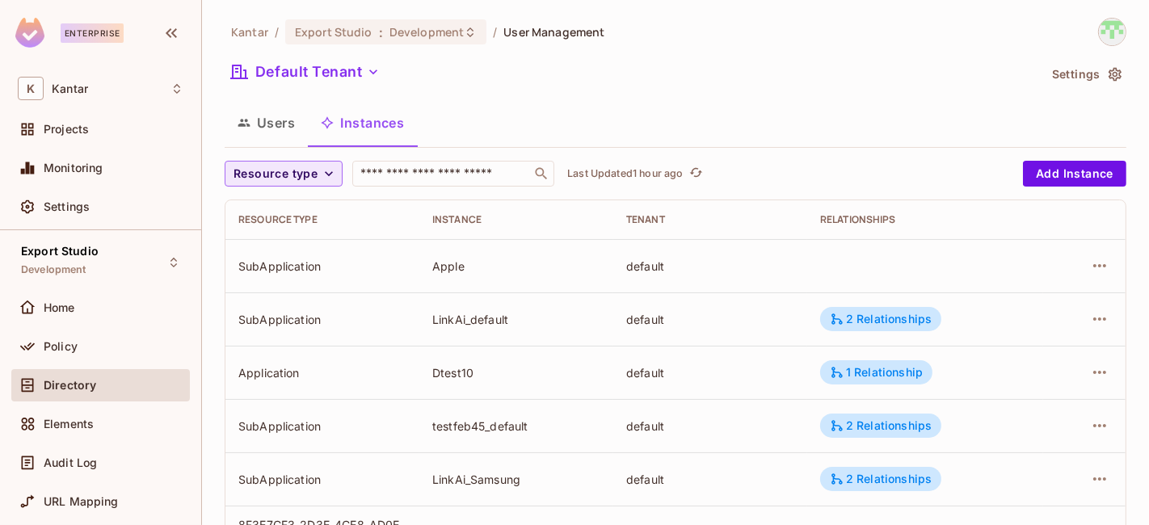
click at [311, 173] on span "Resource type" at bounding box center [275, 174] width 84 height 20
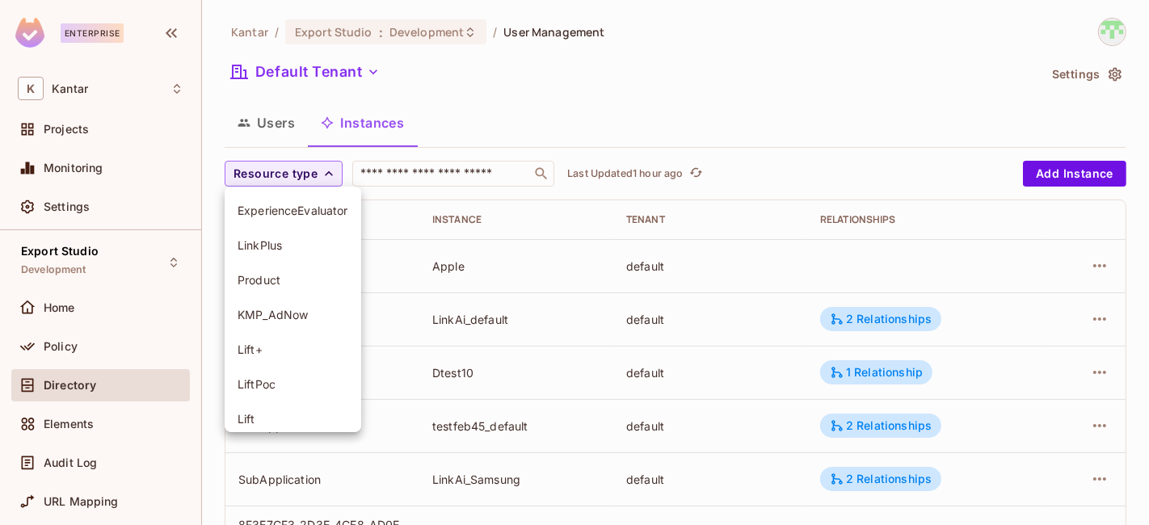
scroll to position [184, 0]
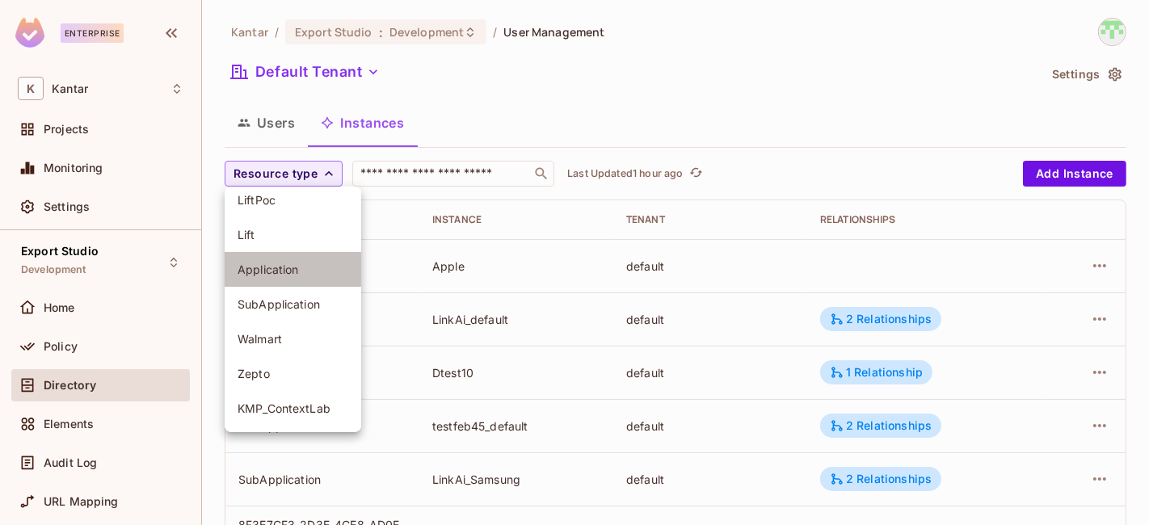
click at [296, 265] on span "Application" at bounding box center [292, 269] width 111 height 15
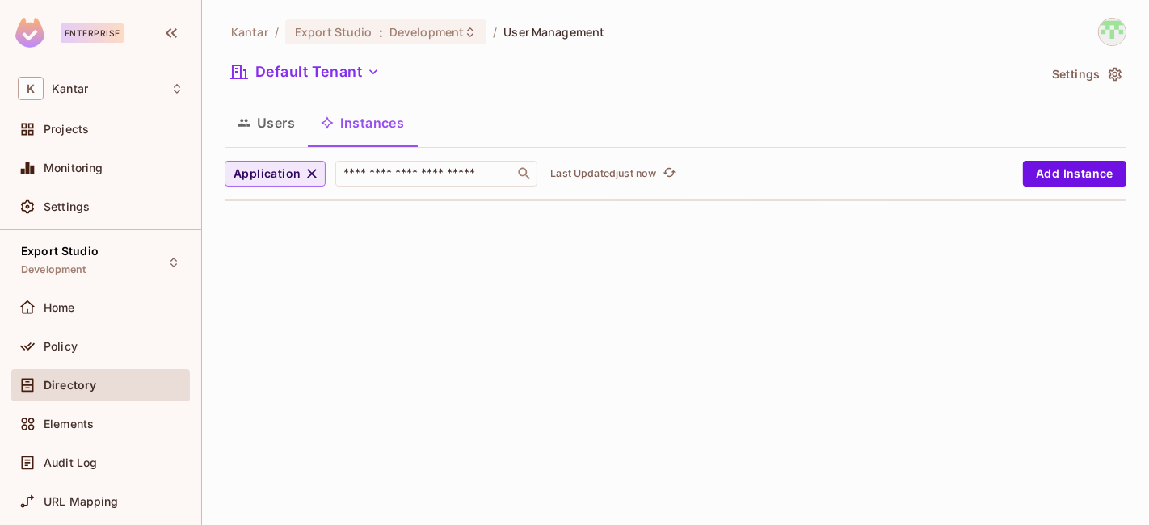
click at [313, 179] on icon "button" at bounding box center [312, 174] width 16 height 16
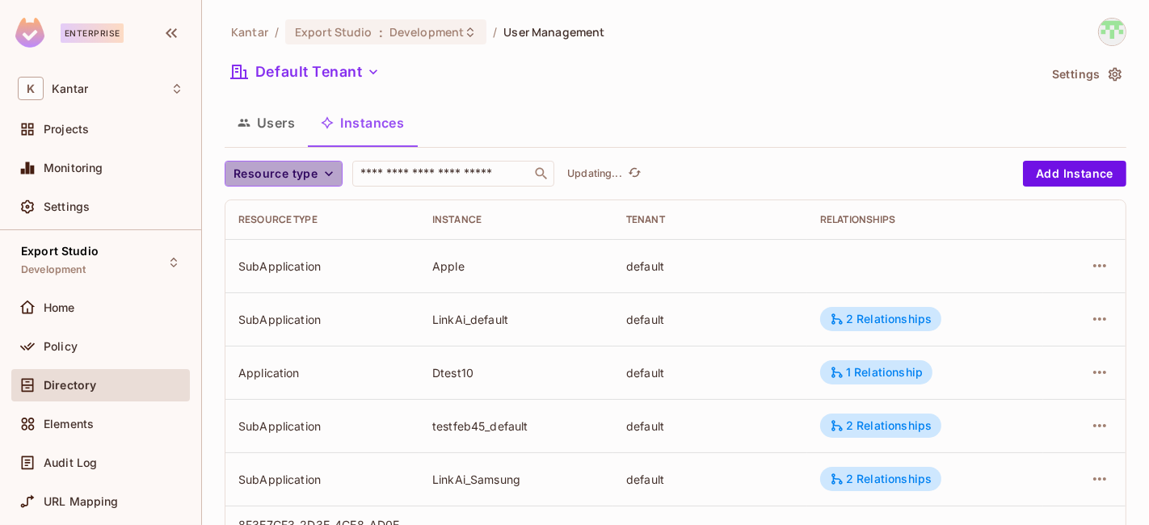
click at [277, 181] on span "Resource type" at bounding box center [275, 174] width 84 height 20
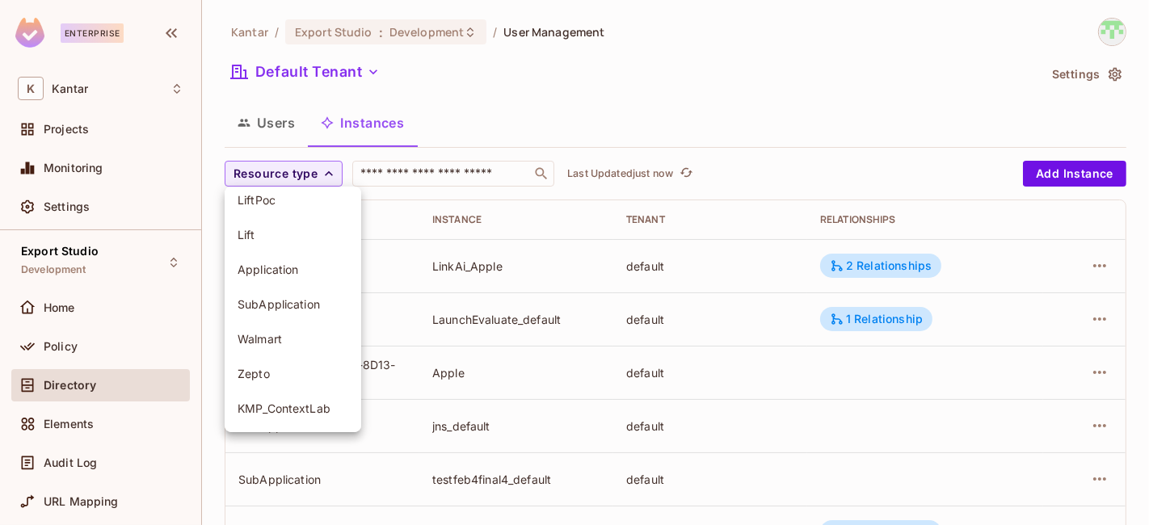
click at [292, 270] on span "Application" at bounding box center [292, 269] width 111 height 15
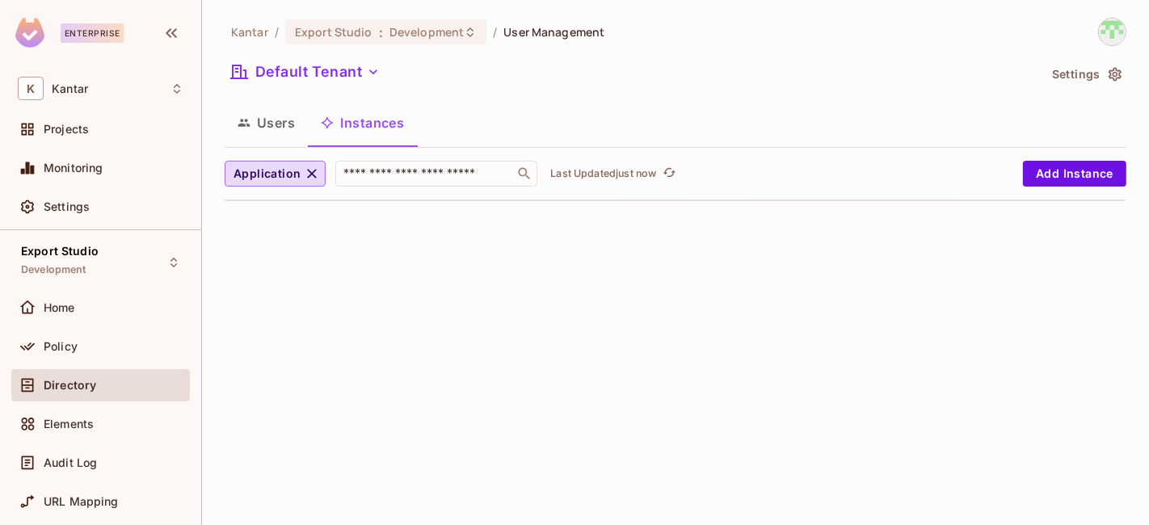
click at [721, 301] on div "Kantar / Export Studio : Development / User Management Default Tenant Settings …" at bounding box center [675, 262] width 947 height 525
click at [308, 170] on icon "button" at bounding box center [313, 174] width 10 height 10
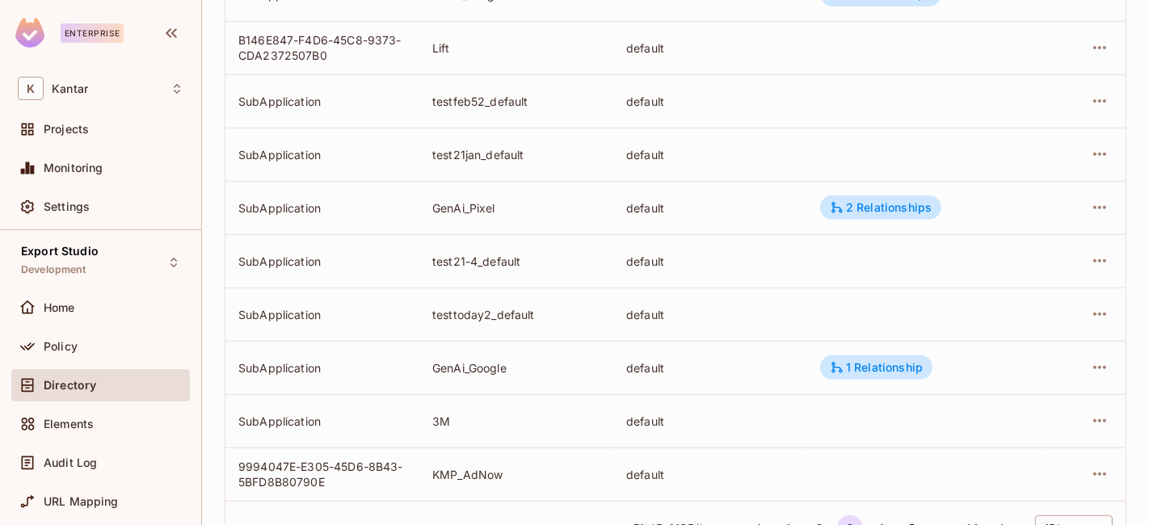
scroll to position [602, 0]
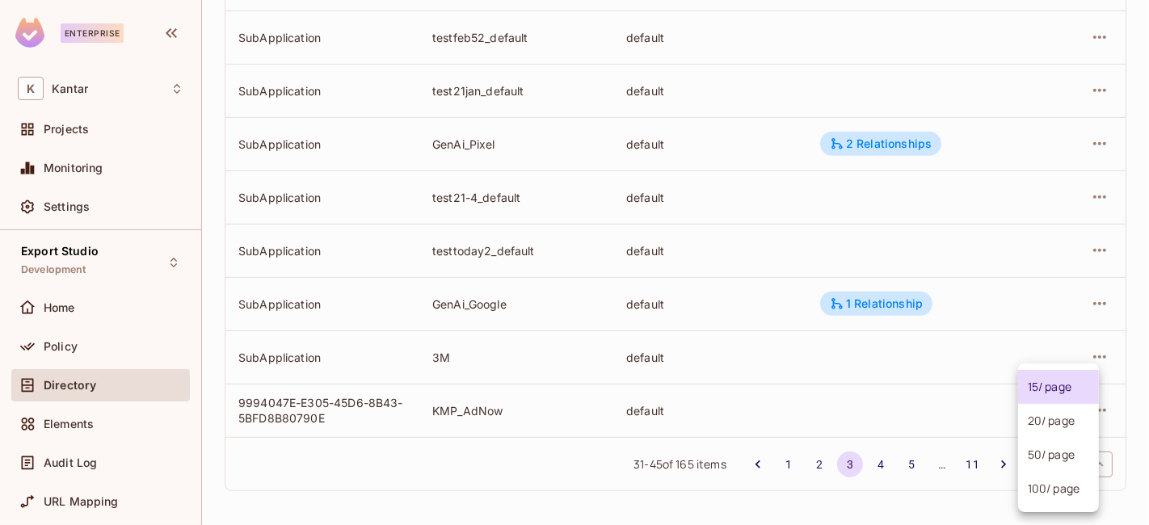
click at [1035, 464] on body "Enterprise K Kantar Projects Monitoring Settings Export Studio Development Home…" at bounding box center [574, 262] width 1149 height 525
click at [1057, 497] on li "100 / page" at bounding box center [1058, 489] width 81 height 34
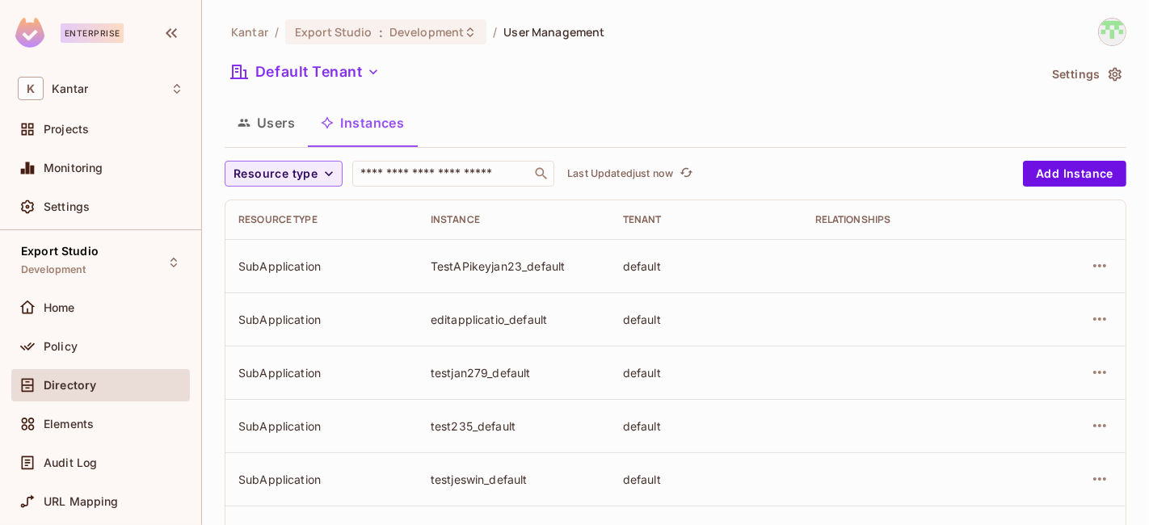
click at [499, 268] on div "TestAPikeyjan23_default" at bounding box center [514, 265] width 166 height 15
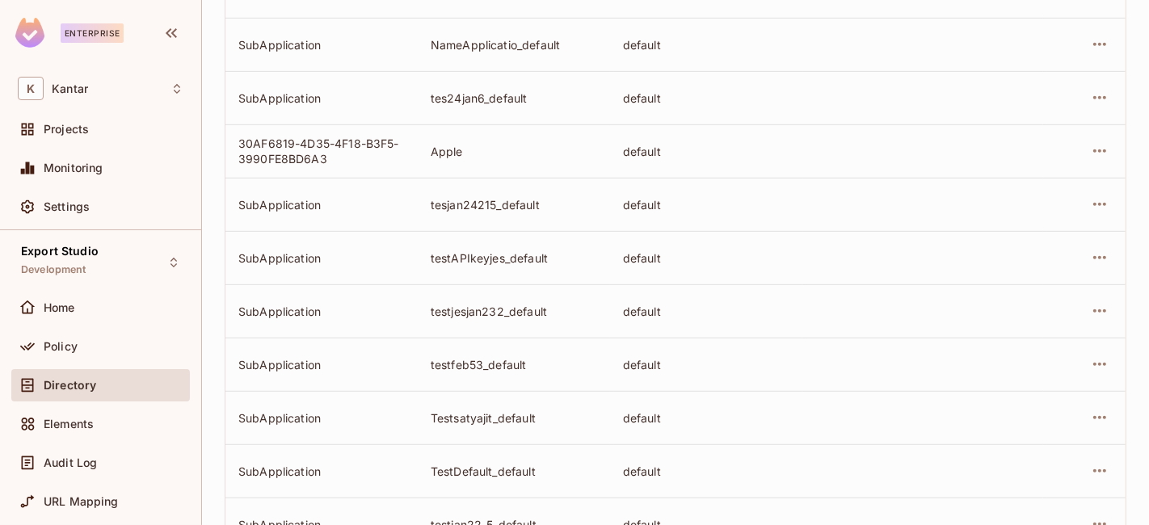
scroll to position [717, 0]
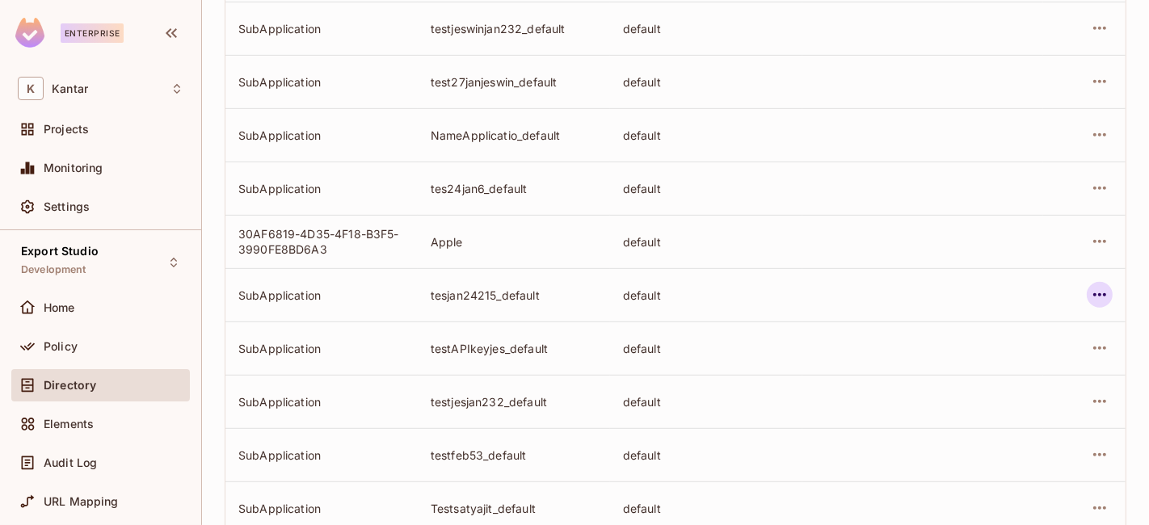
click at [1090, 288] on icon "button" at bounding box center [1099, 294] width 19 height 19
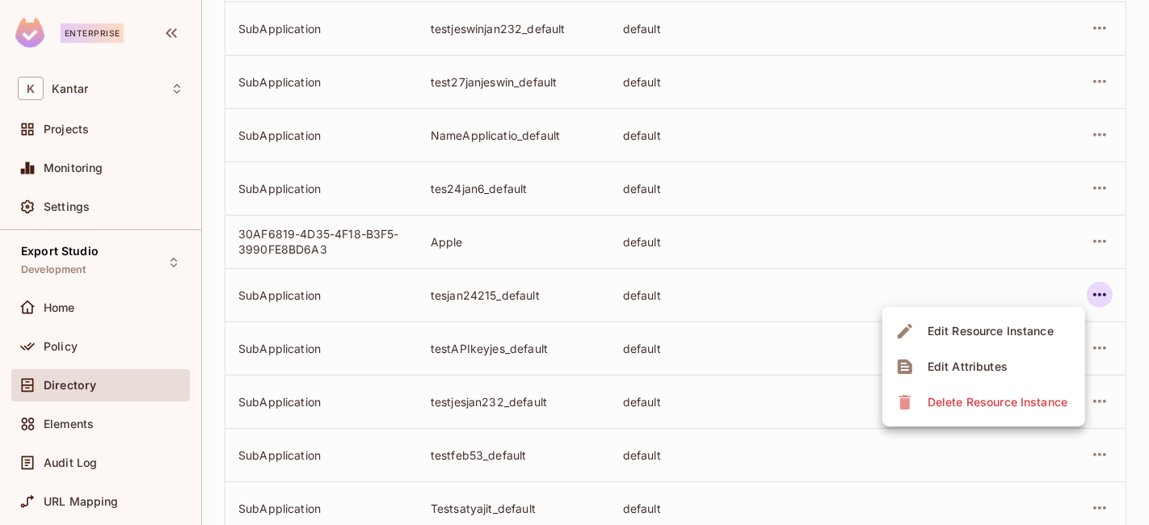
click at [1023, 400] on div "Delete Resource Instance" at bounding box center [997, 402] width 140 height 16
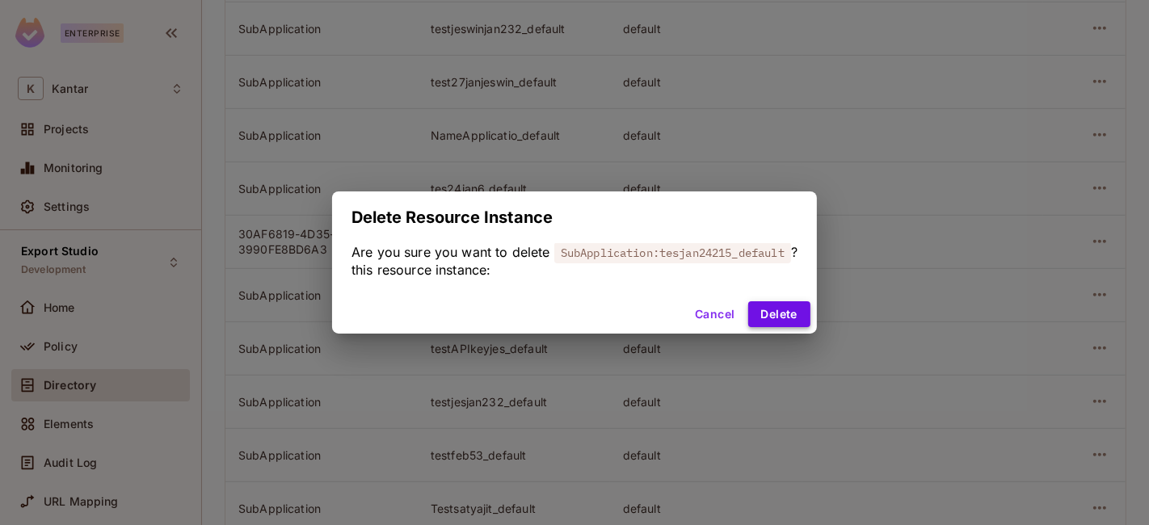
click at [775, 317] on button "Delete" at bounding box center [779, 314] width 62 height 26
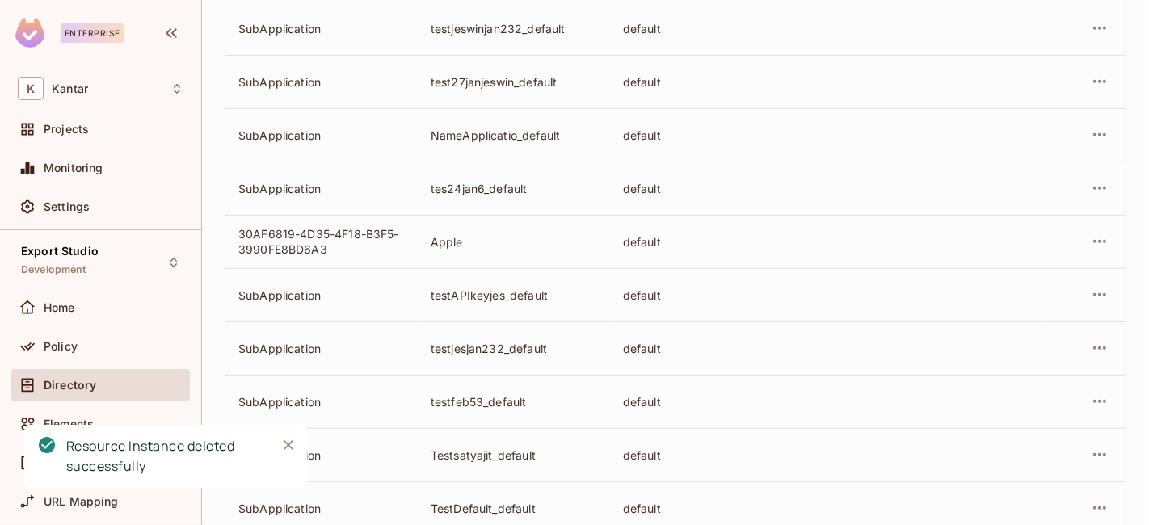
click at [1090, 393] on icon "button" at bounding box center [1099, 401] width 19 height 19
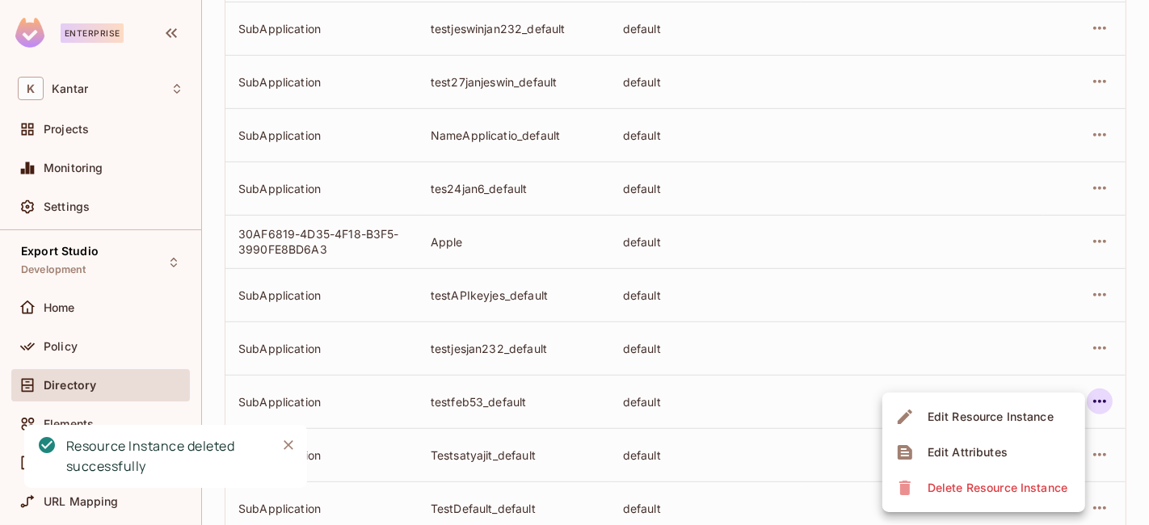
click at [990, 489] on div "Delete Resource Instance" at bounding box center [997, 488] width 140 height 16
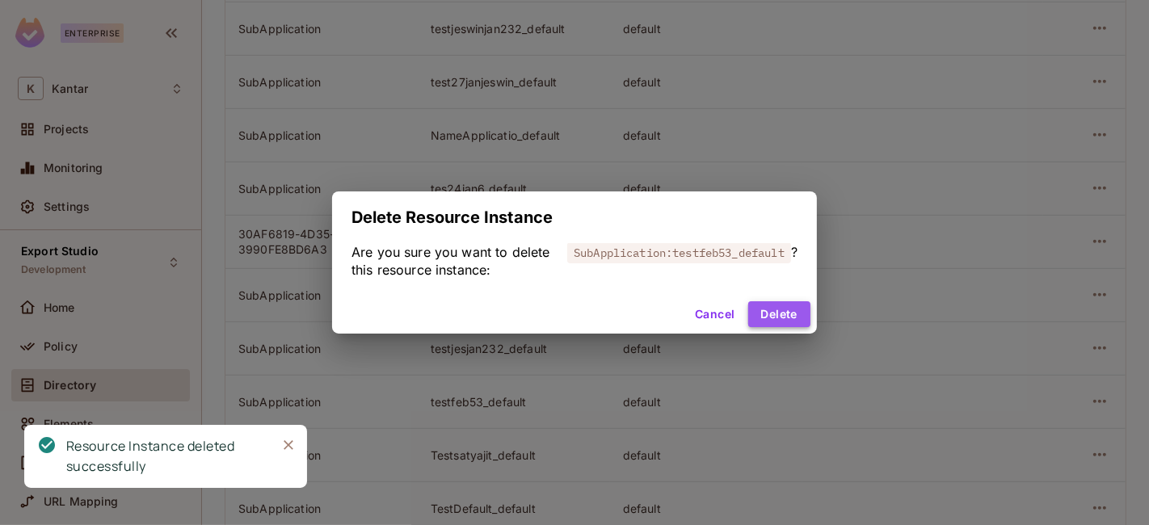
click at [797, 322] on button "Delete" at bounding box center [779, 314] width 62 height 26
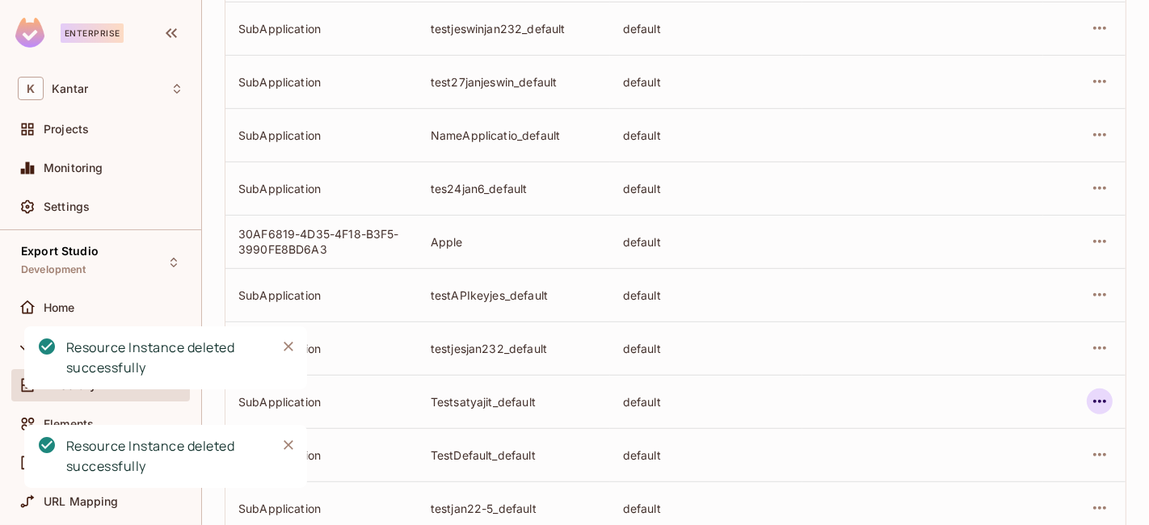
click at [1090, 393] on icon "button" at bounding box center [1099, 401] width 19 height 19
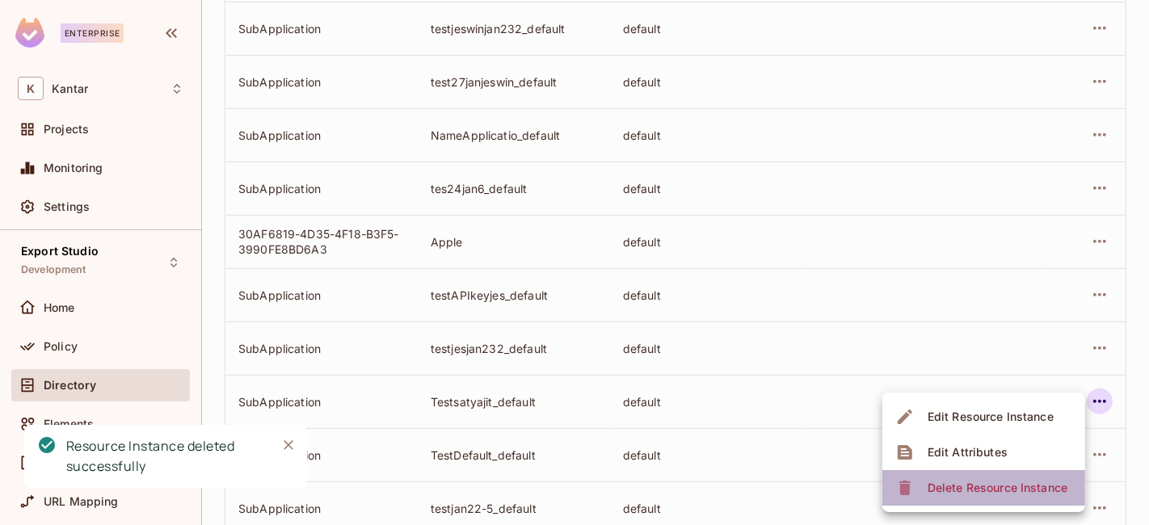
click at [967, 477] on span "Delete Resource Instance" at bounding box center [997, 488] width 149 height 26
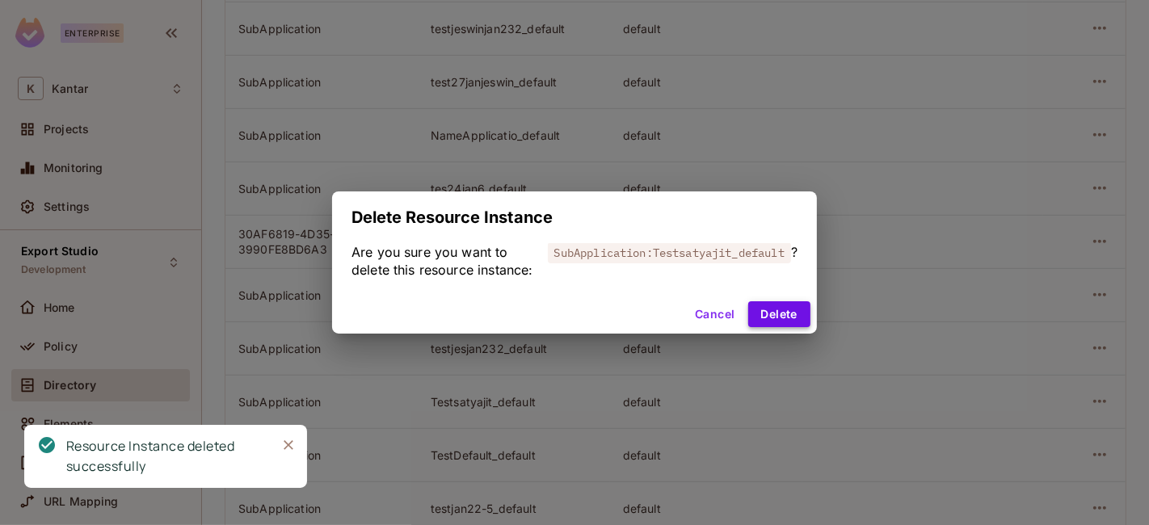
click at [793, 322] on button "Delete" at bounding box center [779, 314] width 62 height 26
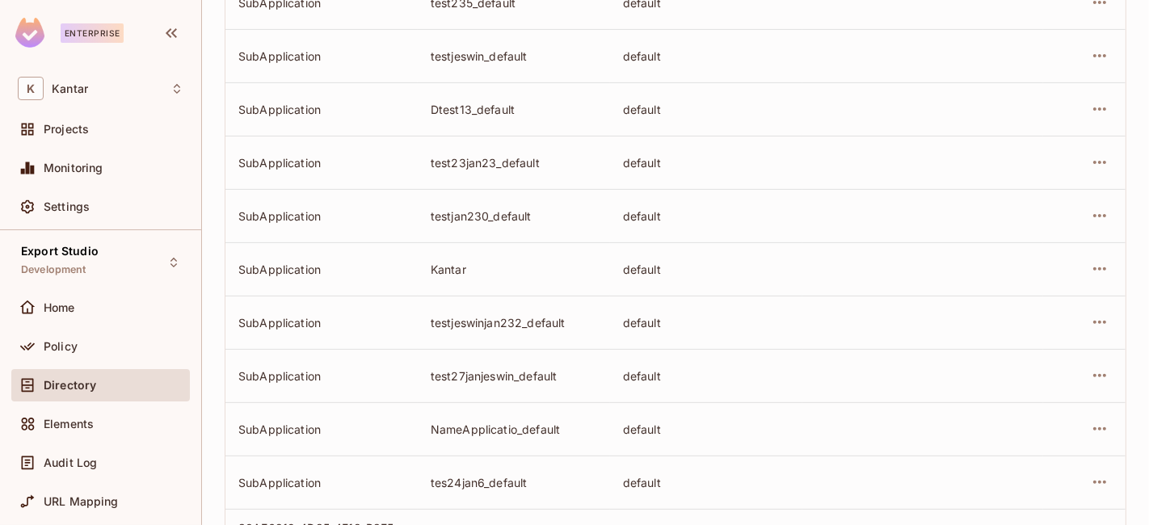
scroll to position [0, 0]
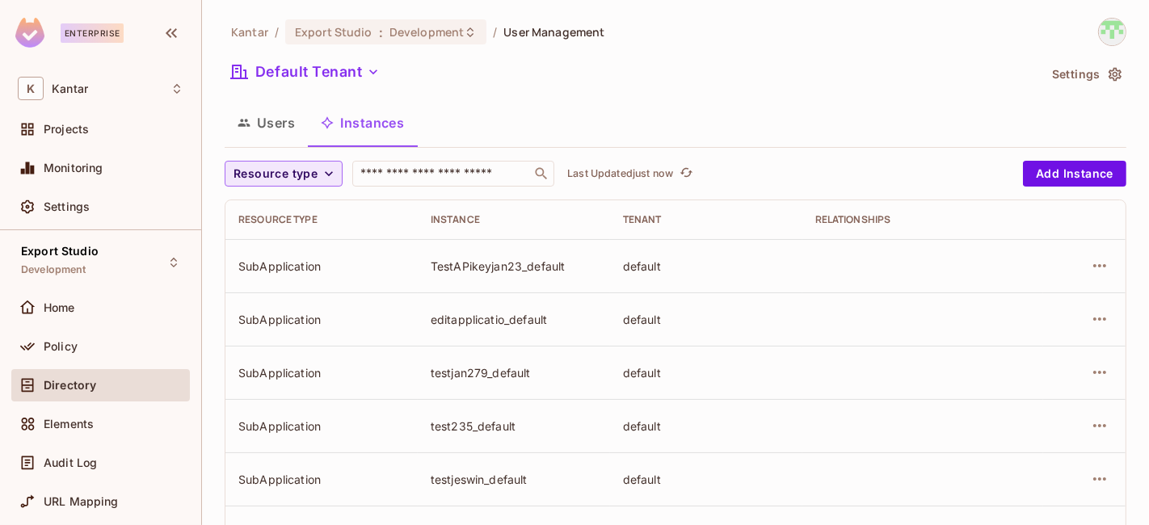
click at [295, 165] on span "Resource type" at bounding box center [275, 174] width 84 height 20
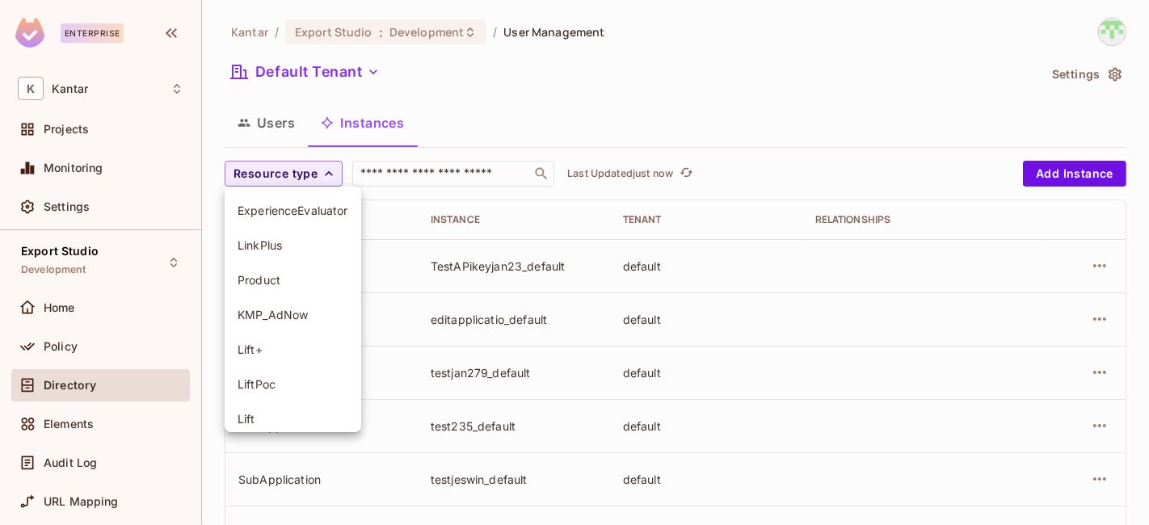
scroll to position [184, 0]
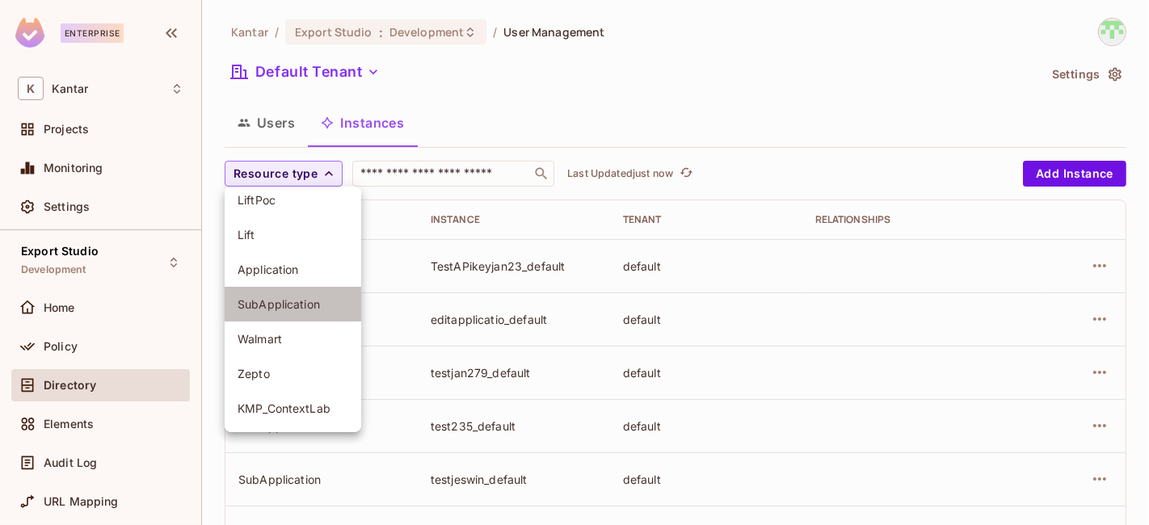
click at [297, 298] on span "SubApplication" at bounding box center [292, 303] width 111 height 15
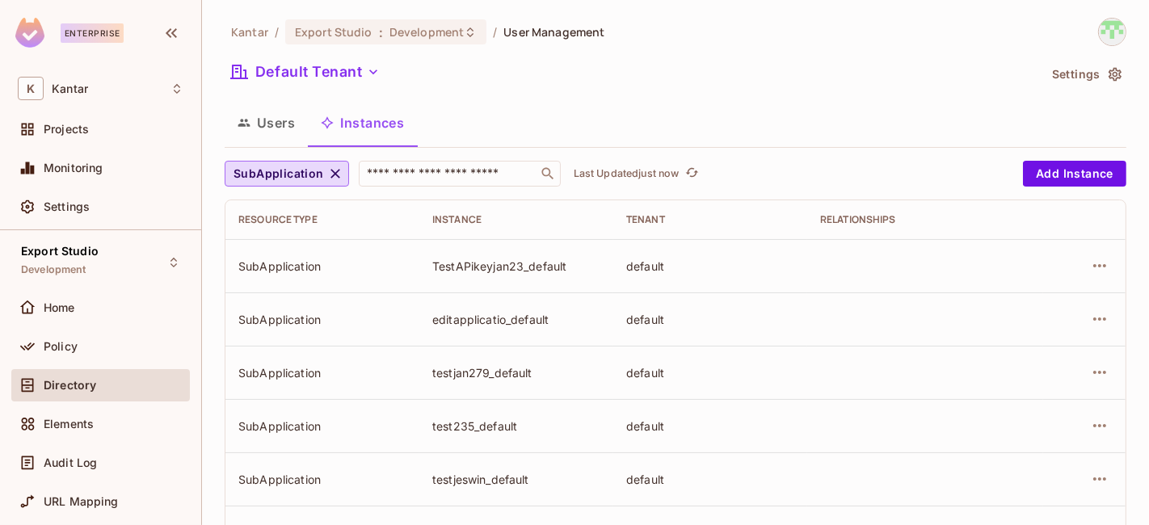
scroll to position [1601, 0]
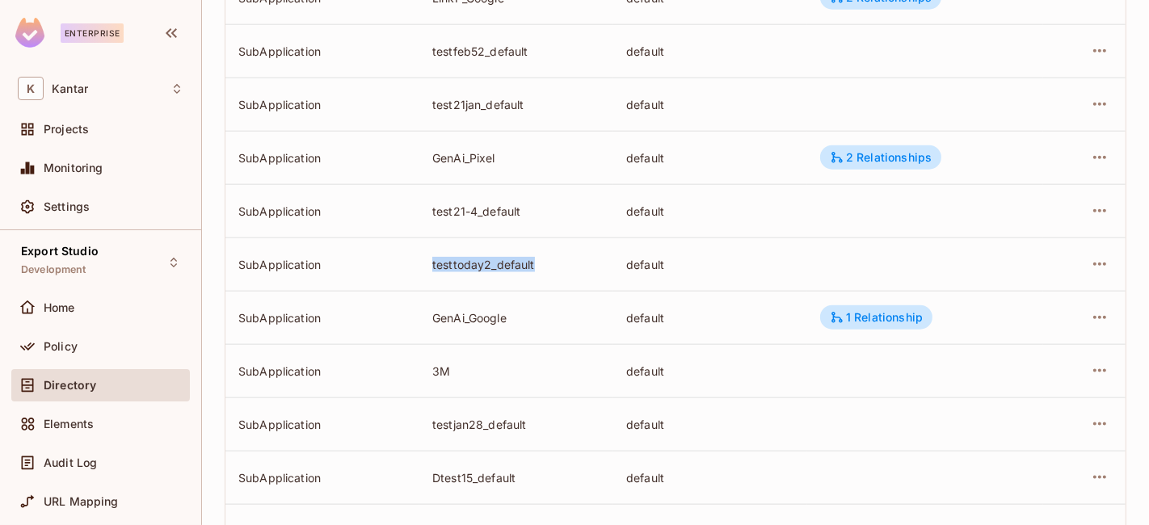
drag, startPoint x: 414, startPoint y: 259, endPoint x: 568, endPoint y: 260, distance: 153.5
click at [568, 260] on tr "SubApplication testtoday2_default default" at bounding box center [675, 263] width 900 height 53
click at [559, 262] on div "testtoday2_default" at bounding box center [516, 264] width 168 height 15
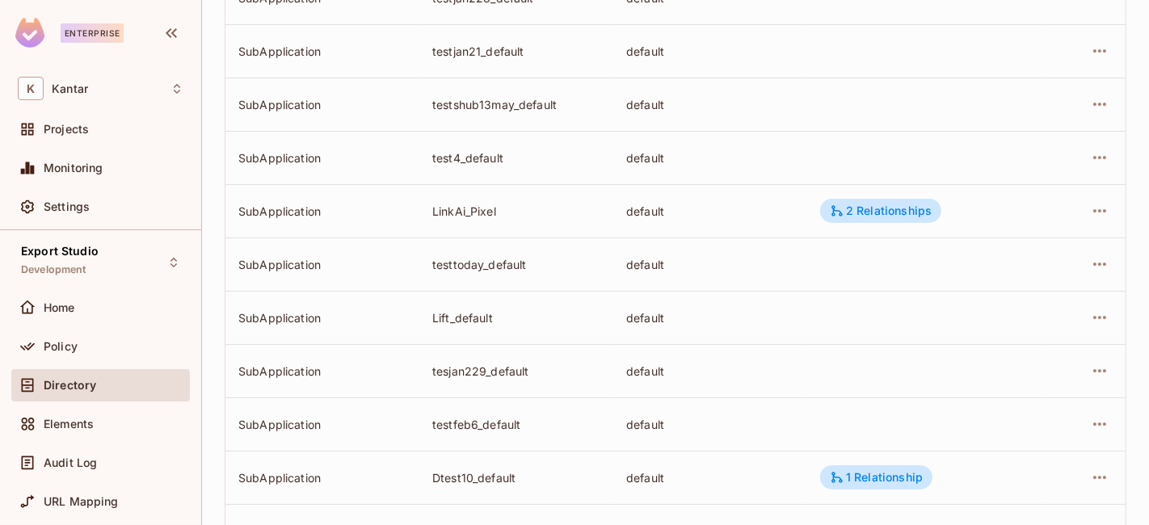
scroll to position [5134, 0]
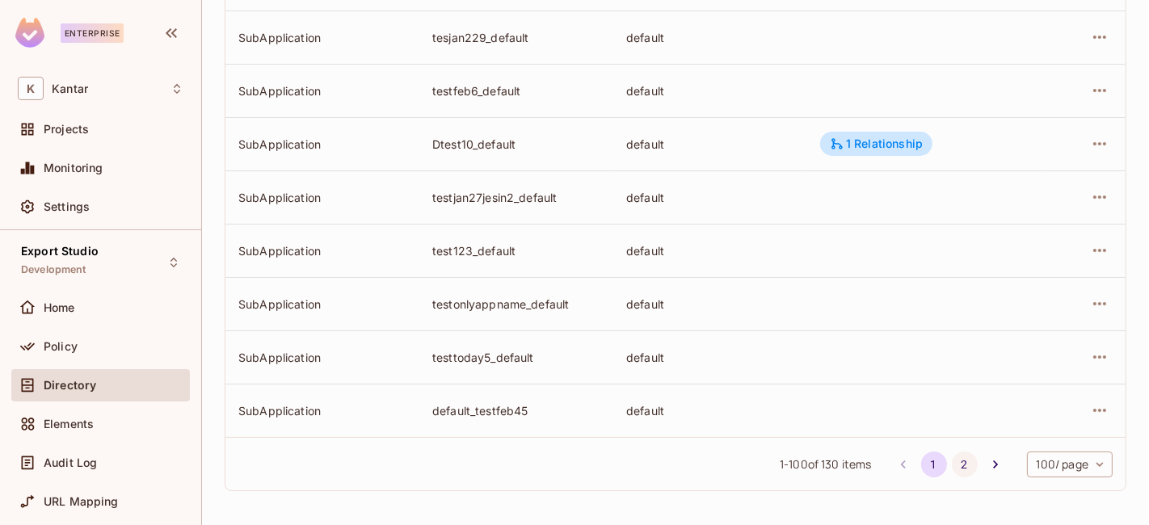
click at [952, 469] on button "2" at bounding box center [965, 465] width 26 height 26
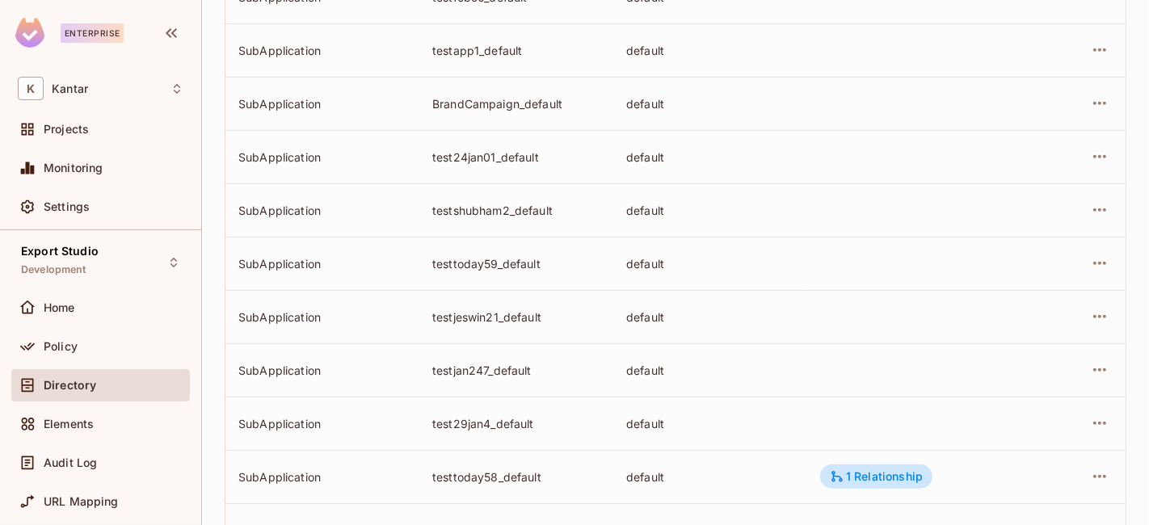
scroll to position [162, 0]
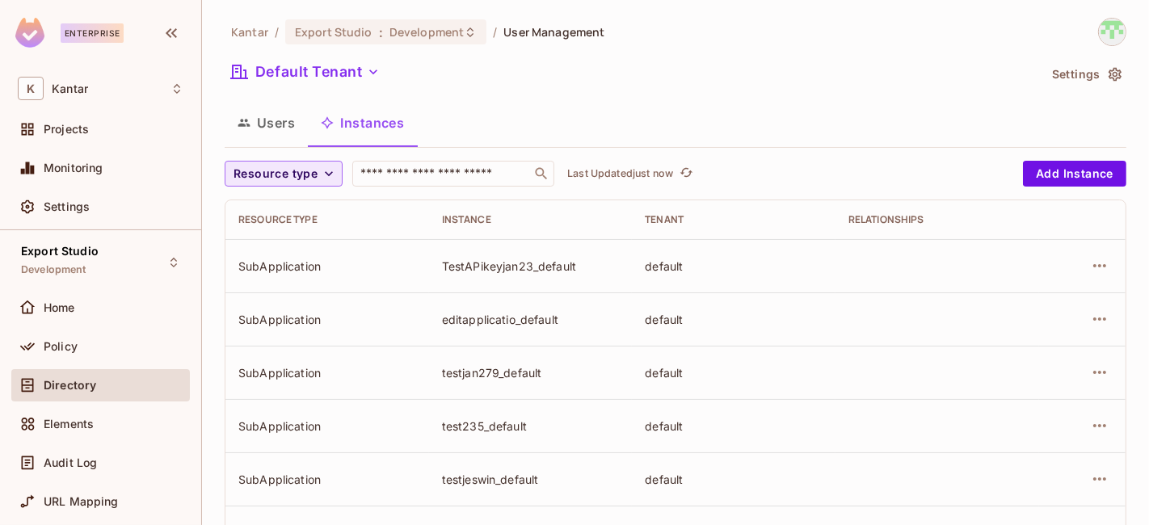
click at [284, 164] on span "Resource type" at bounding box center [275, 174] width 84 height 20
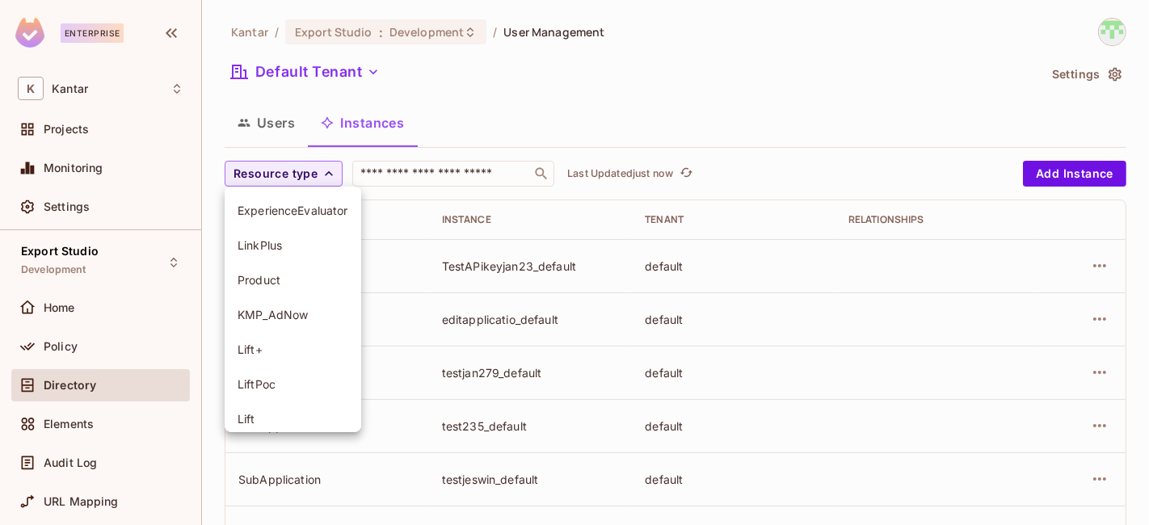
scroll to position [184, 0]
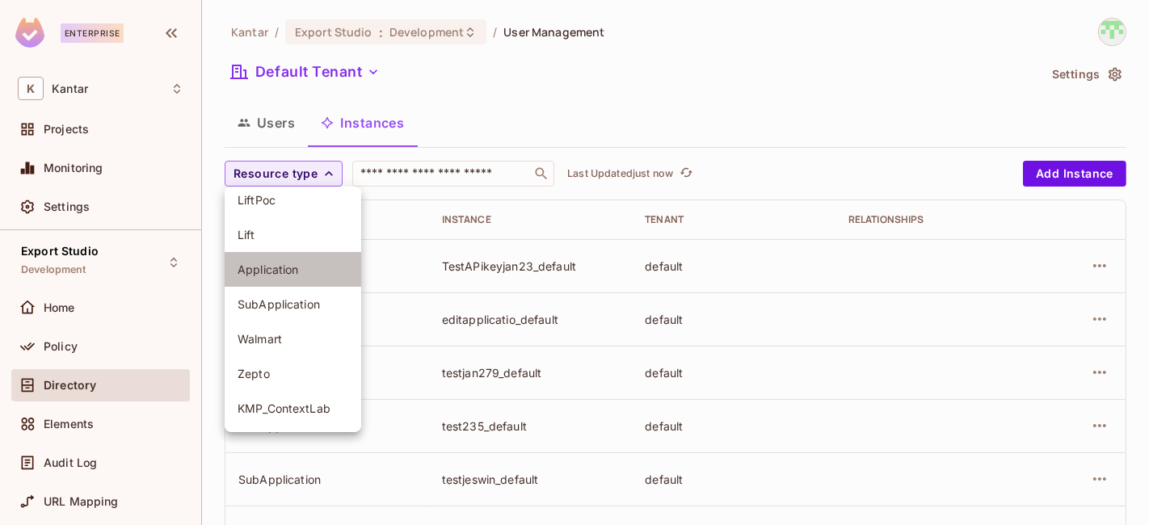
click at [305, 282] on li "Application" at bounding box center [293, 269] width 137 height 35
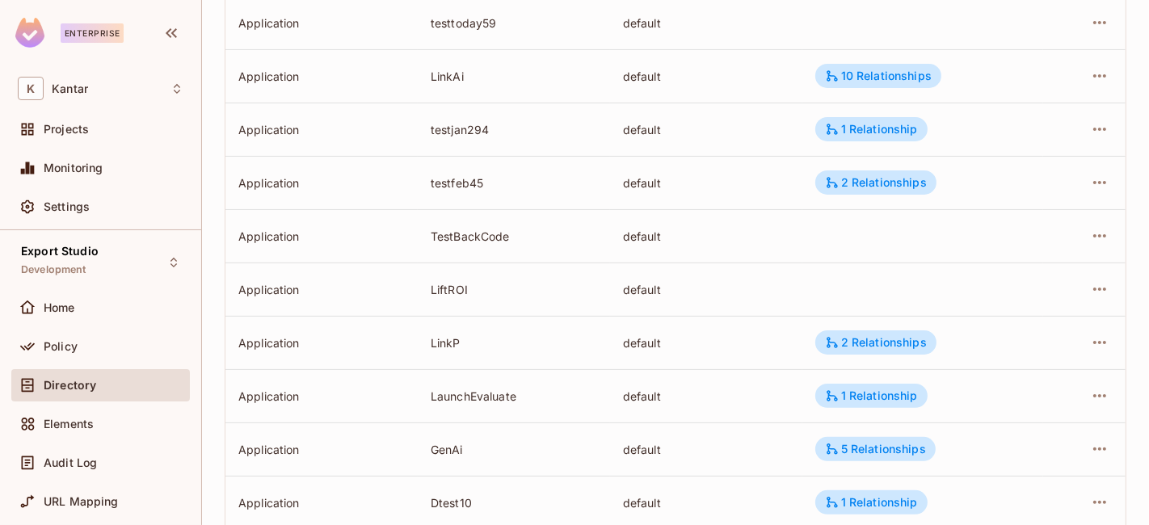
scroll to position [0, 0]
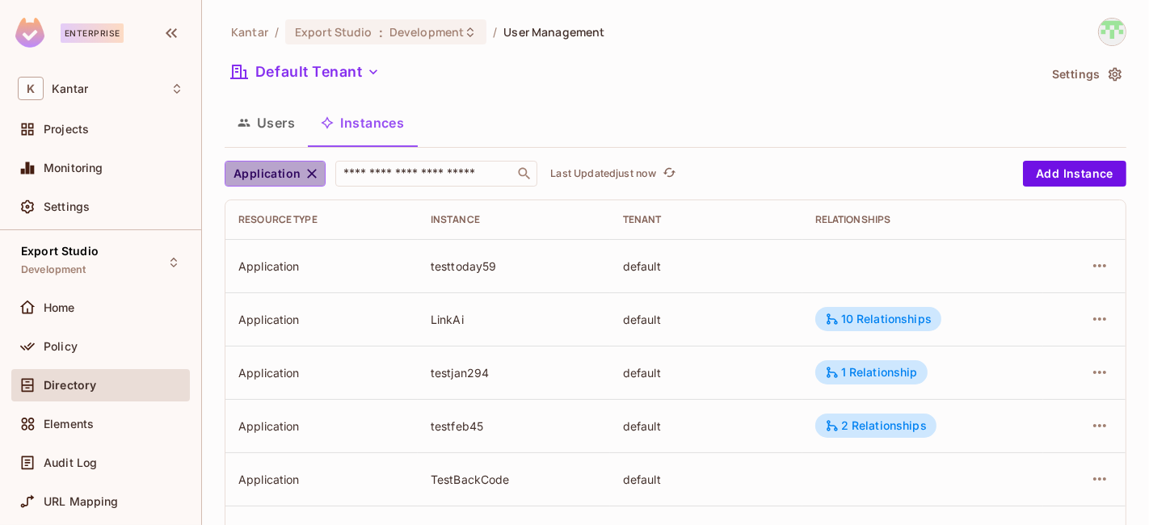
click at [298, 171] on span "Application" at bounding box center [266, 174] width 67 height 20
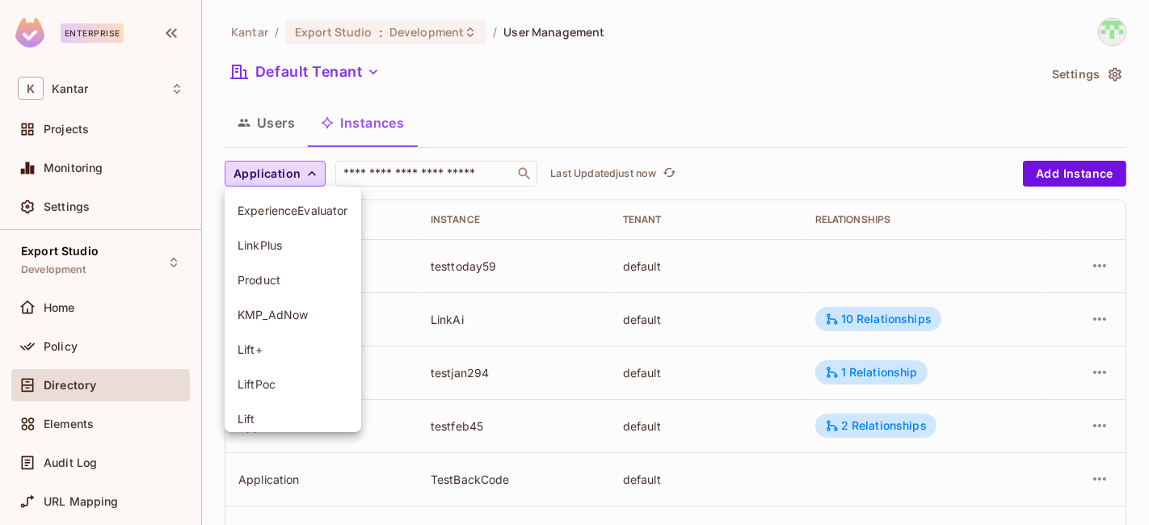
scroll to position [145, 0]
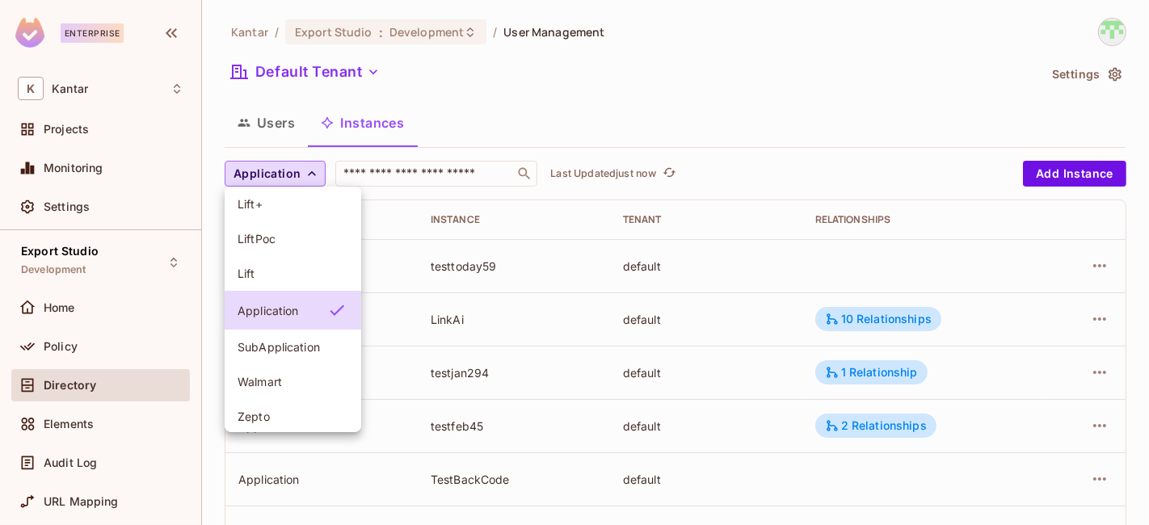
click at [276, 181] on div at bounding box center [574, 262] width 1149 height 525
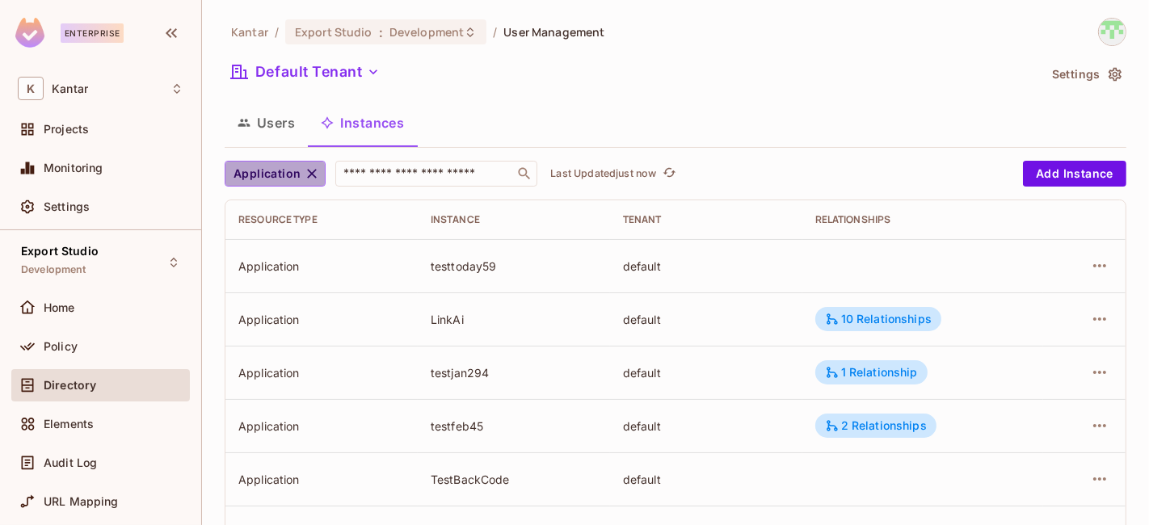
click at [304, 170] on icon "button" at bounding box center [312, 174] width 16 height 16
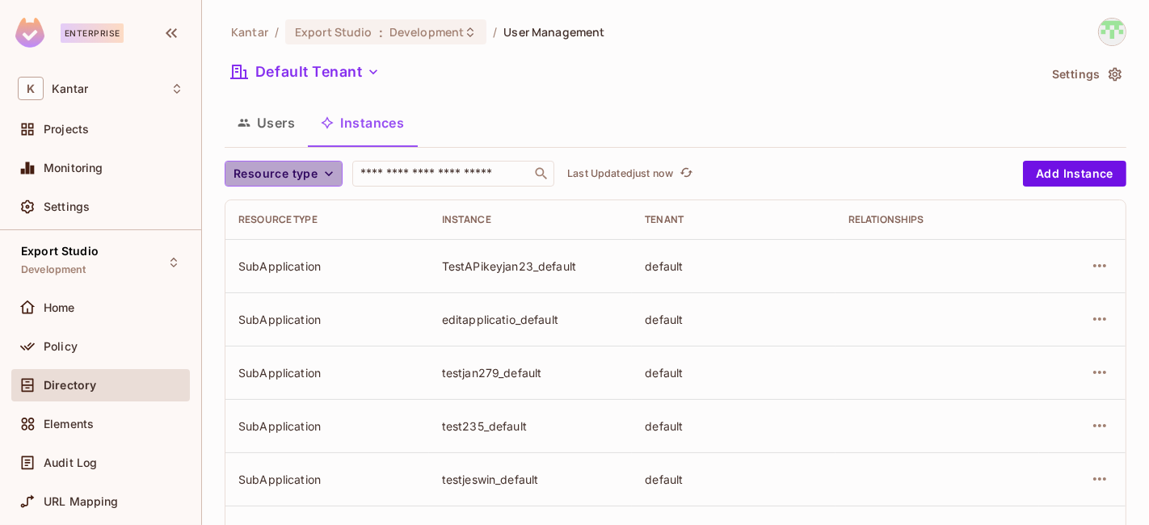
click at [275, 178] on span "Resource type" at bounding box center [275, 174] width 84 height 20
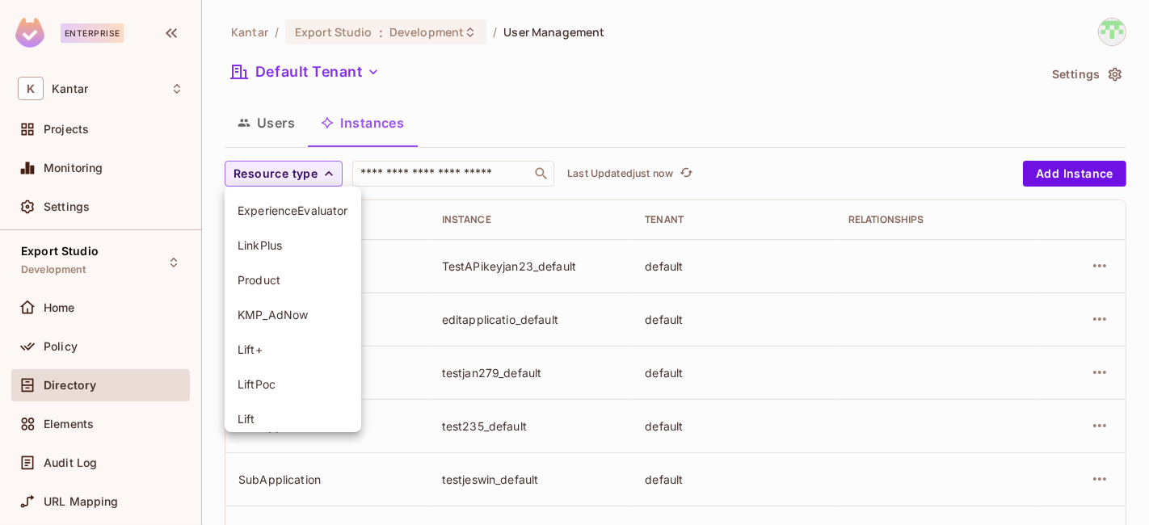
scroll to position [184, 0]
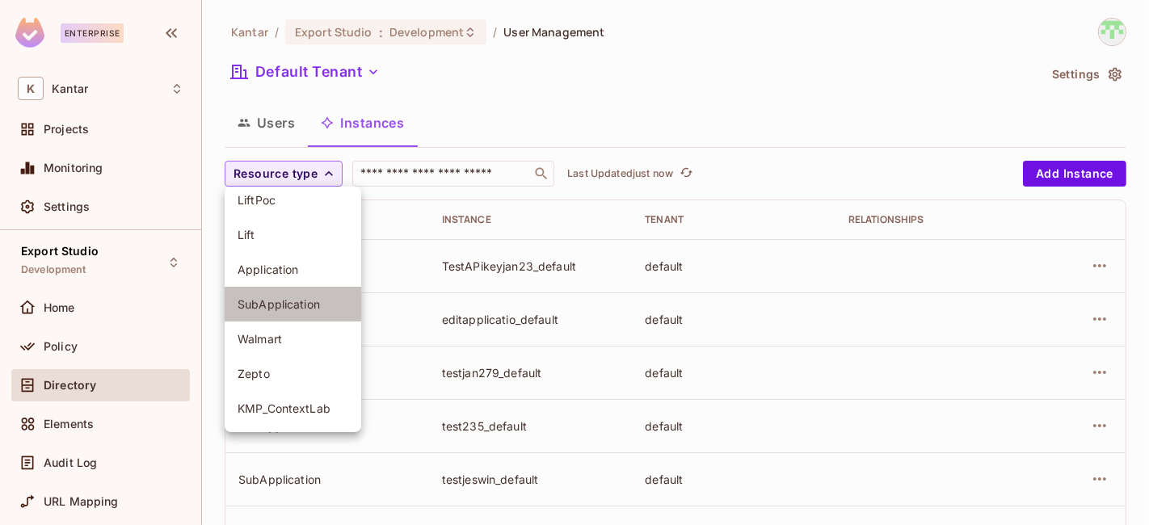
click at [305, 302] on span "SubApplication" at bounding box center [292, 303] width 111 height 15
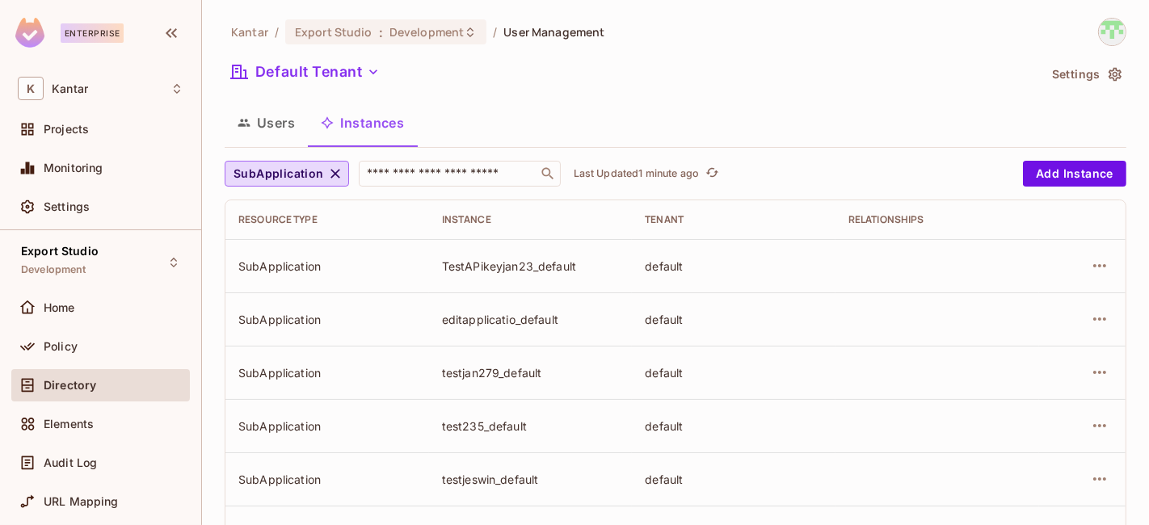
click at [793, 65] on div "Default Tenant" at bounding box center [631, 74] width 813 height 31
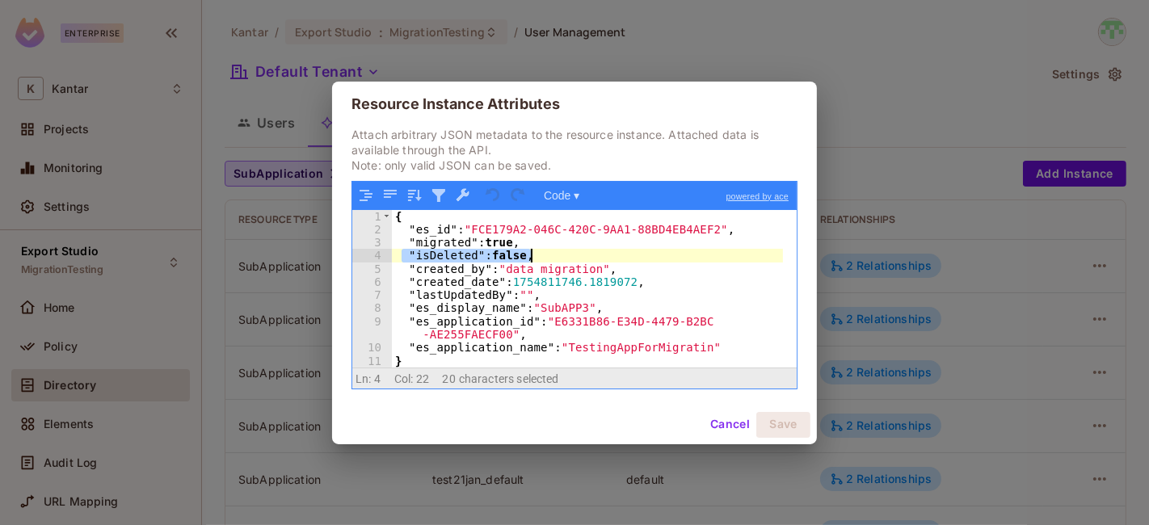
click at [737, 427] on button "Cancel" at bounding box center [730, 425] width 53 height 26
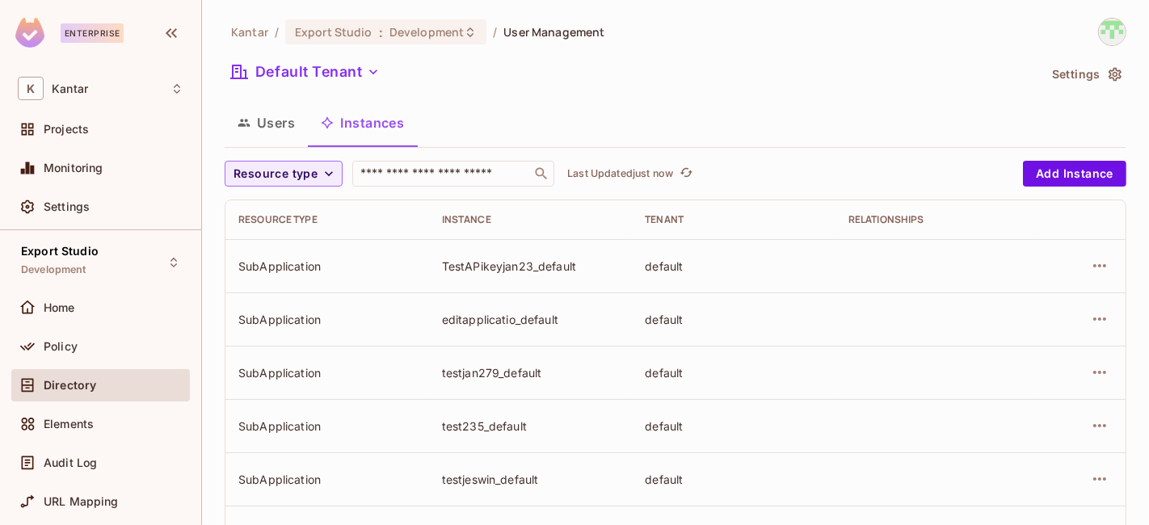
click at [628, 105] on div "Users Instances" at bounding box center [676, 123] width 902 height 40
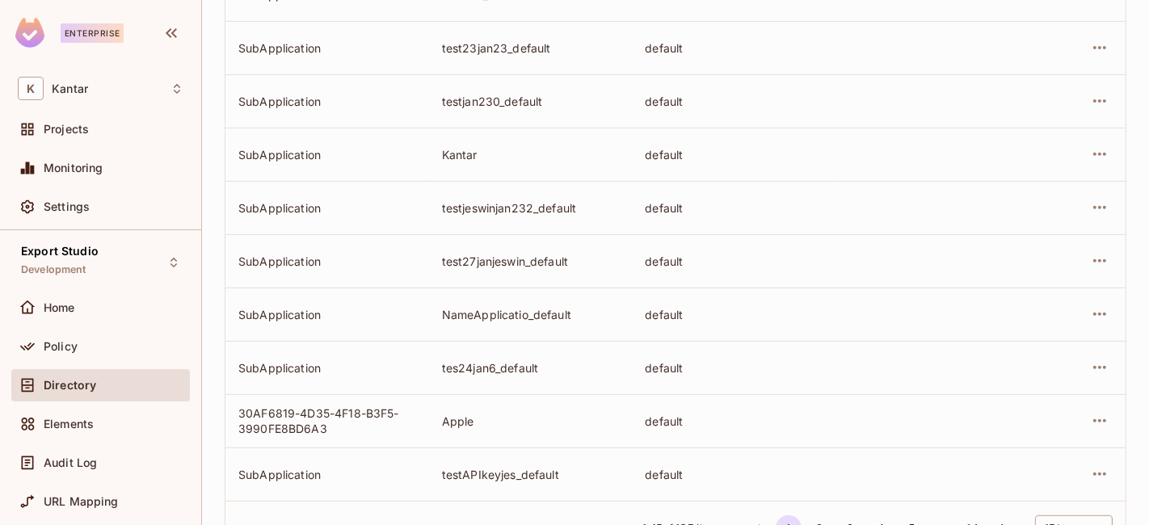
scroll to position [602, 0]
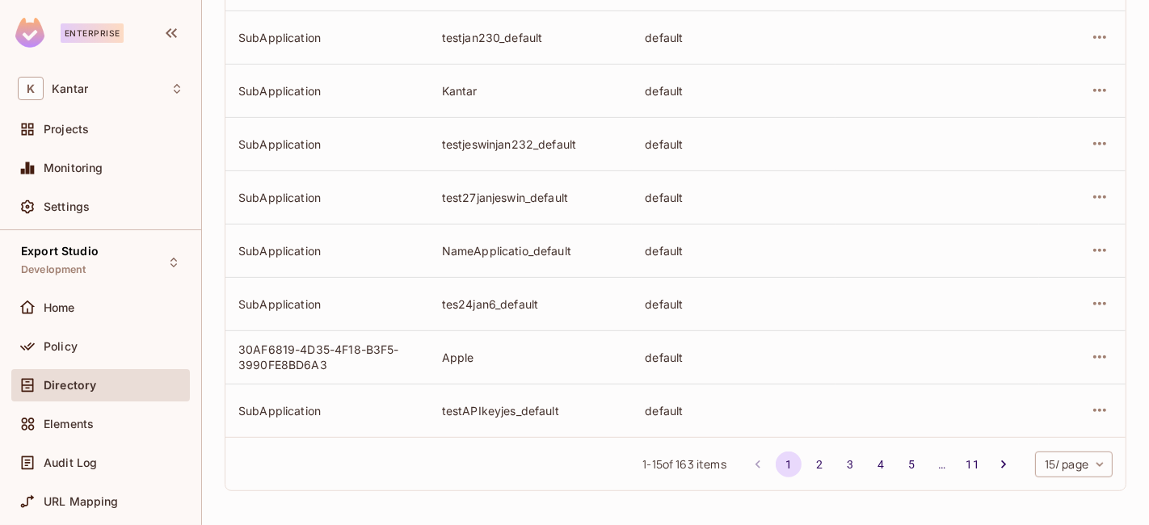
click at [1055, 451] on body "Enterprise K Kantar Projects Monitoring Settings Export Studio Development Home…" at bounding box center [574, 262] width 1149 height 525
click at [1054, 482] on li "100 / page" at bounding box center [1058, 489] width 81 height 34
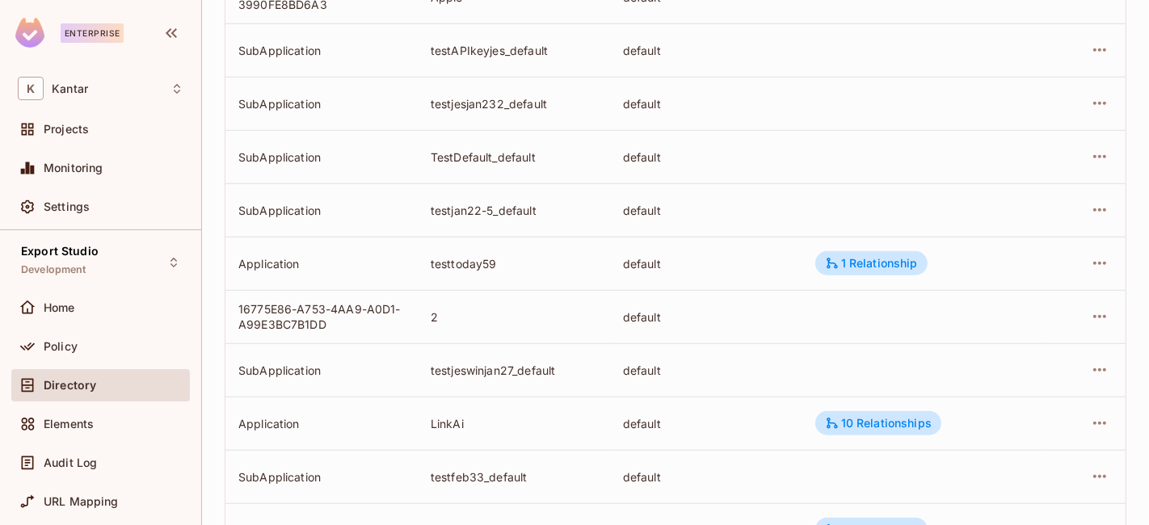
scroll to position [423, 0]
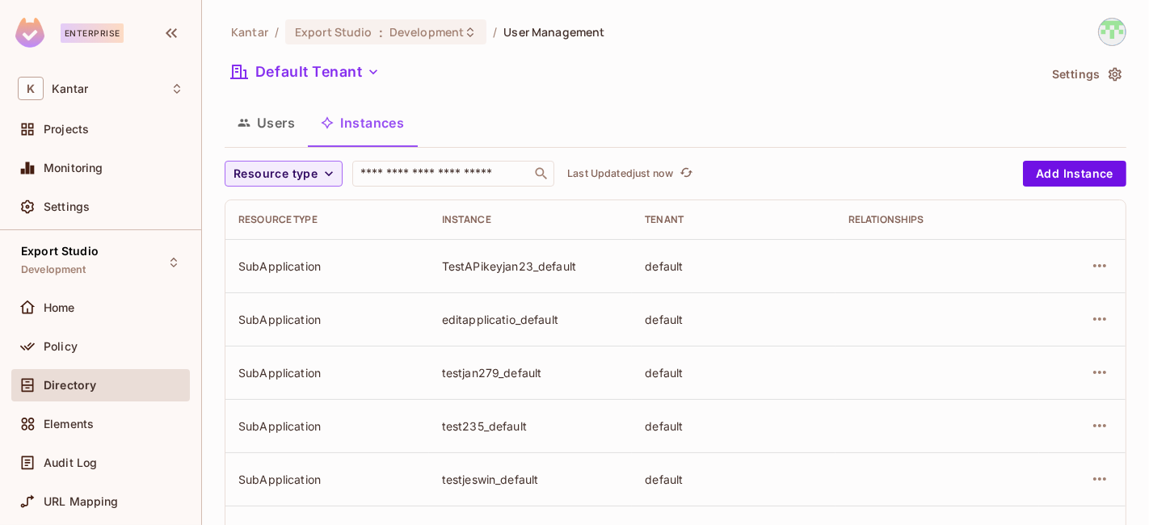
scroll to position [602, 0]
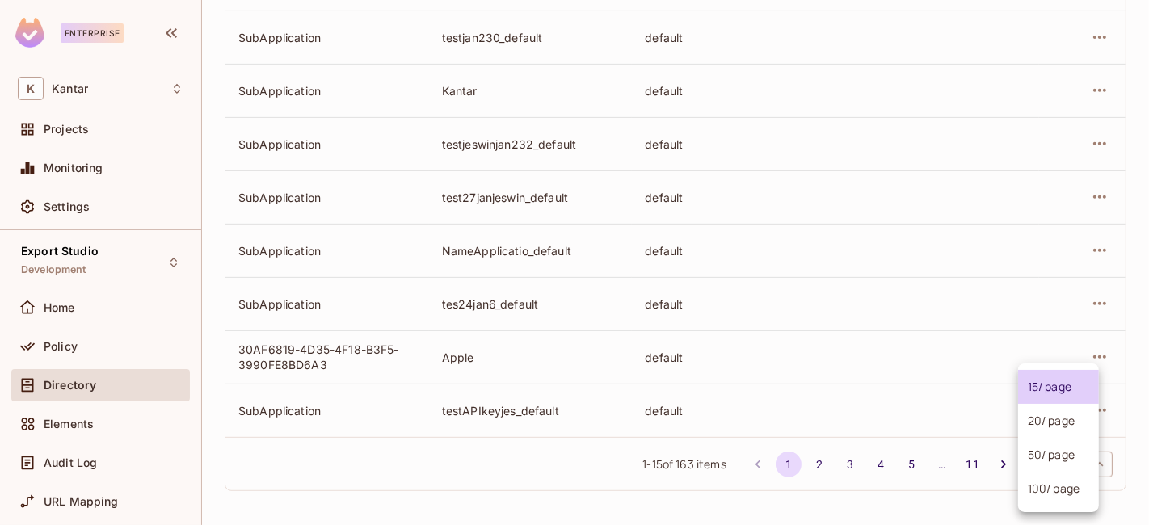
click at [1052, 467] on body "Enterprise K Kantar Projects Monitoring Settings Export Studio Development Home…" at bounding box center [574, 262] width 1149 height 525
click at [1050, 490] on li "100 / page" at bounding box center [1058, 489] width 81 height 34
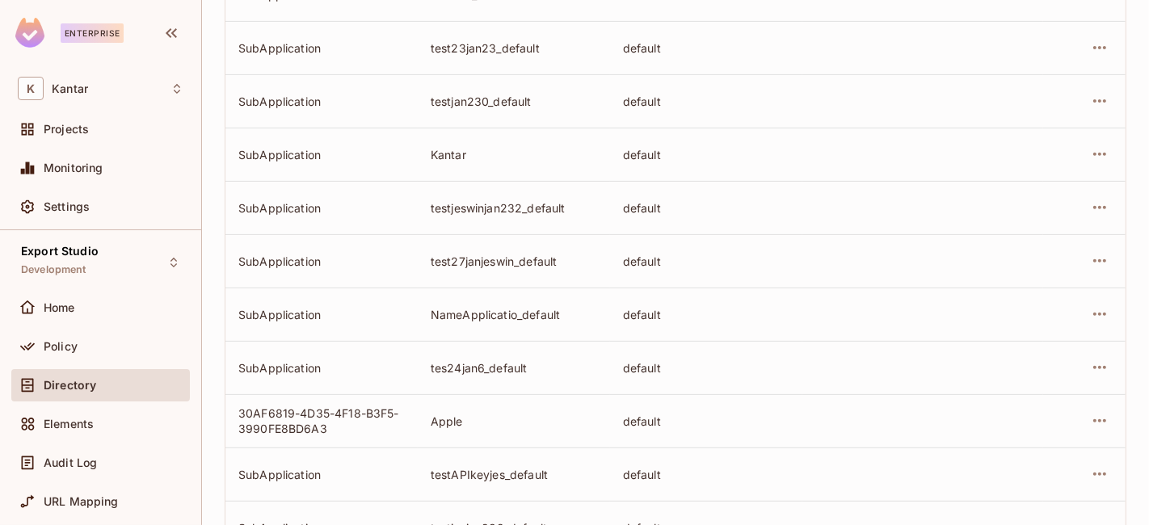
scroll to position [4533, 0]
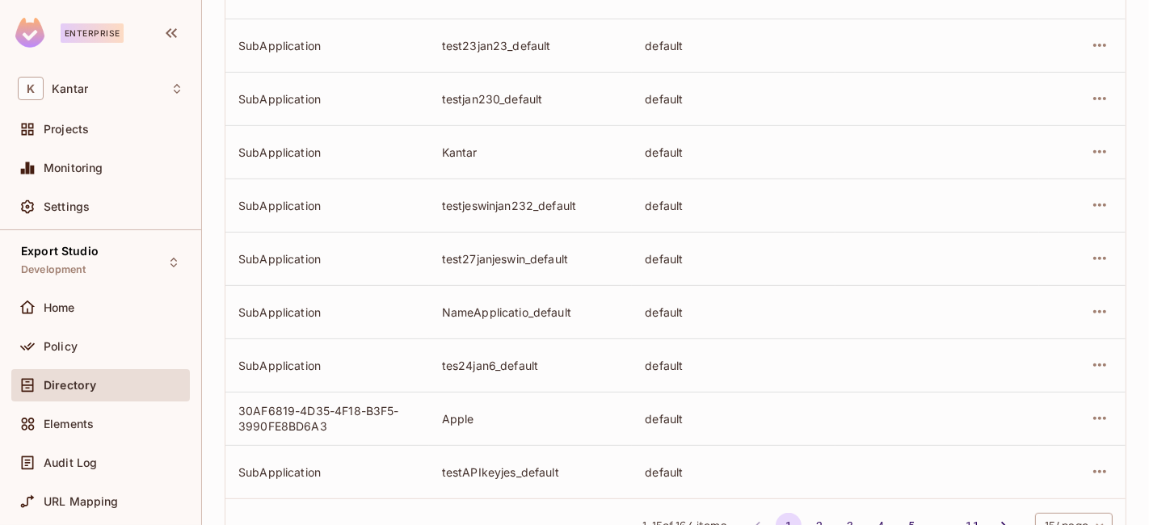
scroll to position [602, 0]
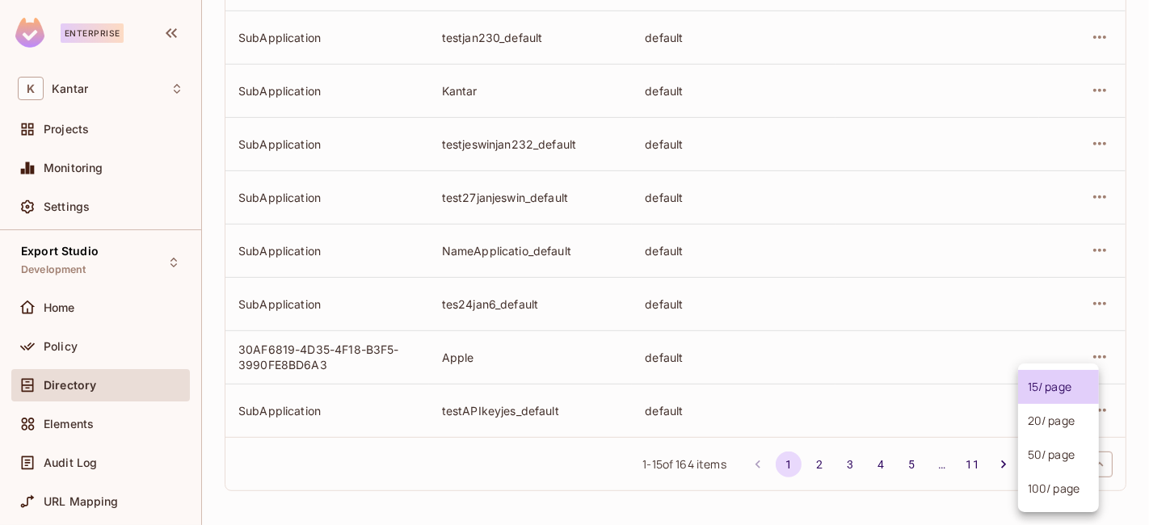
click at [1090, 466] on body "Enterprise K Kantar Projects Monitoring Settings Export Studio Development Home…" at bounding box center [574, 262] width 1149 height 525
click at [1044, 497] on li "100 / page" at bounding box center [1058, 489] width 81 height 34
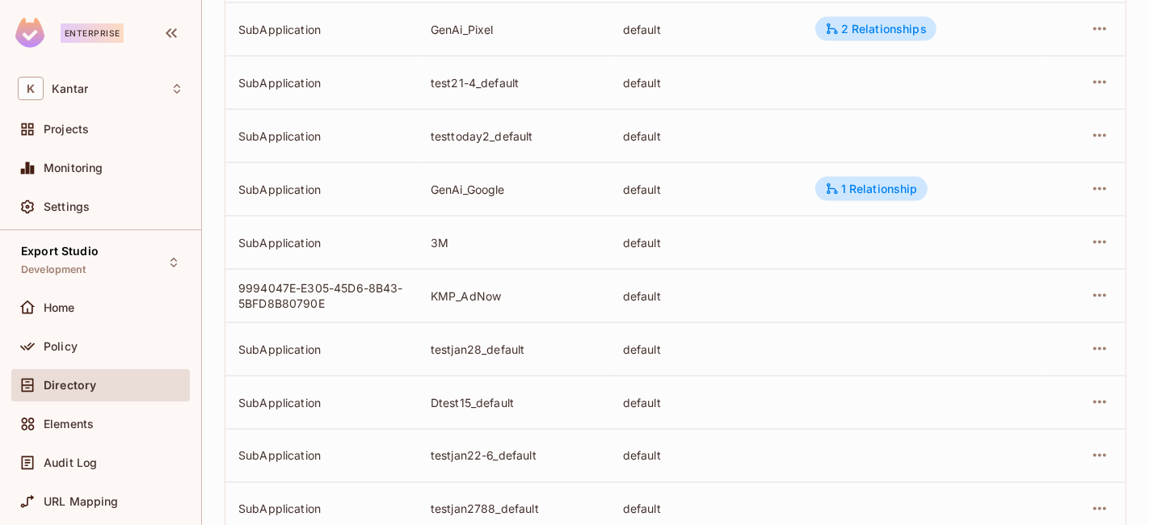
scroll to position [2066, 0]
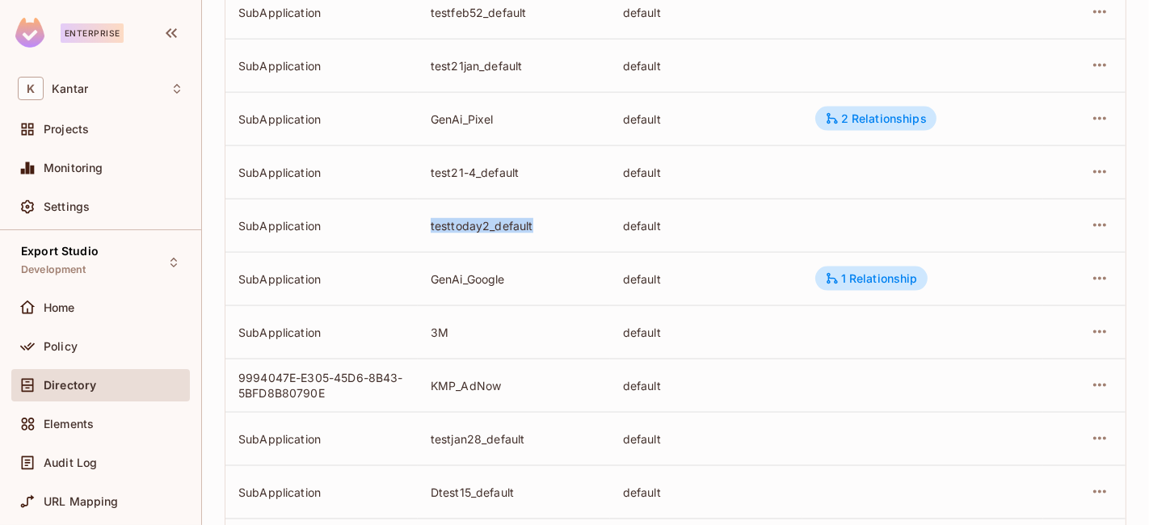
drag, startPoint x: 420, startPoint y: 222, endPoint x: 542, endPoint y: 227, distance: 122.1
click at [542, 227] on td "testtoday2_default" at bounding box center [514, 225] width 192 height 53
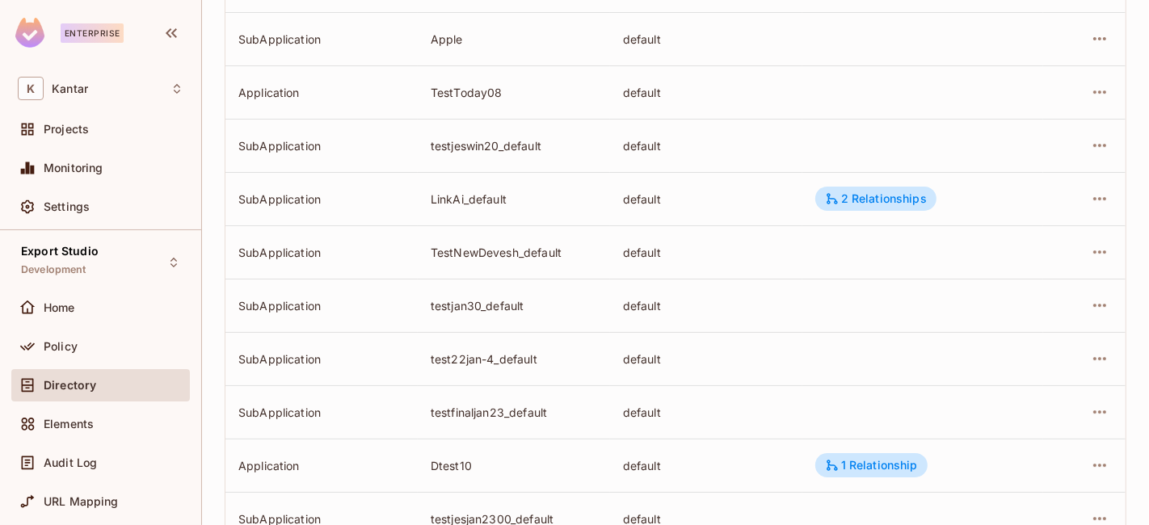
scroll to position [5134, 0]
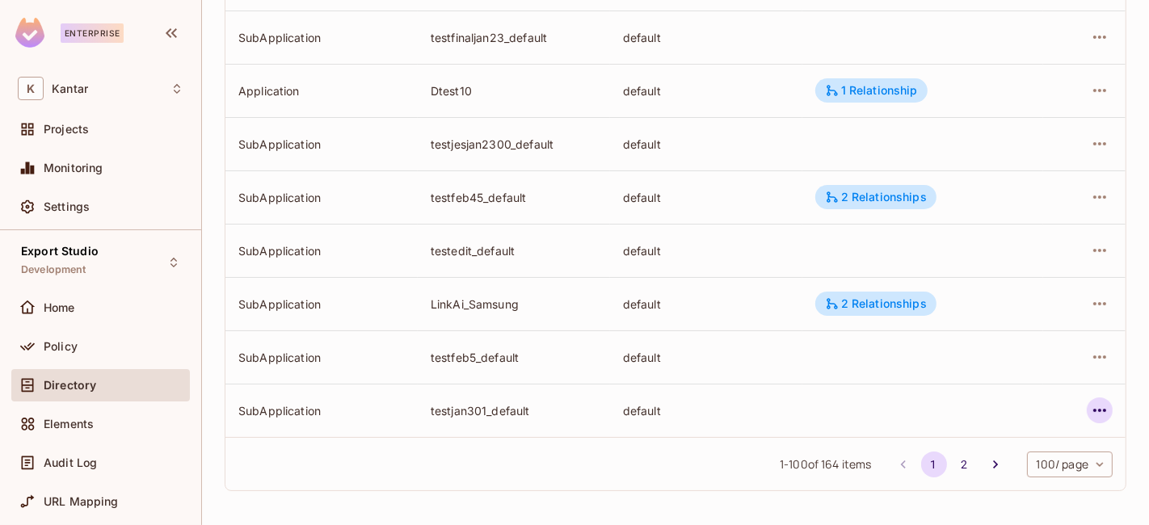
click at [1090, 407] on icon "button" at bounding box center [1099, 410] width 19 height 19
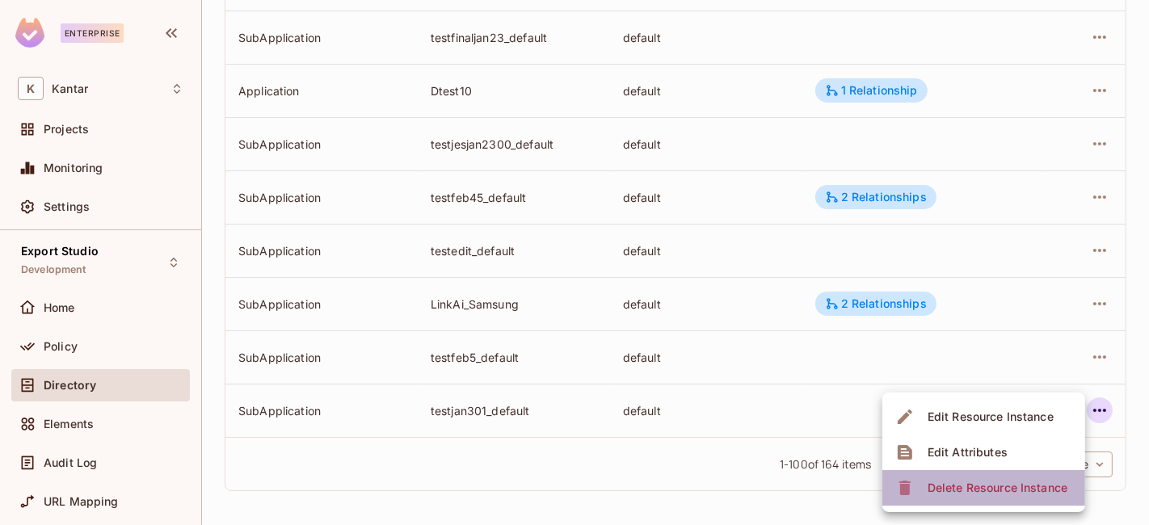
click at [998, 489] on div "Delete Resource Instance" at bounding box center [997, 488] width 140 height 16
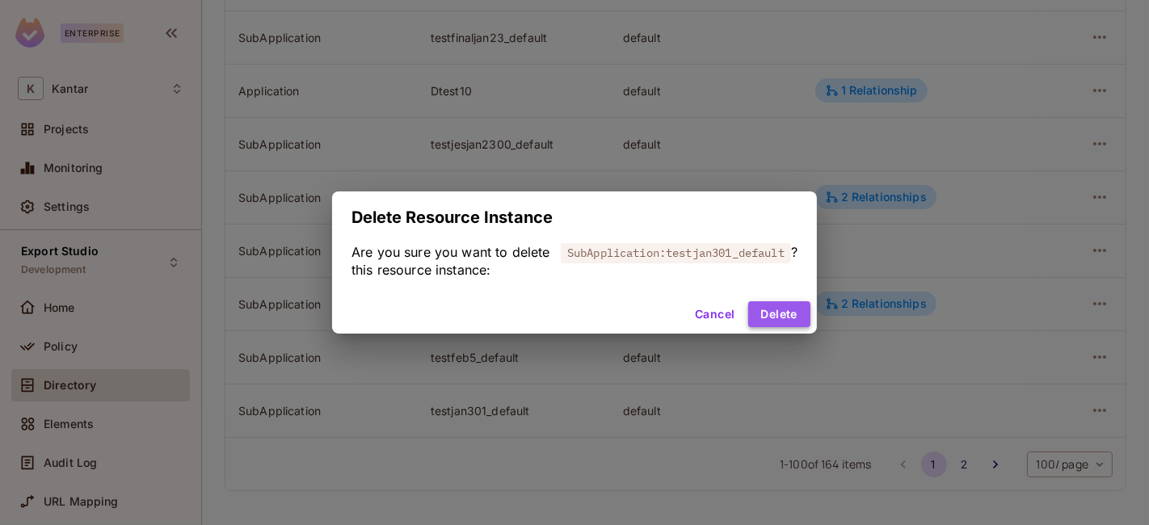
click at [777, 311] on button "Delete" at bounding box center [779, 314] width 62 height 26
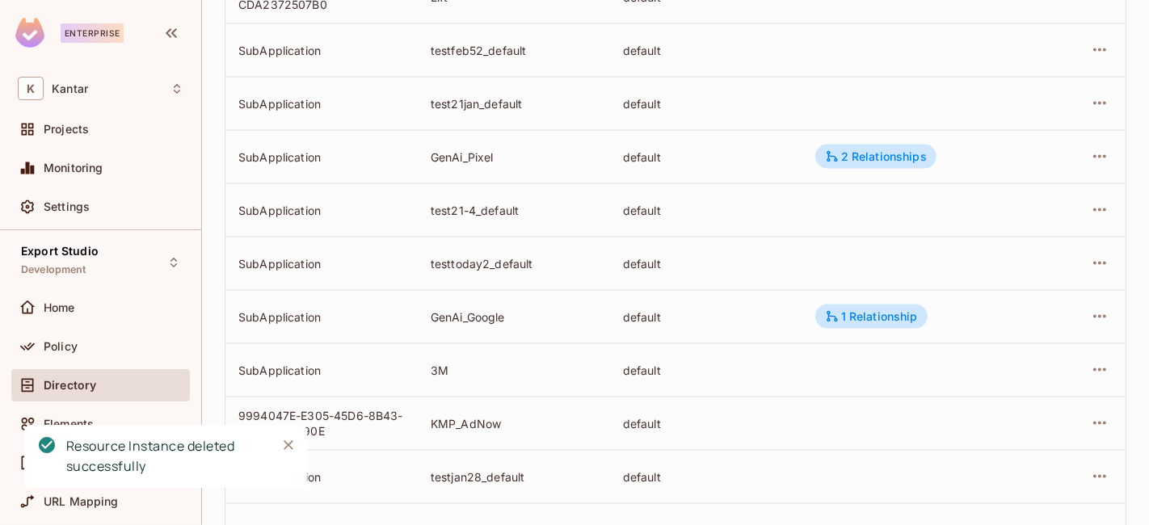
scroll to position [4054, 0]
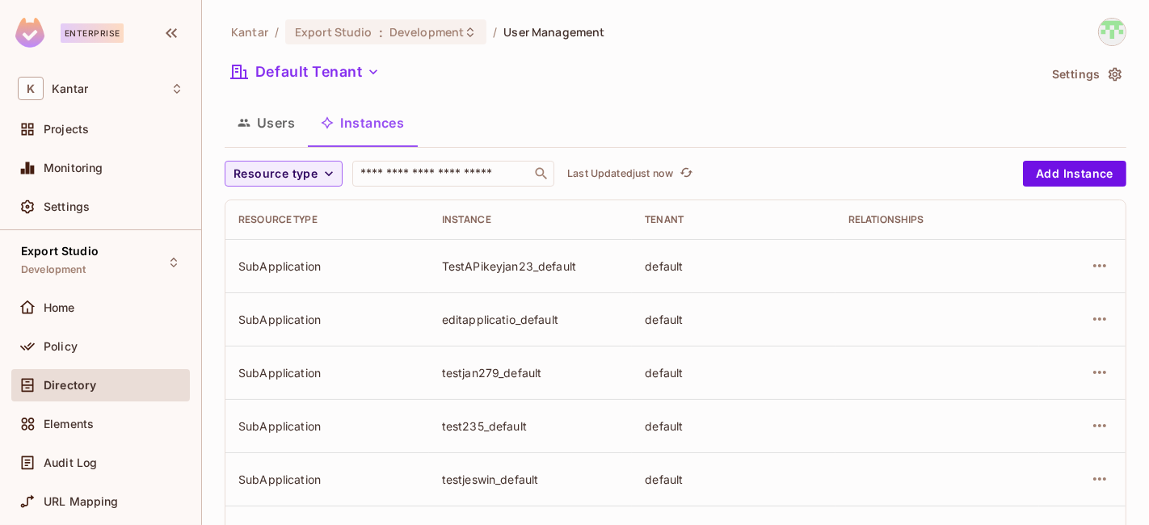
click at [575, 83] on div "Default Tenant" at bounding box center [631, 74] width 813 height 31
click at [254, 130] on button "Users" at bounding box center [266, 123] width 83 height 40
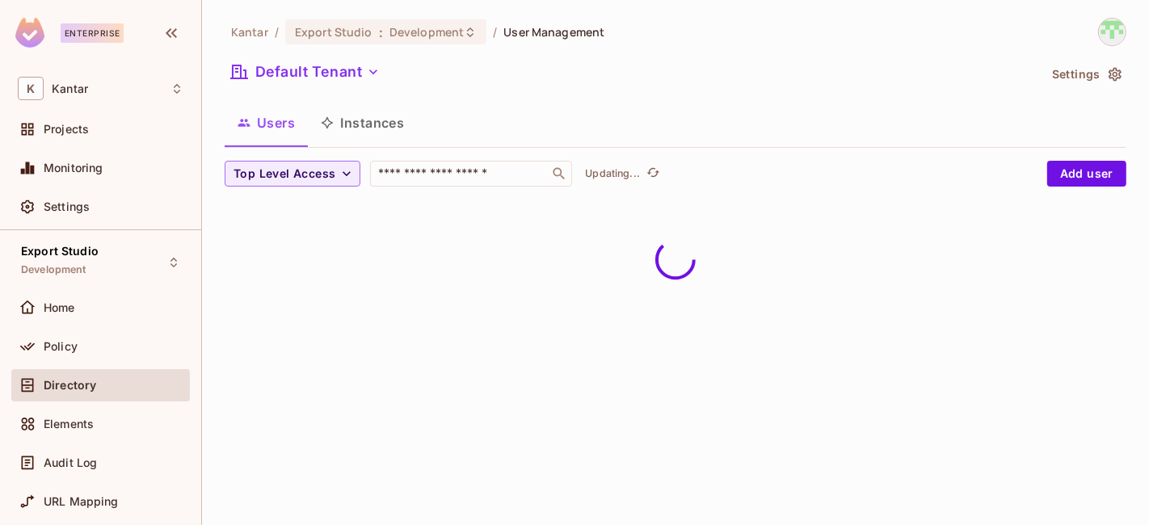
click at [404, 124] on button "Instances" at bounding box center [362, 123] width 109 height 40
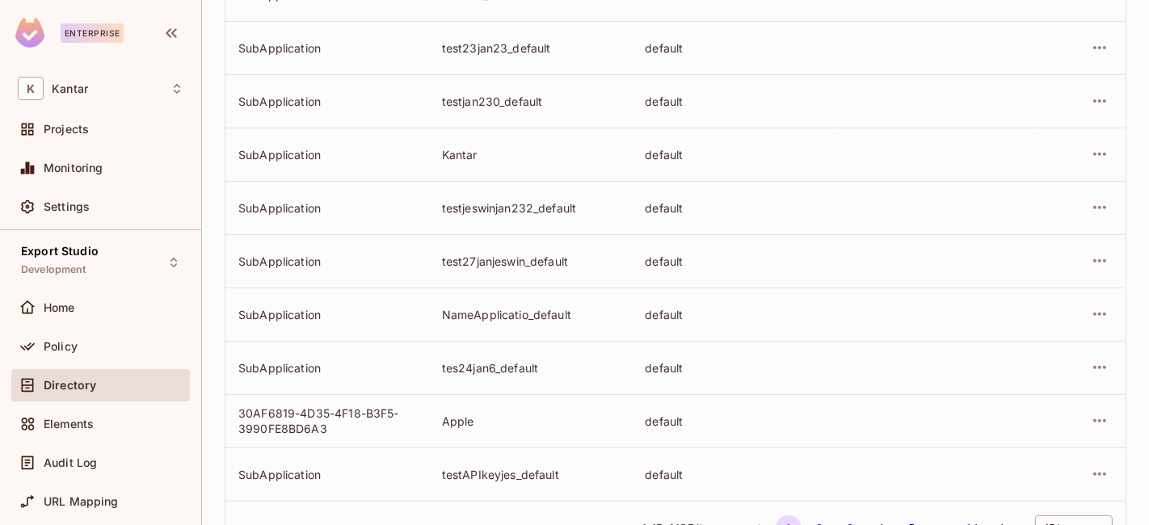
scroll to position [602, 0]
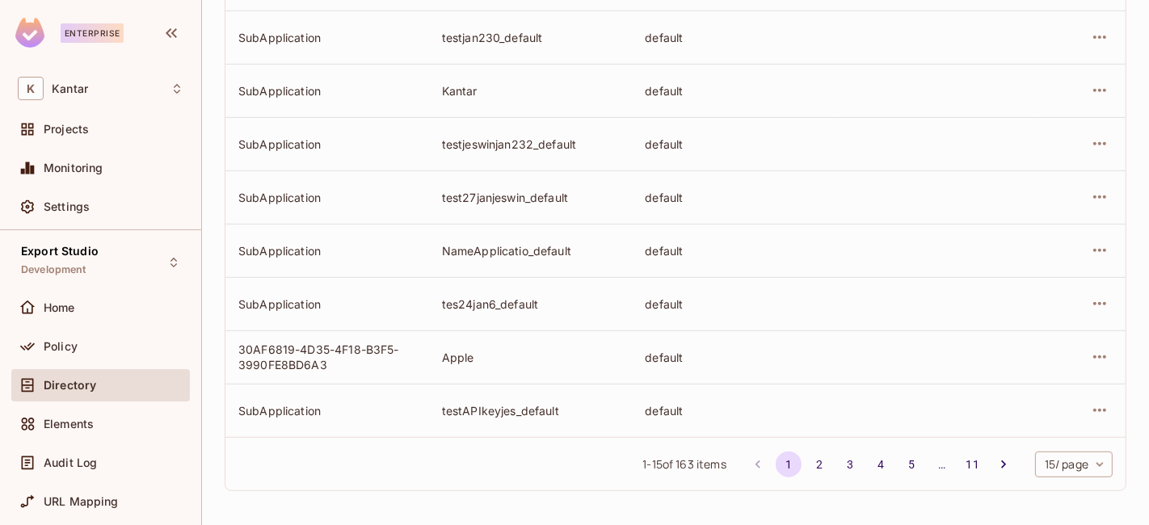
click at [1073, 469] on body "Enterprise K Kantar Projects Monitoring Settings Export Studio Development Home…" at bounding box center [574, 262] width 1149 height 525
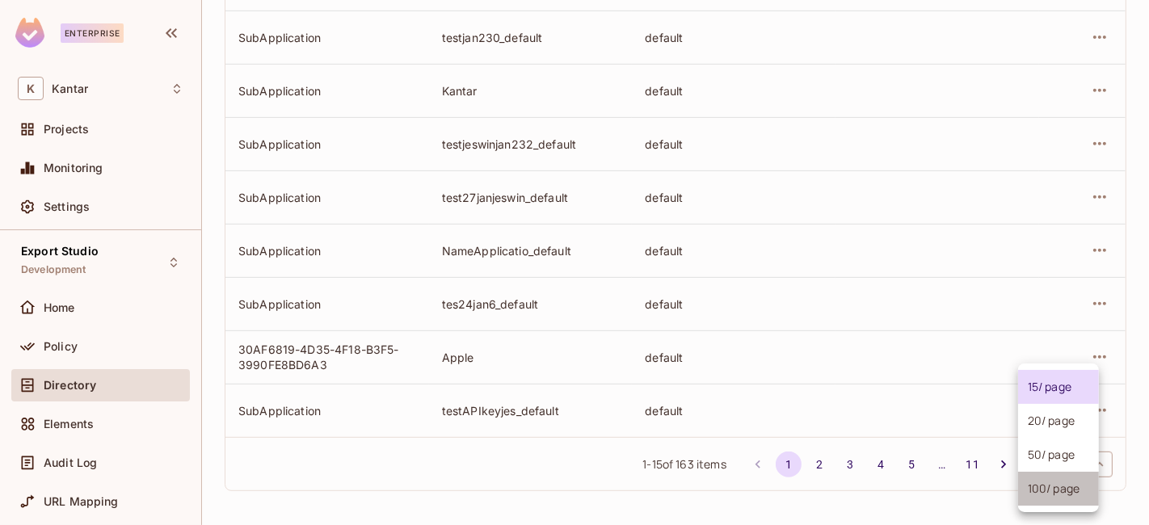
click at [1065, 494] on li "100 / page" at bounding box center [1058, 489] width 81 height 34
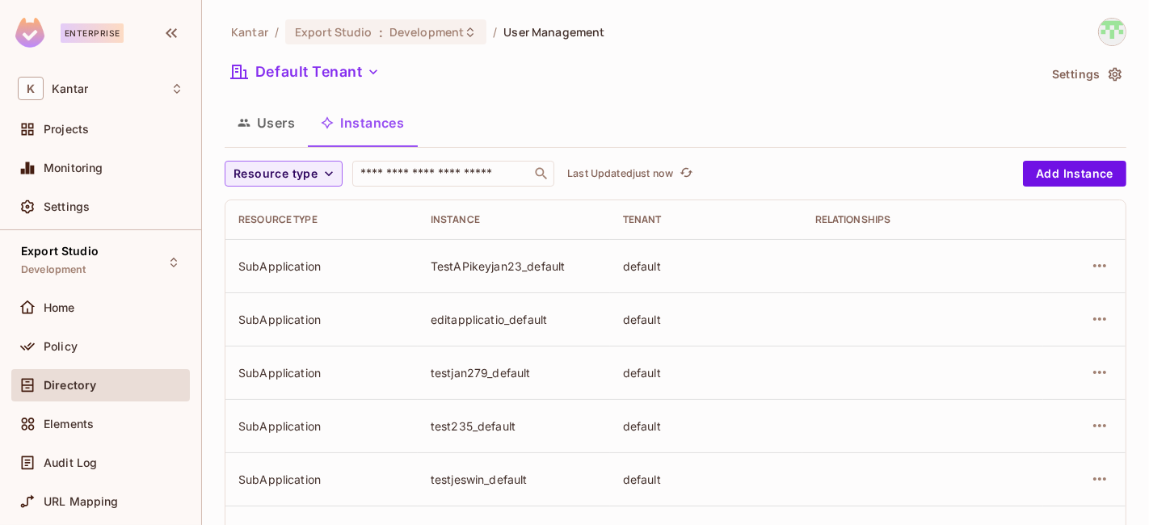
scroll to position [4054, 0]
click at [796, 64] on div "Default Tenant" at bounding box center [631, 74] width 813 height 31
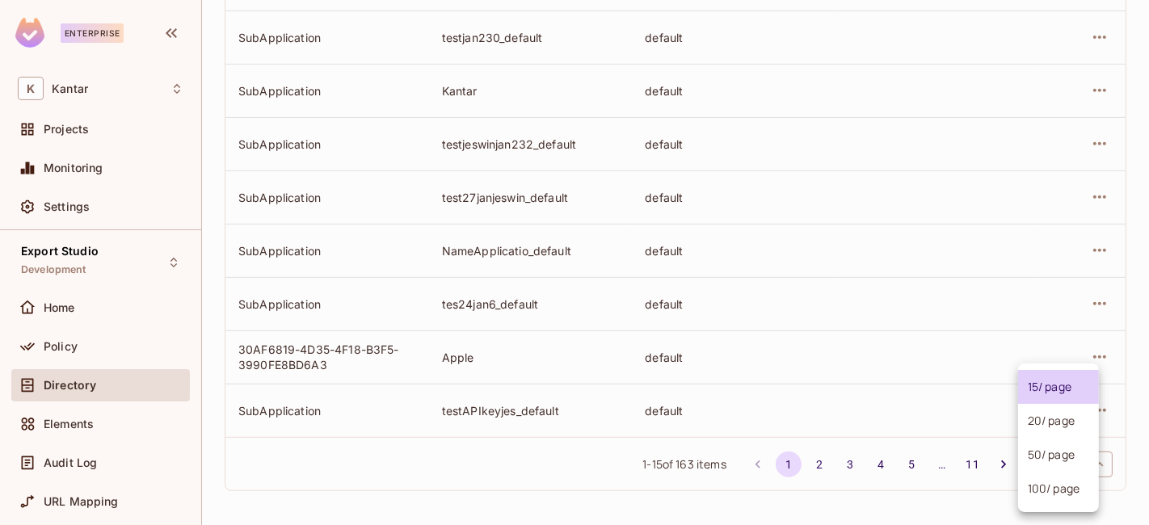
click at [1066, 469] on body "Enterprise K Kantar Projects Monitoring Settings Export Studio Development Home…" at bounding box center [574, 262] width 1149 height 525
click at [1054, 488] on li "100 / page" at bounding box center [1058, 489] width 81 height 34
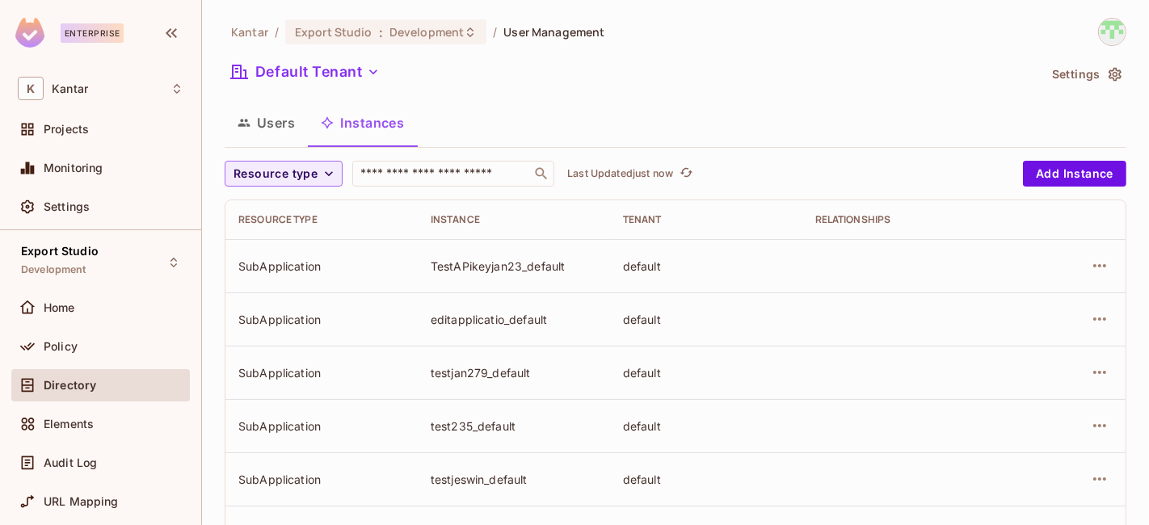
scroll to position [4054, 0]
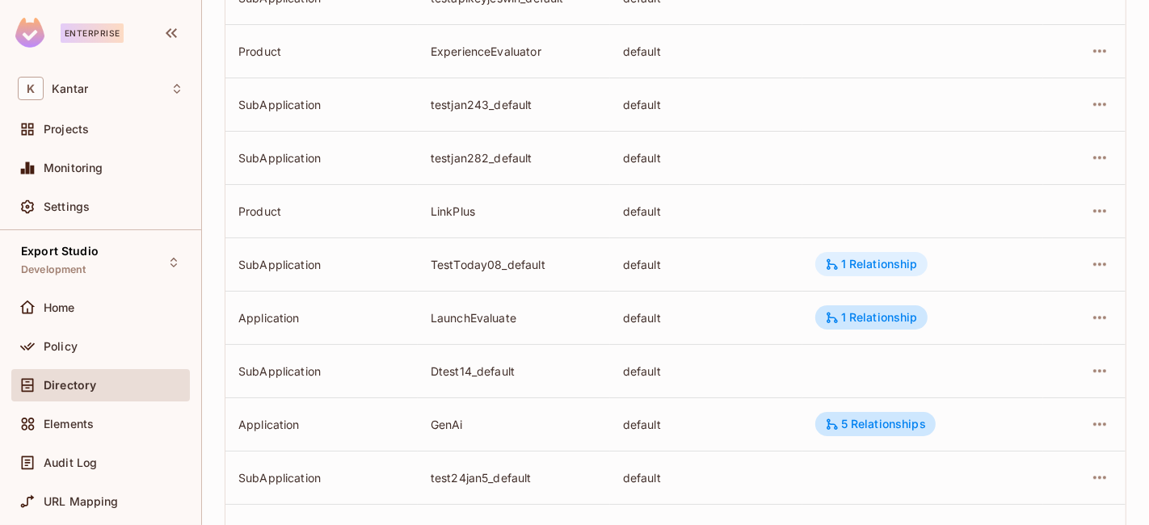
click at [867, 263] on div "1 Relationship" at bounding box center [871, 264] width 93 height 15
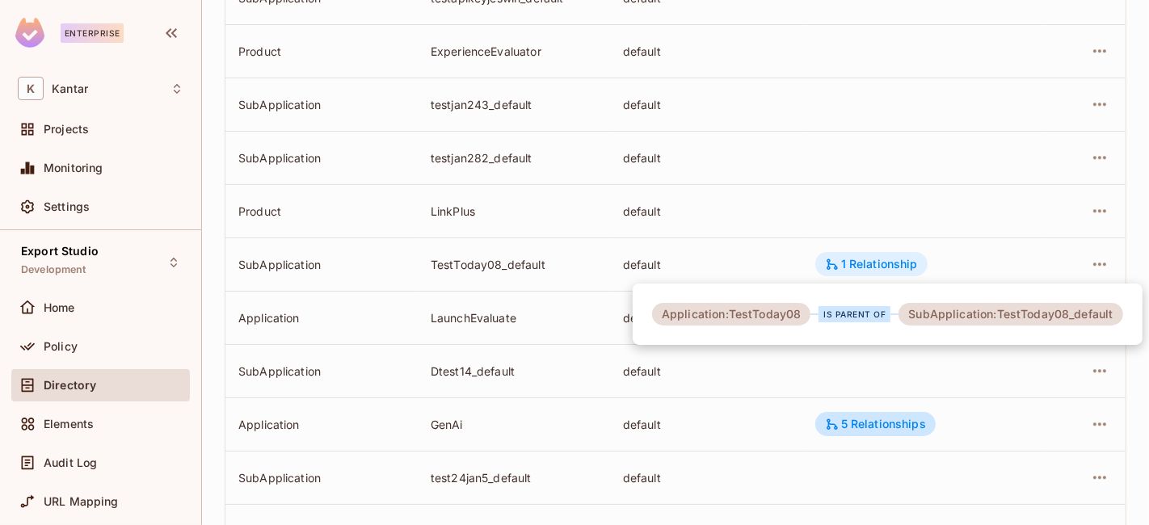
click at [867, 263] on div at bounding box center [574, 262] width 1149 height 525
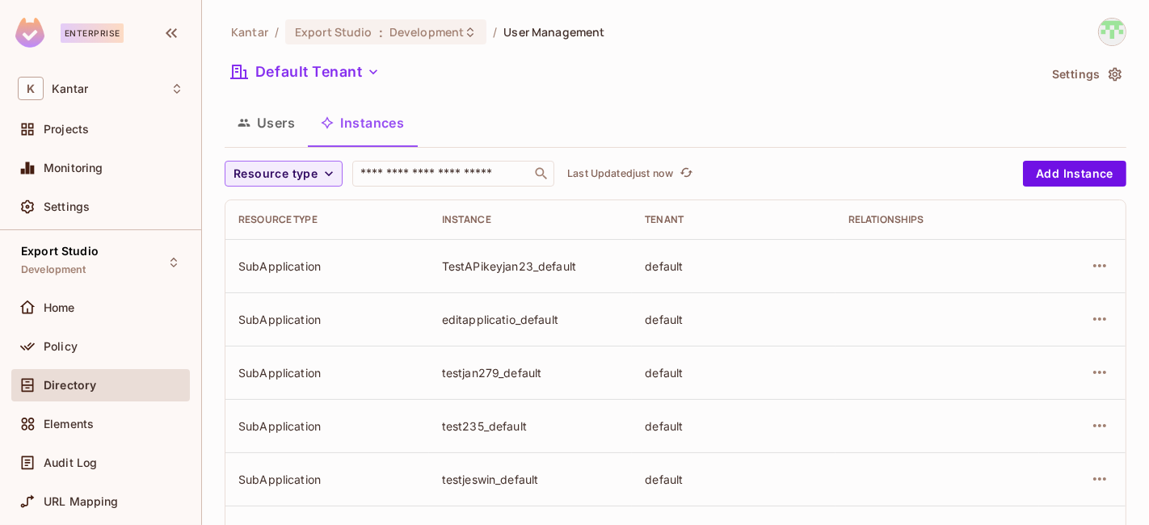
scroll to position [602, 0]
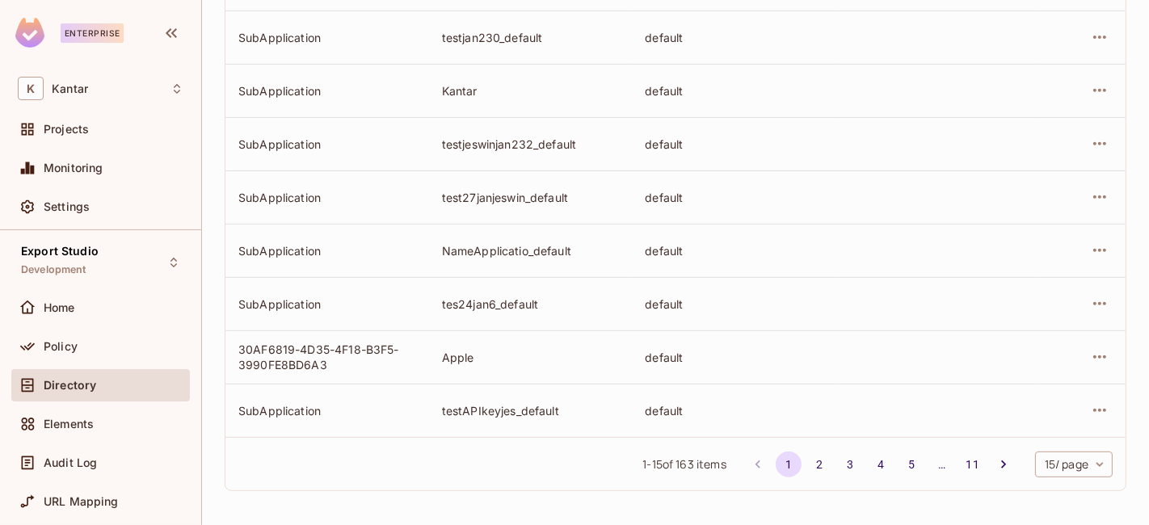
click at [1053, 458] on body "Enterprise K Kantar Projects Monitoring Settings Export Studio Development Home…" at bounding box center [574, 262] width 1149 height 525
click at [1027, 505] on li "100 / page" at bounding box center [1058, 489] width 81 height 34
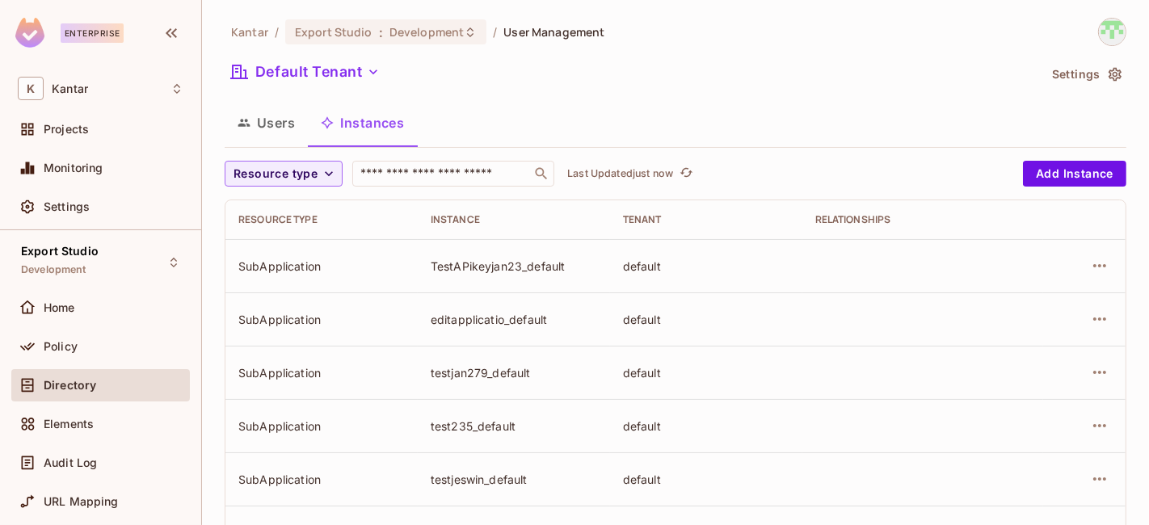
scroll to position [4054, 0]
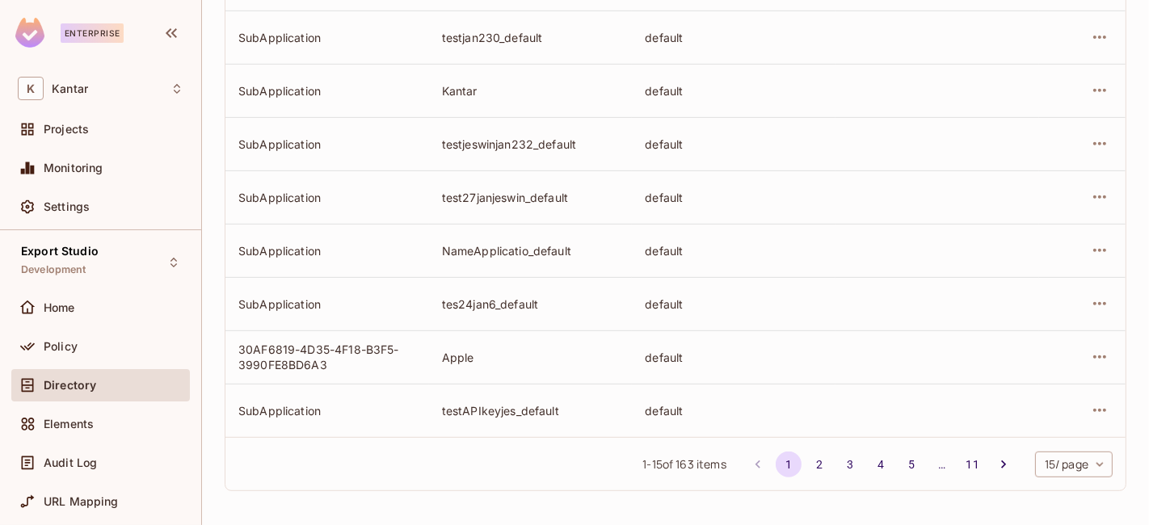
click at [1056, 483] on div "1 - 15 of 163 items 1 2 3 4 5 … 11 15 / page ** ​" at bounding box center [675, 463] width 900 height 53
click at [1056, 467] on body "Enterprise K Kantar Projects Monitoring Settings Export Studio Development Home…" at bounding box center [574, 262] width 1149 height 525
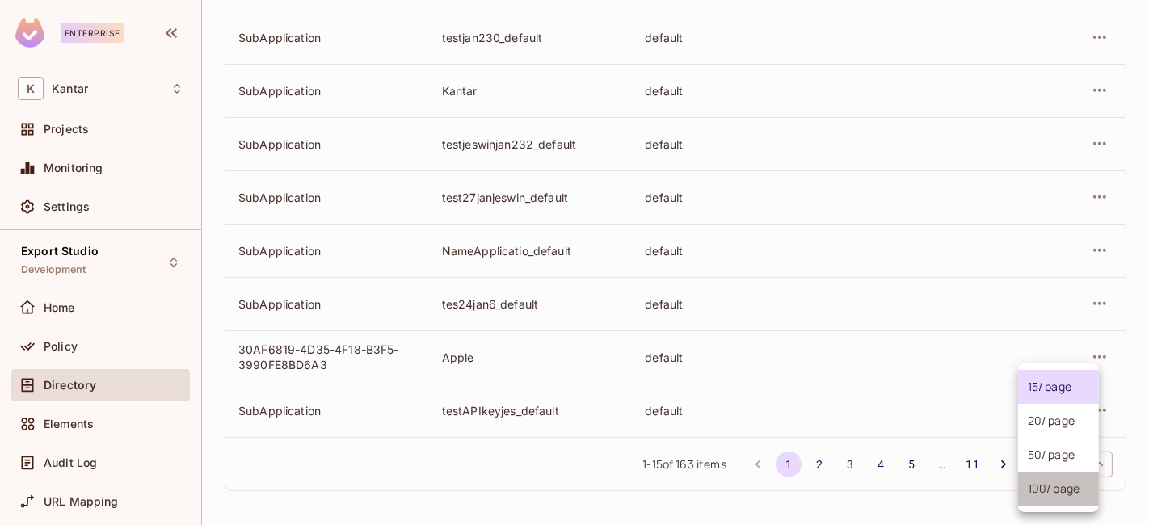
click at [1057, 499] on li "100 / page" at bounding box center [1058, 489] width 81 height 34
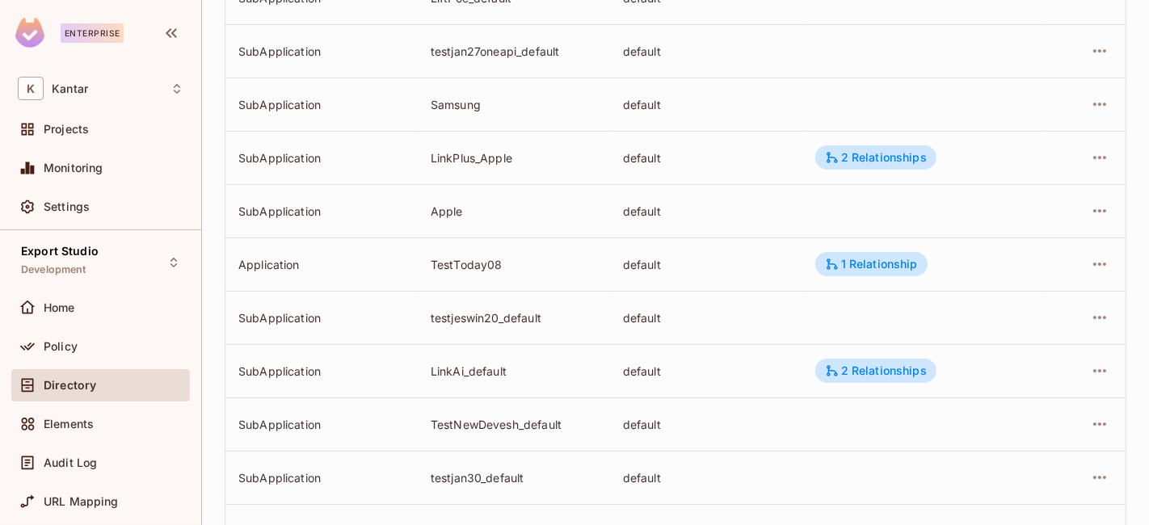
scroll to position [4054, 0]
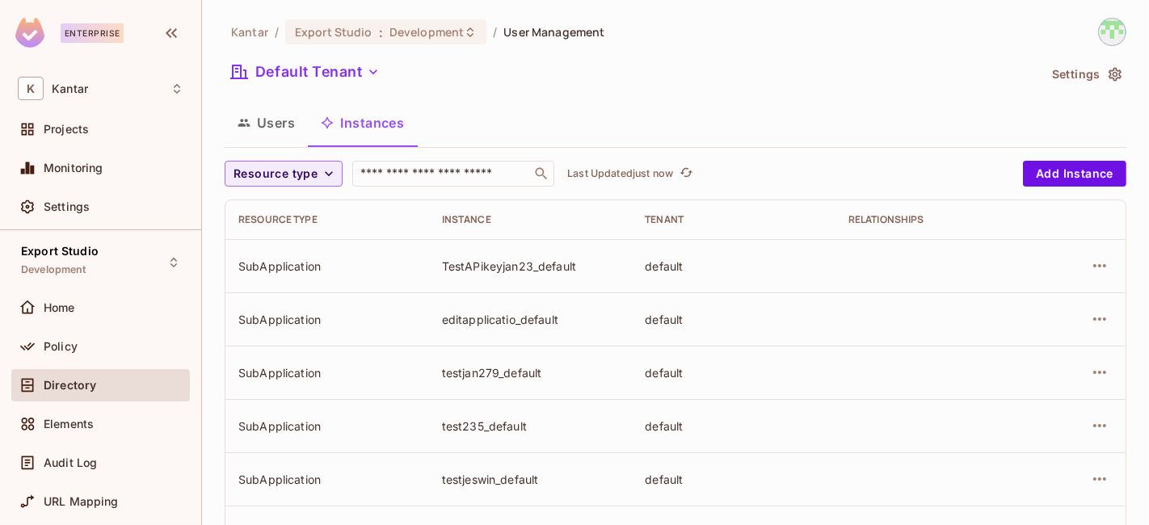
click at [252, 181] on span "Resource type" at bounding box center [275, 174] width 84 height 20
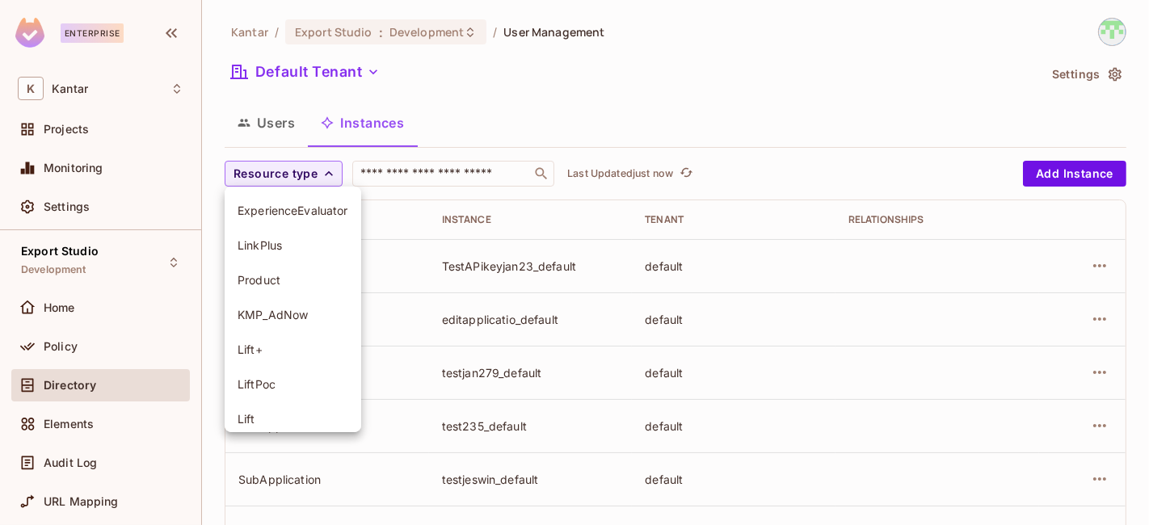
scroll to position [184, 0]
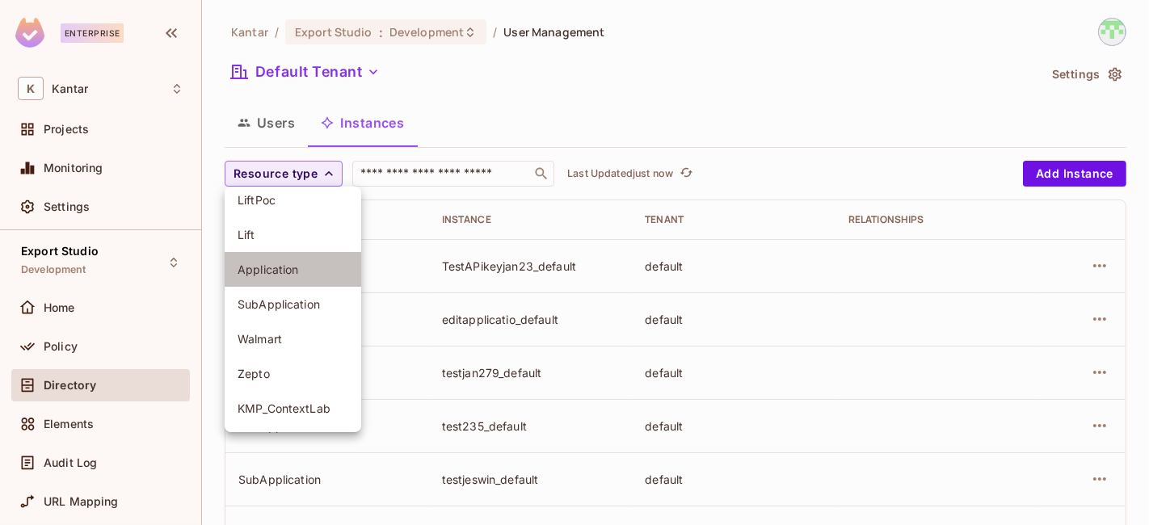
click at [288, 278] on li "Application" at bounding box center [293, 269] width 137 height 35
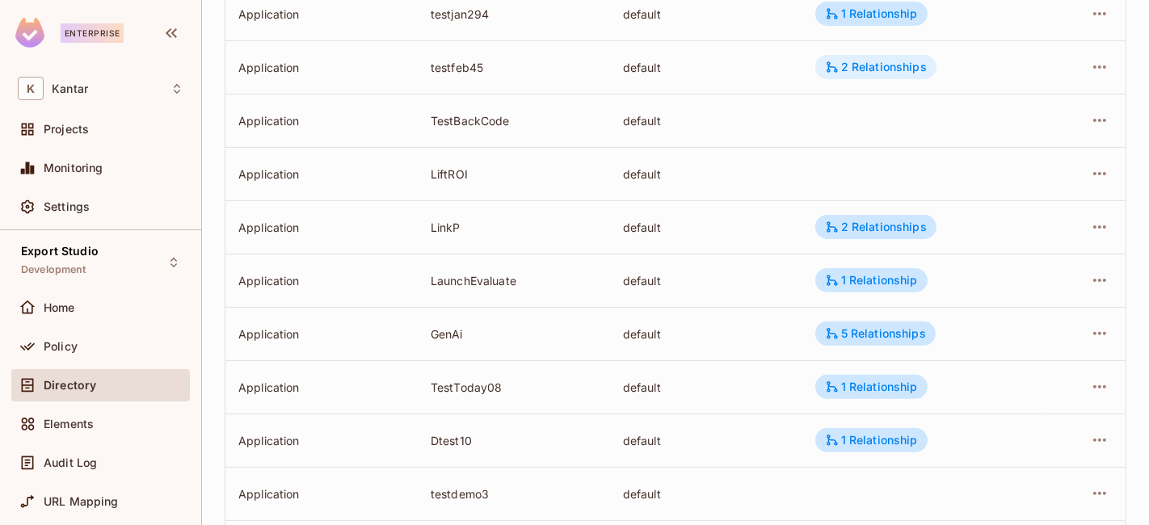
scroll to position [602, 0]
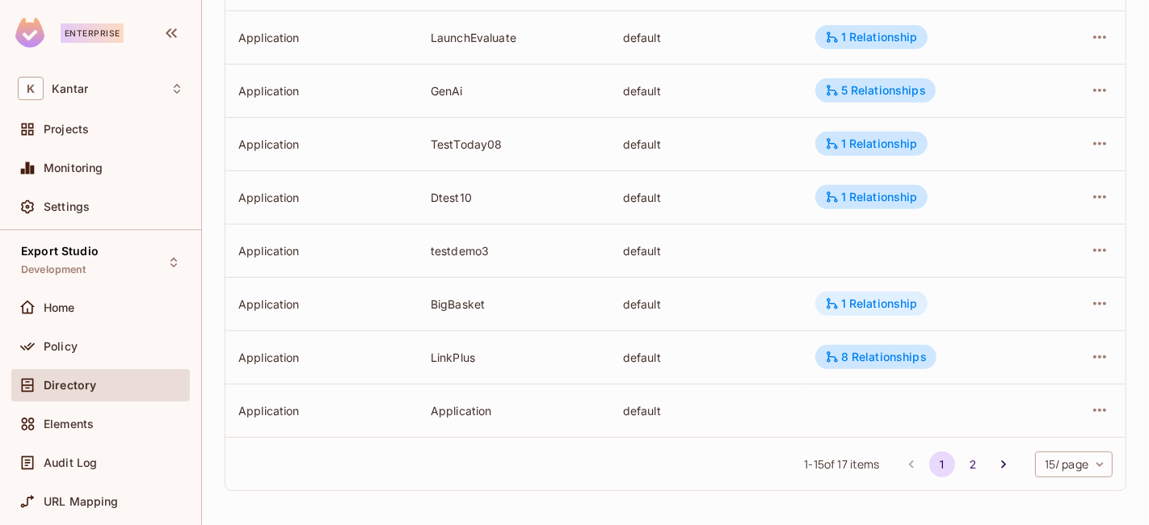
click at [835, 305] on div "1 Relationship" at bounding box center [871, 303] width 93 height 15
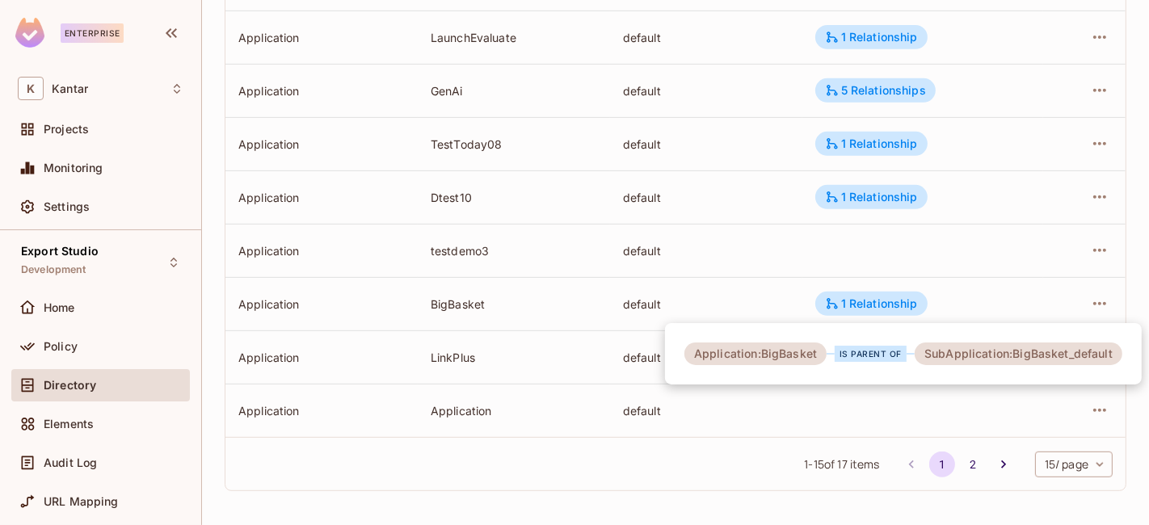
click at [835, 305] on div at bounding box center [574, 262] width 1149 height 525
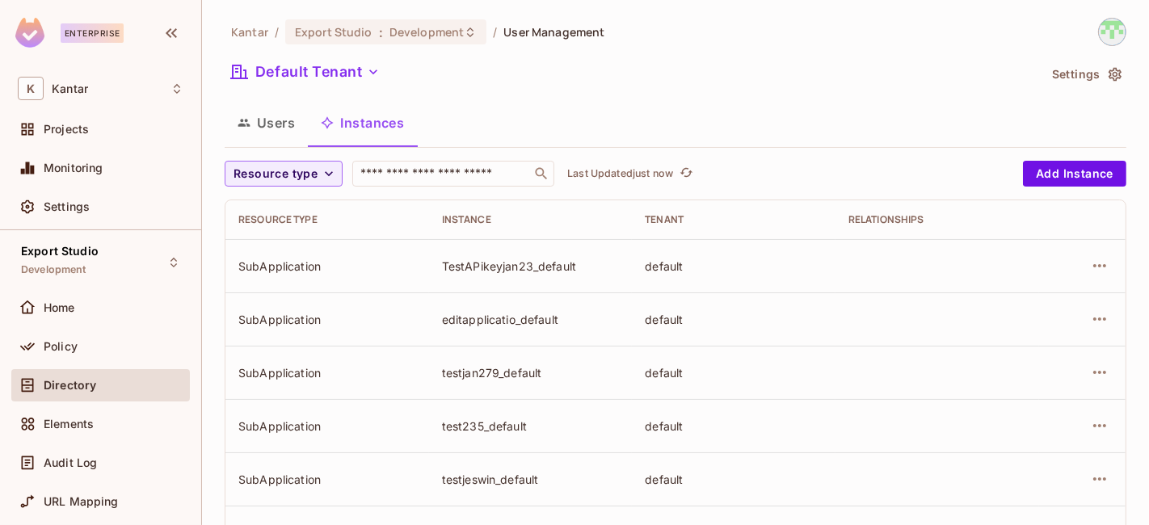
click at [834, 107] on div "Users Instances" at bounding box center [676, 123] width 902 height 40
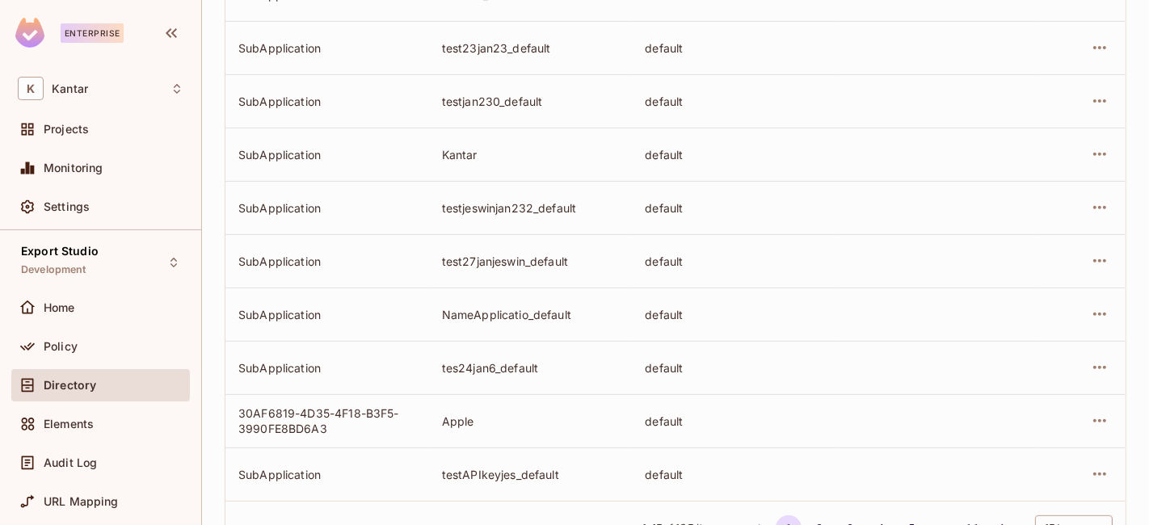
scroll to position [602, 0]
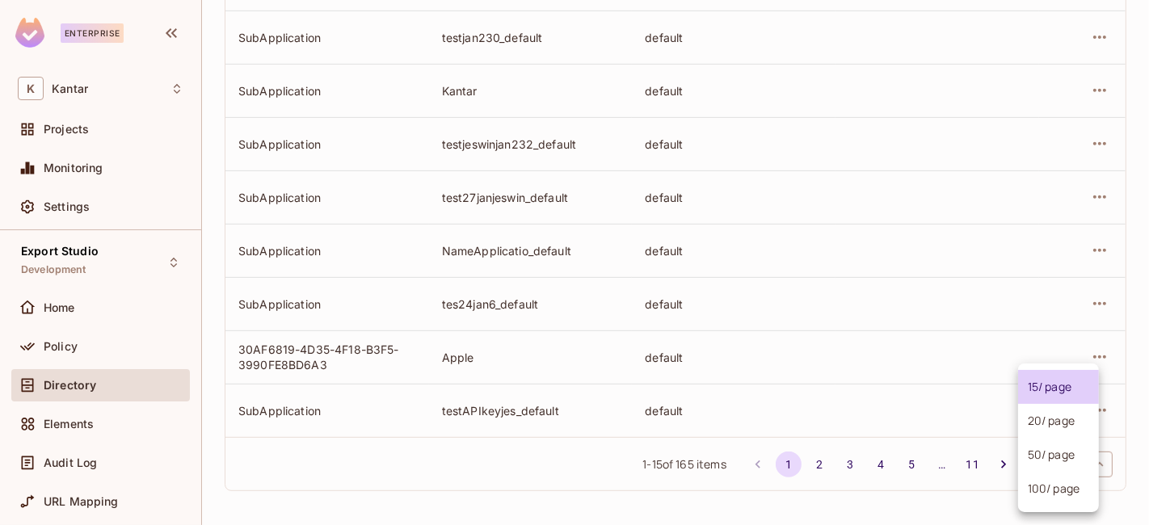
click at [1028, 456] on body "Enterprise K Kantar Projects Monitoring Settings Export Studio Development Home…" at bounding box center [574, 262] width 1149 height 525
click at [1036, 506] on ul "15 / page 20 / page 50 / page 100 / page" at bounding box center [1058, 438] width 81 height 149
click at [1037, 497] on li "100 / page" at bounding box center [1058, 489] width 81 height 34
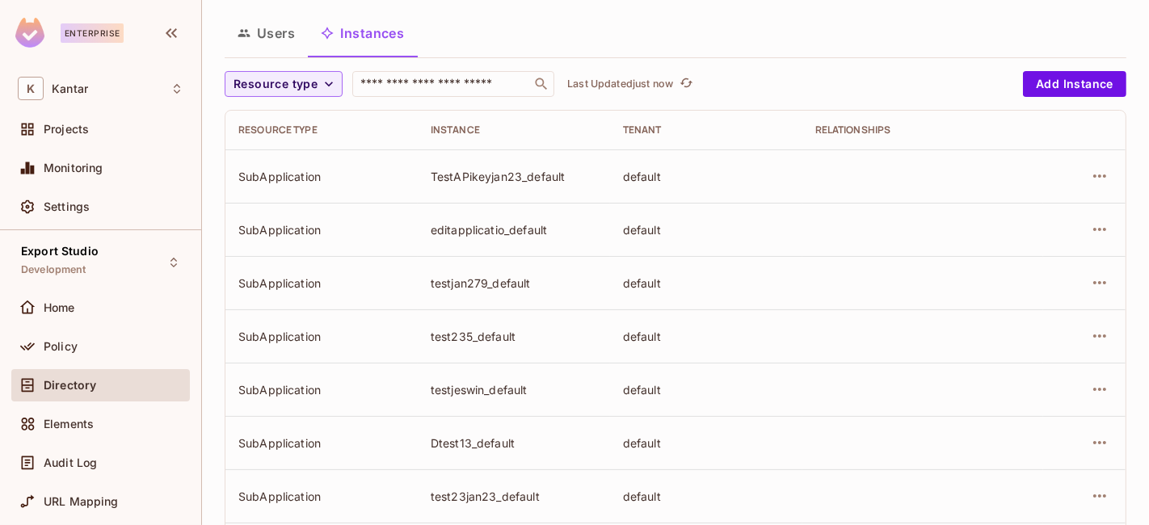
scroll to position [0, 0]
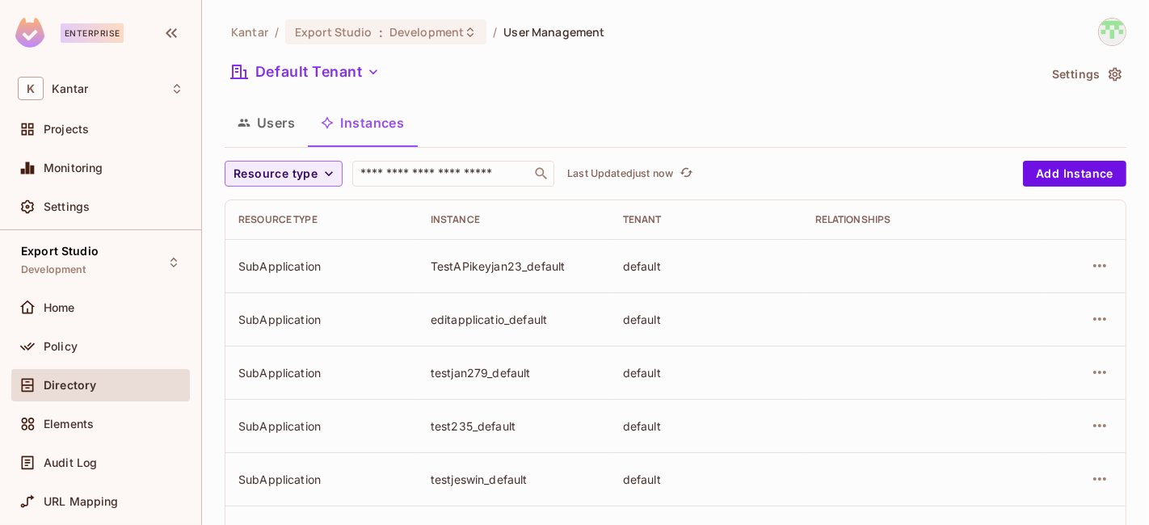
click at [617, 82] on div "Default Tenant" at bounding box center [631, 74] width 813 height 31
click at [287, 173] on span "Resource type" at bounding box center [275, 174] width 84 height 20
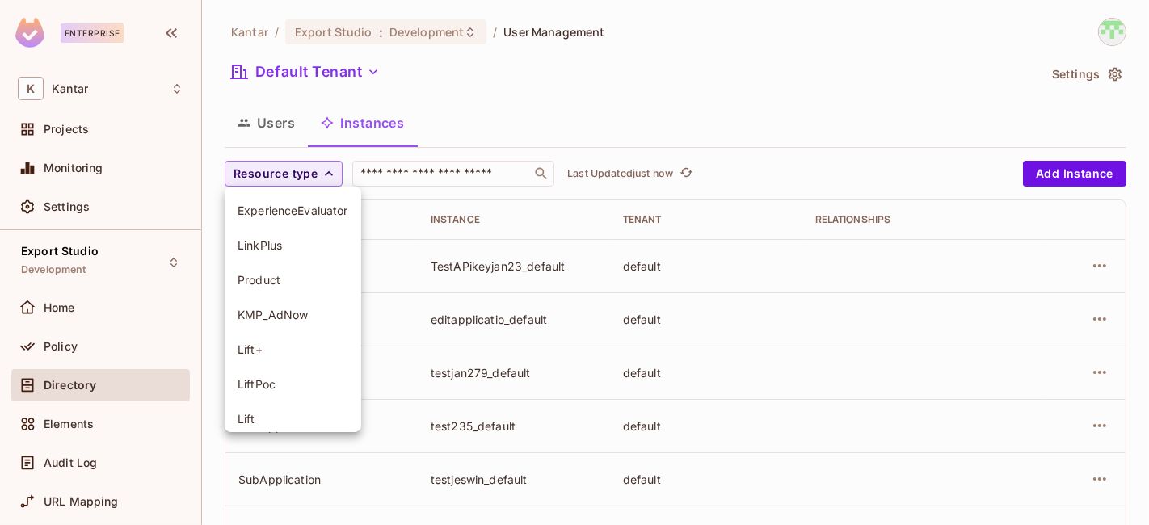
click at [721, 111] on div at bounding box center [574, 262] width 1149 height 525
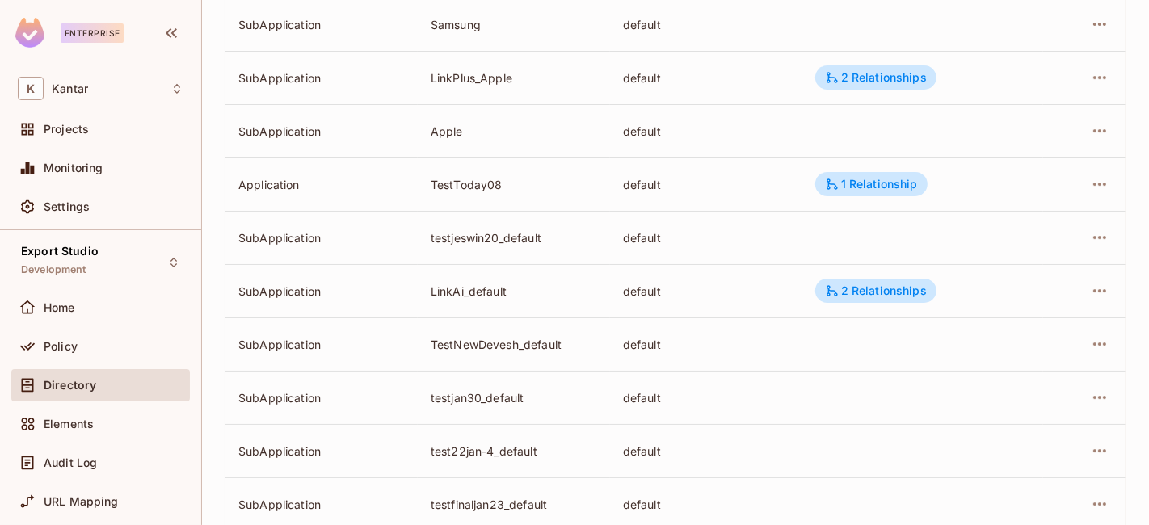
scroll to position [5134, 0]
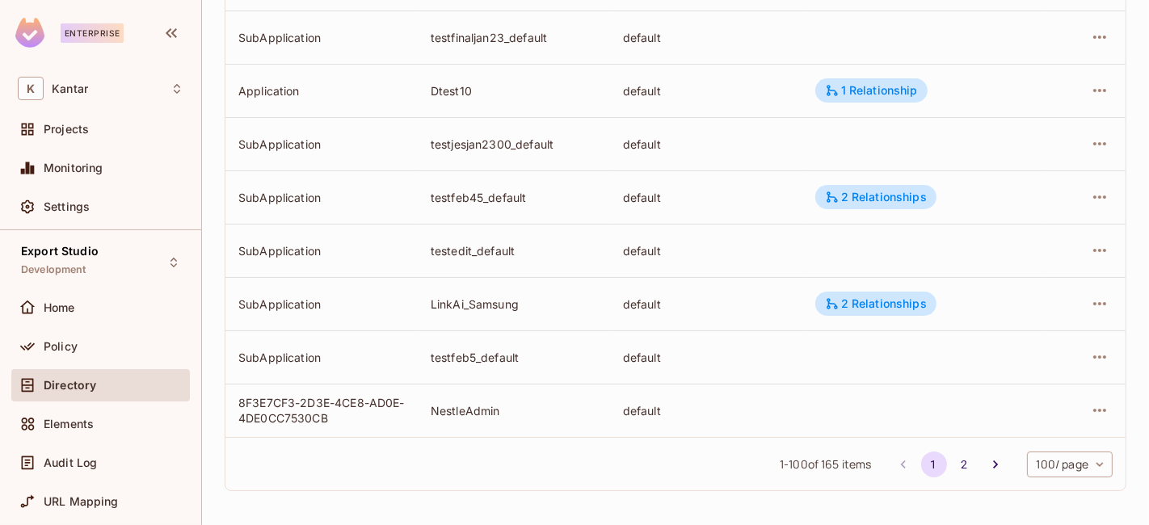
click at [952, 466] on button "2" at bounding box center [965, 465] width 26 height 26
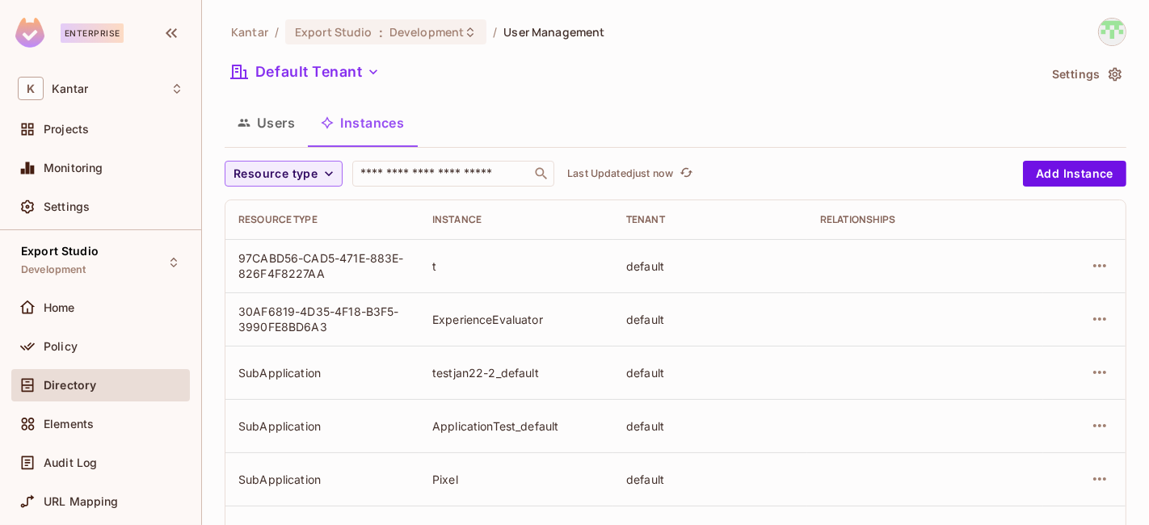
scroll to position [696, 0]
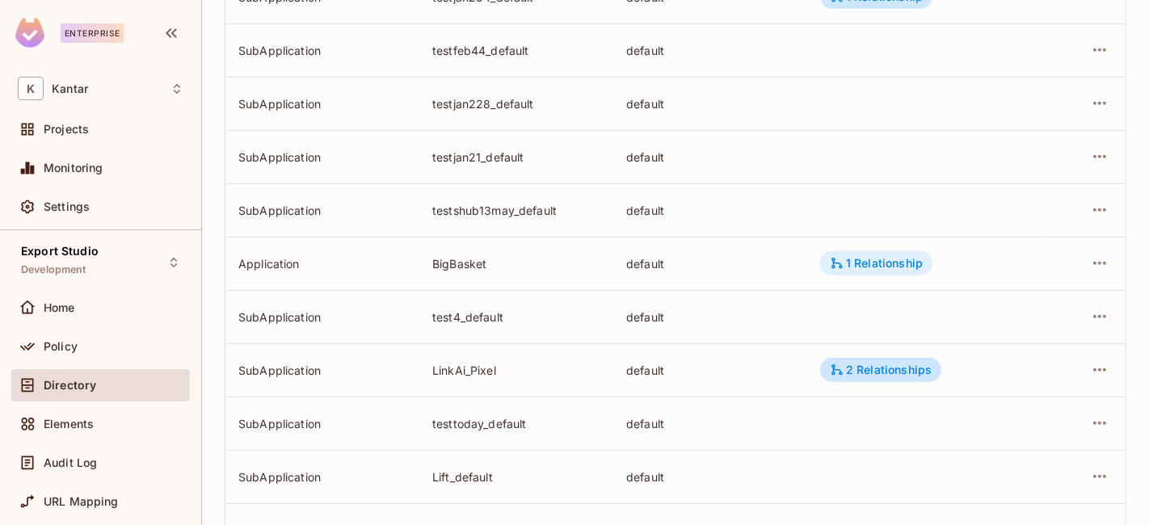
drag, startPoint x: 859, startPoint y: 247, endPoint x: 863, endPoint y: 257, distance: 10.5
click at [860, 248] on td "1 Relationship" at bounding box center [925, 263] width 236 height 53
click at [864, 258] on div "1 Relationship" at bounding box center [876, 263] width 93 height 15
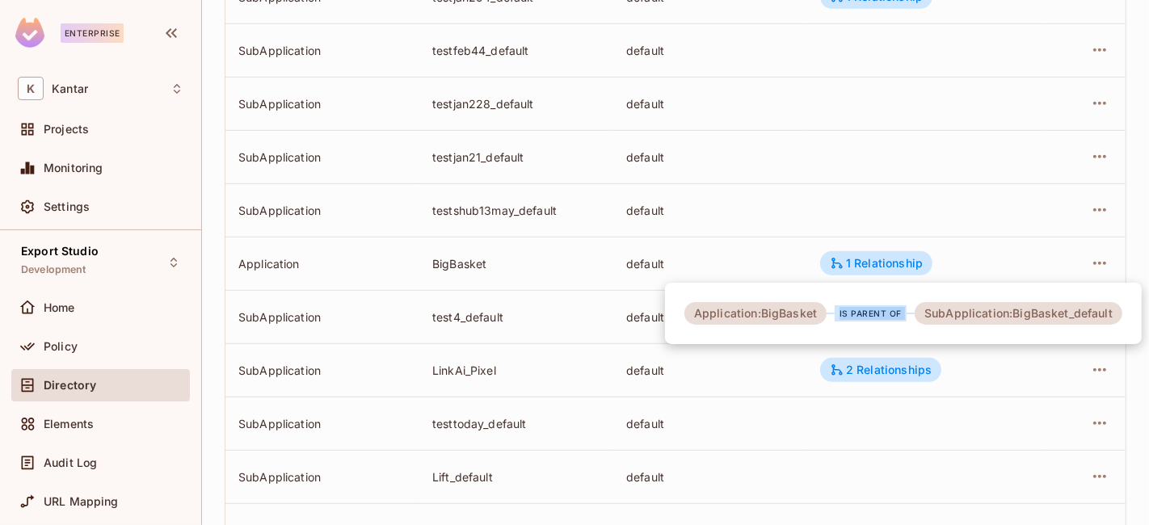
drag, startPoint x: 817, startPoint y: 321, endPoint x: 914, endPoint y: 315, distance: 97.1
click at [914, 315] on div "Application:BigBasket is parent of SubApplication:BigBasket_default" at bounding box center [903, 313] width 438 height 23
click at [548, 263] on div at bounding box center [574, 262] width 1149 height 525
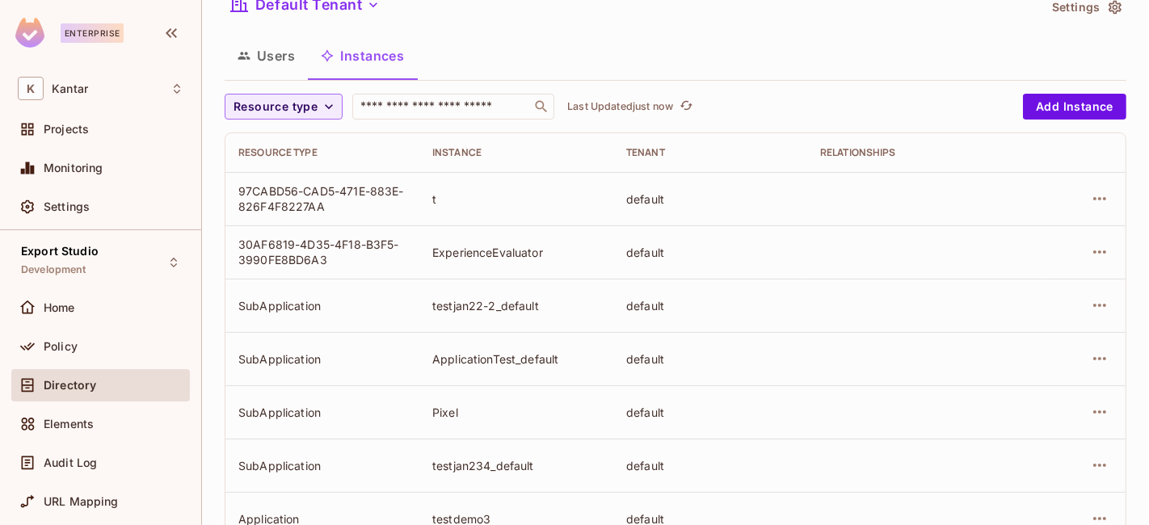
scroll to position [0, 0]
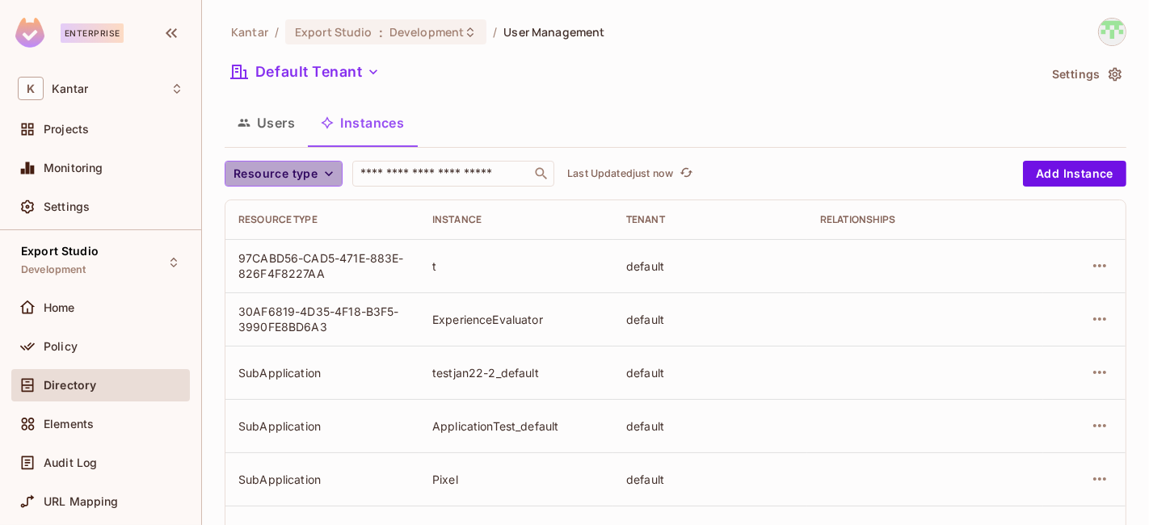
click at [279, 179] on span "Resource type" at bounding box center [275, 174] width 84 height 20
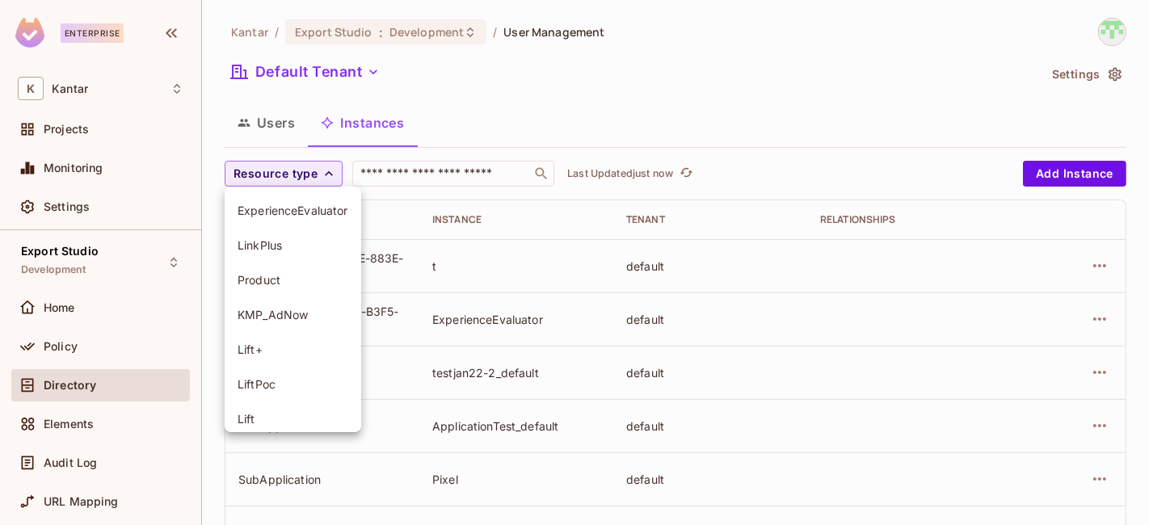
scroll to position [184, 0]
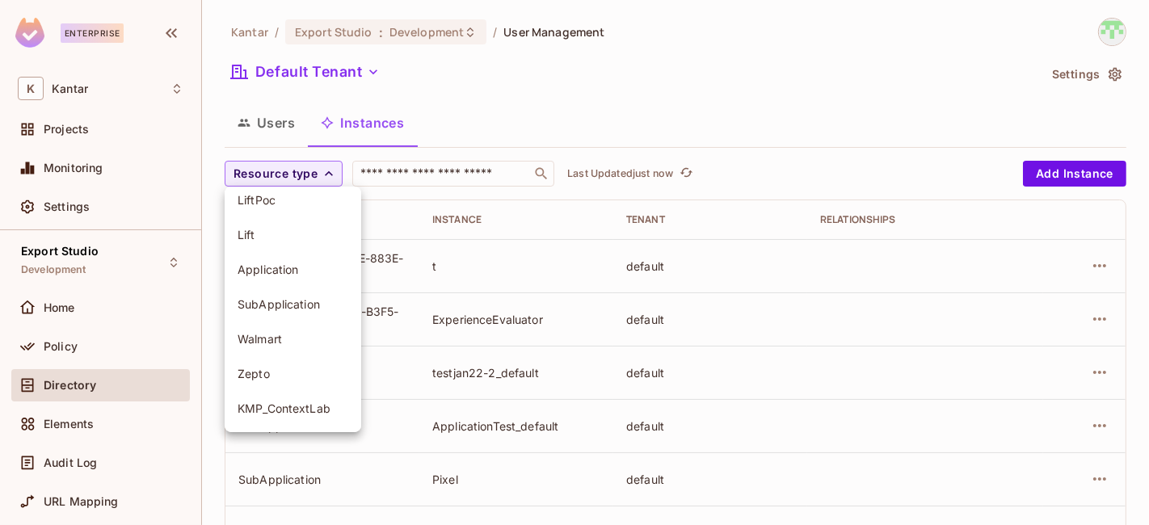
click at [296, 296] on span "SubApplication" at bounding box center [292, 303] width 111 height 15
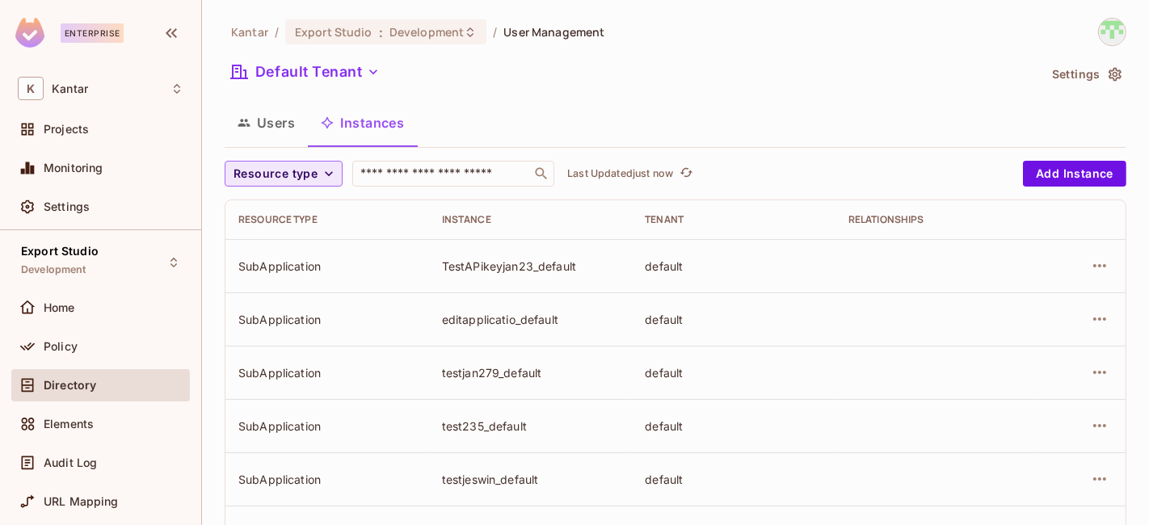
click at [307, 183] on span "Resource type" at bounding box center [275, 174] width 84 height 20
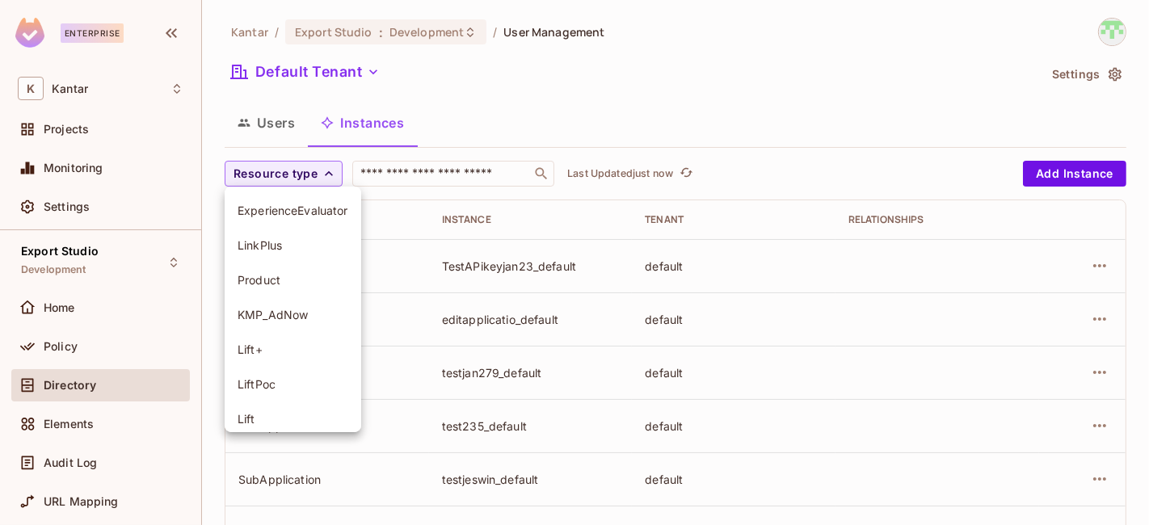
scroll to position [184, 0]
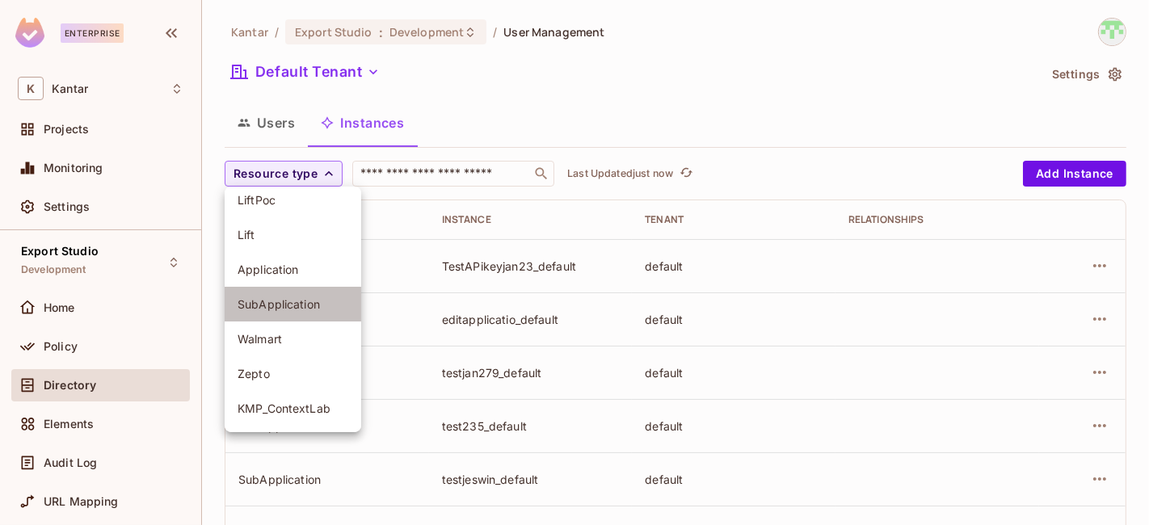
click at [286, 300] on span "SubApplication" at bounding box center [292, 303] width 111 height 15
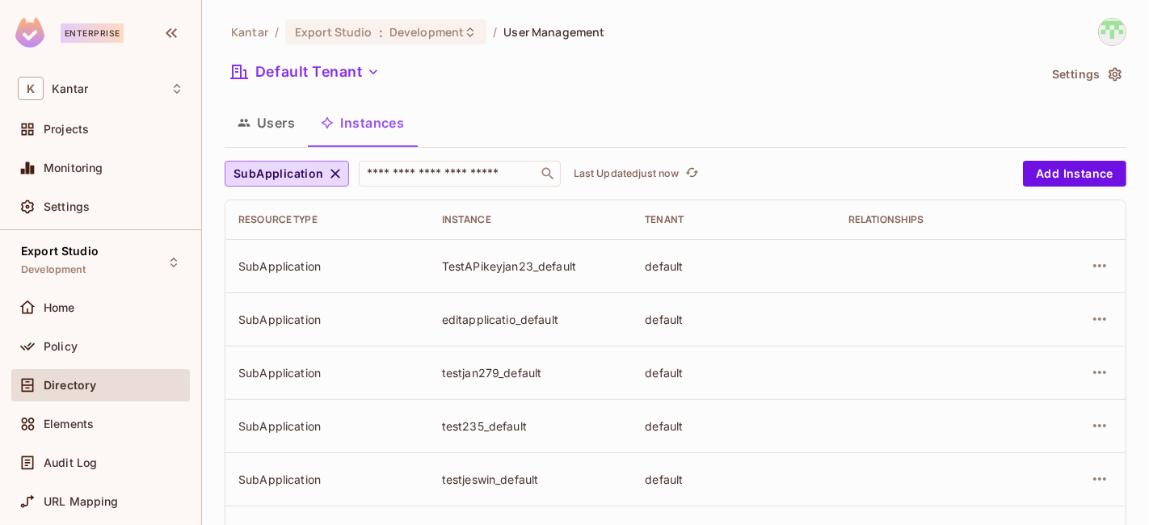
scroll to position [602, 0]
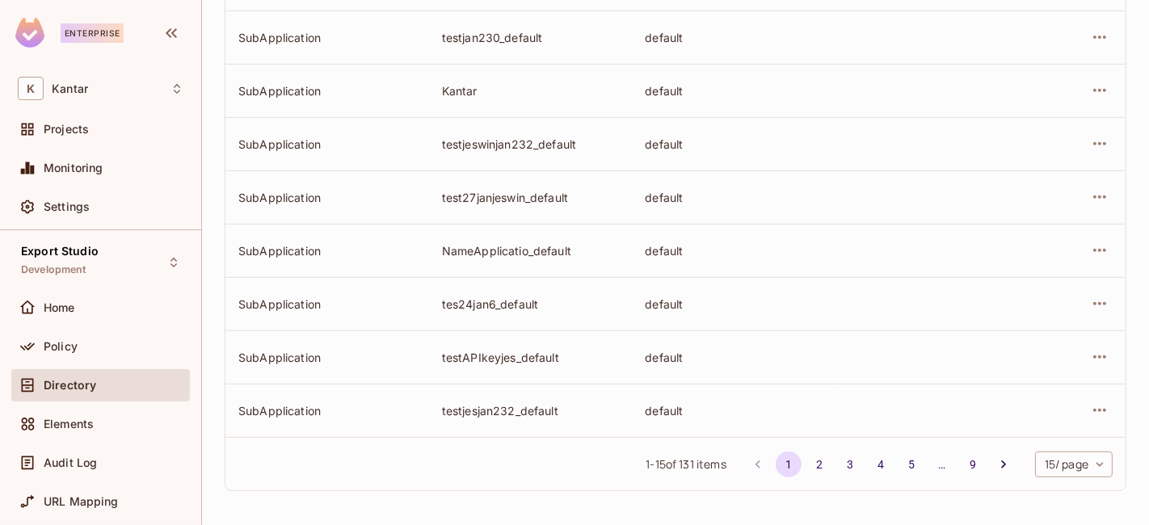
click at [1061, 467] on body "Enterprise K Kantar Projects Monitoring Settings Export Studio Development Home…" at bounding box center [574, 262] width 1149 height 525
click at [1062, 490] on li "100 / page" at bounding box center [1058, 489] width 81 height 34
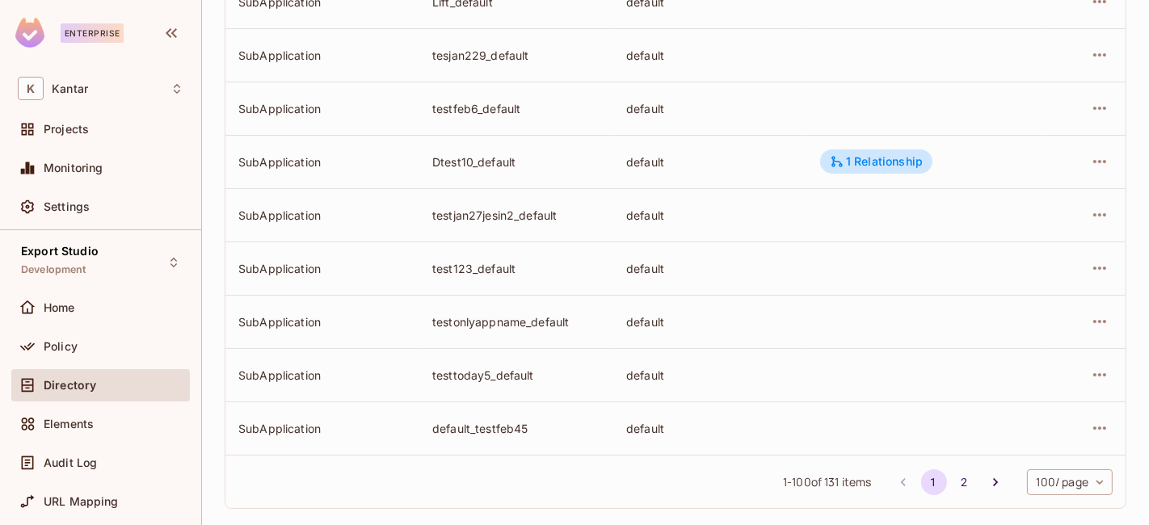
scroll to position [5134, 0]
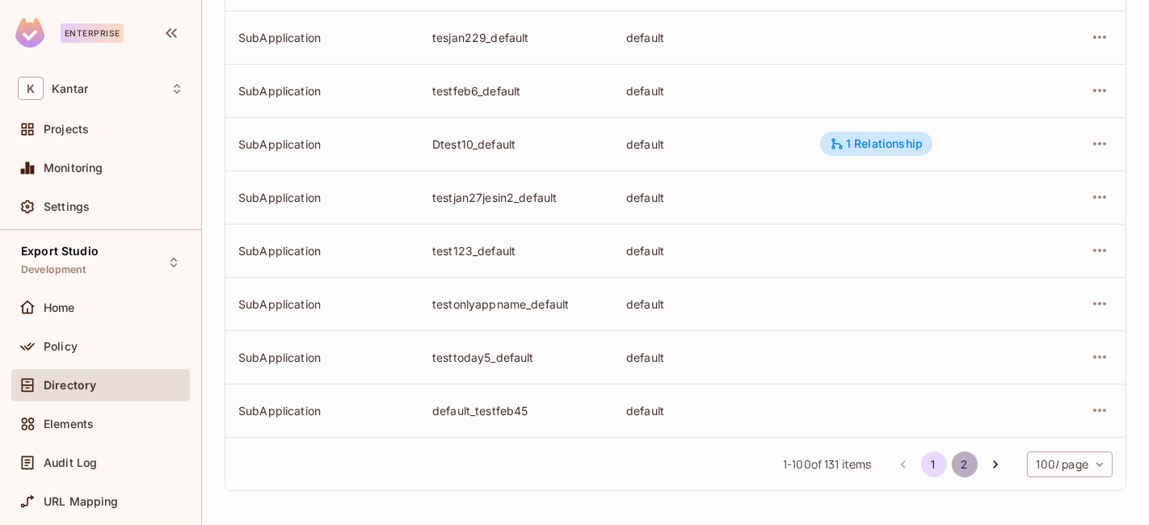
click at [952, 473] on button "2" at bounding box center [965, 465] width 26 height 26
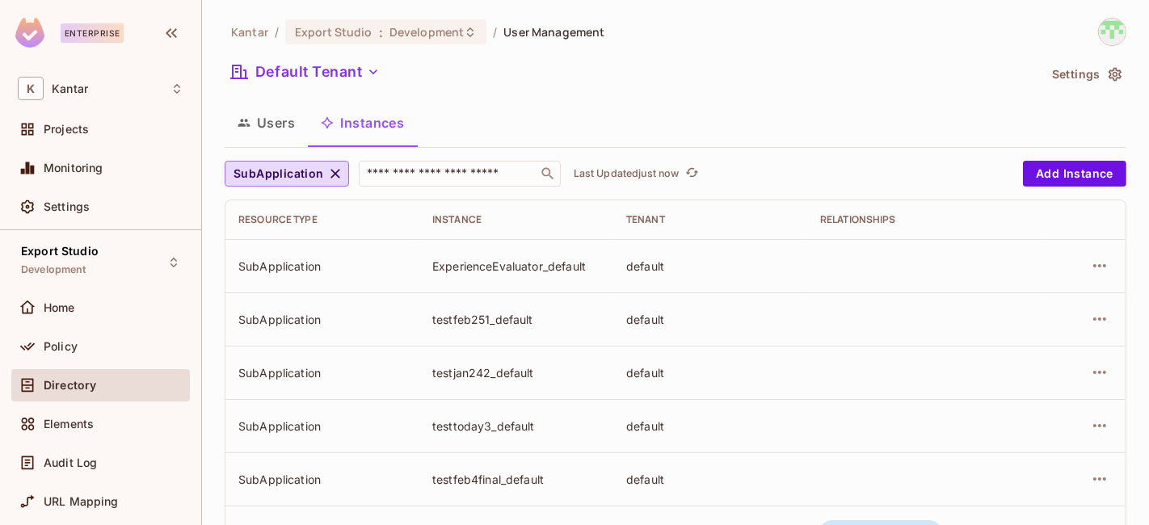
scroll to position [1455, 0]
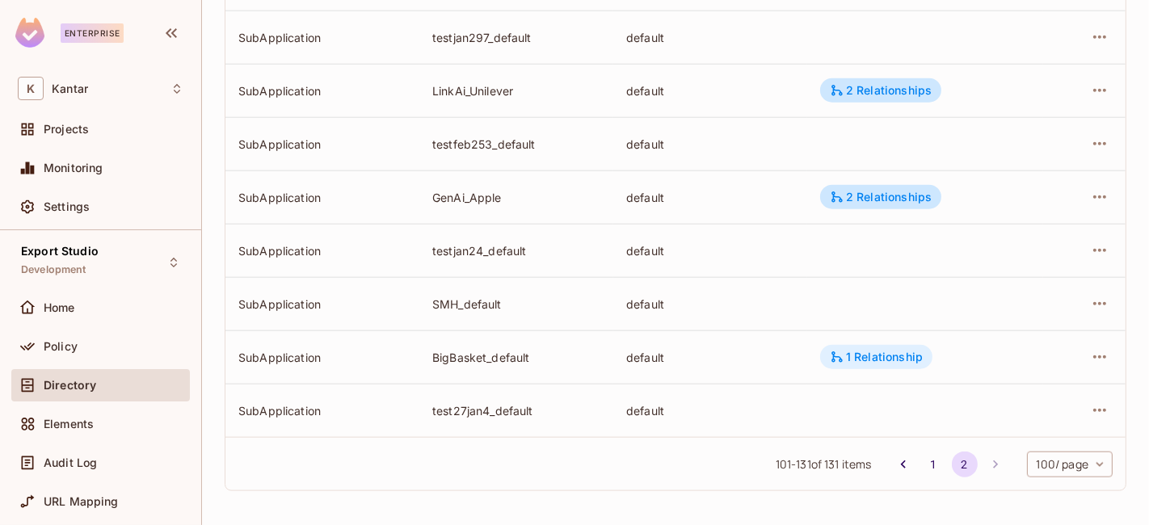
click at [855, 361] on div "1 Relationship" at bounding box center [876, 357] width 93 height 15
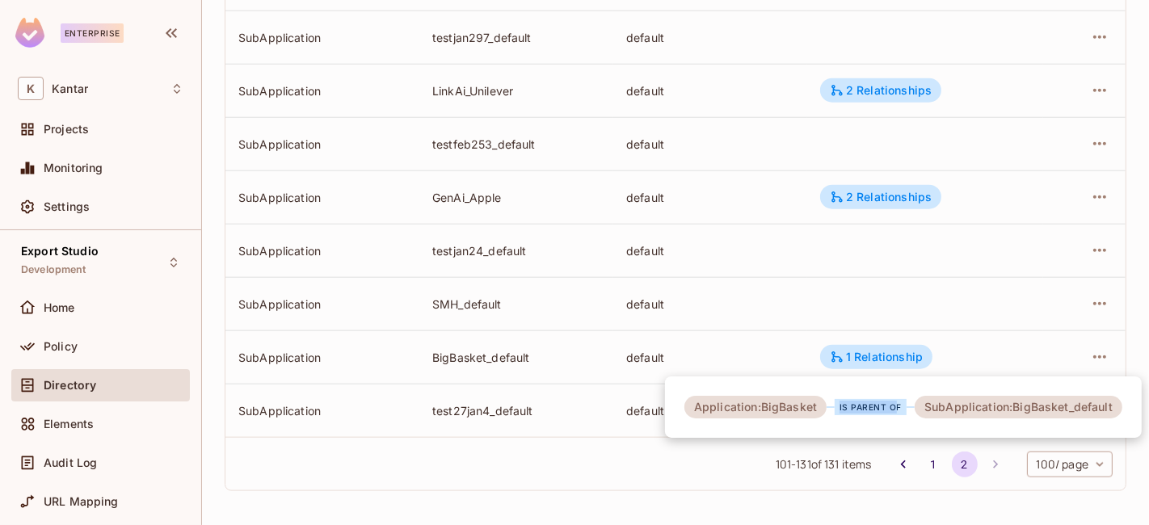
drag, startPoint x: 828, startPoint y: 414, endPoint x: 897, endPoint y: 422, distance: 69.2
click at [893, 422] on div "Application:BigBasket is parent of SubApplication:BigBasket_default" at bounding box center [903, 406] width 477 height 61
click at [899, 422] on div "Application:BigBasket is parent of SubApplication:BigBasket_default" at bounding box center [903, 406] width 477 height 61
click at [677, 478] on div at bounding box center [574, 262] width 1149 height 525
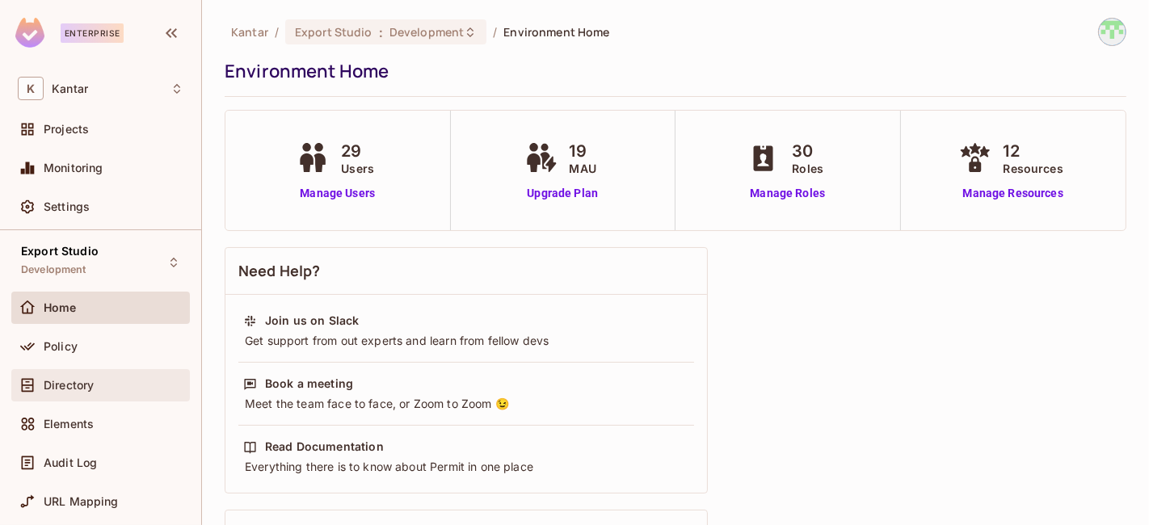
click at [76, 384] on span "Directory" at bounding box center [69, 385] width 50 height 13
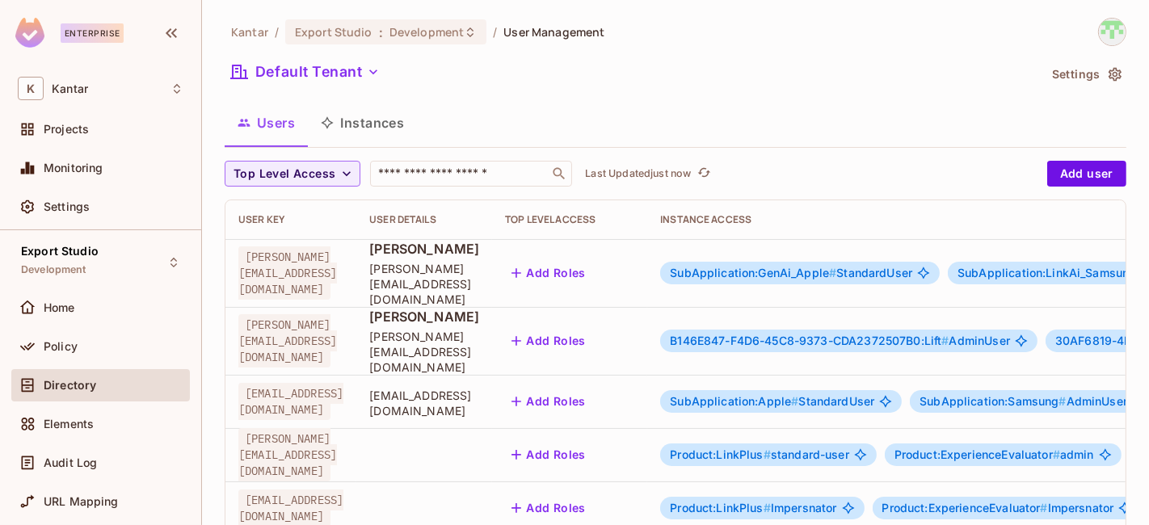
click at [390, 123] on button "Instances" at bounding box center [362, 123] width 109 height 40
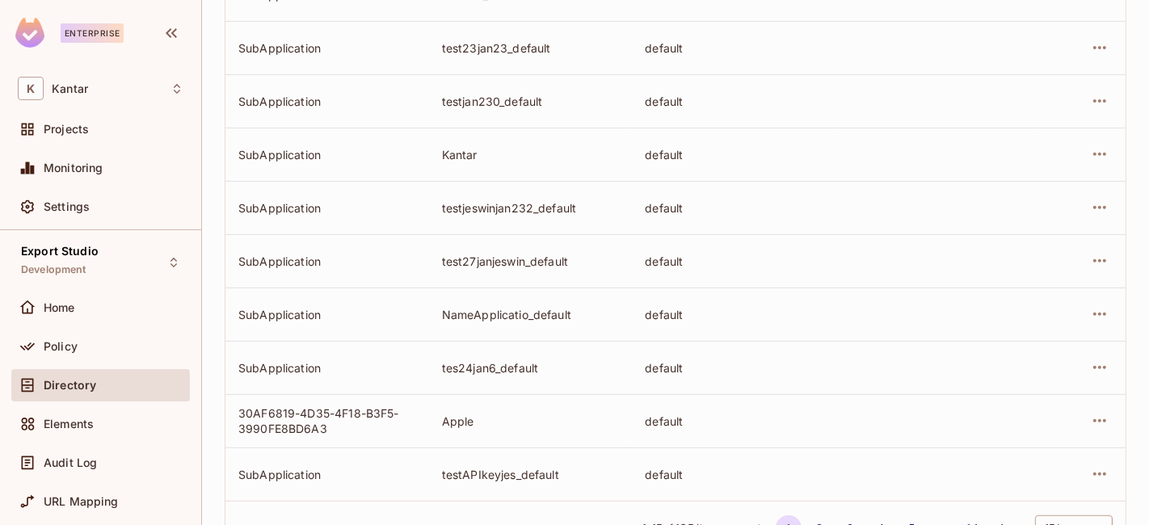
scroll to position [602, 0]
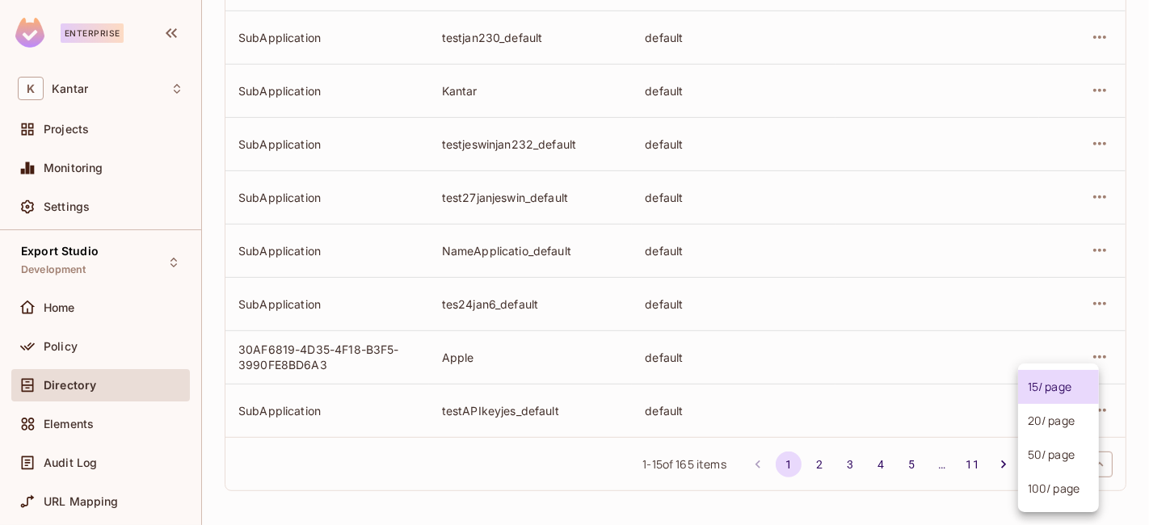
drag, startPoint x: 1039, startPoint y: 465, endPoint x: 1035, endPoint y: 485, distance: 19.8
click at [1040, 469] on body "Enterprise K Kantar Projects Monitoring Settings Export Studio Development Home…" at bounding box center [574, 262] width 1149 height 525
click at [1032, 497] on li "100 / page" at bounding box center [1058, 489] width 81 height 34
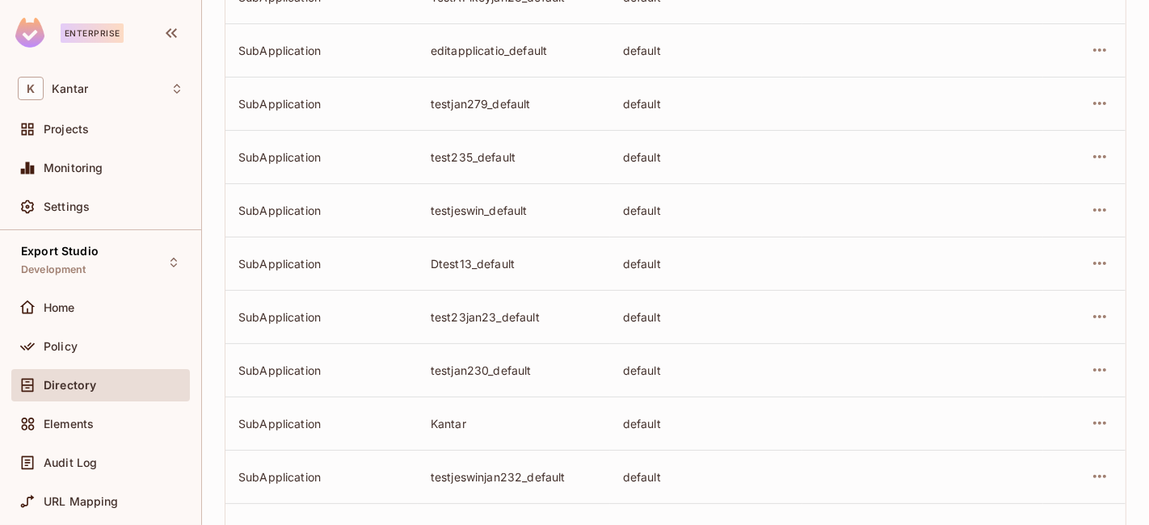
scroll to position [0, 0]
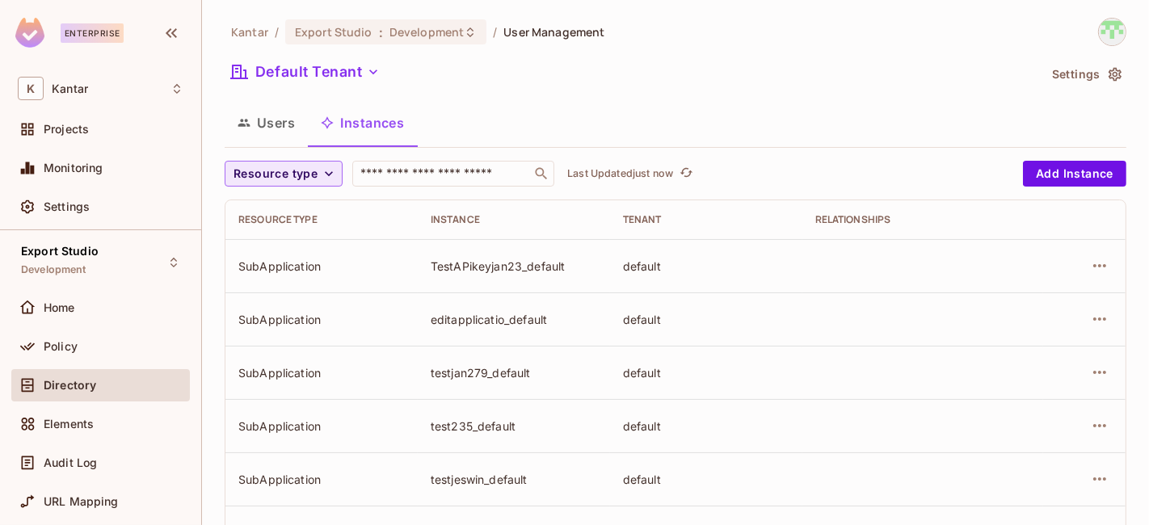
click at [322, 167] on icon "button" at bounding box center [329, 174] width 16 height 16
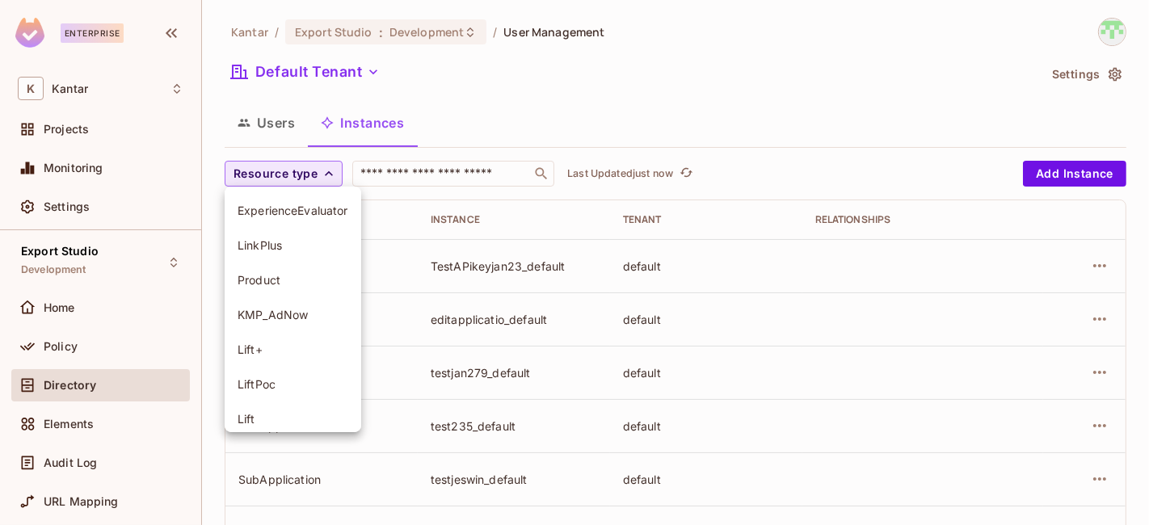
scroll to position [184, 0]
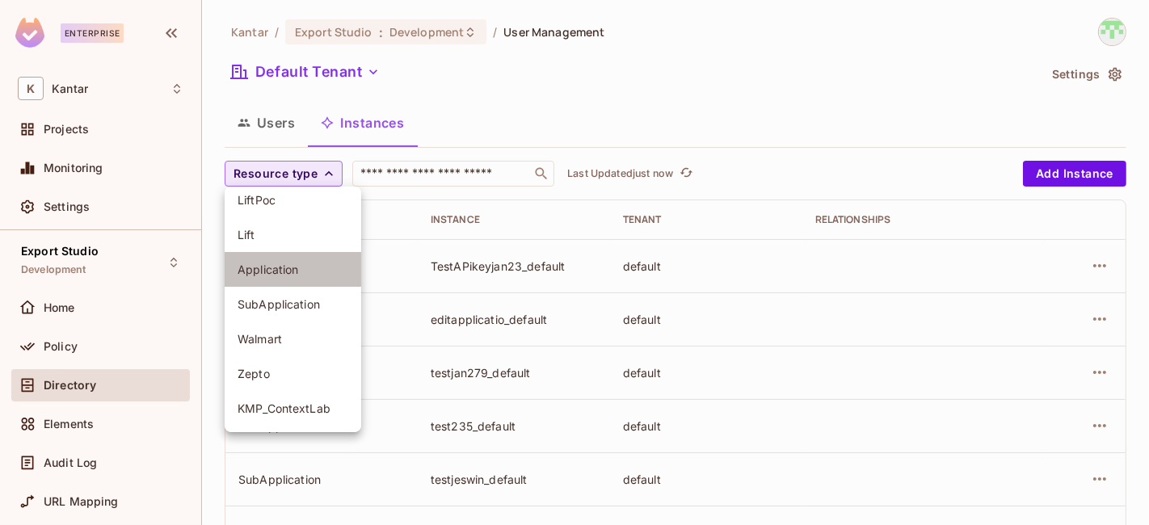
drag, startPoint x: 301, startPoint y: 275, endPoint x: 318, endPoint y: 273, distance: 17.9
click at [302, 278] on li "Application" at bounding box center [293, 269] width 137 height 35
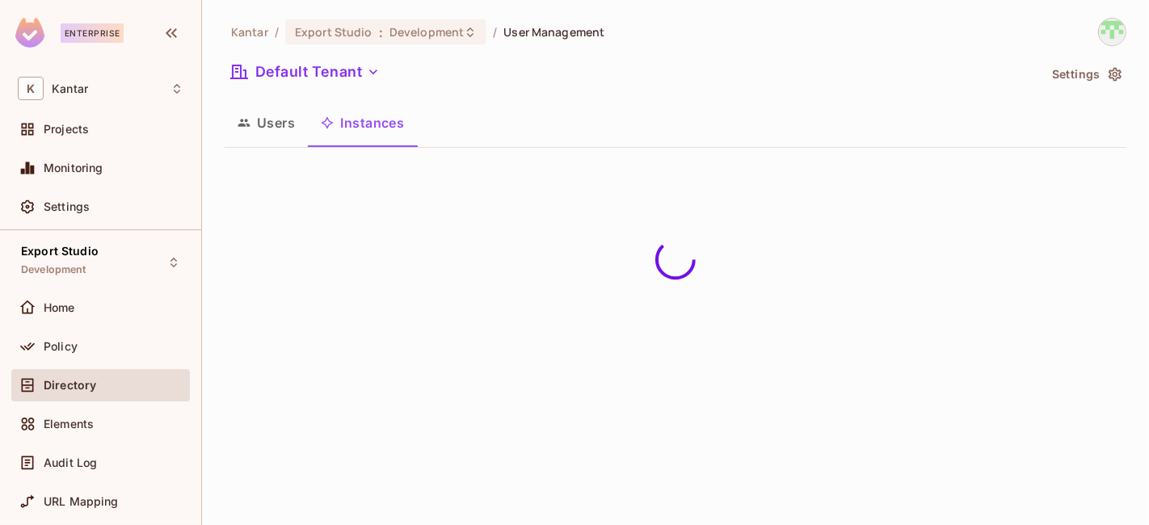
click at [606, 103] on div "Users Instances" at bounding box center [676, 123] width 902 height 40
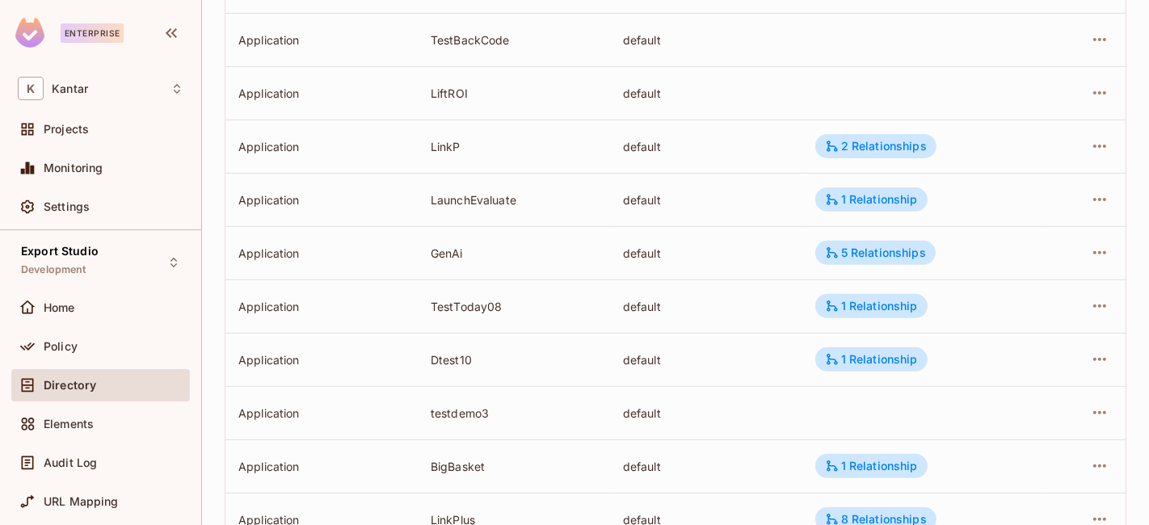
scroll to position [529, 0]
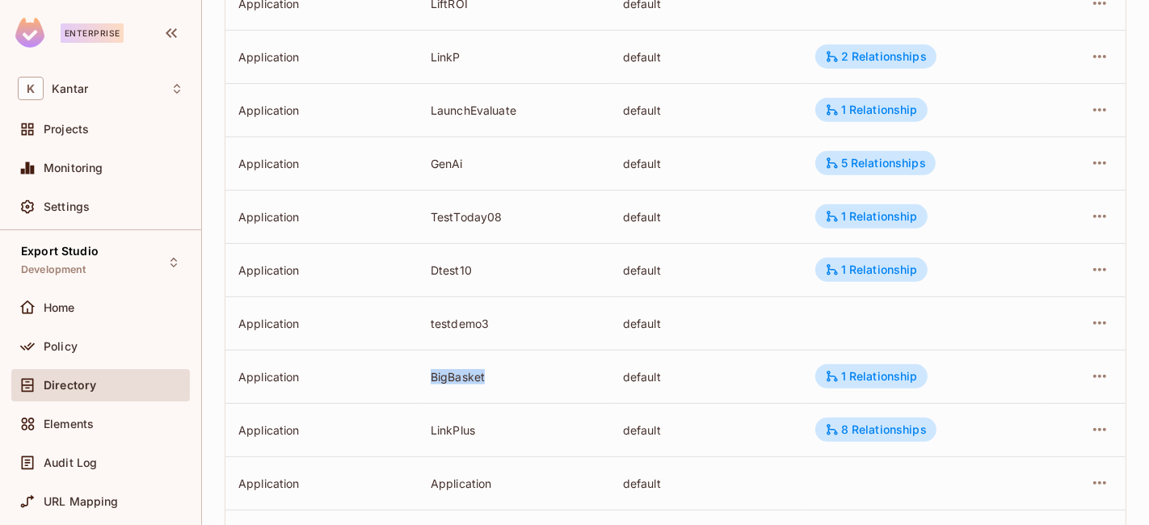
drag, startPoint x: 413, startPoint y: 382, endPoint x: 674, endPoint y: 368, distance: 261.3
click at [547, 377] on tr "Application BigBasket default 1 Relationship" at bounding box center [675, 376] width 900 height 53
click at [825, 372] on icon at bounding box center [832, 376] width 15 height 15
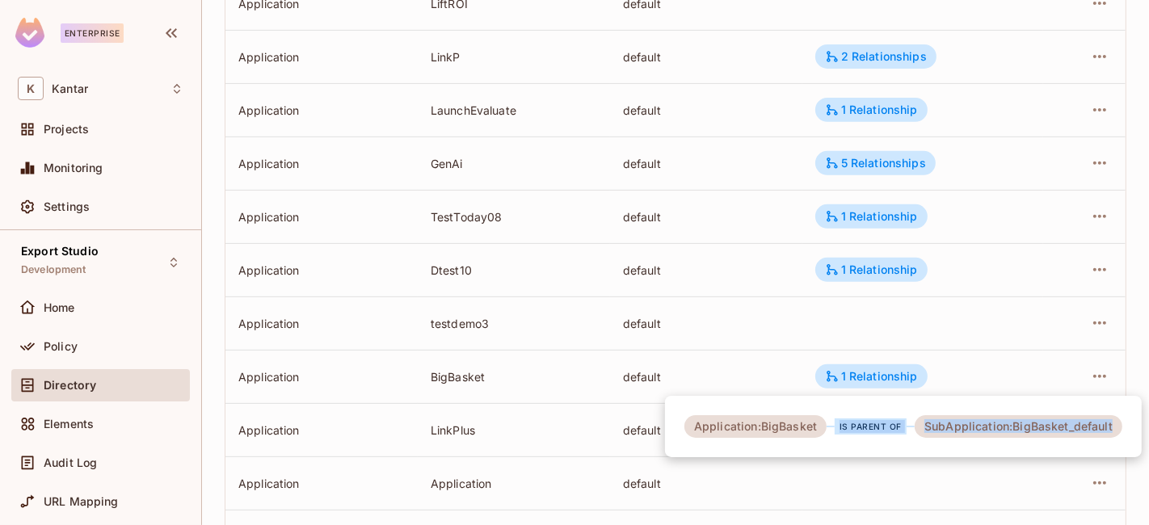
drag, startPoint x: 826, startPoint y: 435, endPoint x: 1133, endPoint y: 431, distance: 307.0
click at [1133, 431] on div "Application:BigBasket is parent of SubApplication:BigBasket_default" at bounding box center [903, 426] width 477 height 61
click at [939, 443] on div "Application:BigBasket is parent of SubApplication:BigBasket_default" at bounding box center [903, 426] width 477 height 61
click at [865, 437] on div "Application:BigBasket is parent of SubApplication:BigBasket_default" at bounding box center [903, 426] width 438 height 23
click at [843, 444] on div "Application:BigBasket is parent of SubApplication:BigBasket_default" at bounding box center [903, 426] width 477 height 61
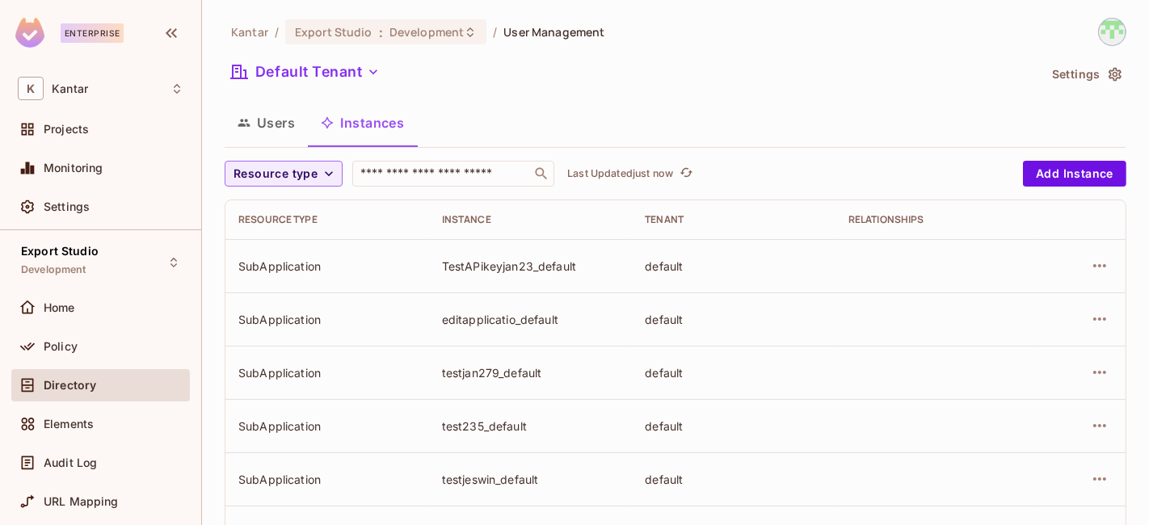
scroll to position [602, 0]
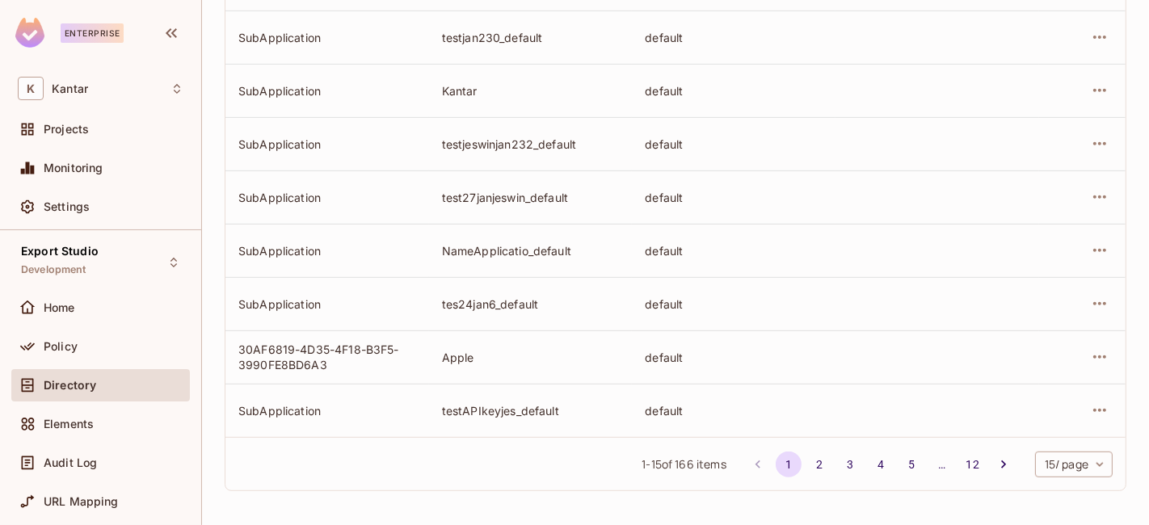
click at [1039, 462] on body "Enterprise K Kantar Projects Monitoring Settings Export Studio Development Home…" at bounding box center [574, 262] width 1149 height 525
click at [1040, 491] on li "100 / page" at bounding box center [1058, 489] width 81 height 34
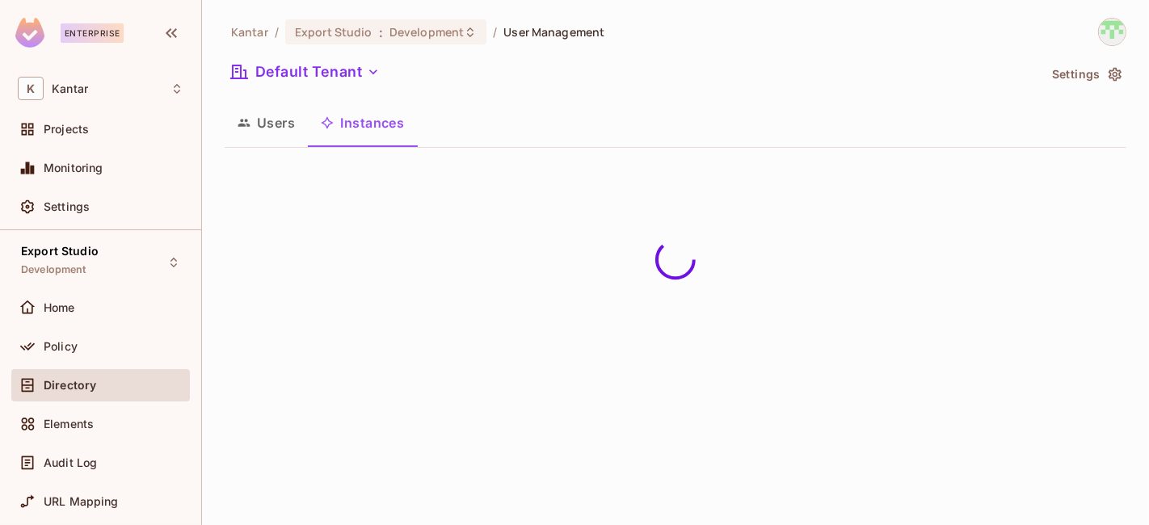
scroll to position [0, 0]
click at [480, 106] on div "Users Instances" at bounding box center [676, 123] width 902 height 40
click at [271, 117] on button "Users" at bounding box center [266, 123] width 83 height 40
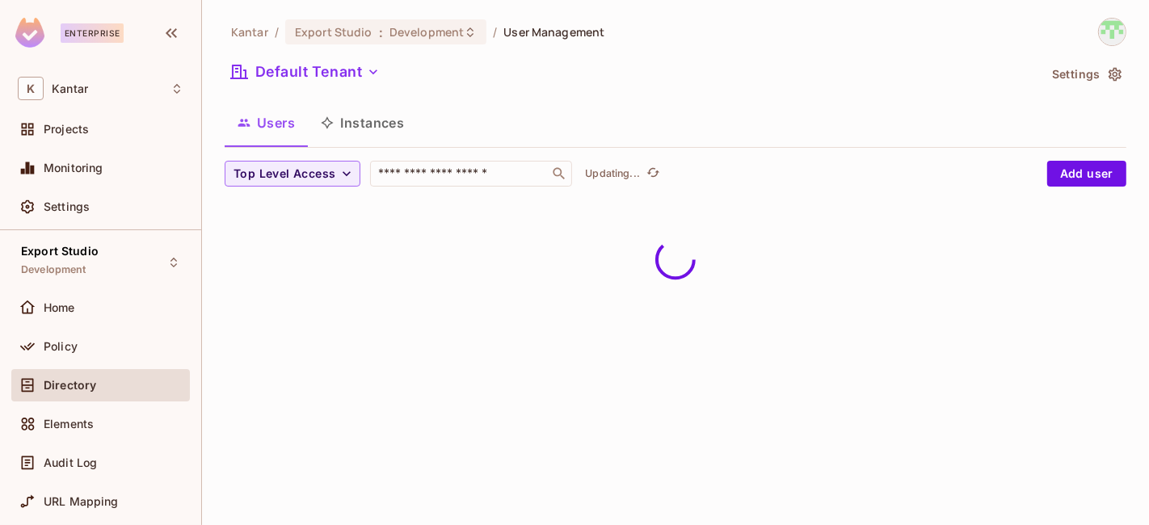
click at [403, 116] on div "Kantar / Export Studio : Development / User Management Default Tenant Settings …" at bounding box center [675, 262] width 947 height 525
click at [404, 120] on button "Instances" at bounding box center [362, 123] width 109 height 40
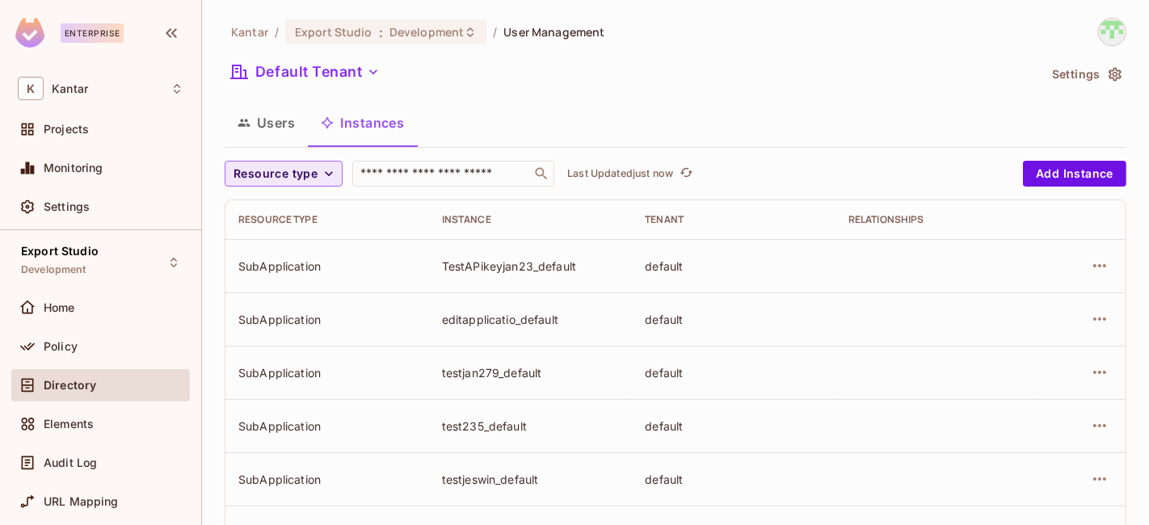
click at [251, 167] on span "Resource type" at bounding box center [275, 174] width 84 height 20
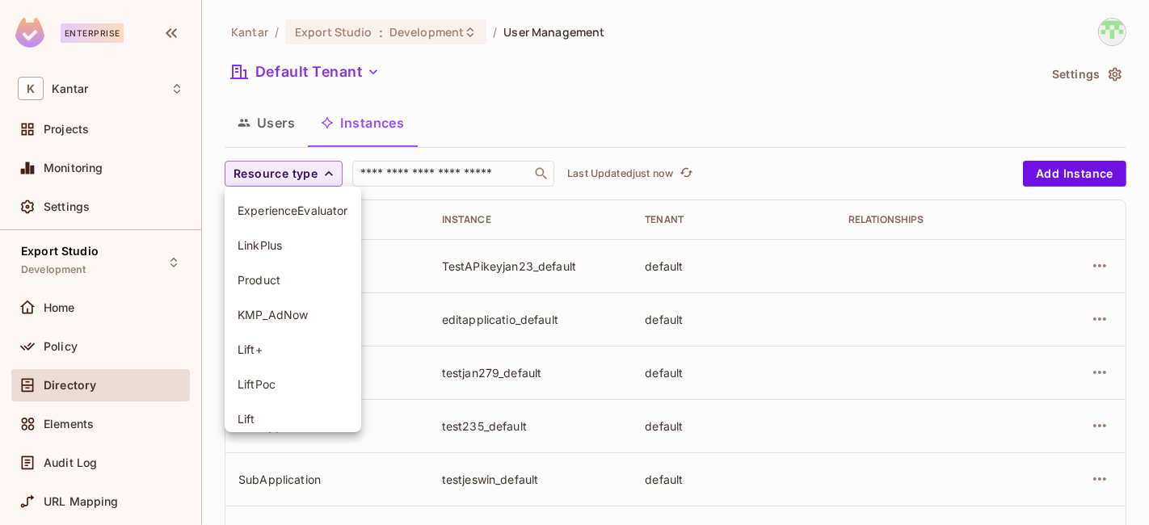
scroll to position [184, 0]
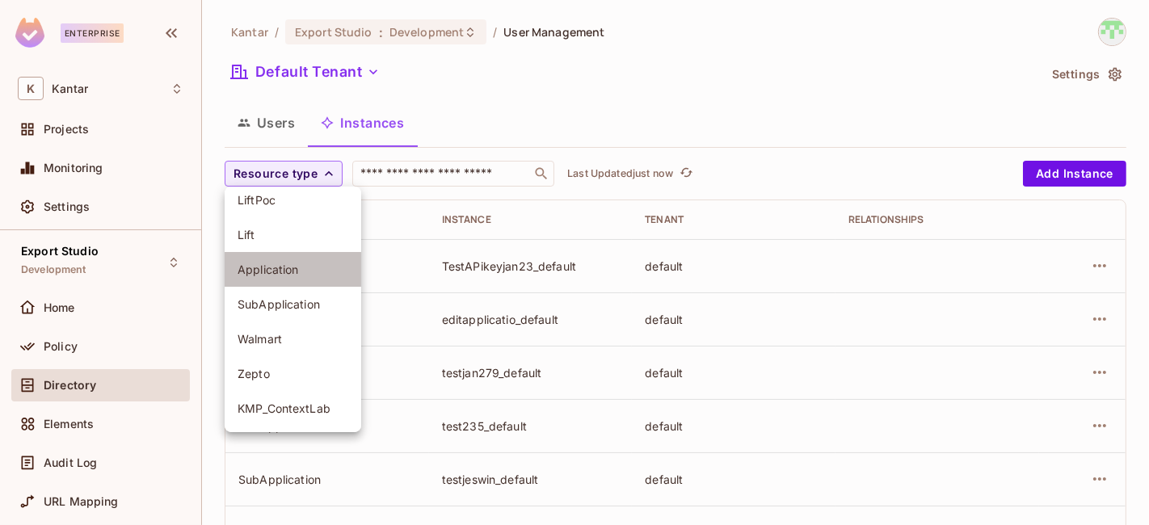
click at [286, 278] on li "Application" at bounding box center [293, 269] width 137 height 35
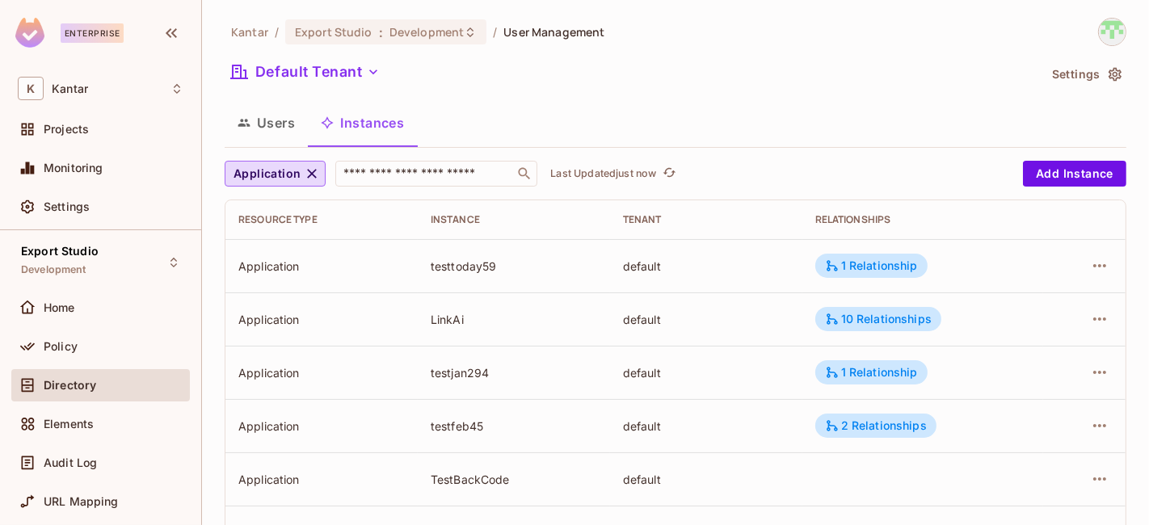
scroll to position [602, 0]
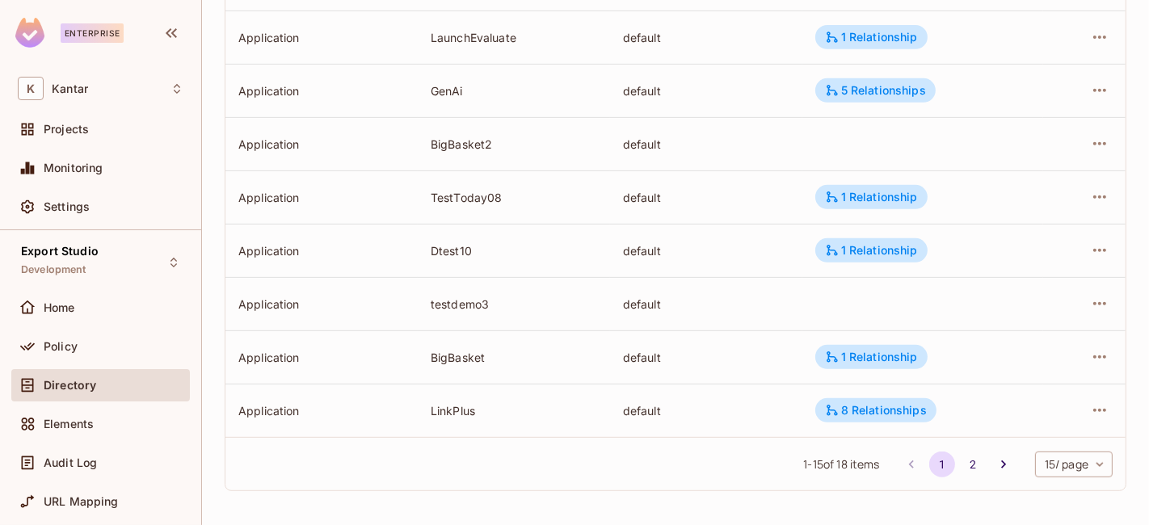
click at [1017, 459] on div "1 - 15 of 18 items 1 2 15 / page ** ​" at bounding box center [675, 463] width 900 height 53
click at [1031, 469] on body "Enterprise K Kantar Projects Monitoring Settings Export Studio Development Home…" at bounding box center [574, 262] width 1149 height 525
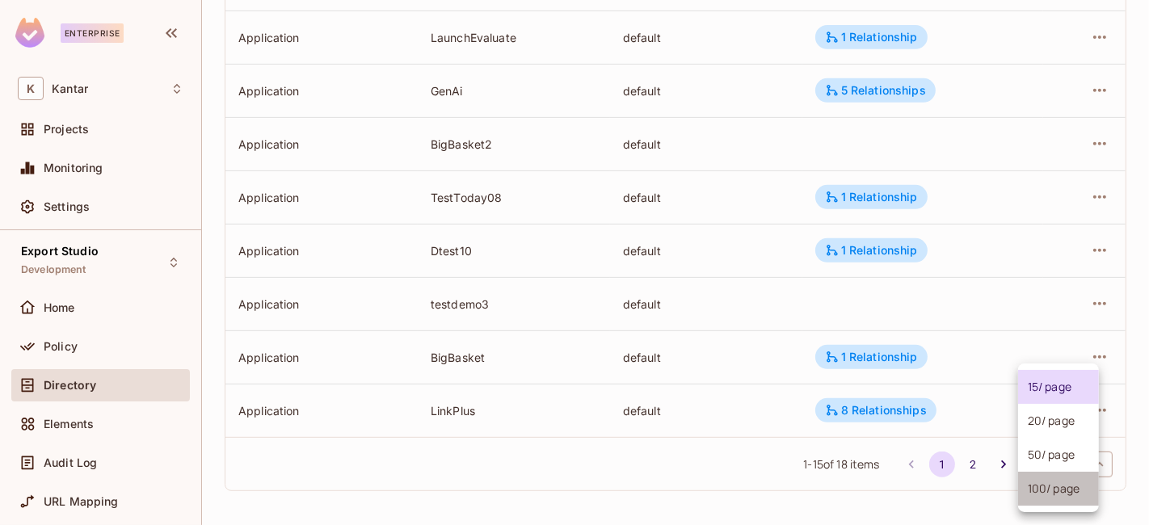
click at [1038, 491] on li "100 / page" at bounding box center [1058, 489] width 81 height 34
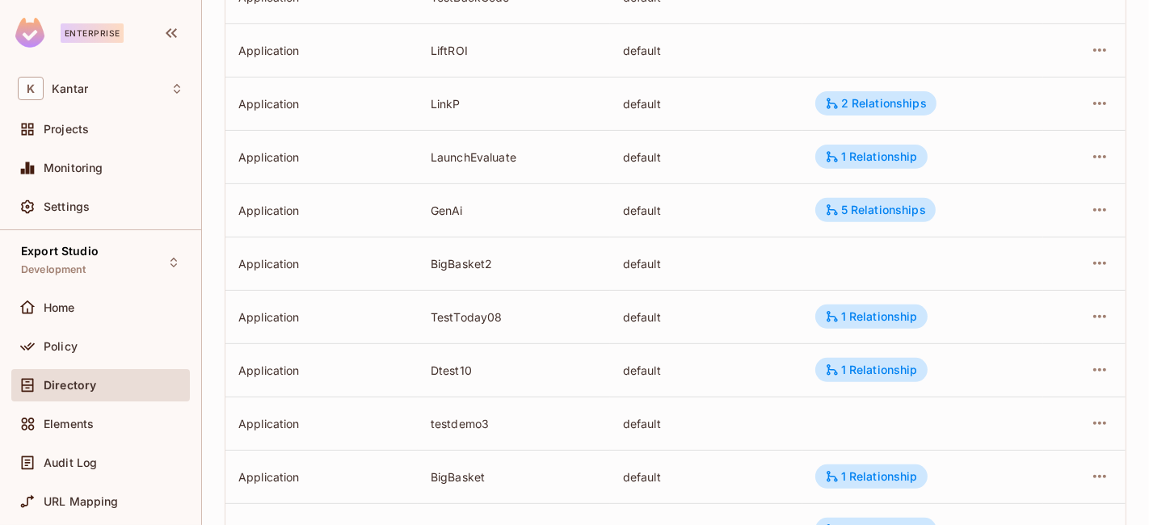
scroll to position [572, 0]
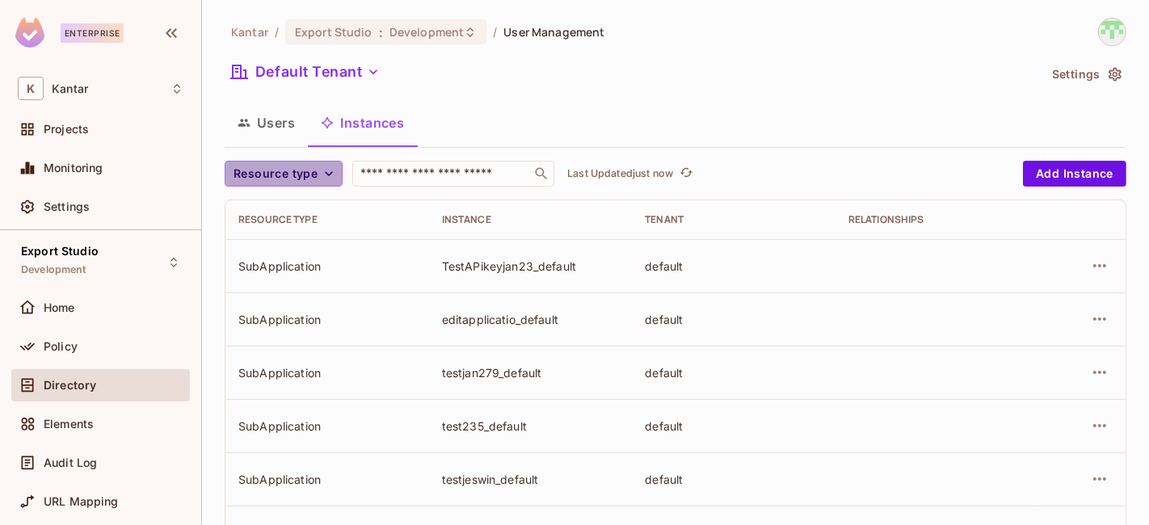
click at [278, 174] on span "Resource type" at bounding box center [275, 174] width 84 height 20
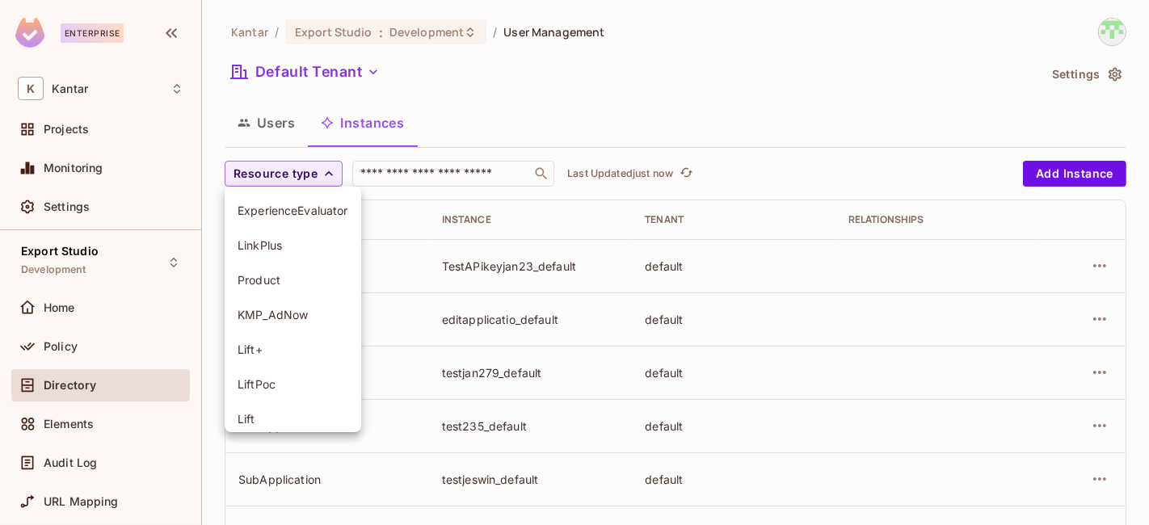
scroll to position [184, 0]
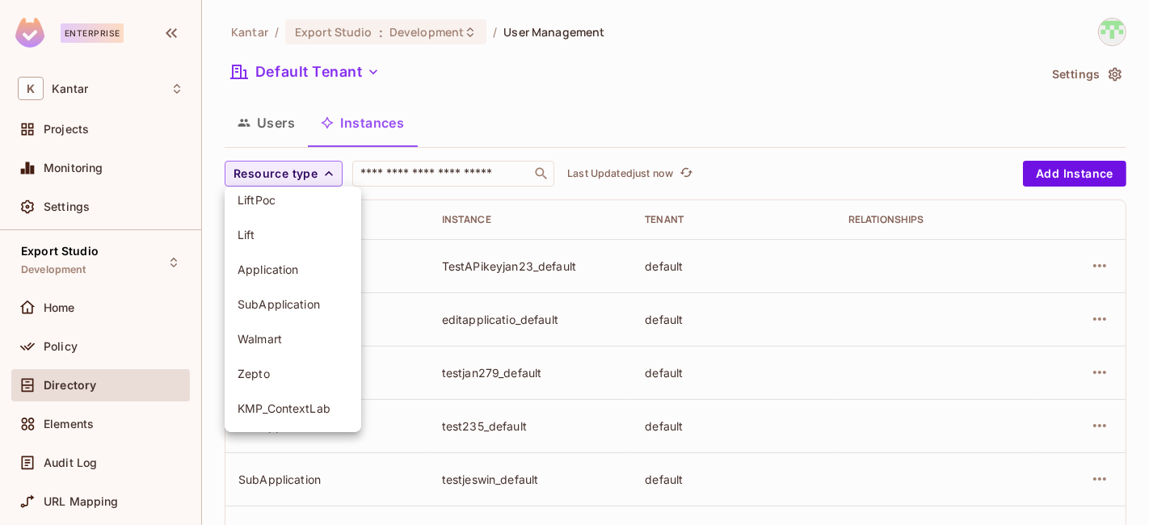
click at [289, 280] on li "Application" at bounding box center [293, 269] width 137 height 35
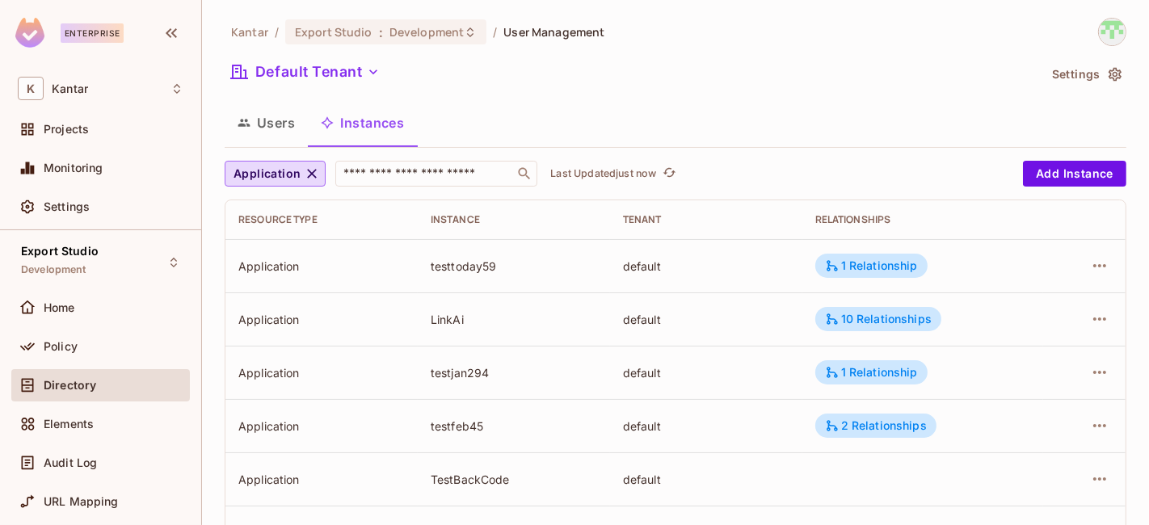
scroll to position [482, 0]
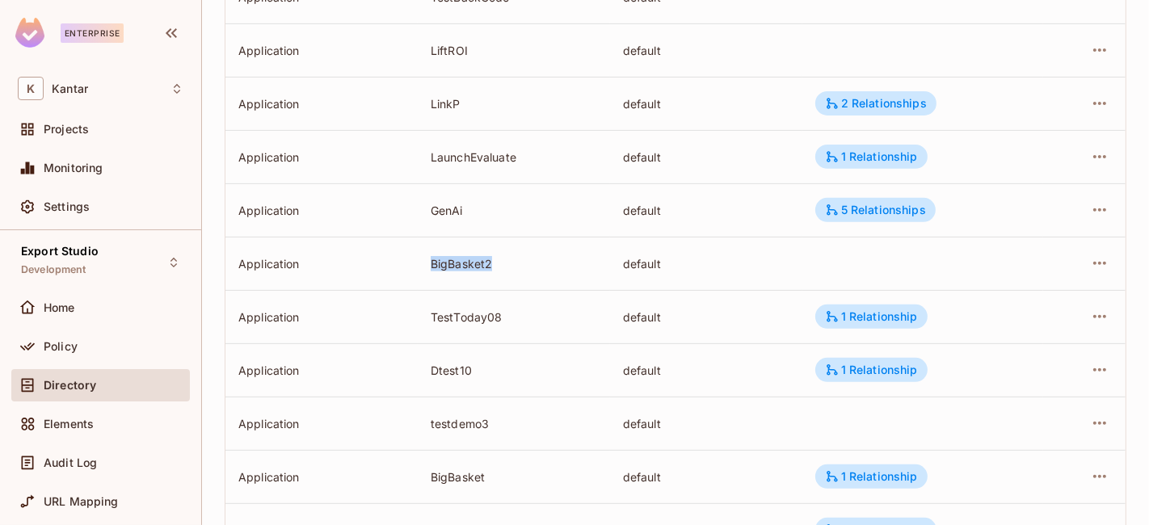
drag, startPoint x: 416, startPoint y: 263, endPoint x: 533, endPoint y: 263, distance: 117.1
click at [533, 263] on td "BigBasket2" at bounding box center [514, 263] width 192 height 53
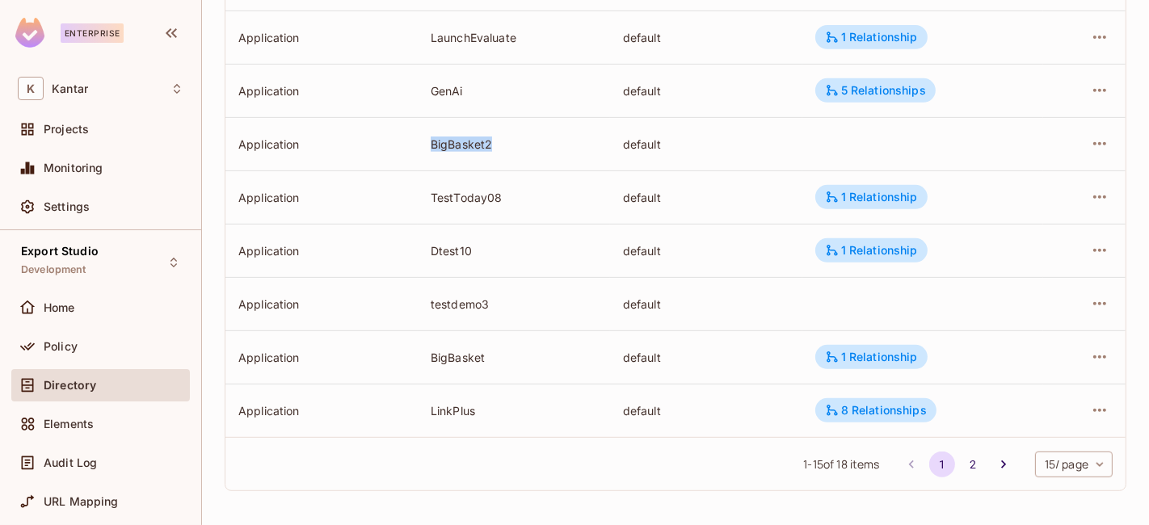
scroll to position [0, 0]
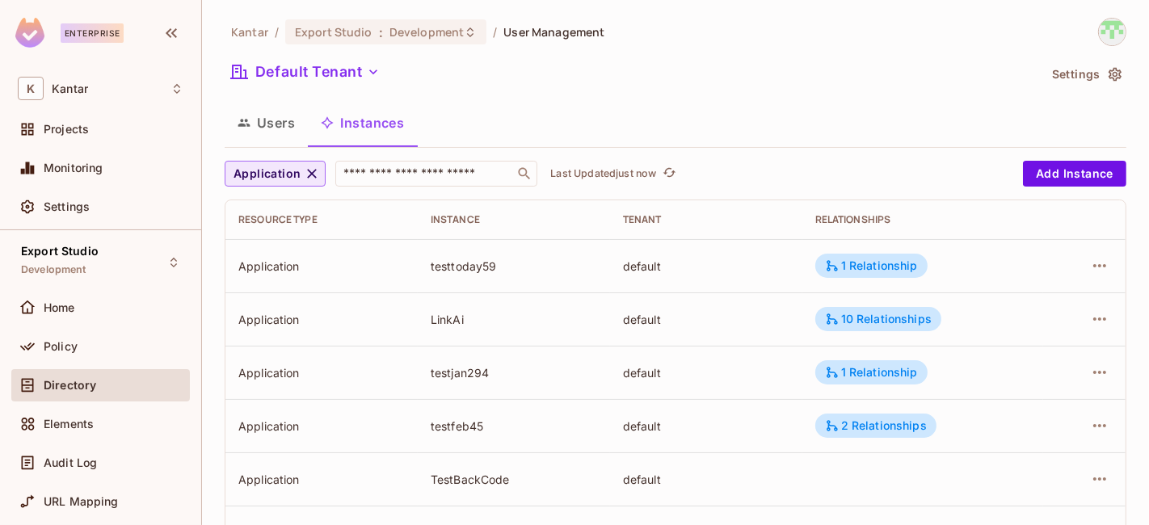
click at [317, 179] on icon "button" at bounding box center [312, 174] width 16 height 16
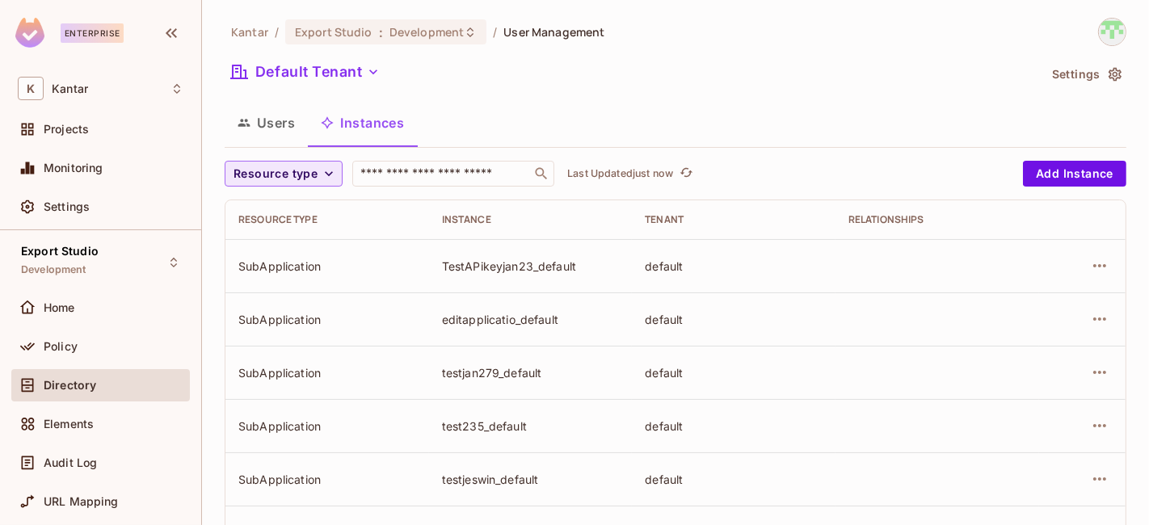
click at [292, 181] on span "Resource type" at bounding box center [275, 174] width 84 height 20
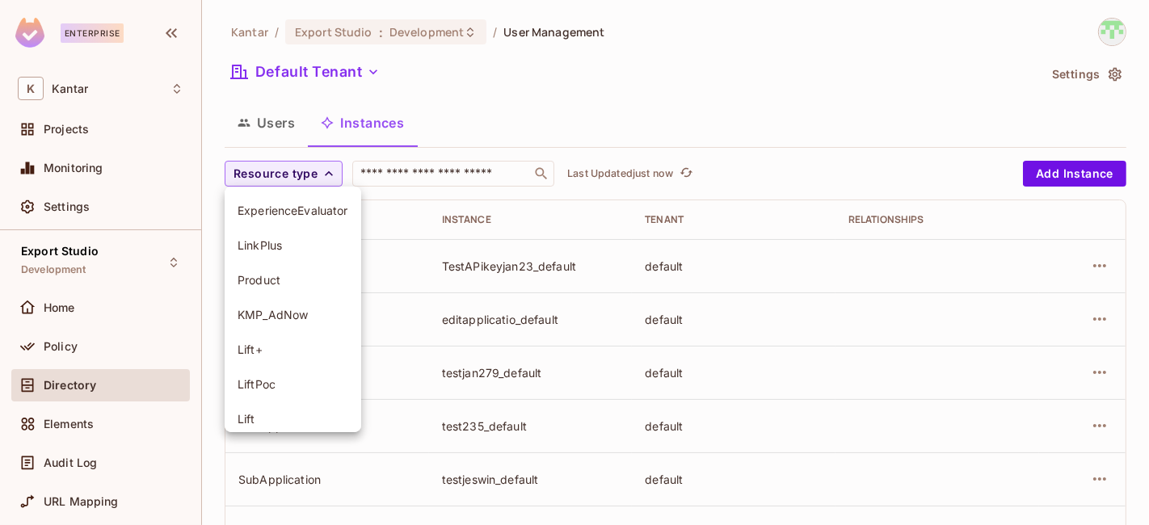
scroll to position [184, 0]
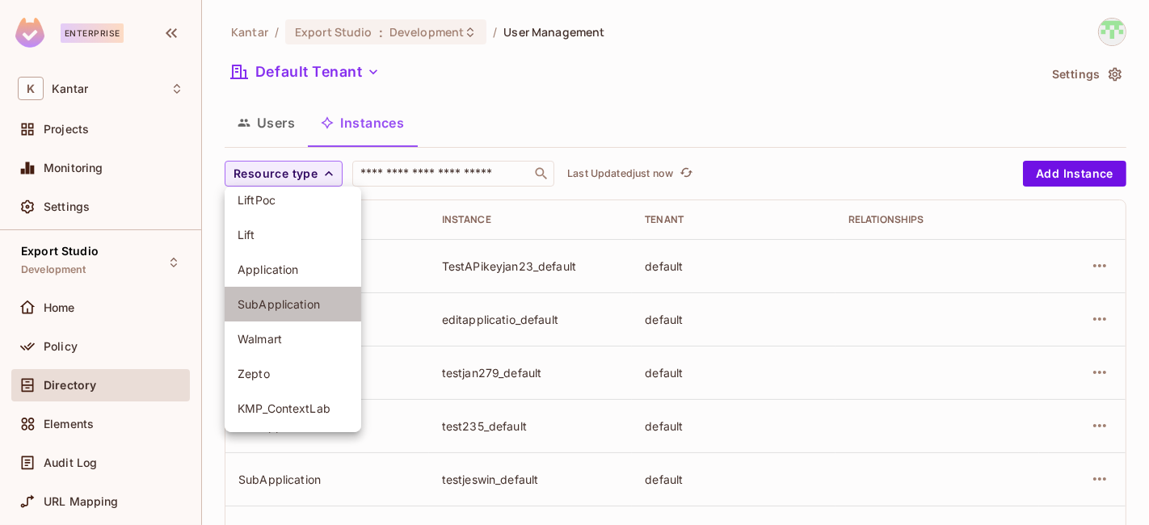
drag, startPoint x: 299, startPoint y: 313, endPoint x: 346, endPoint y: 306, distance: 47.3
click at [299, 313] on li "SubApplication" at bounding box center [293, 304] width 137 height 35
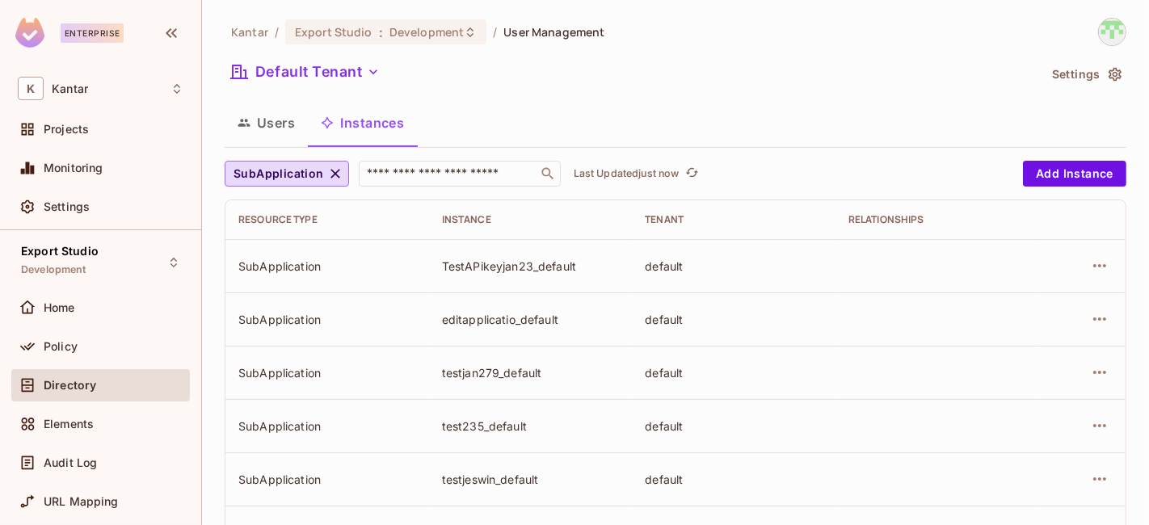
drag, startPoint x: 758, startPoint y: 63, endPoint x: 570, endPoint y: 120, distance: 196.5
click at [570, 120] on div "Users Instances" at bounding box center [676, 123] width 902 height 40
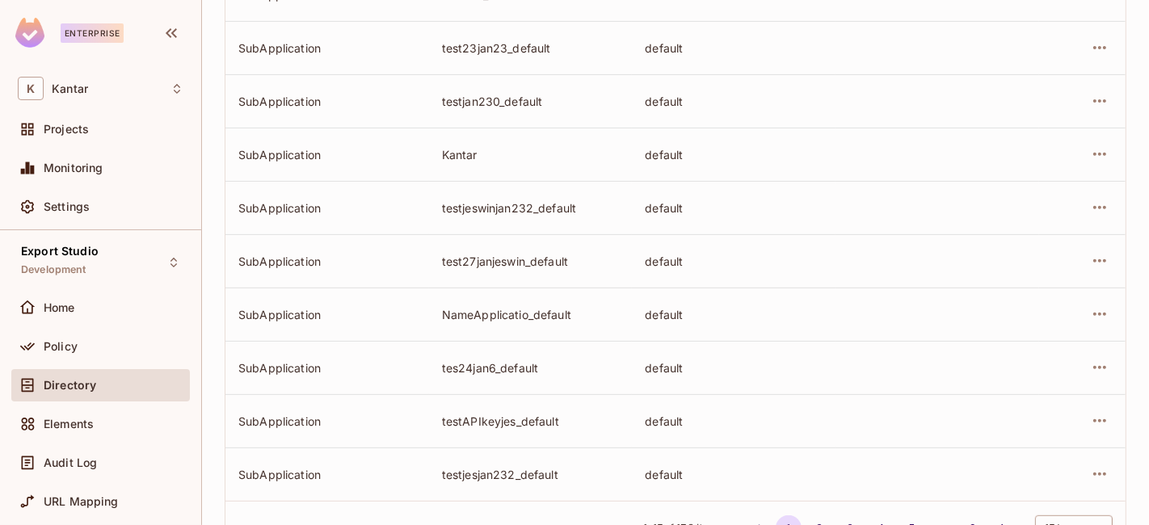
scroll to position [602, 0]
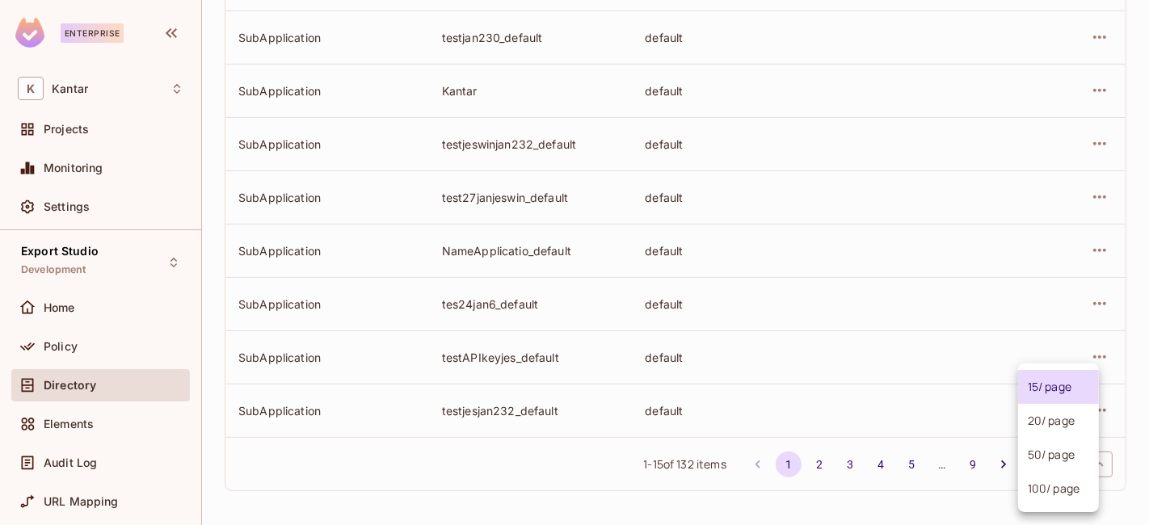
click at [1040, 464] on body "Enterprise K Kantar Projects Monitoring Settings Export Studio Development Home…" at bounding box center [574, 262] width 1149 height 525
click at [1053, 497] on li "100 / page" at bounding box center [1058, 489] width 81 height 34
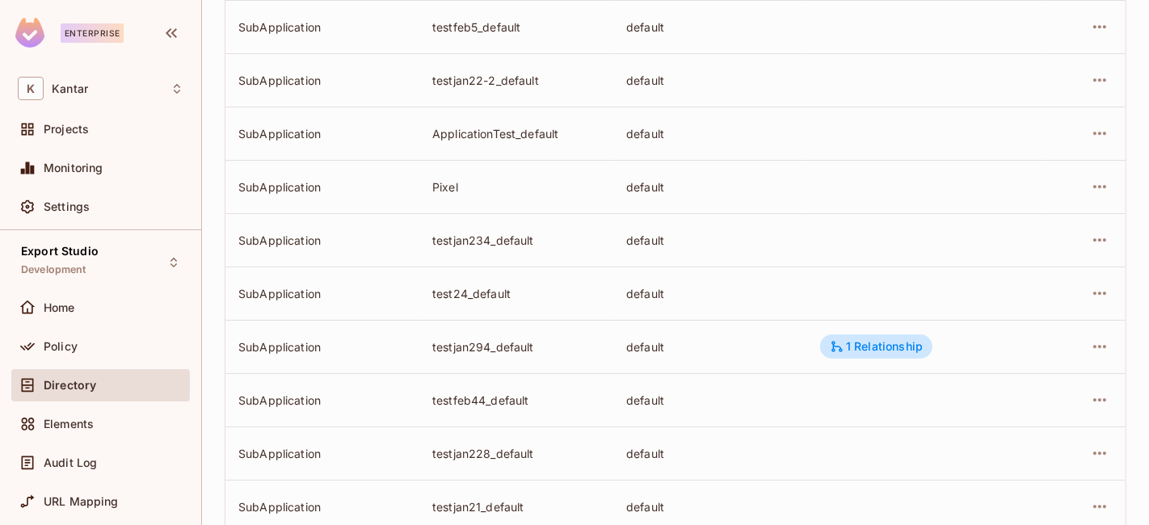
scroll to position [5134, 0]
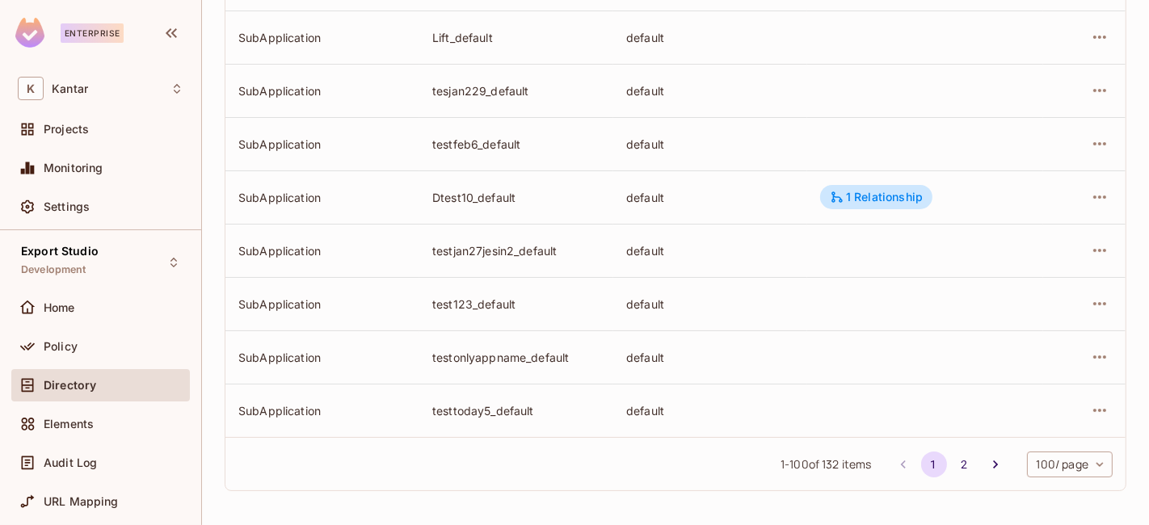
click at [952, 464] on button "2" at bounding box center [965, 465] width 26 height 26
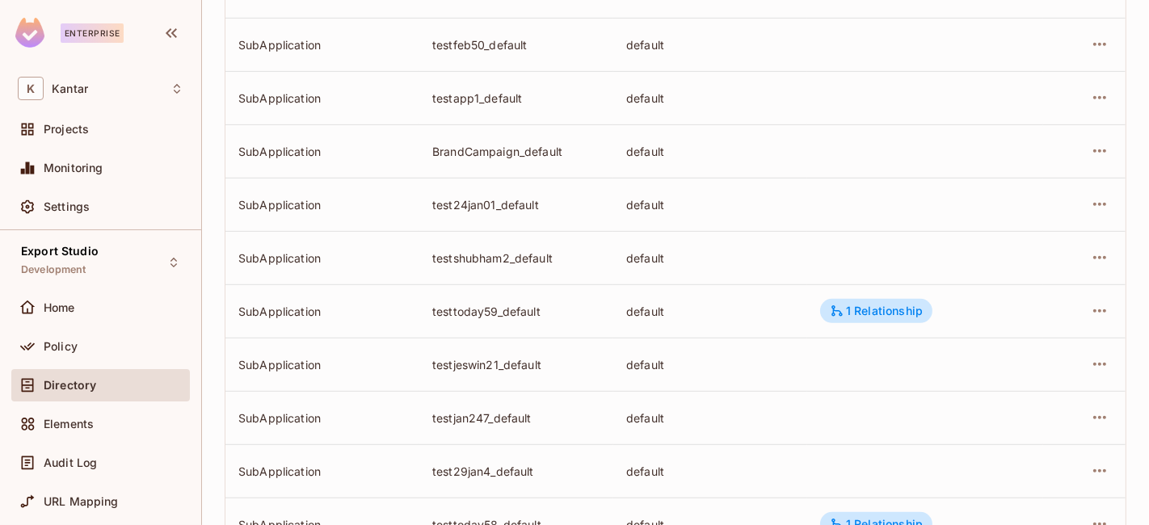
scroll to position [1509, 0]
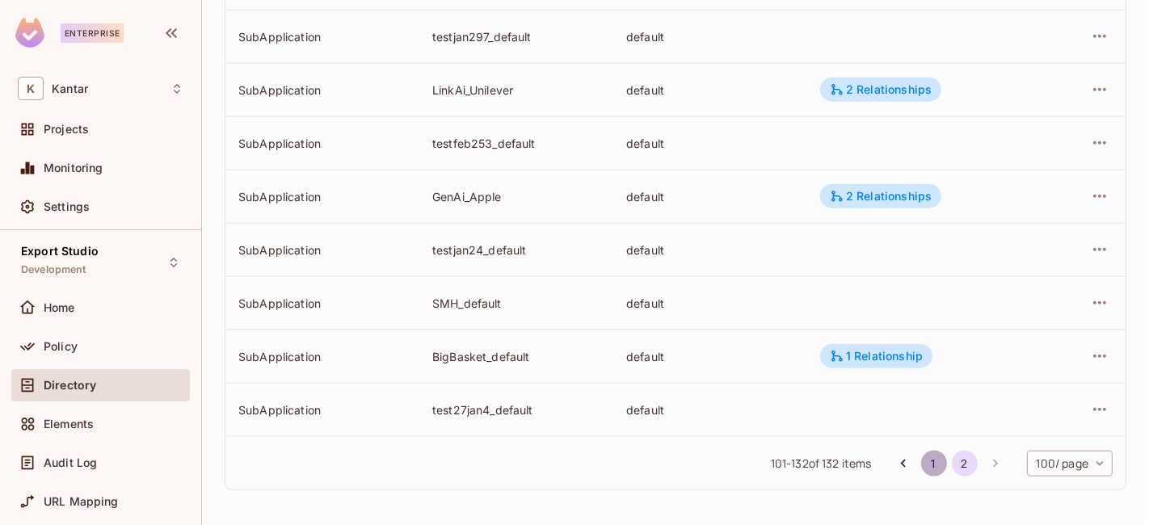
click at [921, 460] on button "1" at bounding box center [934, 464] width 26 height 26
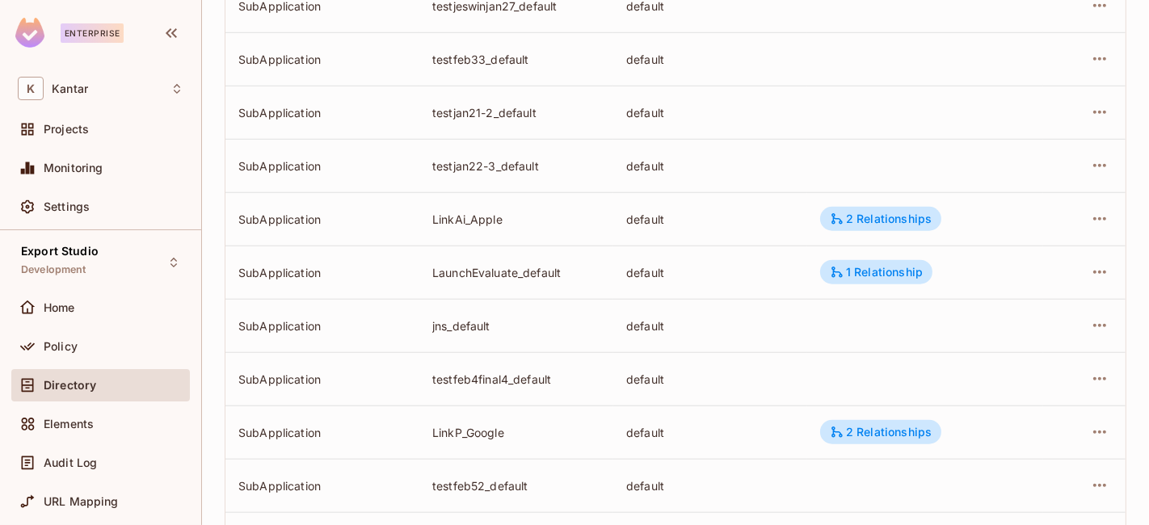
scroll to position [1346, 0]
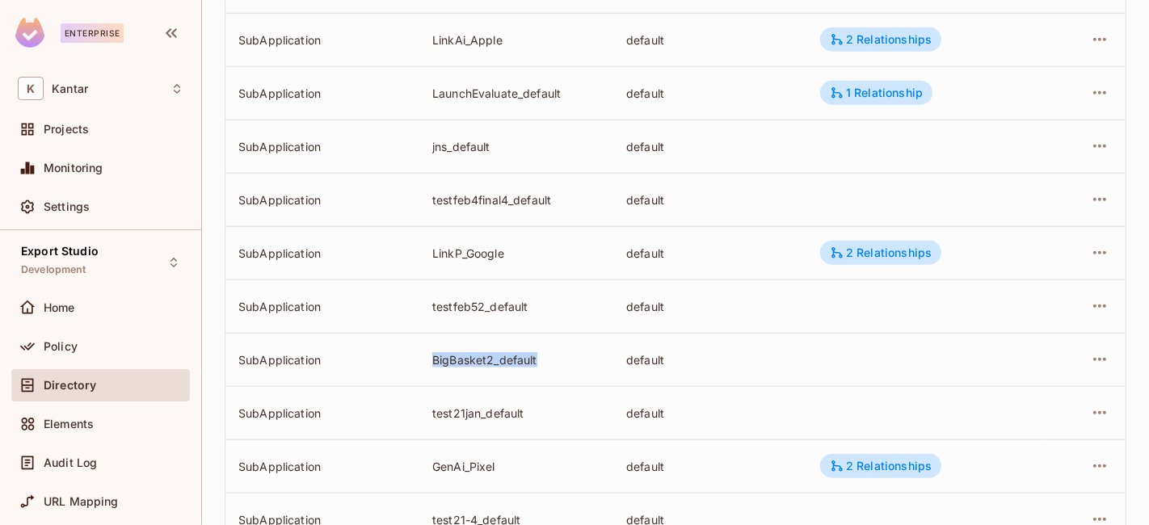
drag, startPoint x: 427, startPoint y: 359, endPoint x: 576, endPoint y: 377, distance: 150.6
click at [576, 377] on td "BigBasket2_default" at bounding box center [516, 359] width 194 height 53
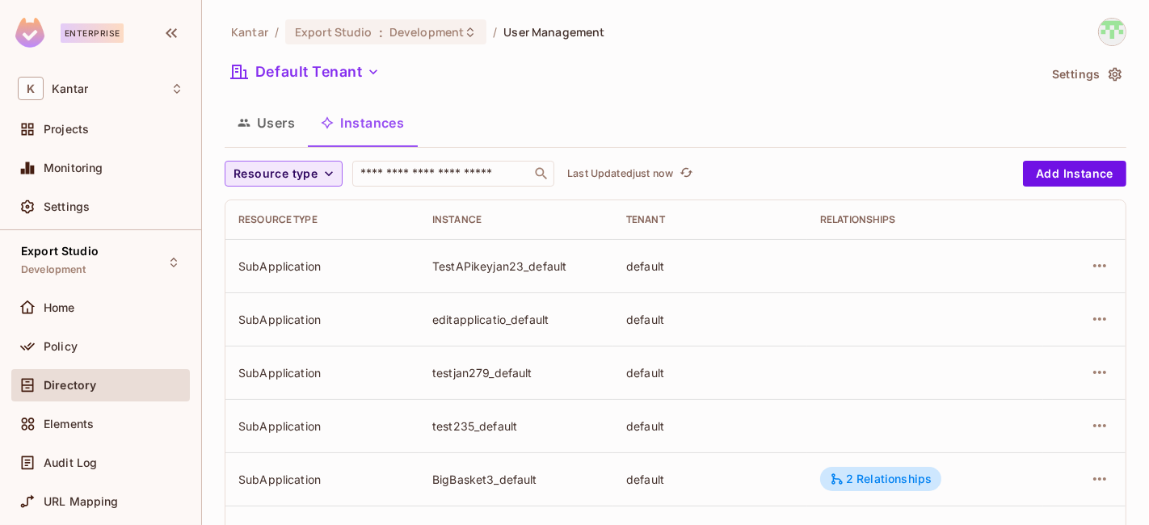
click at [325, 172] on icon "button" at bounding box center [329, 173] width 8 height 5
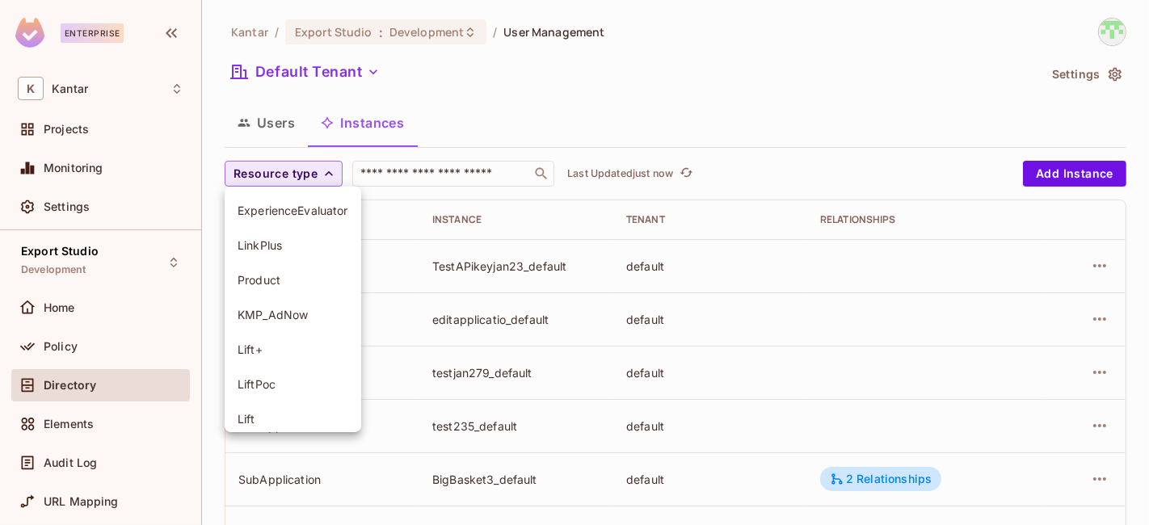
scroll to position [184, 0]
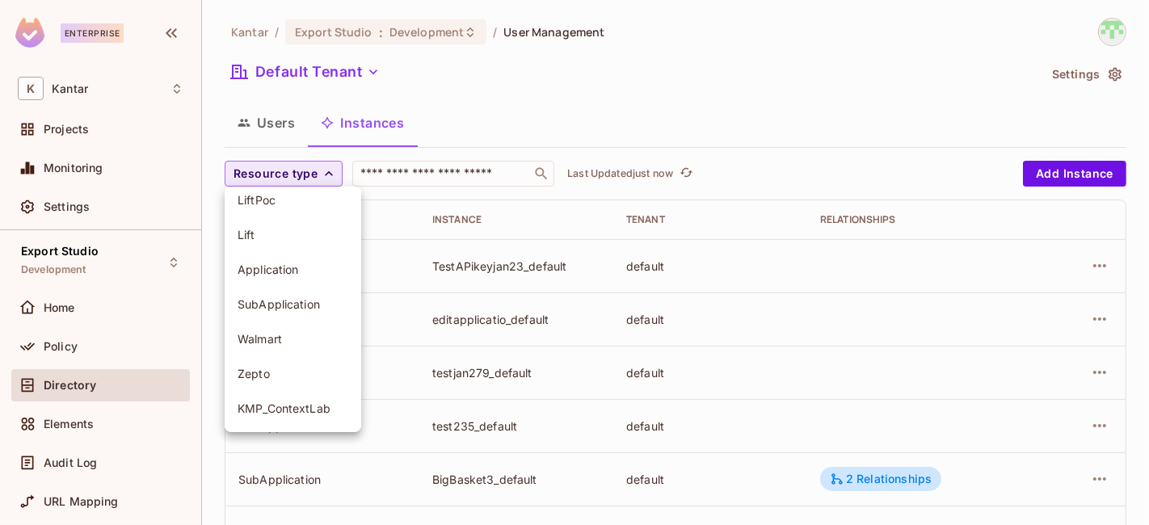
click at [284, 278] on li "Application" at bounding box center [293, 269] width 137 height 35
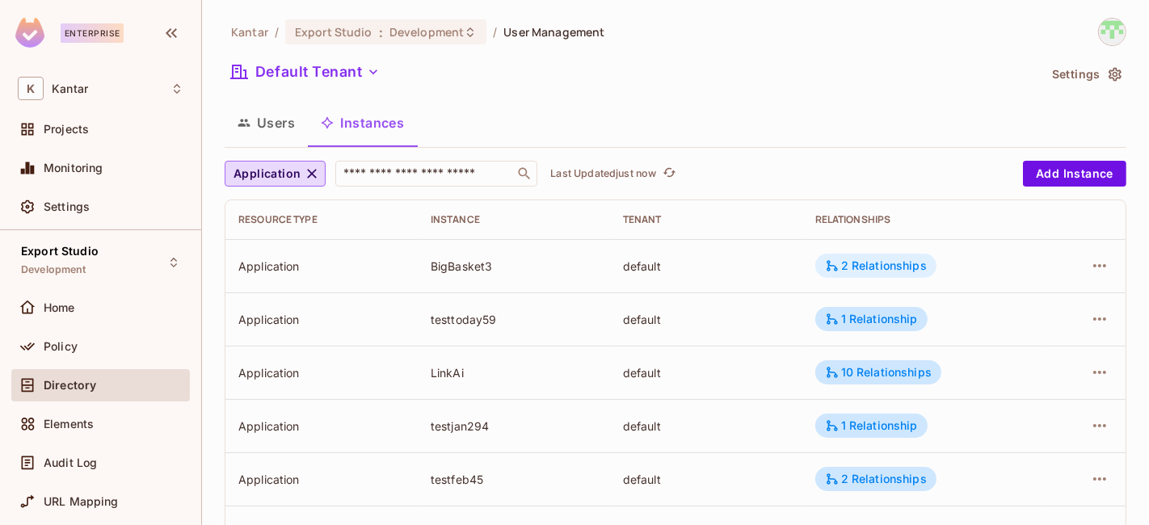
drag, startPoint x: 801, startPoint y: 271, endPoint x: 838, endPoint y: 274, distance: 37.3
click at [823, 274] on td "2 Relationships" at bounding box center [923, 265] width 242 height 53
click at [840, 279] on td "2 Relationships" at bounding box center [923, 265] width 242 height 53
click at [849, 83] on div "Default Tenant" at bounding box center [631, 74] width 813 height 31
drag, startPoint x: 427, startPoint y: 262, endPoint x: 519, endPoint y: 261, distance: 92.1
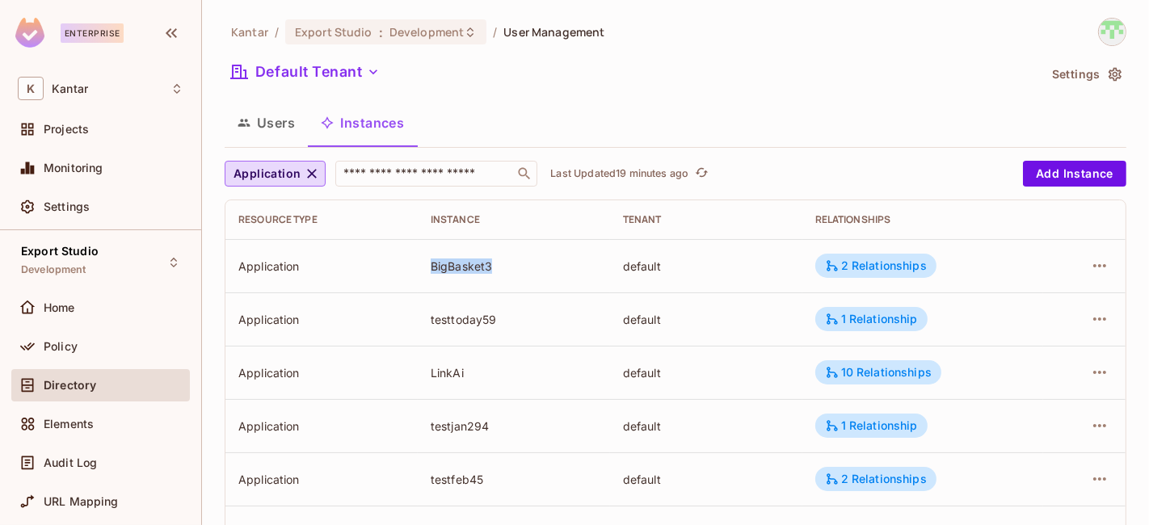
click at [519, 261] on div "BigBasket3" at bounding box center [514, 265] width 166 height 15
copy div "BigBasket3"
click at [452, 271] on div "BigBasket3" at bounding box center [514, 265] width 166 height 15
copy div "BigBasket3"
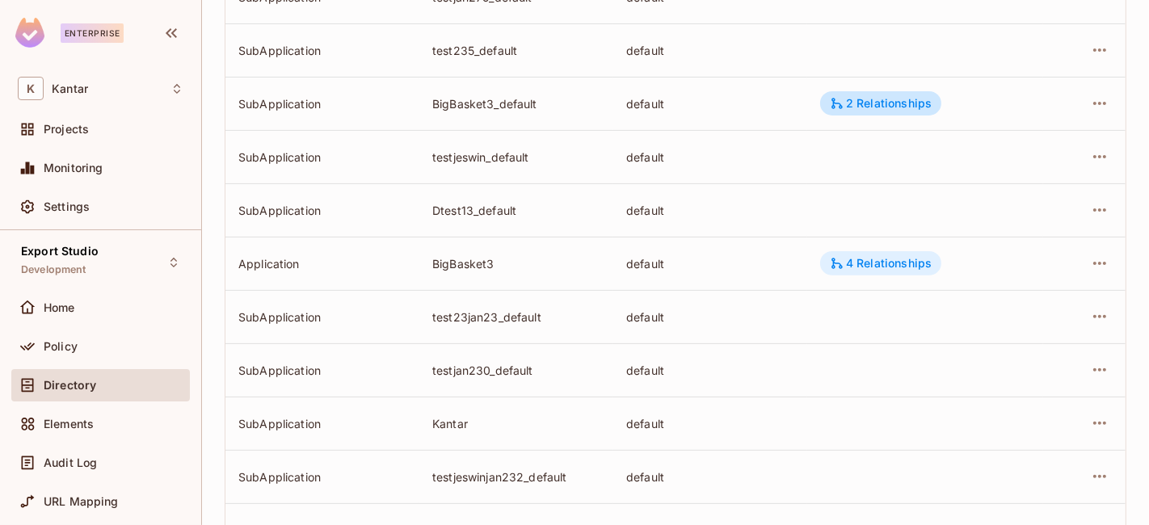
click at [843, 267] on div "4 Relationships" at bounding box center [881, 263] width 102 height 15
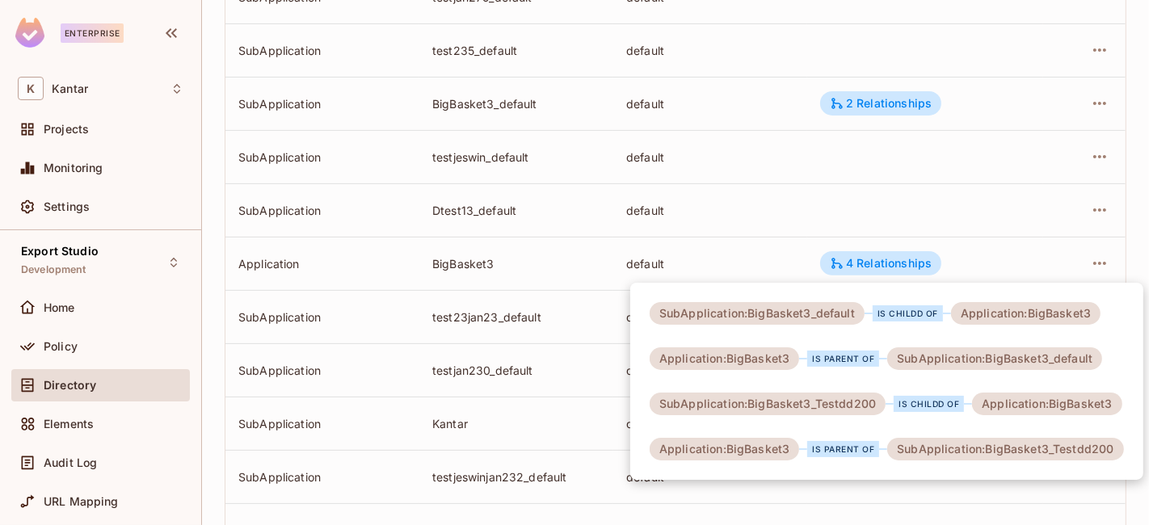
click at [722, 257] on div at bounding box center [574, 262] width 1149 height 525
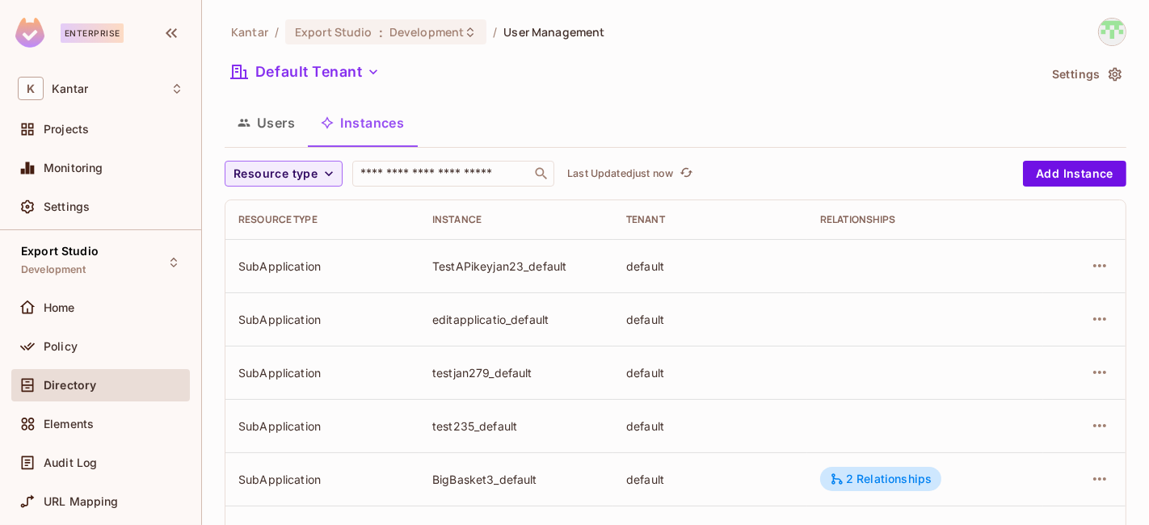
scroll to position [90, 0]
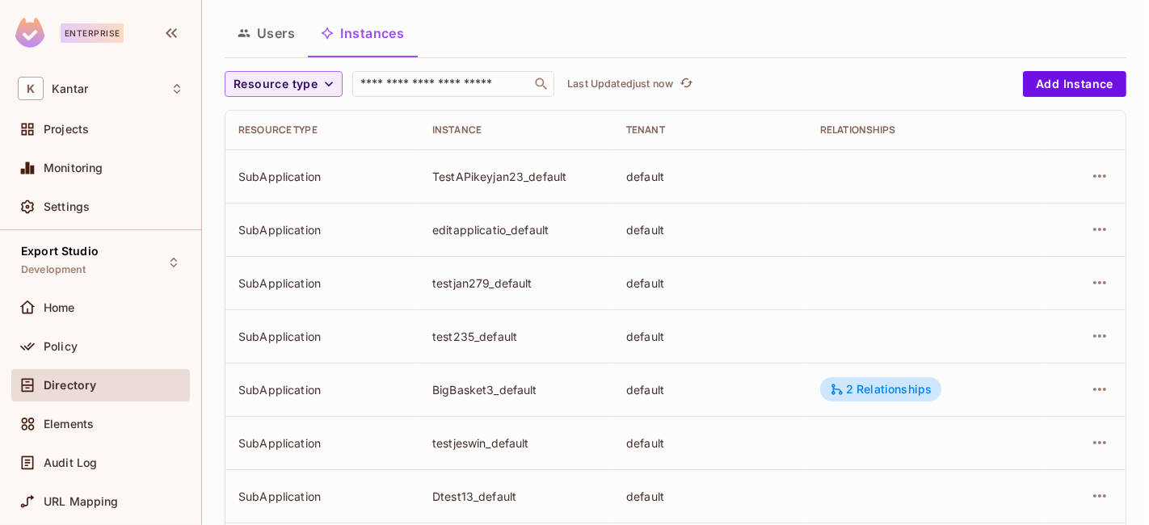
click at [276, 87] on span "Resource type" at bounding box center [275, 84] width 84 height 20
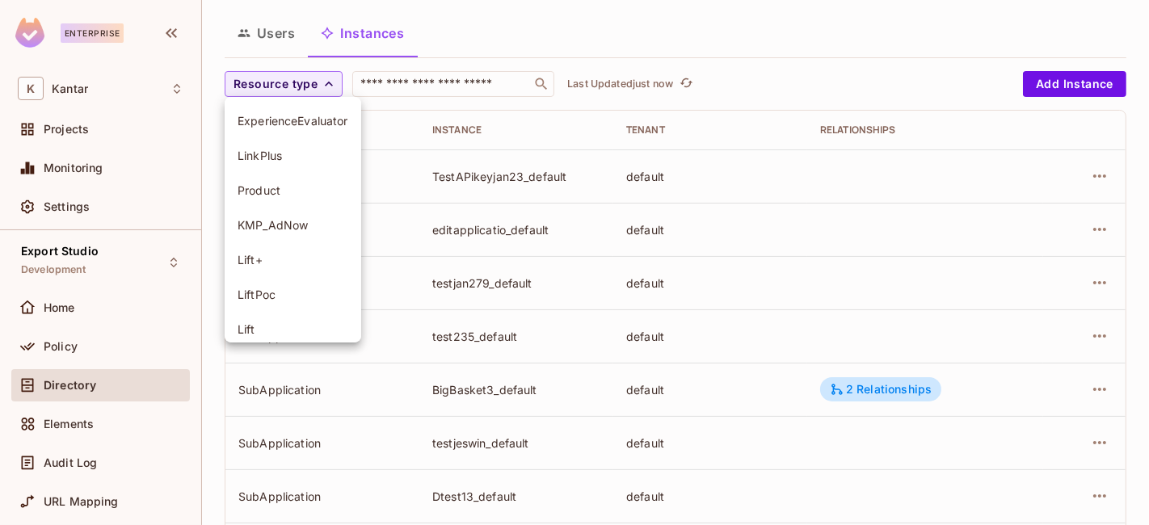
scroll to position [184, 0]
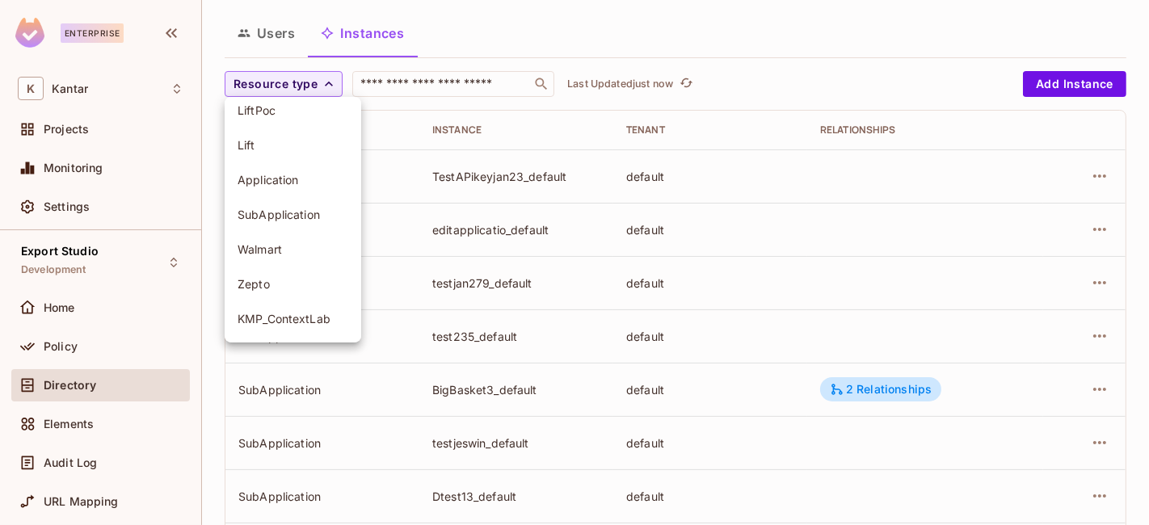
click at [292, 211] on span "SubApplication" at bounding box center [292, 214] width 111 height 15
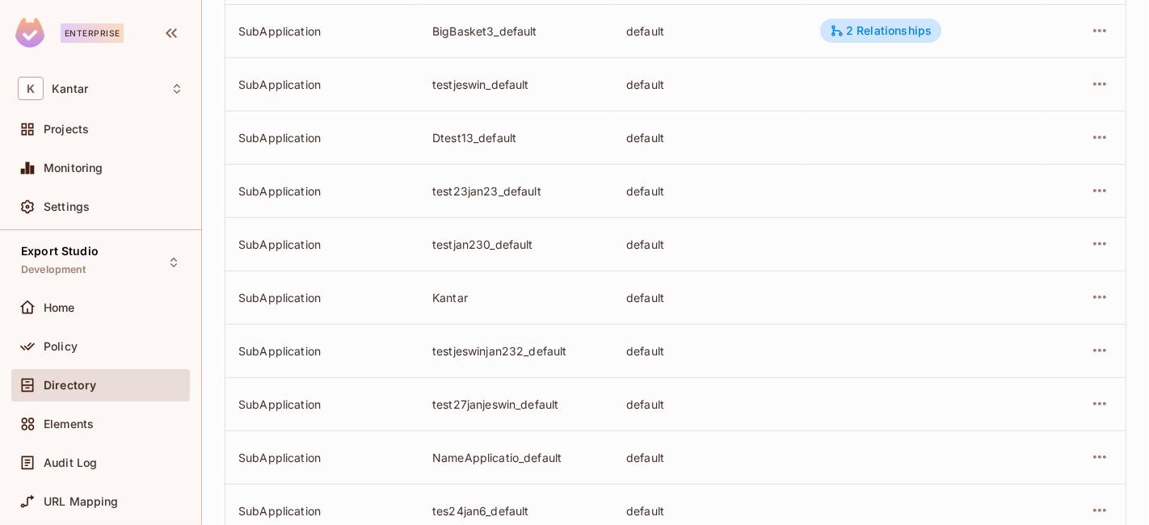
scroll to position [602, 0]
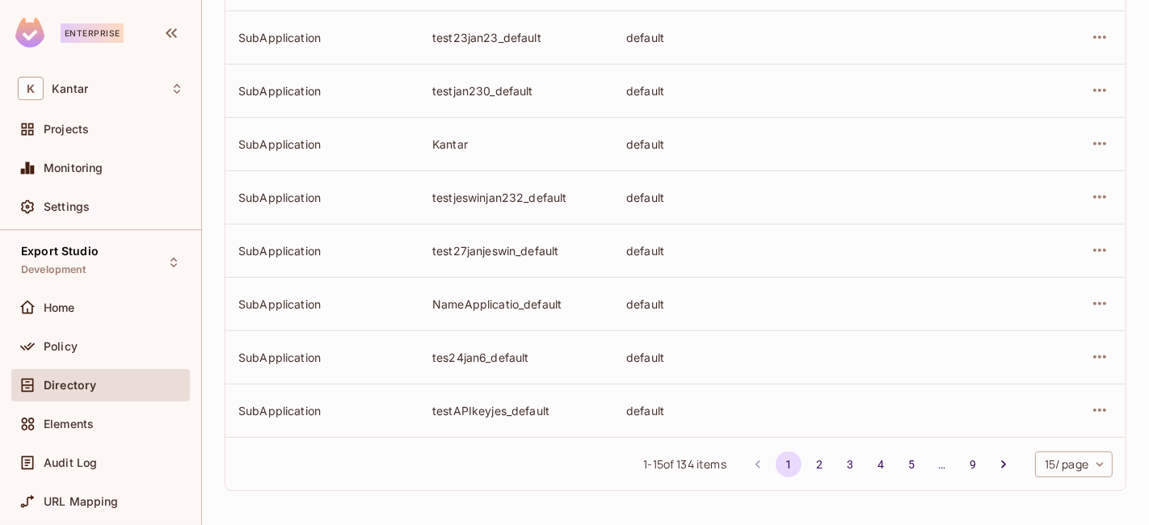
click at [1061, 469] on body "Enterprise K Kantar Projects Monitoring Settings Export Studio Development Home…" at bounding box center [574, 262] width 1149 height 525
click at [1057, 494] on li "100 / page" at bounding box center [1058, 489] width 81 height 34
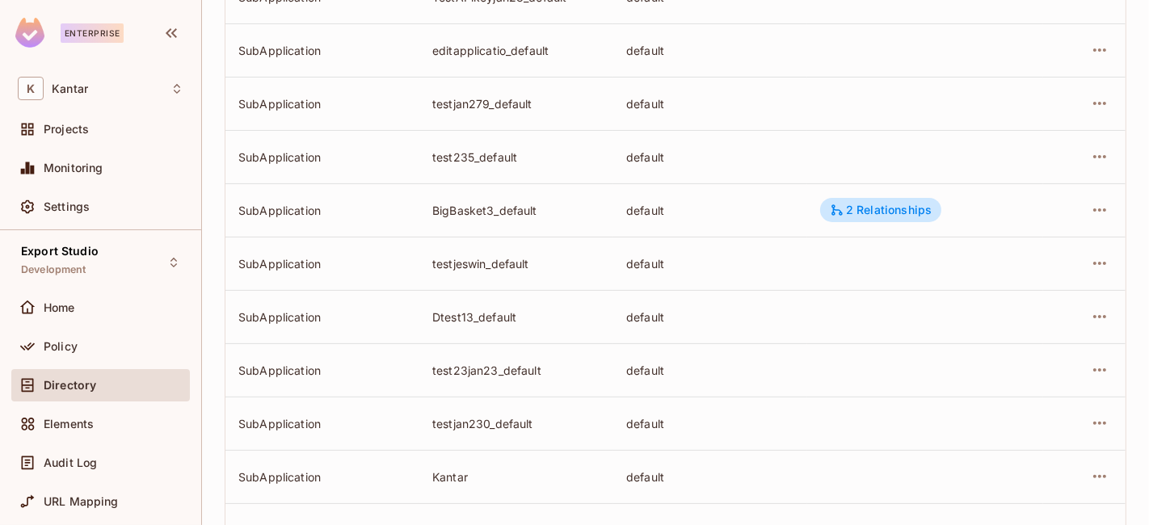
scroll to position [0, 0]
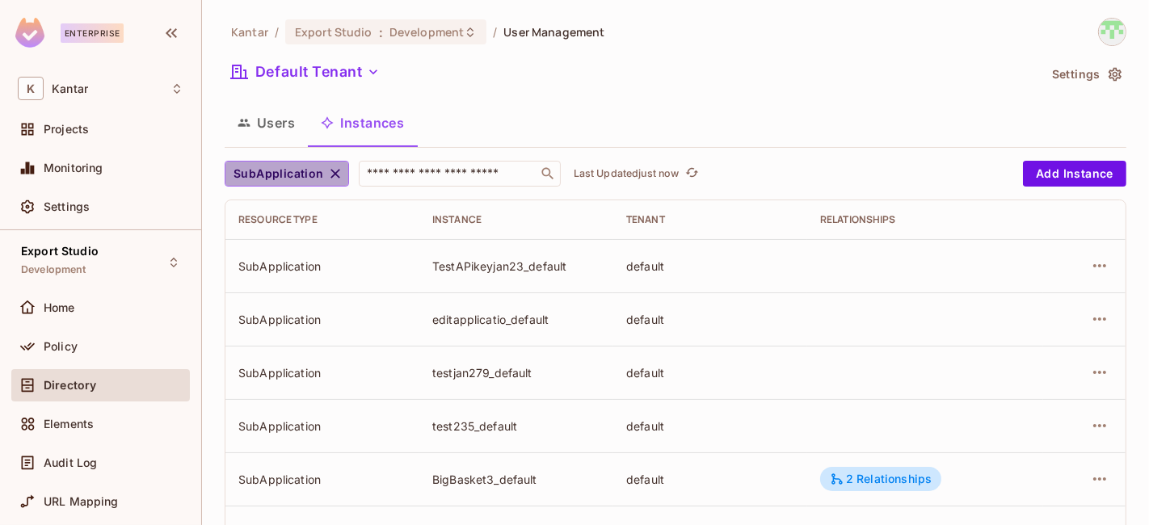
click at [330, 170] on icon "button" at bounding box center [335, 174] width 10 height 10
click at [592, 115] on div "Users Instances" at bounding box center [676, 123] width 902 height 40
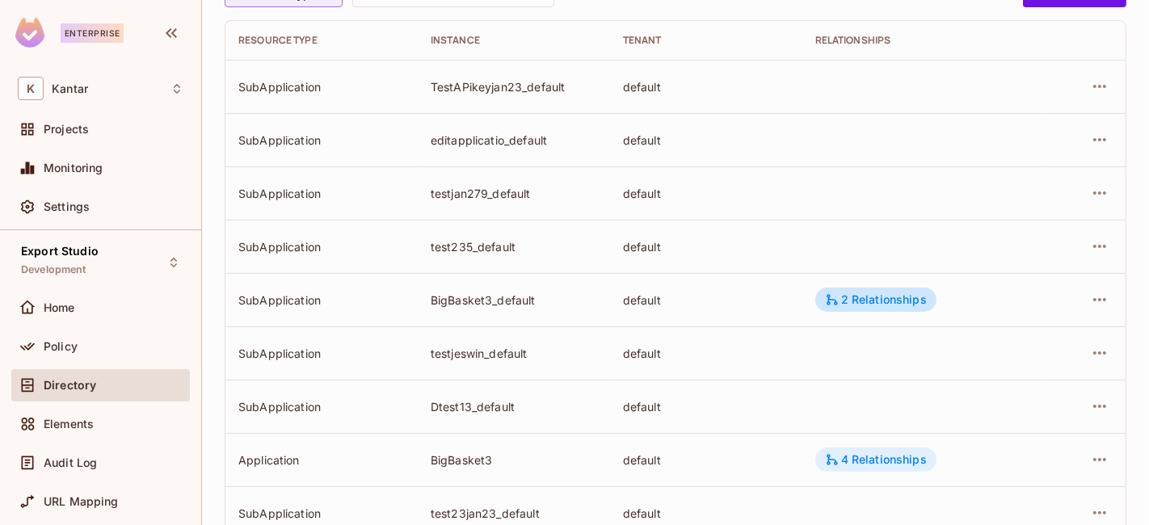
click at [858, 456] on div "4 Relationships" at bounding box center [876, 459] width 102 height 15
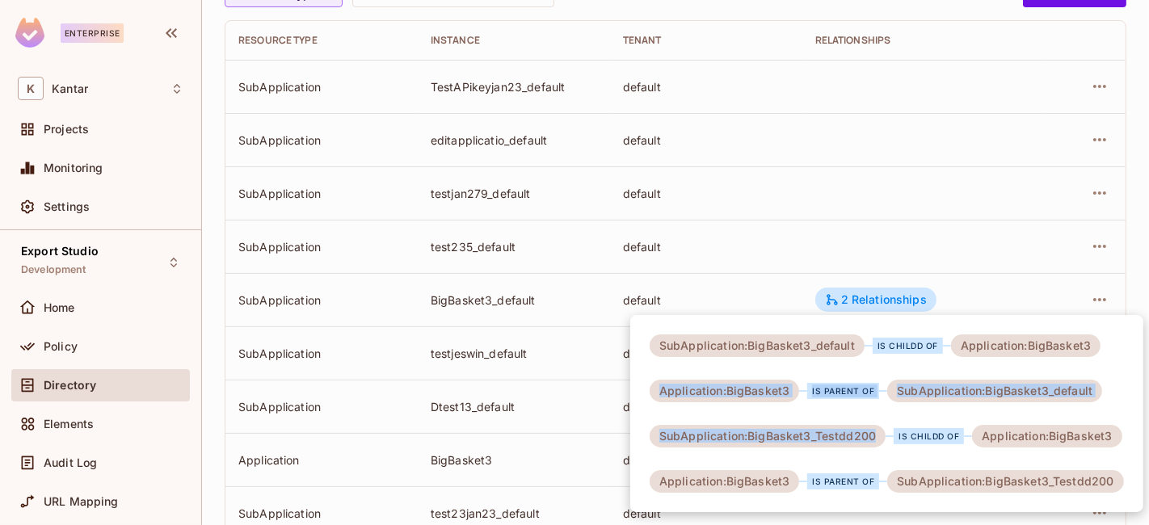
drag, startPoint x: 661, startPoint y: 392, endPoint x: 884, endPoint y: 448, distance: 229.8
click at [884, 448] on div "SubApplication:BigBasket3_default is childd of Application:BigBasket3 Applicati…" at bounding box center [886, 413] width 513 height 197
click at [885, 451] on div "SubApplication:BigBasket3_default is childd of Application:BigBasket3 Applicati…" at bounding box center [886, 413] width 513 height 197
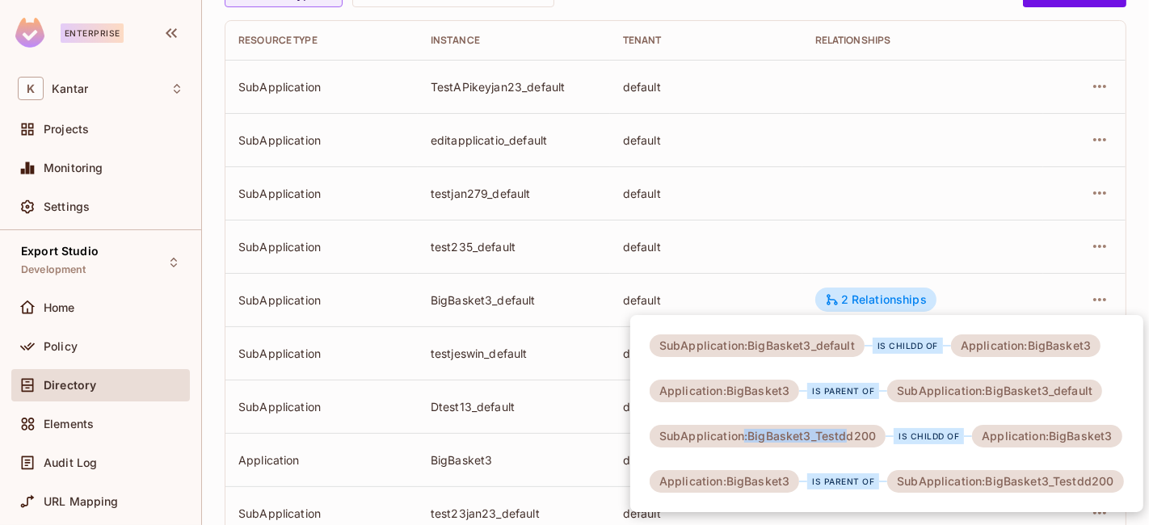
drag, startPoint x: 744, startPoint y: 440, endPoint x: 815, endPoint y: 463, distance: 74.6
click at [849, 431] on div "SubApplication:BigBasket3_Testdd200" at bounding box center [767, 436] width 236 height 23
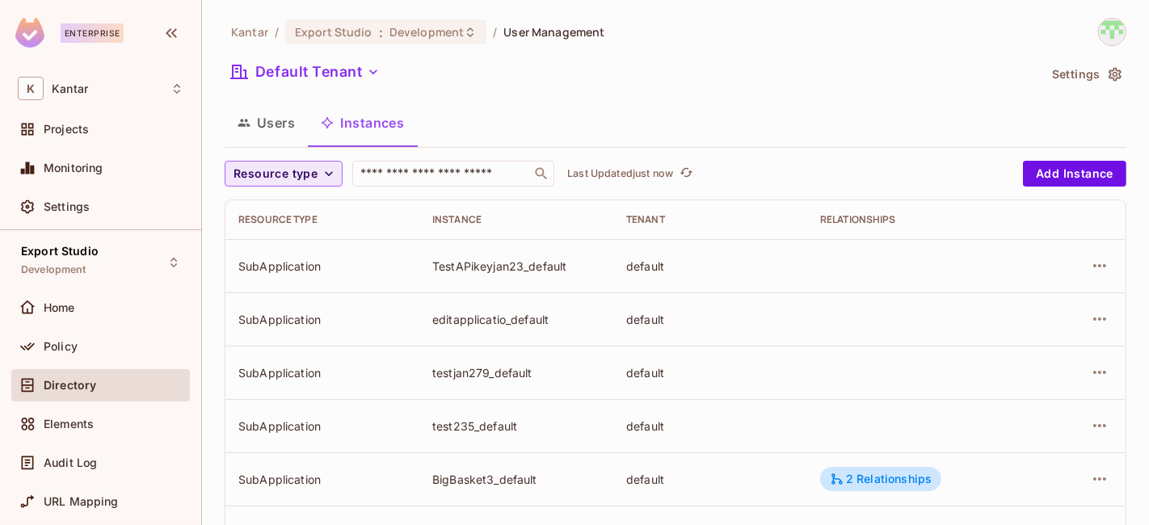
click at [233, 171] on span "Resource type" at bounding box center [275, 174] width 84 height 20
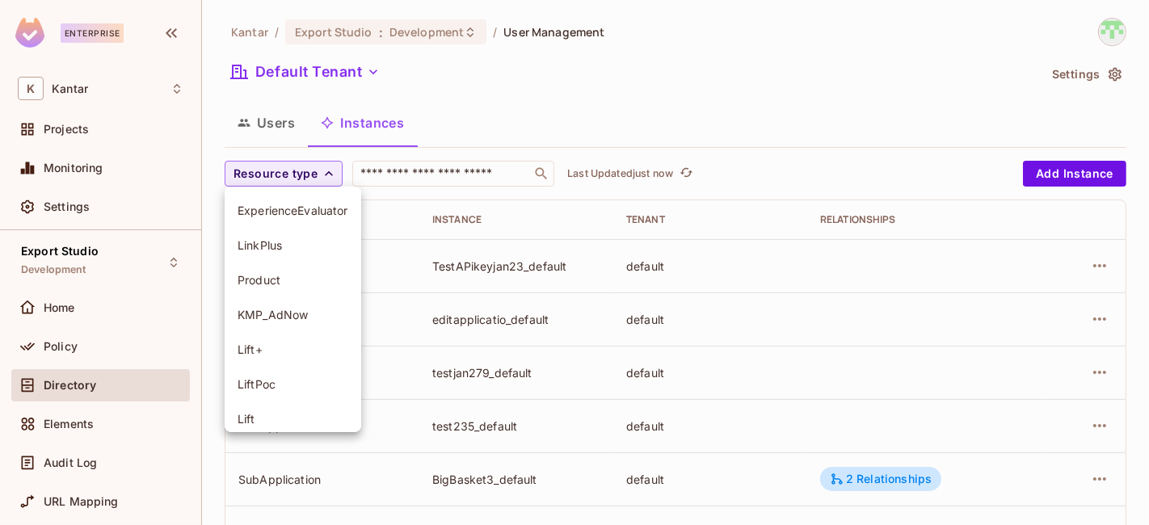
scroll to position [184, 0]
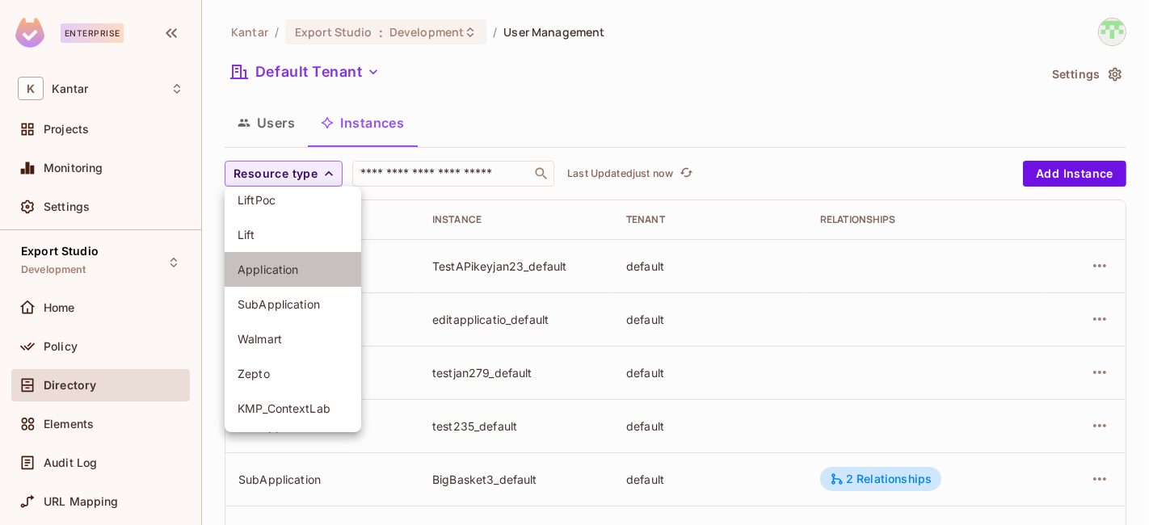
click at [295, 275] on span "Application" at bounding box center [292, 269] width 111 height 15
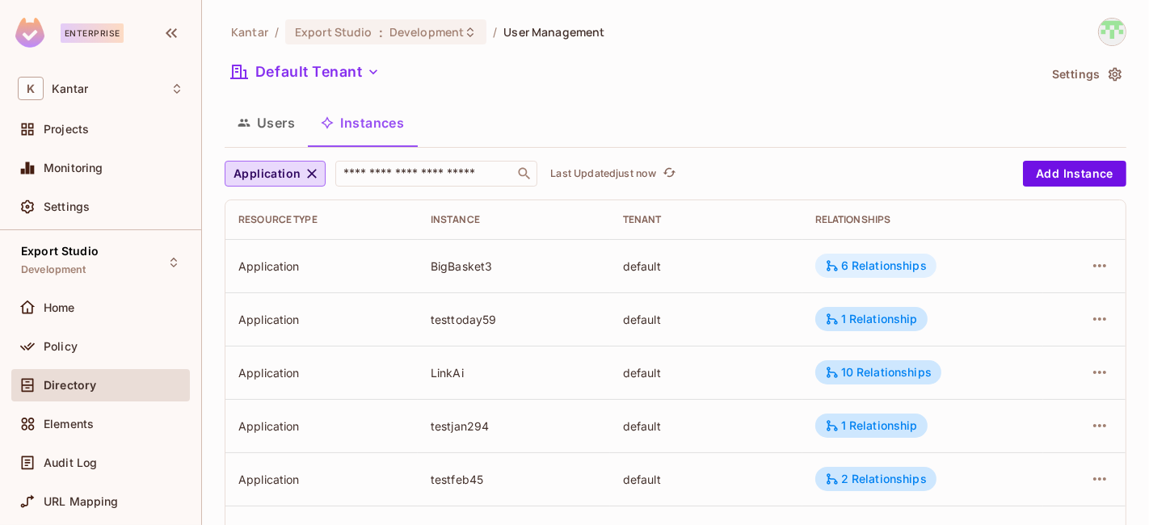
click at [861, 275] on div "6 Relationships" at bounding box center [875, 266] width 121 height 24
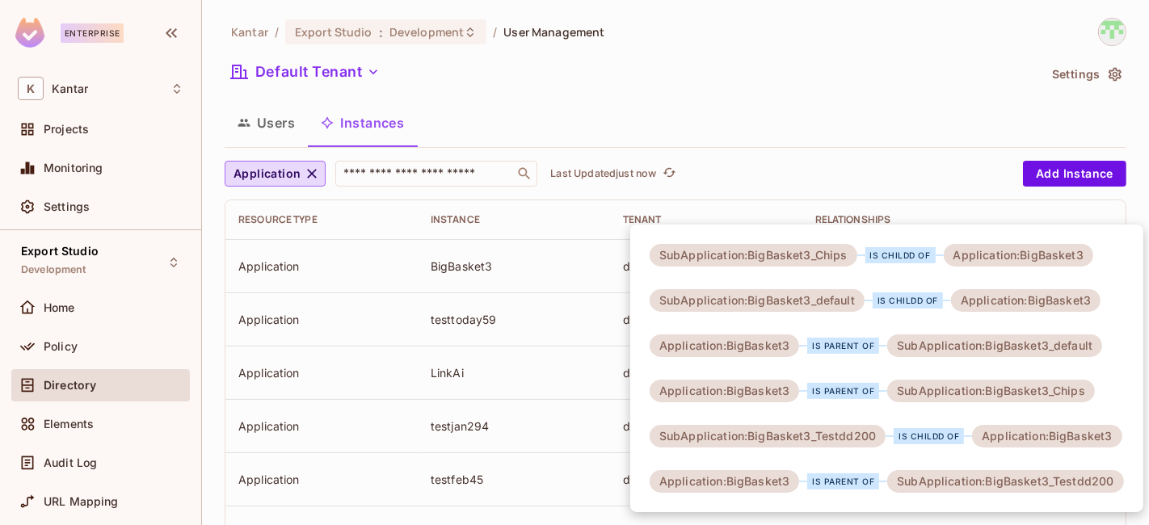
click at [771, 119] on div at bounding box center [574, 262] width 1149 height 525
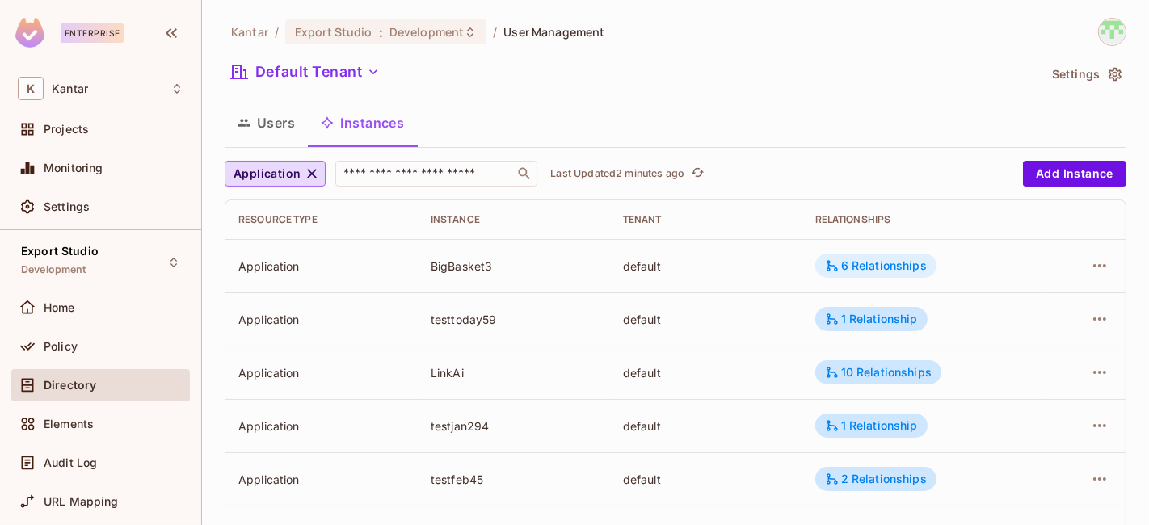
click at [886, 265] on div "6 Relationships" at bounding box center [876, 265] width 102 height 15
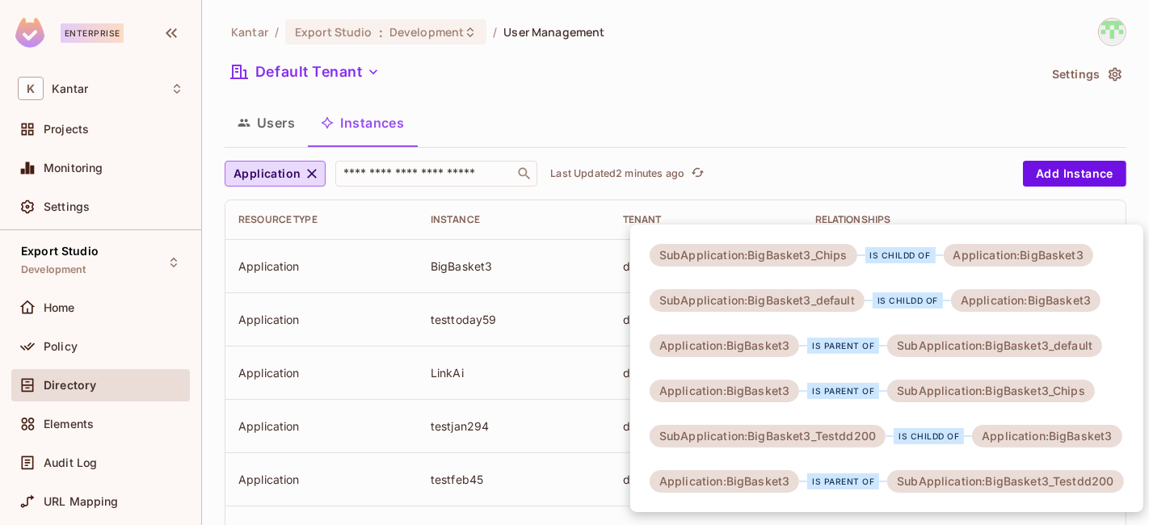
click at [865, 247] on div "is childd of" at bounding box center [900, 255] width 70 height 16
click at [777, 132] on div at bounding box center [574, 262] width 1149 height 525
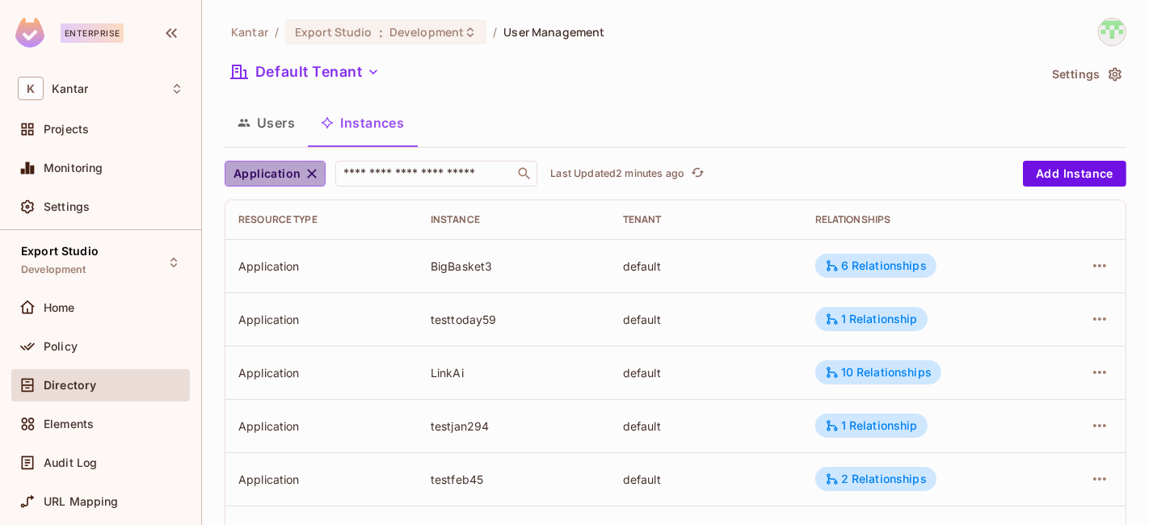
click at [295, 170] on span "Application" at bounding box center [266, 174] width 67 height 20
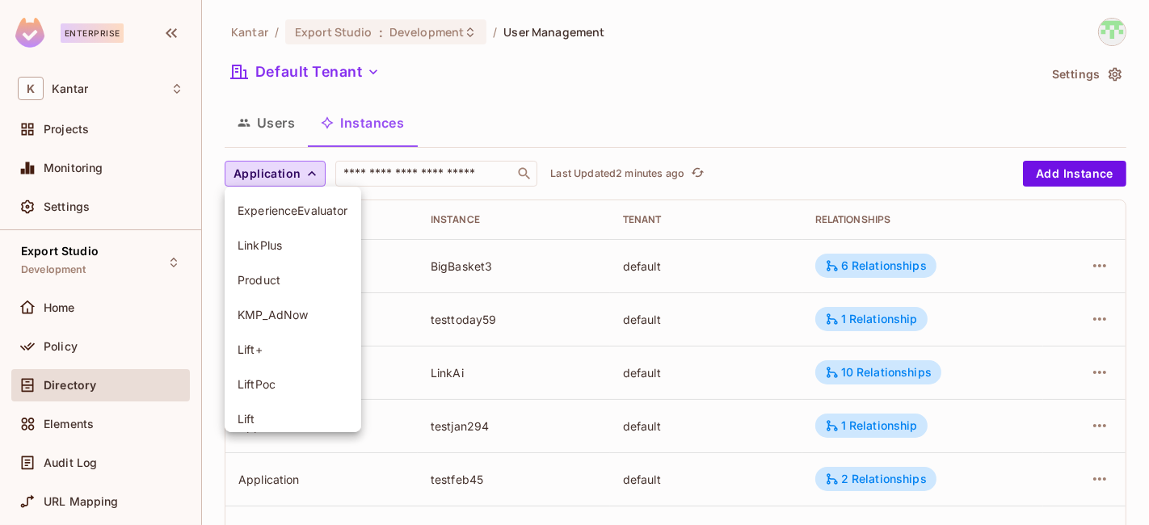
scroll to position [145, 0]
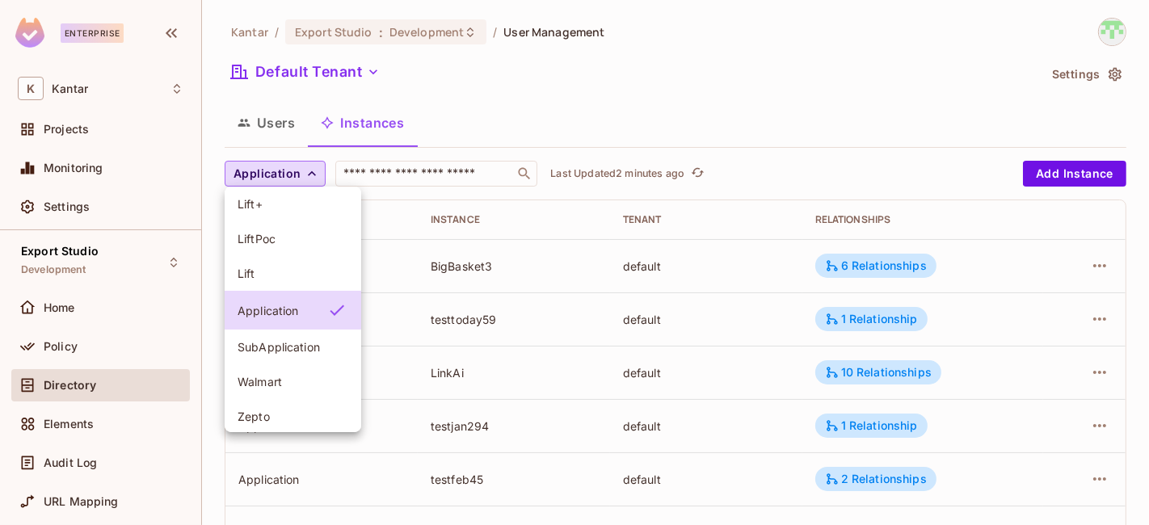
click at [305, 169] on div at bounding box center [574, 262] width 1149 height 525
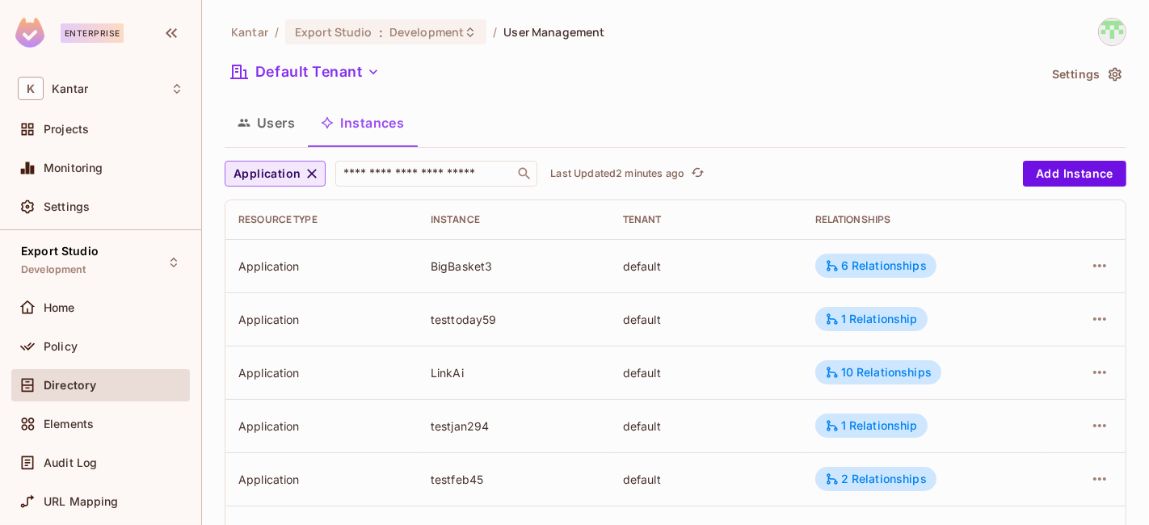
click at [312, 174] on icon "button" at bounding box center [313, 174] width 10 height 10
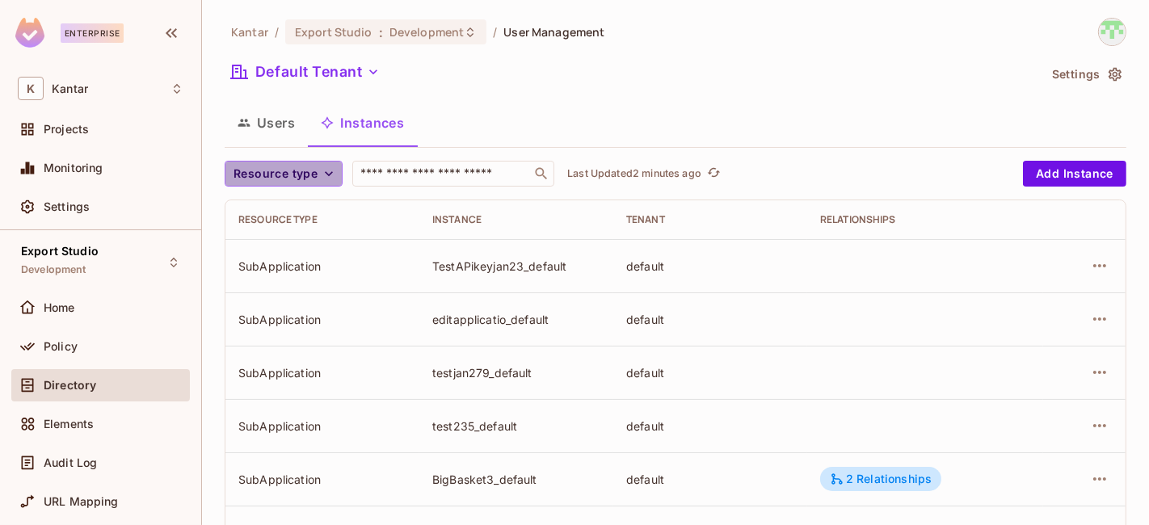
click at [313, 183] on button "Resource type" at bounding box center [284, 174] width 118 height 26
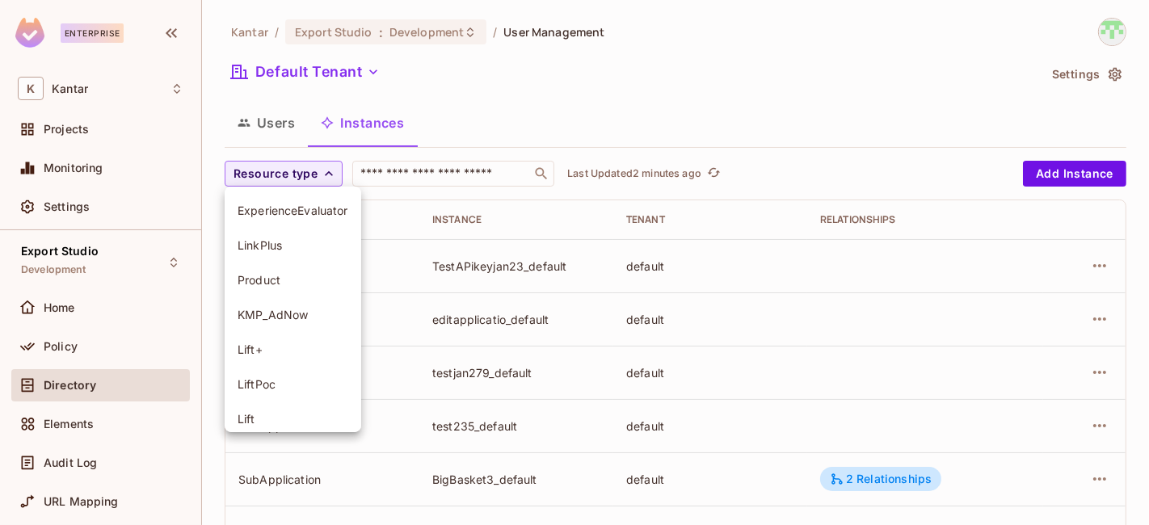
scroll to position [184, 0]
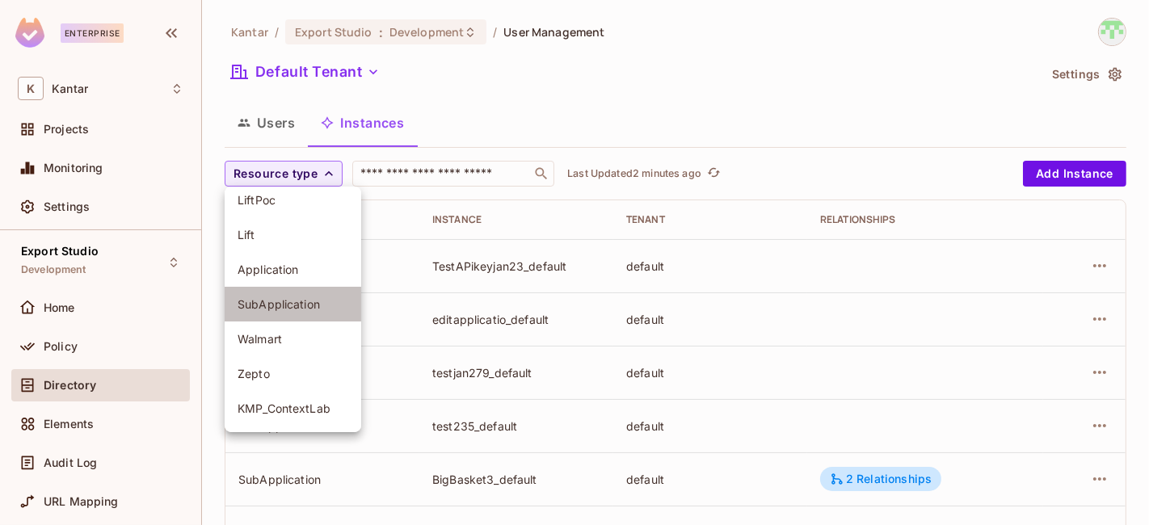
click at [305, 307] on span "SubApplication" at bounding box center [292, 303] width 111 height 15
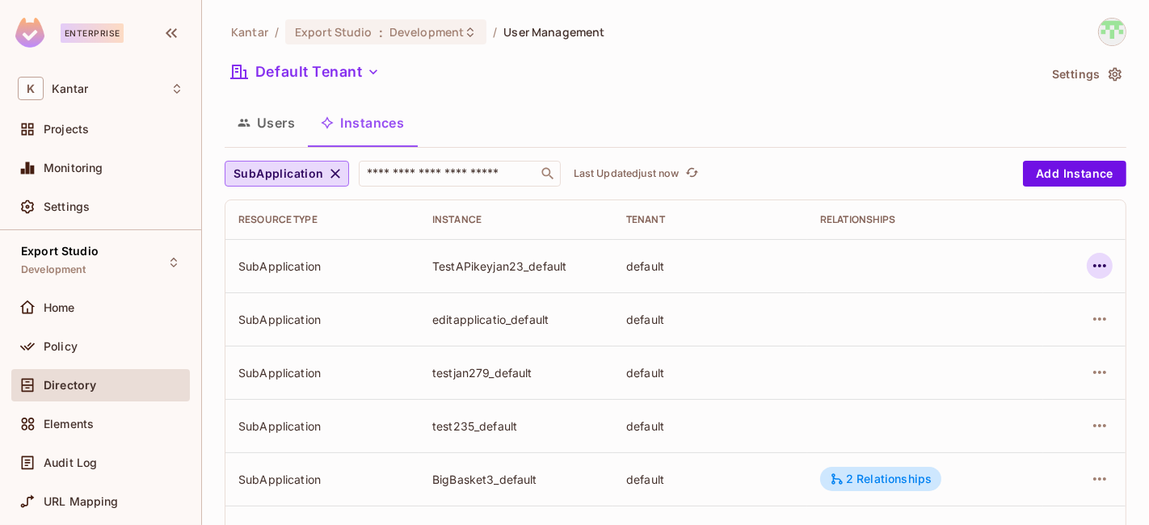
click at [1090, 256] on icon "button" at bounding box center [1099, 265] width 19 height 19
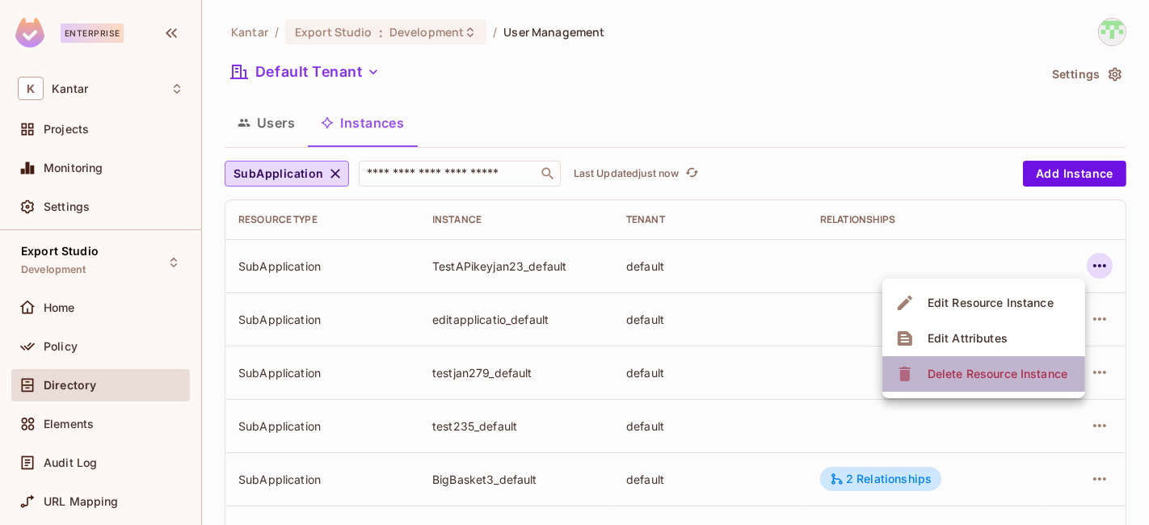
click at [1030, 366] on div "Delete Resource Instance" at bounding box center [997, 374] width 140 height 16
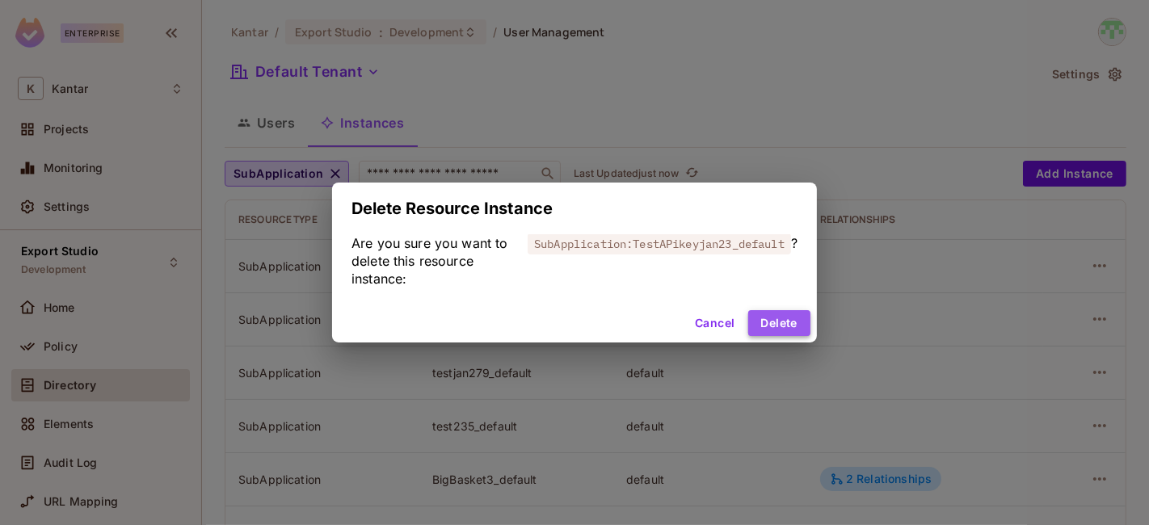
click at [780, 311] on button "Delete" at bounding box center [779, 323] width 62 height 26
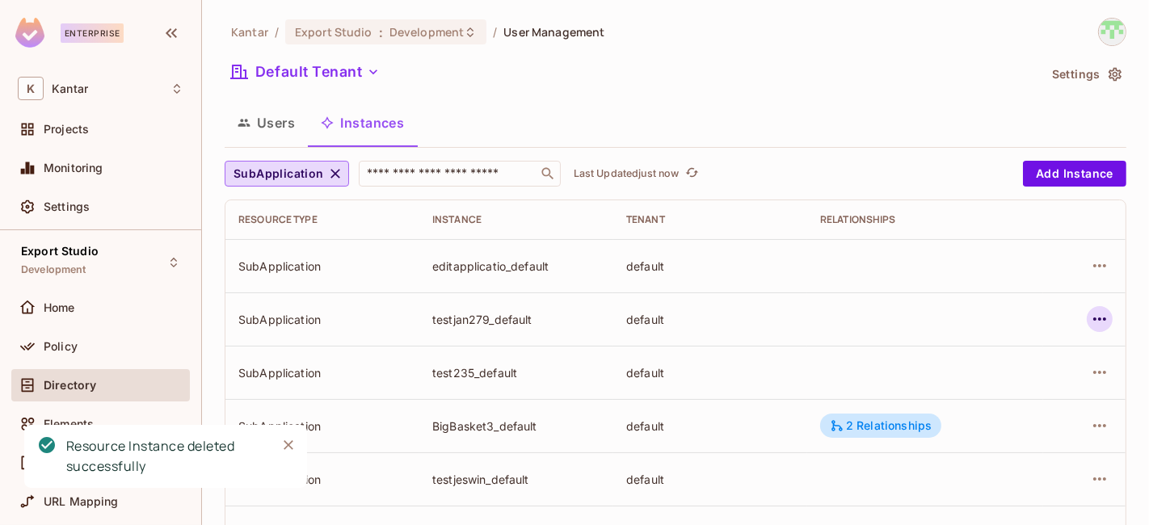
drag, startPoint x: 1102, startPoint y: 313, endPoint x: 1082, endPoint y: 317, distance: 20.0
click at [1090, 315] on td at bounding box center [1084, 318] width 82 height 53
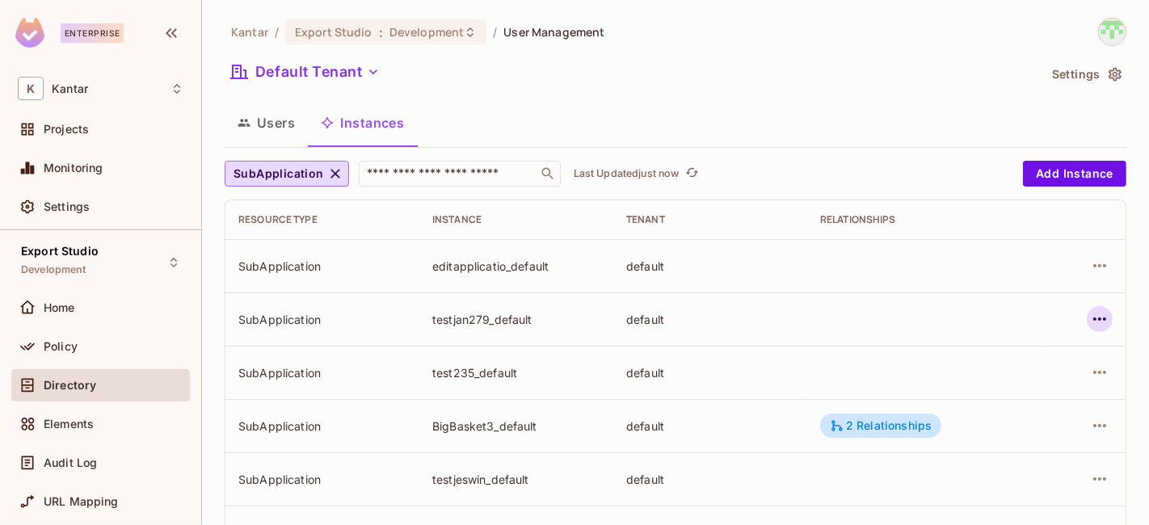
click at [1090, 317] on icon "button" at bounding box center [1099, 318] width 19 height 19
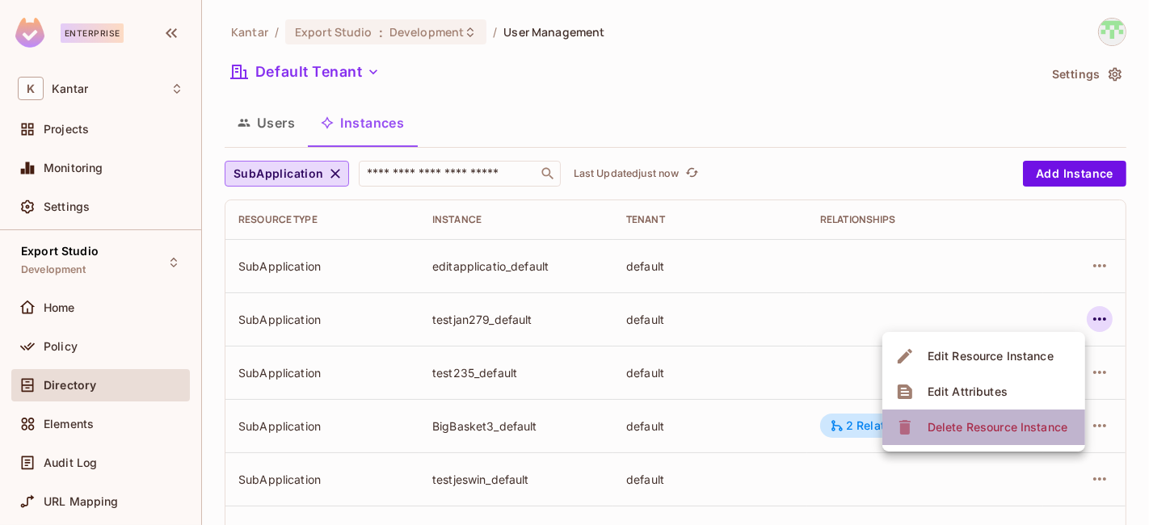
click at [981, 414] on span "Delete Resource Instance" at bounding box center [997, 427] width 149 height 26
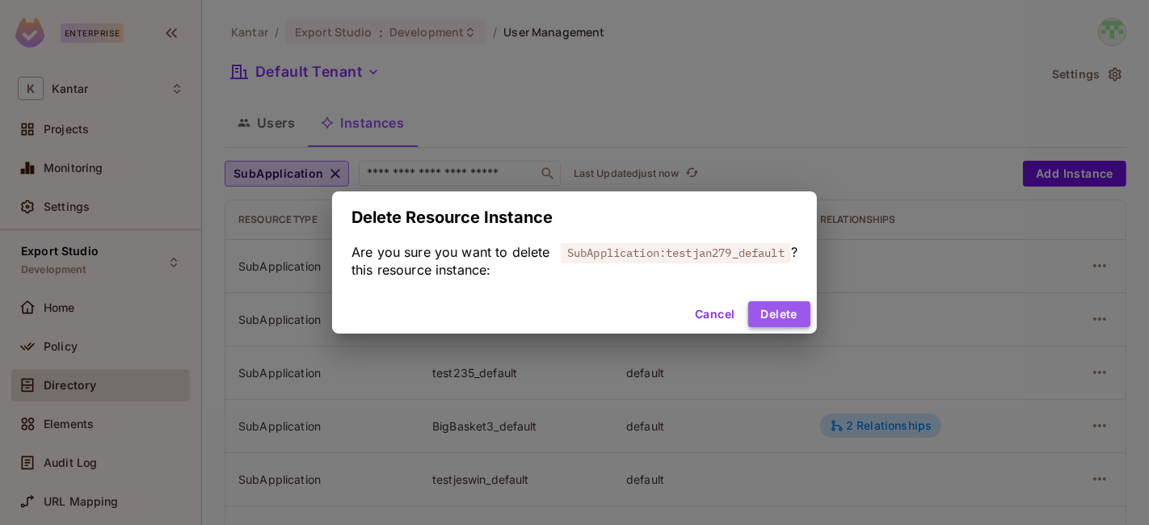
click at [782, 316] on button "Delete" at bounding box center [779, 314] width 62 height 26
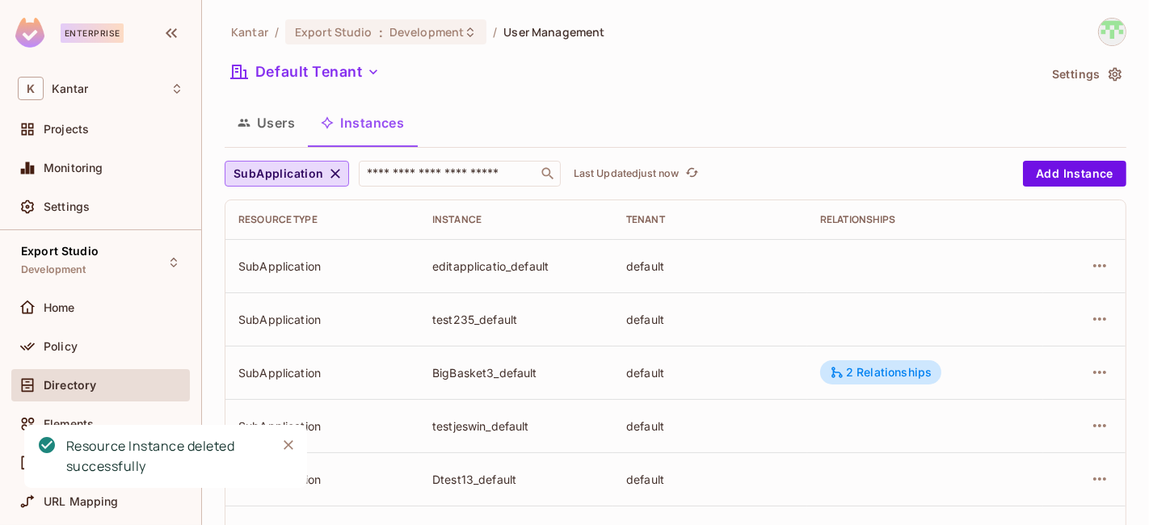
click at [808, 89] on div "Default Tenant" at bounding box center [631, 74] width 813 height 31
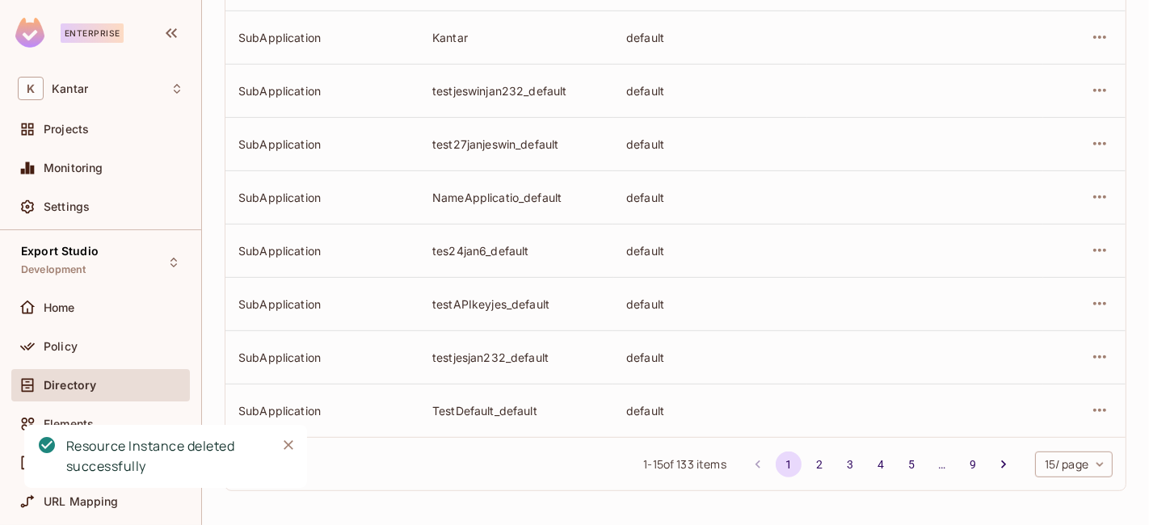
click at [1038, 470] on body "Enterprise K Kantar Projects Monitoring Settings Export Studio Development Home…" at bounding box center [574, 262] width 1149 height 525
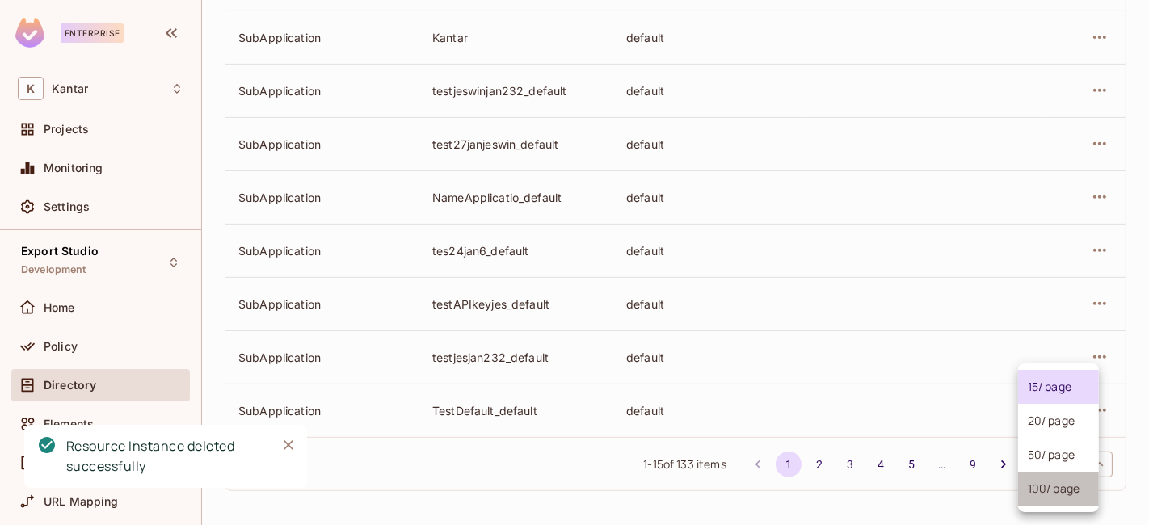
click at [1039, 501] on li "100 / page" at bounding box center [1058, 489] width 81 height 34
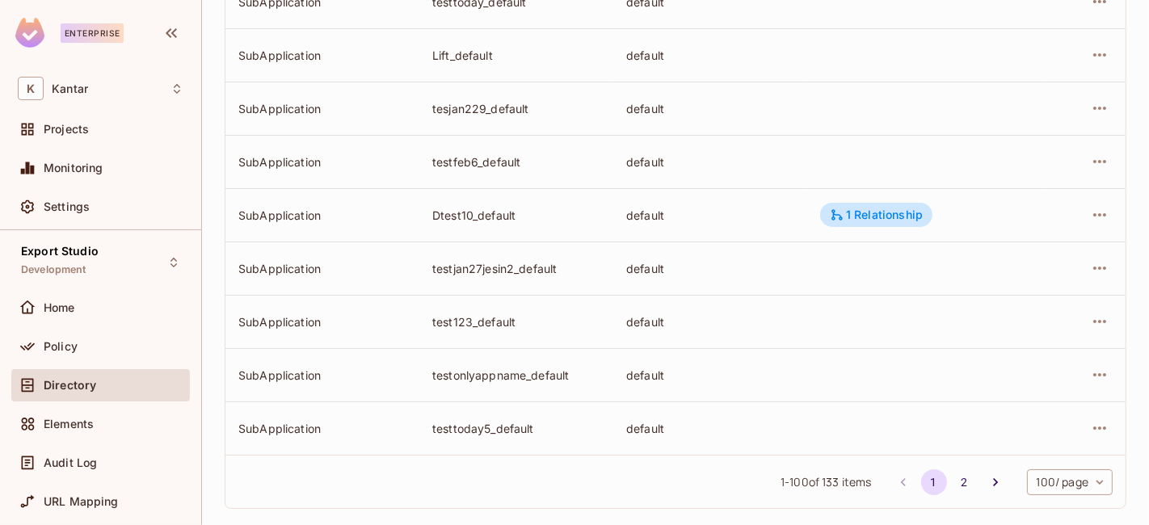
scroll to position [5134, 0]
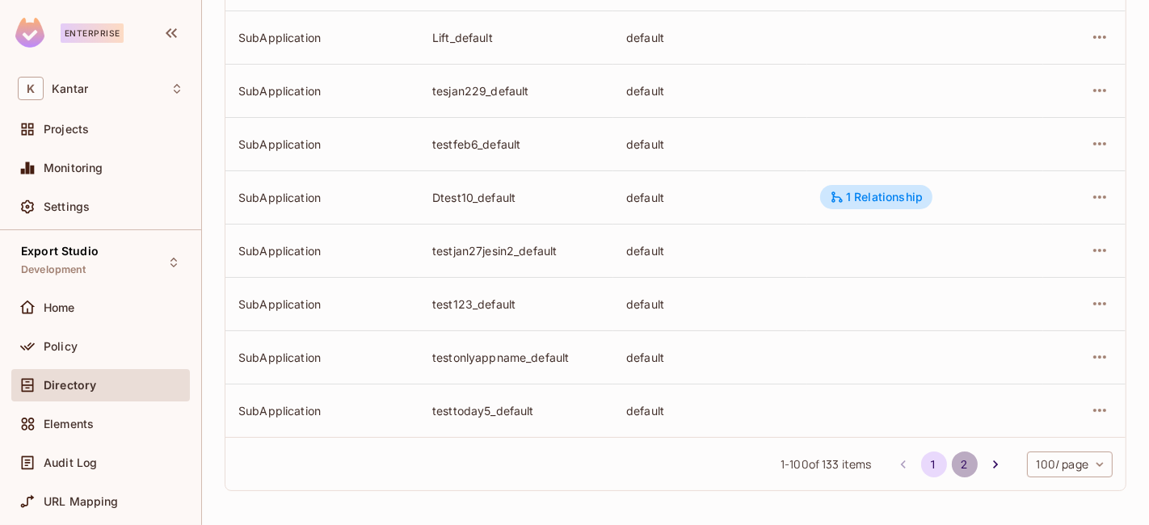
click at [953, 459] on button "2" at bounding box center [965, 465] width 26 height 26
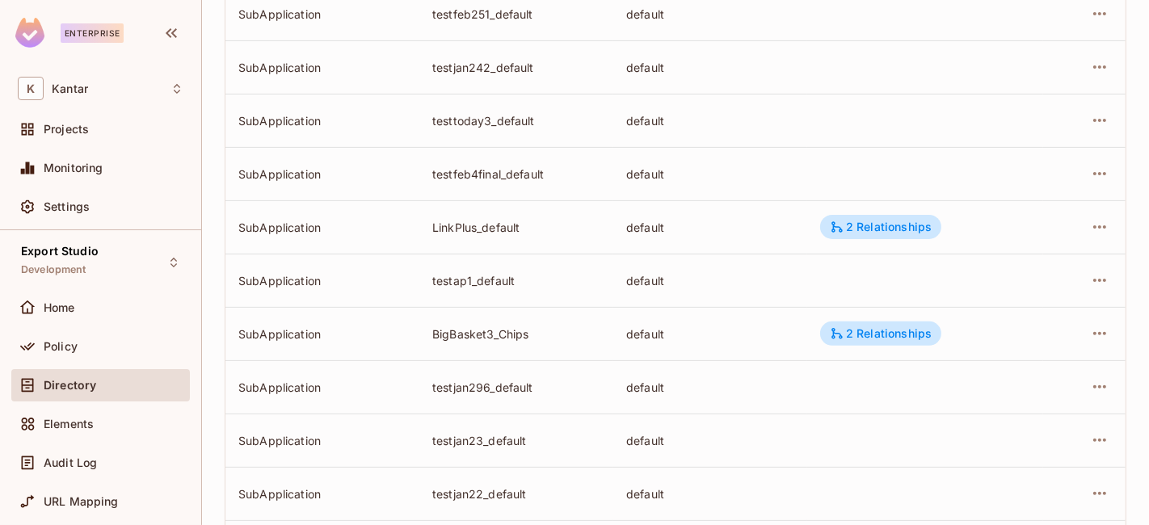
scroll to position [448, 0]
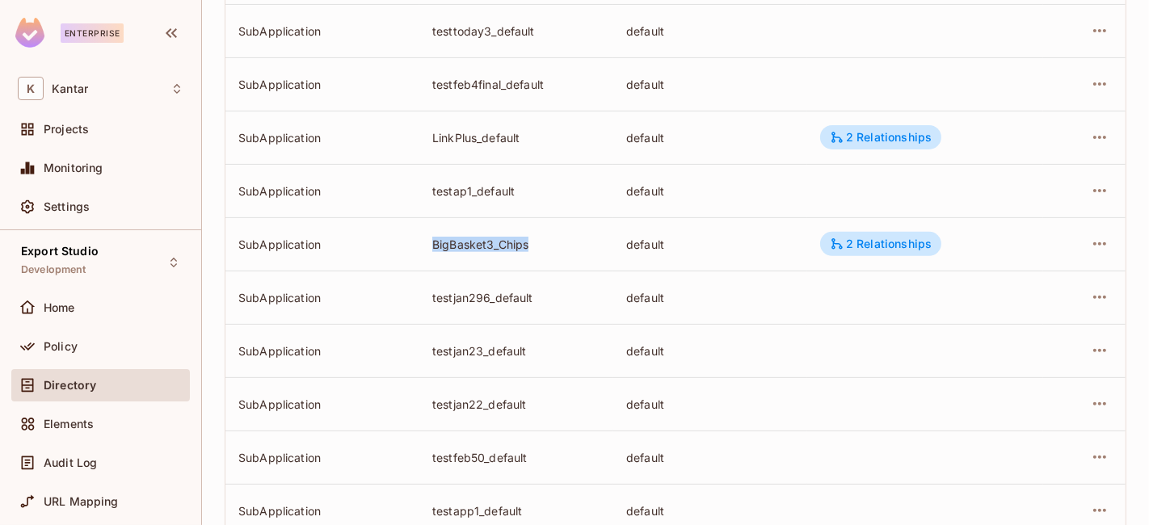
drag, startPoint x: 418, startPoint y: 238, endPoint x: 550, endPoint y: 250, distance: 133.0
click at [550, 250] on td "BigBasket3_Chips" at bounding box center [516, 243] width 194 height 53
click at [1093, 242] on icon "button" at bounding box center [1099, 243] width 13 height 3
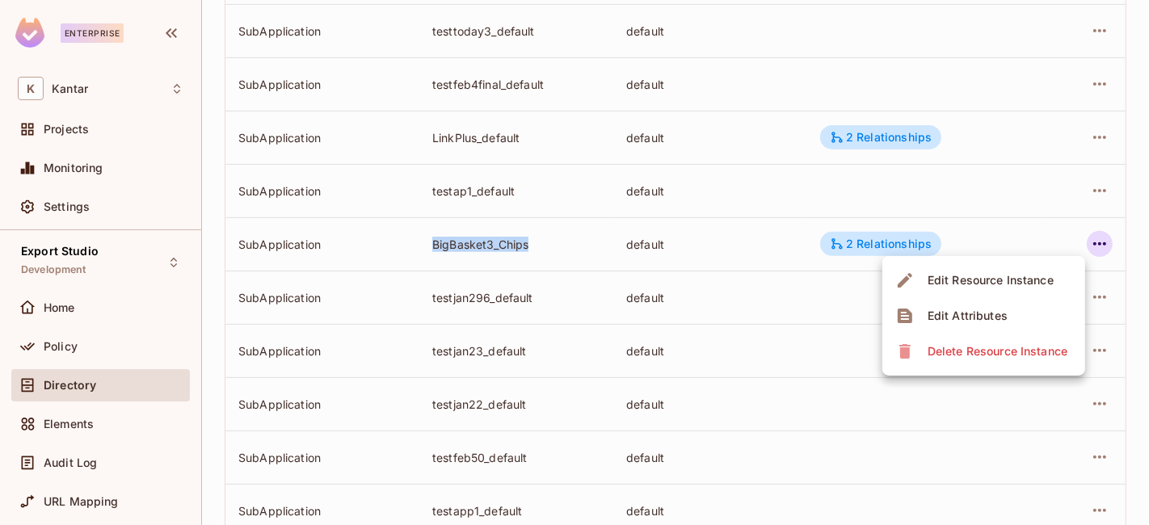
click at [1002, 345] on div "Delete Resource Instance" at bounding box center [997, 351] width 140 height 16
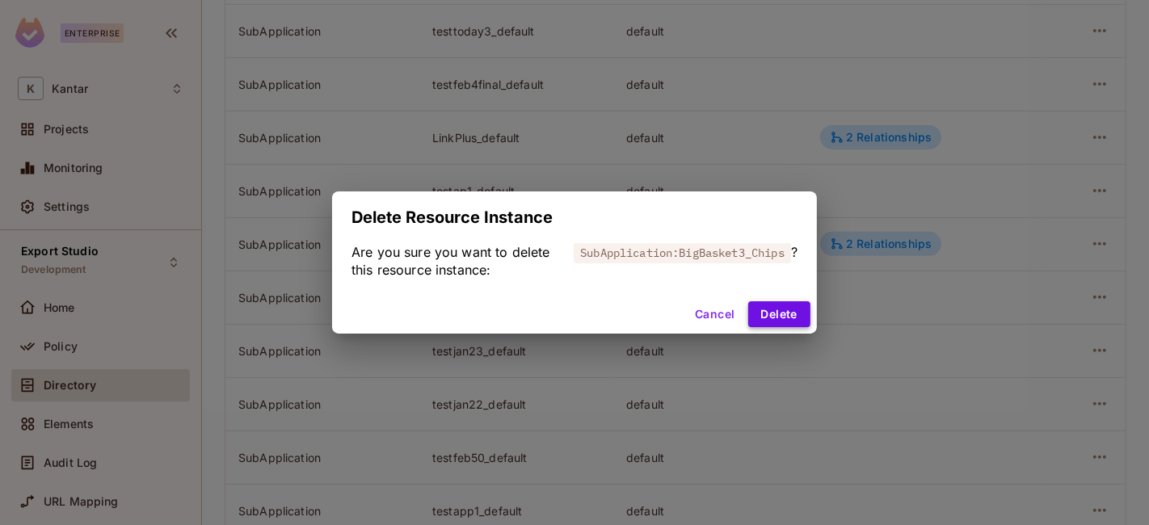
click at [766, 308] on button "Delete" at bounding box center [779, 314] width 62 height 26
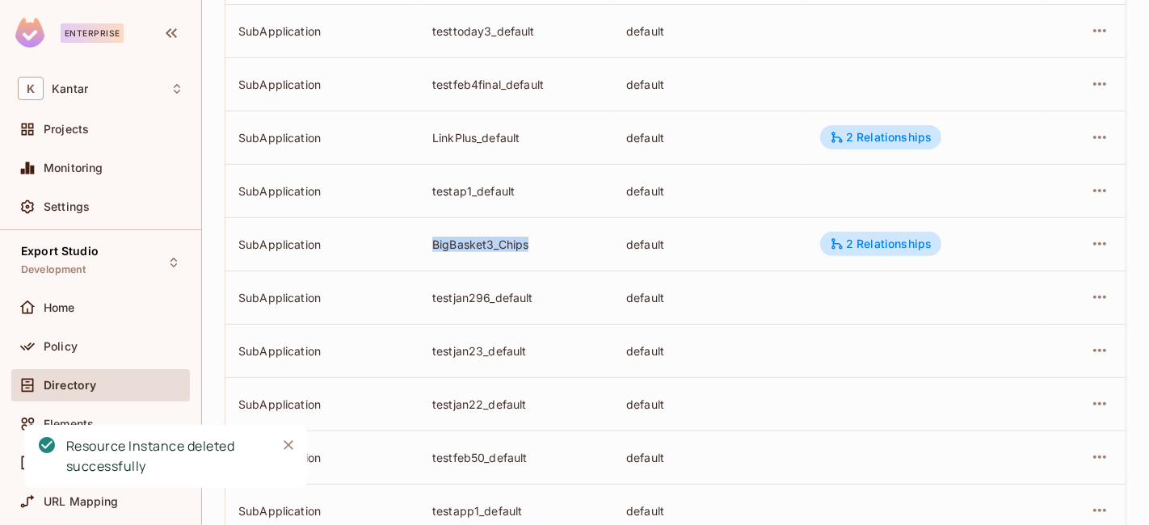
scroll to position [0, 0]
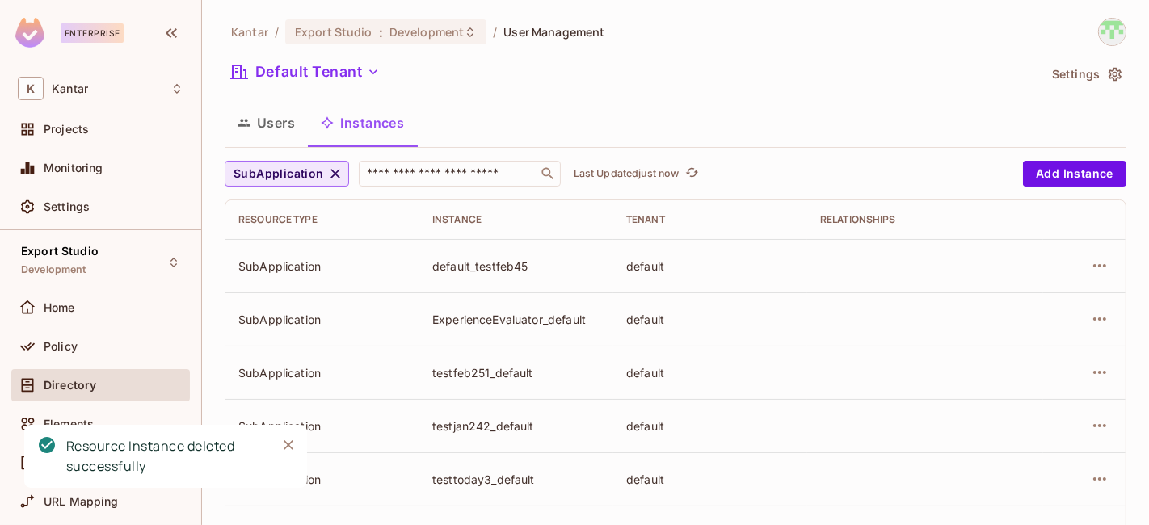
click at [331, 171] on icon "button" at bounding box center [335, 174] width 10 height 10
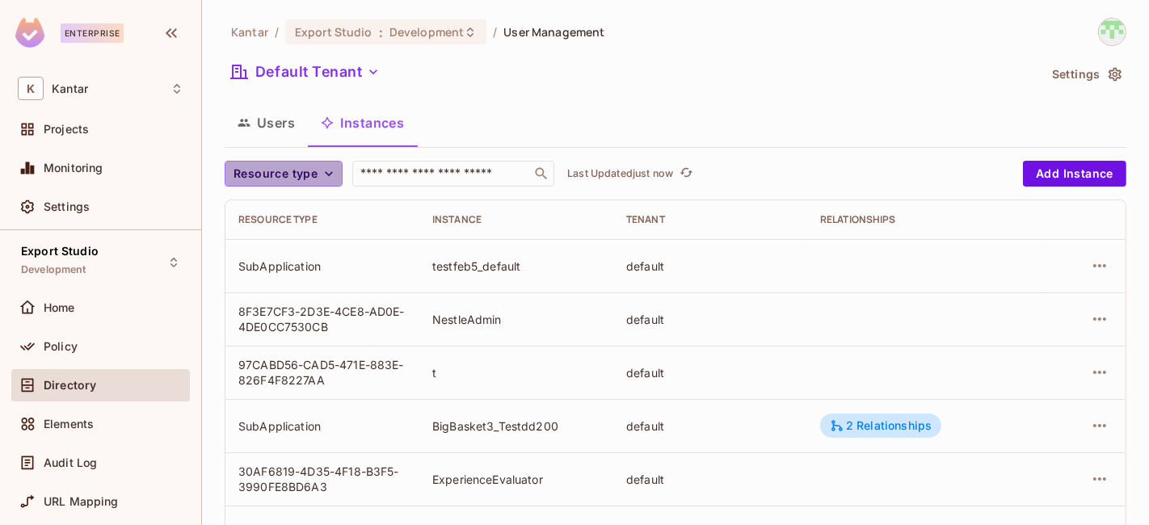
click at [326, 181] on icon "button" at bounding box center [329, 174] width 16 height 16
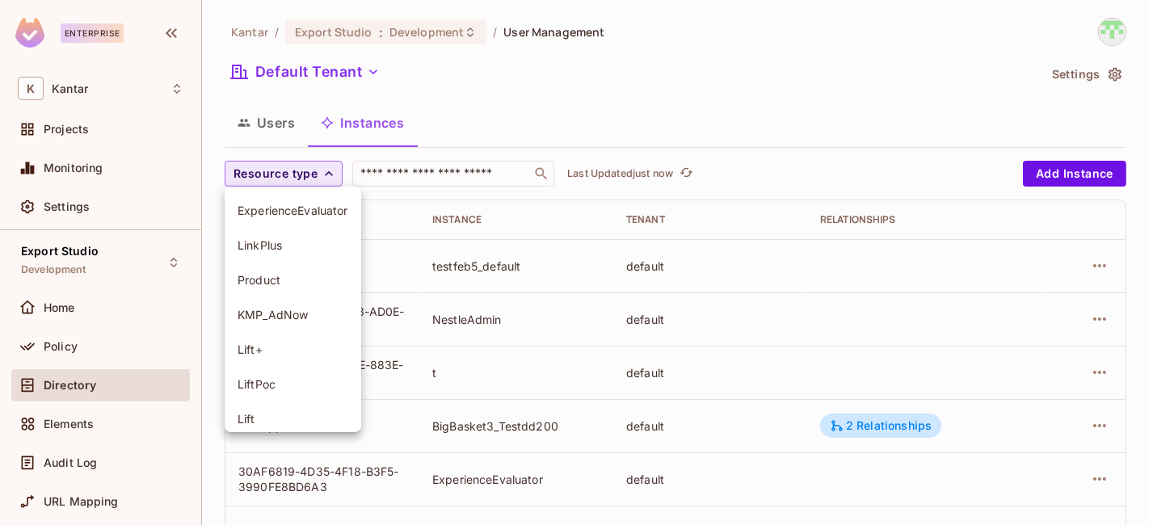
scroll to position [184, 0]
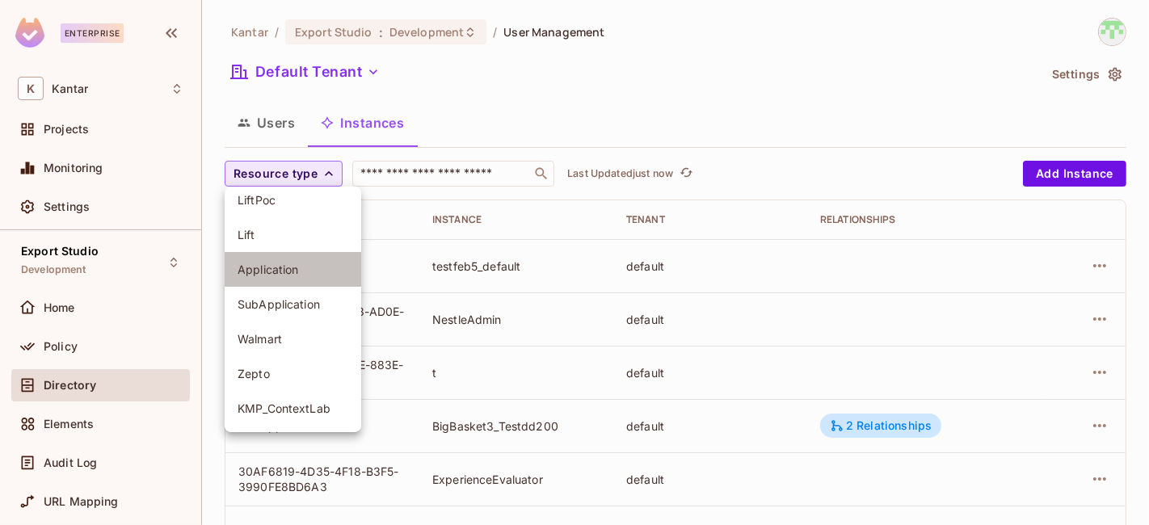
click at [288, 278] on li "Application" at bounding box center [293, 269] width 137 height 35
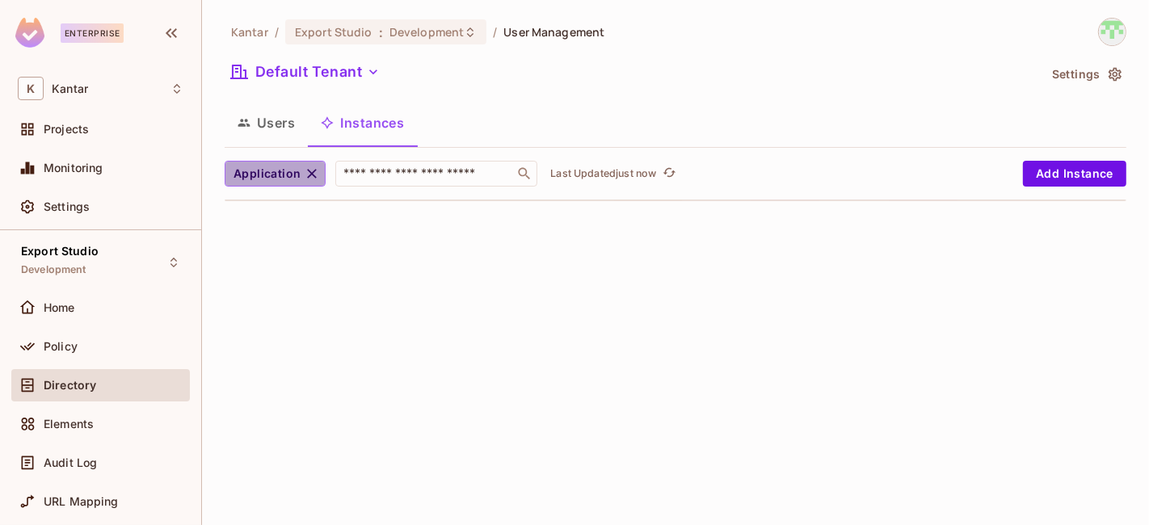
click at [313, 173] on icon "button" at bounding box center [312, 174] width 16 height 16
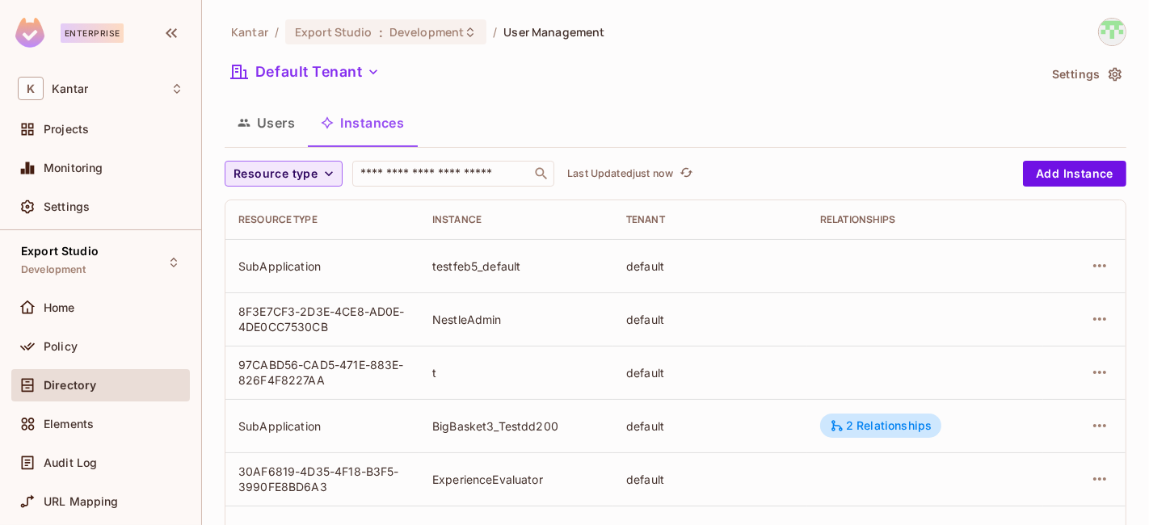
click at [301, 170] on span "Resource type" at bounding box center [275, 174] width 84 height 20
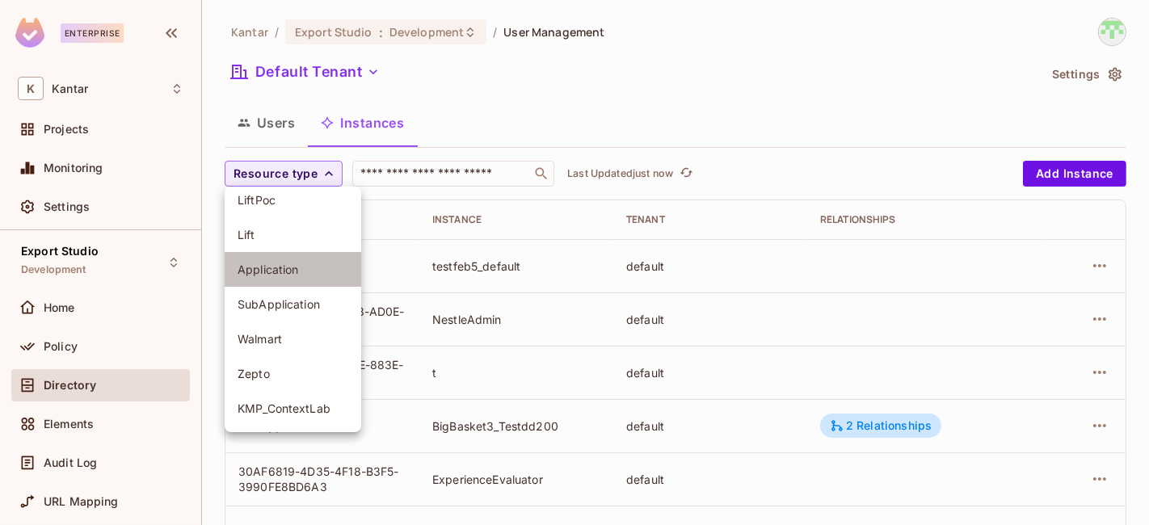
click at [302, 262] on span "Application" at bounding box center [292, 269] width 111 height 15
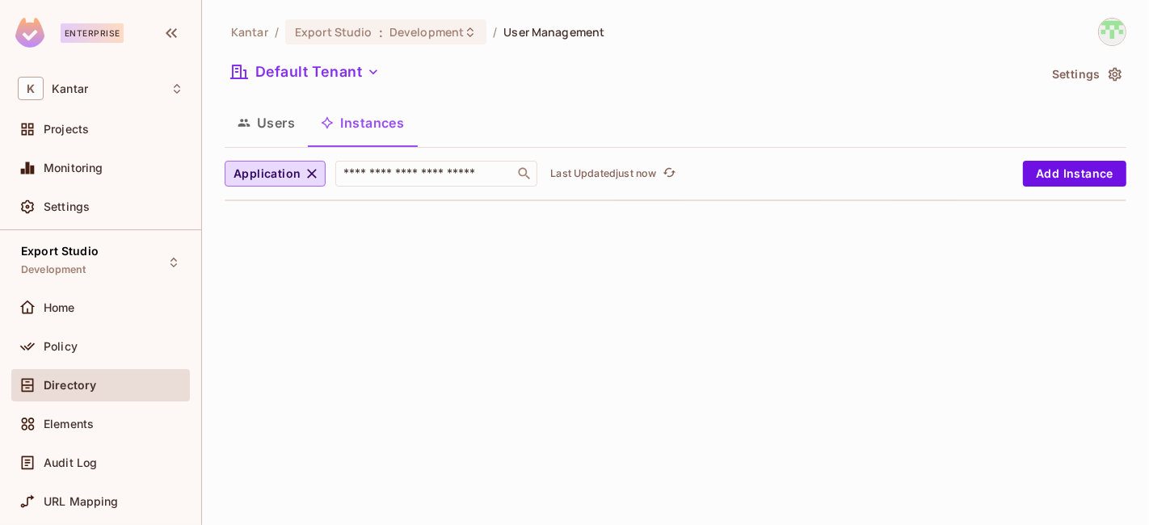
drag, startPoint x: 663, startPoint y: 299, endPoint x: 440, endPoint y: 250, distance: 228.2
click at [662, 299] on div "Kantar / Export Studio : Development / User Management Default Tenant Settings …" at bounding box center [675, 262] width 947 height 525
click at [313, 188] on div "Application ​ Last Updated just now Add Instance" at bounding box center [676, 181] width 902 height 40
click at [311, 179] on icon "button" at bounding box center [312, 174] width 16 height 16
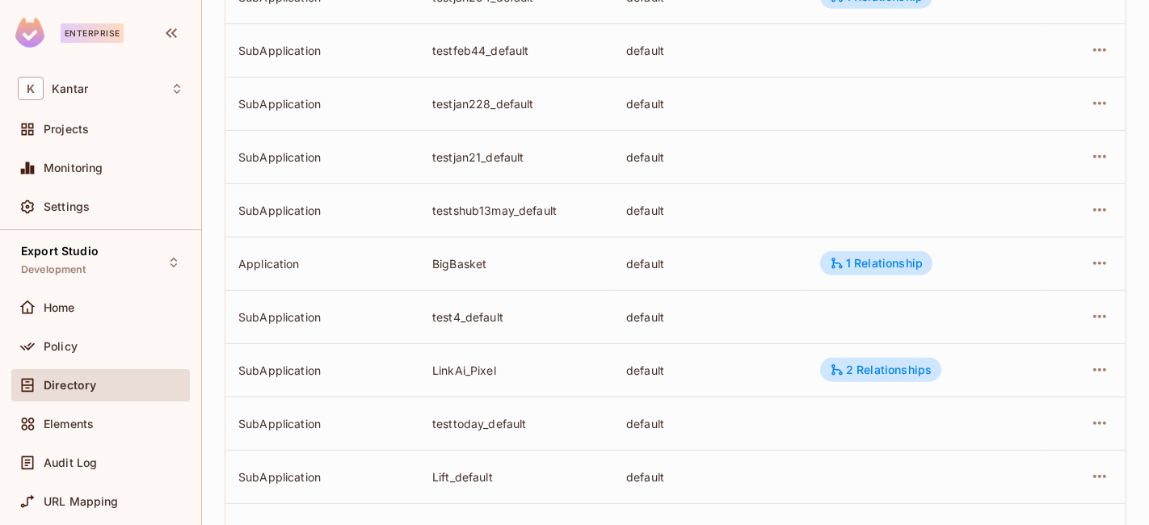
scroll to position [3428, 0]
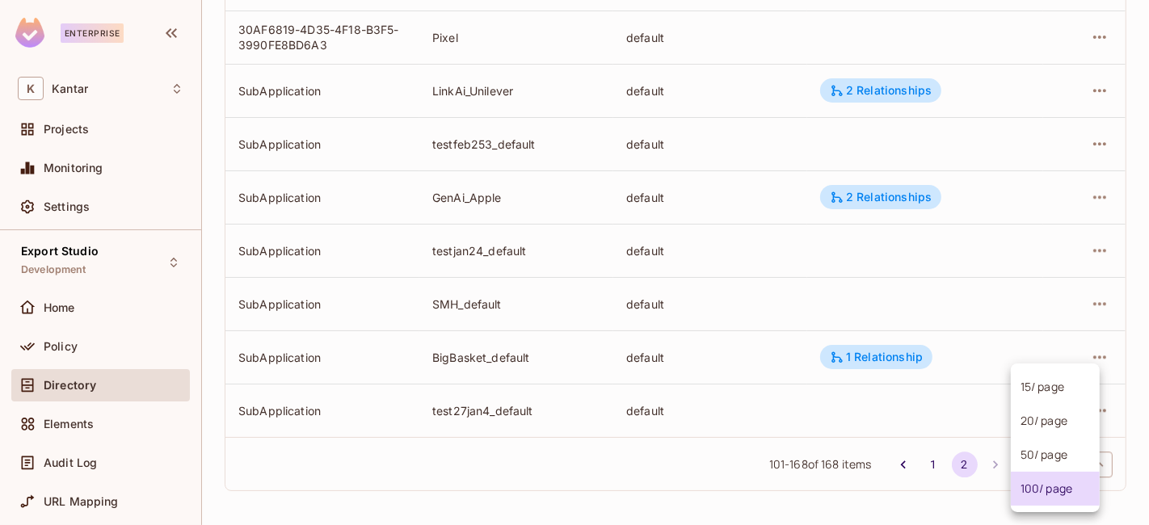
click at [1043, 470] on body "Enterprise K Kantar Projects Monitoring Settings Export Studio Development Home…" at bounding box center [574, 262] width 1149 height 525
click at [921, 468] on div at bounding box center [574, 262] width 1149 height 525
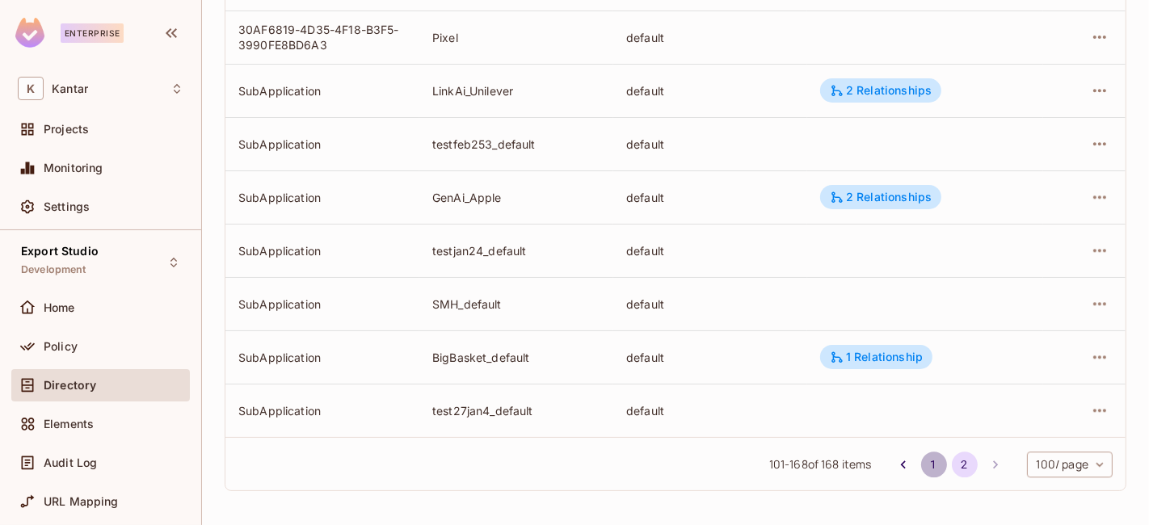
click at [921, 468] on button "1" at bounding box center [934, 465] width 26 height 26
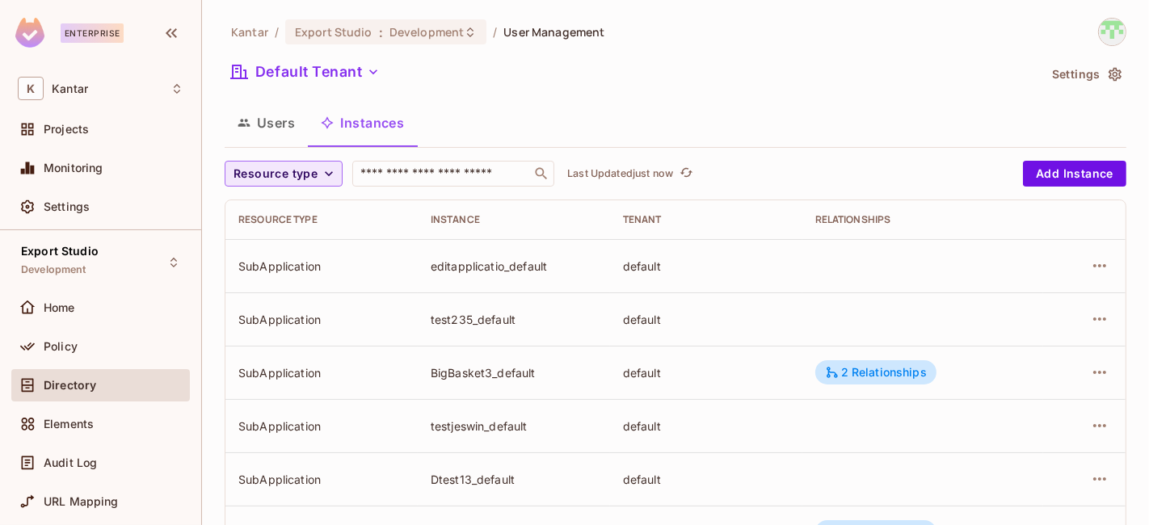
click at [313, 181] on span "Resource type" at bounding box center [275, 174] width 84 height 20
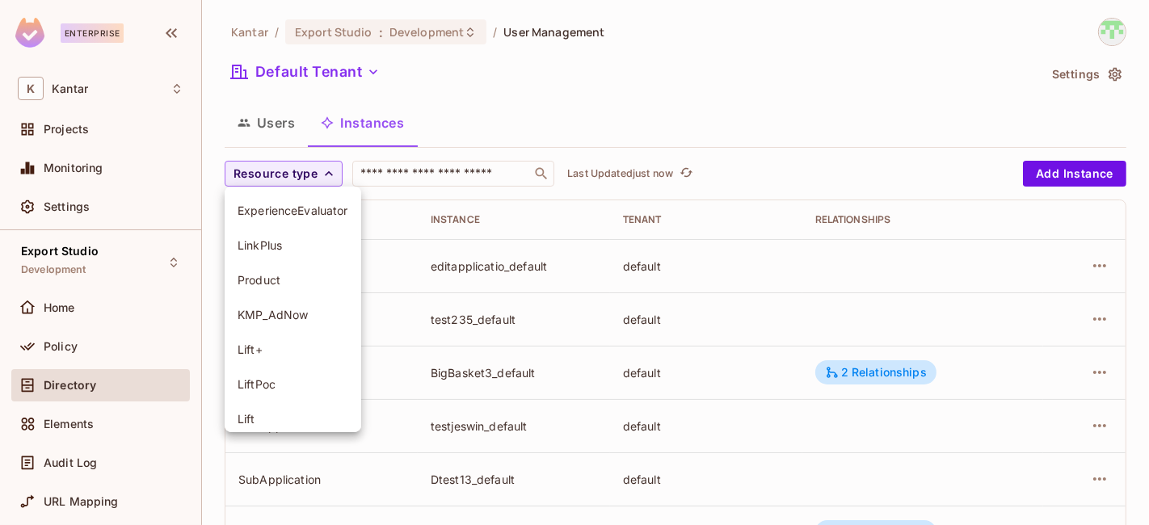
scroll to position [184, 0]
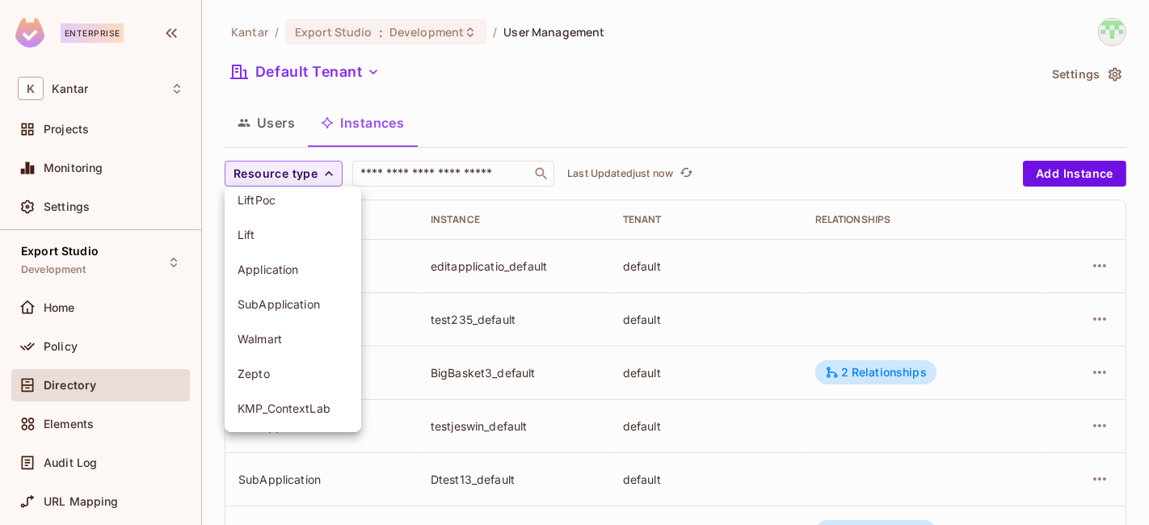
click at [279, 267] on span "Application" at bounding box center [292, 269] width 111 height 15
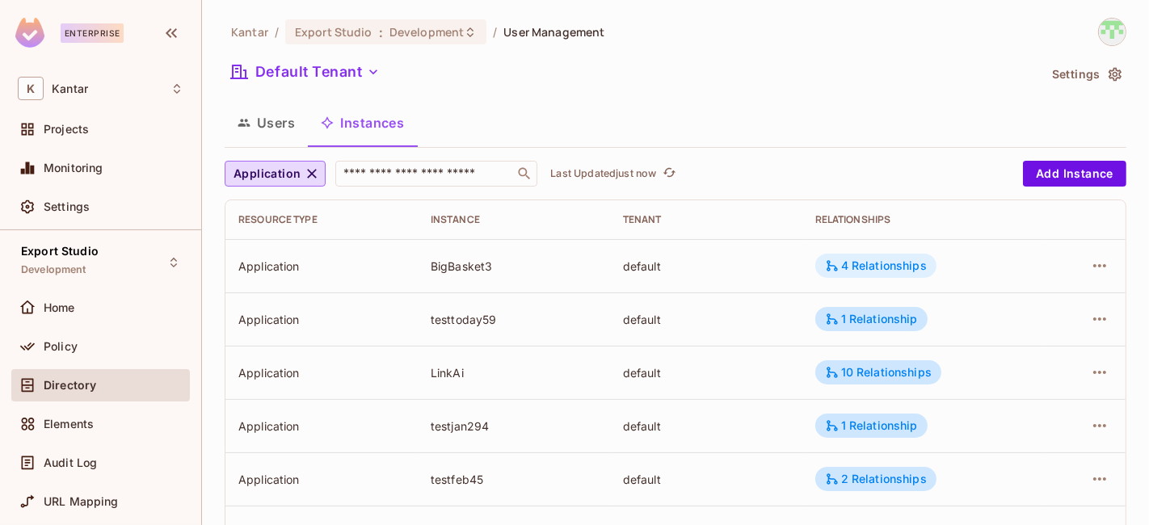
click at [862, 259] on div "4 Relationships" at bounding box center [876, 265] width 102 height 15
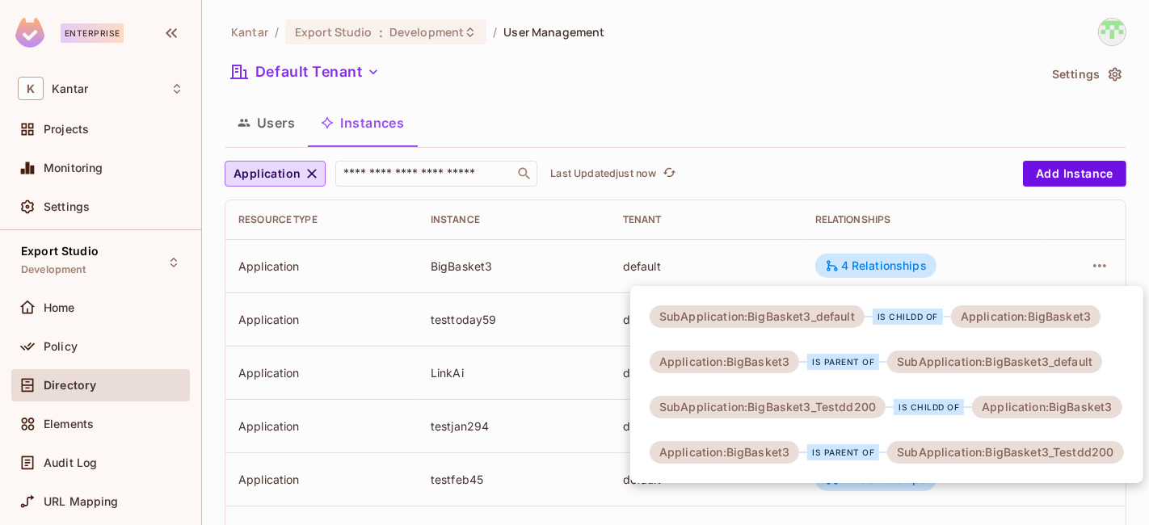
click at [831, 119] on div at bounding box center [574, 262] width 1149 height 525
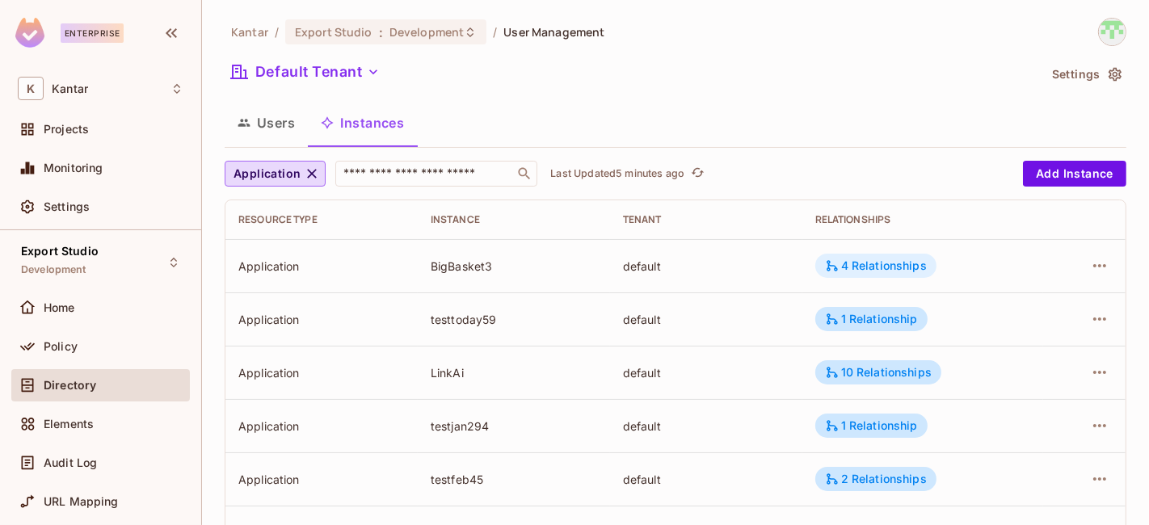
click at [842, 260] on div "4 Relationships" at bounding box center [876, 265] width 102 height 15
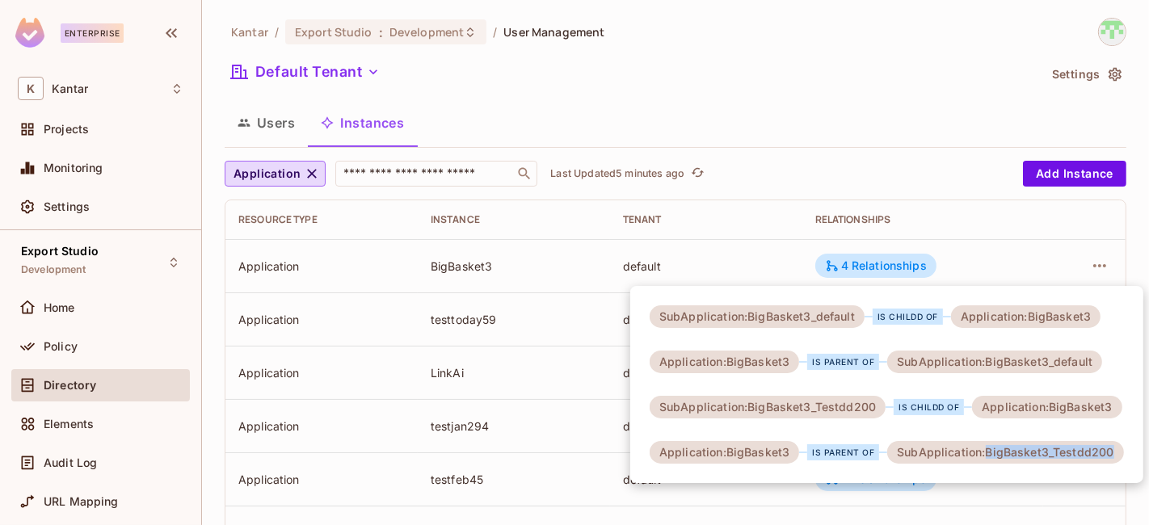
drag, startPoint x: 979, startPoint y: 453, endPoint x: 1108, endPoint y: 453, distance: 129.2
click at [1108, 453] on div "SubApplication:BigBasket3_Testdd200" at bounding box center [1005, 452] width 236 height 23
copy div "BigBasket3_Testdd200"
click at [1026, 446] on div "SubApplication:BigBasket3_Testdd200" at bounding box center [1005, 452] width 236 height 23
click at [1027, 447] on div "SubApplication:BigBasket3_Testdd200" at bounding box center [1005, 452] width 236 height 23
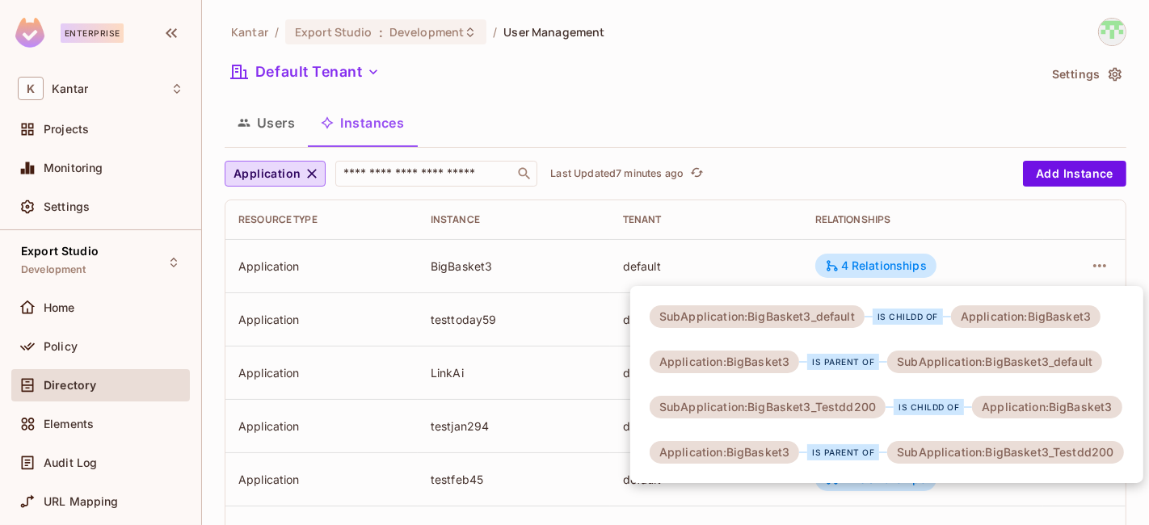
drag, startPoint x: 672, startPoint y: 121, endPoint x: 592, endPoint y: 135, distance: 81.1
click at [671, 121] on div at bounding box center [574, 262] width 1149 height 525
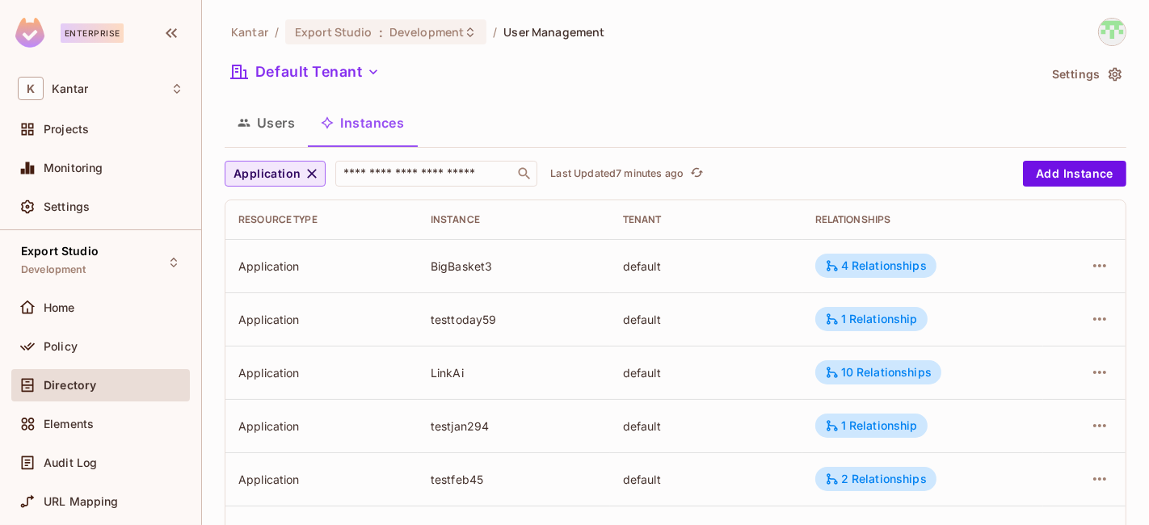
click at [313, 174] on icon "button" at bounding box center [312, 174] width 16 height 16
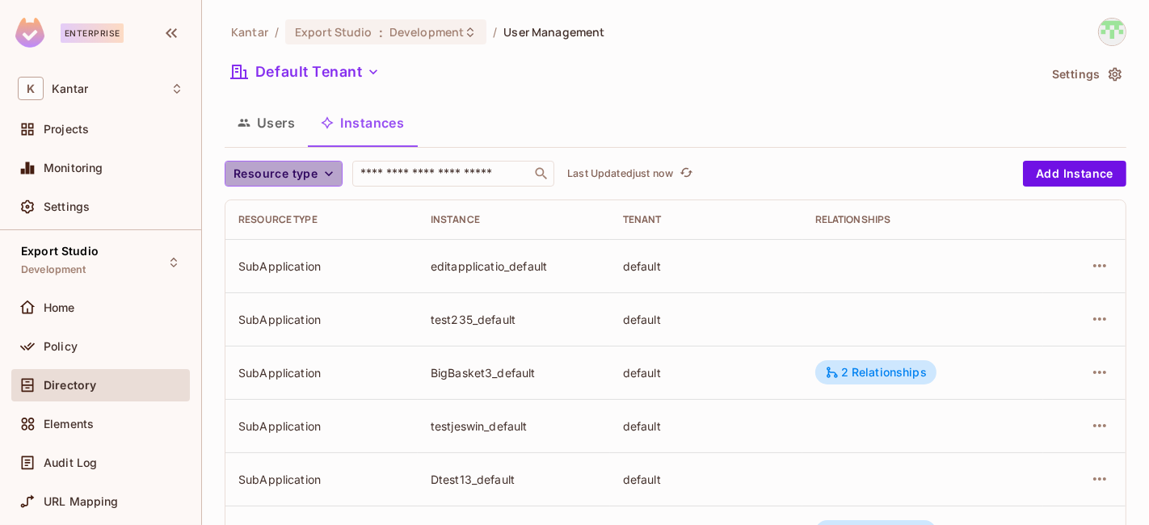
click at [256, 168] on span "Resource type" at bounding box center [275, 174] width 84 height 20
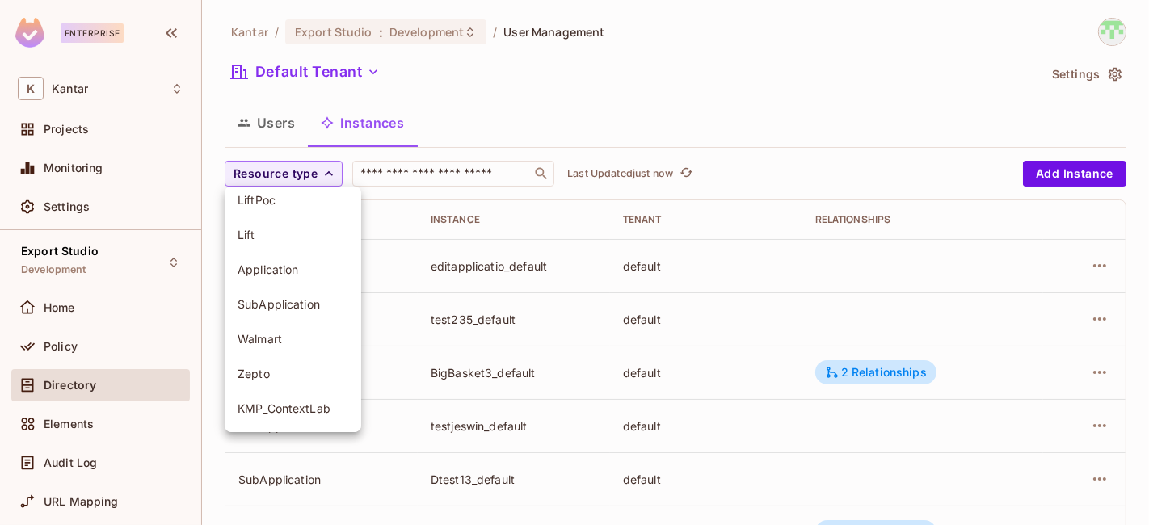
click at [295, 307] on span "SubApplication" at bounding box center [292, 303] width 111 height 15
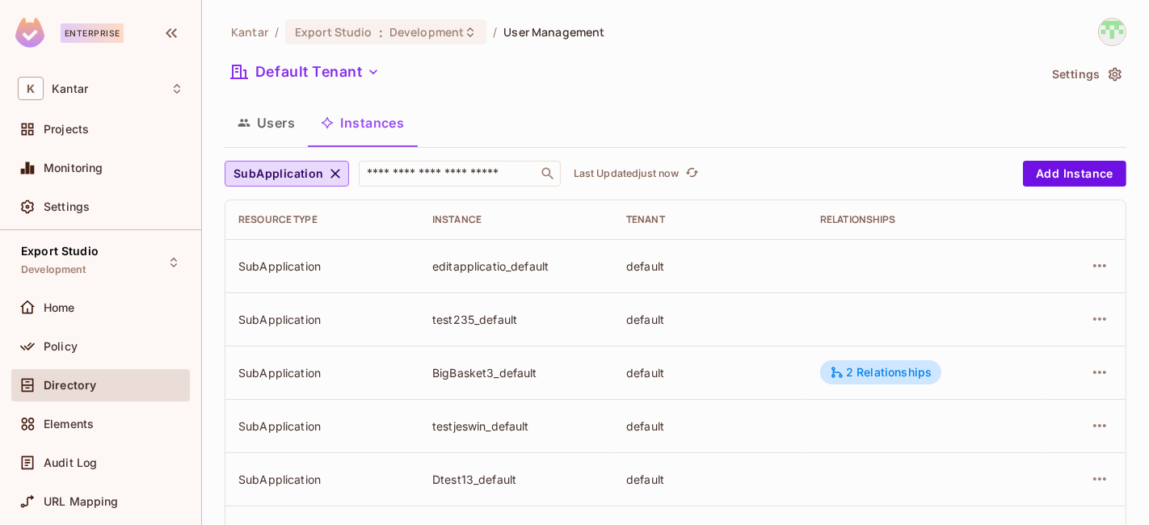
scroll to position [4161, 0]
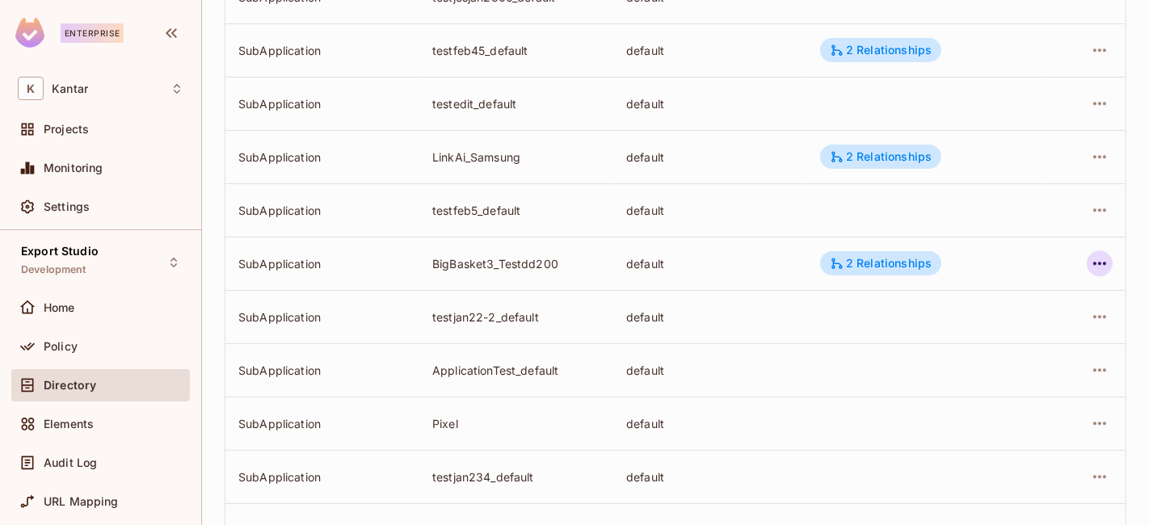
click at [1090, 266] on icon "button" at bounding box center [1099, 263] width 19 height 19
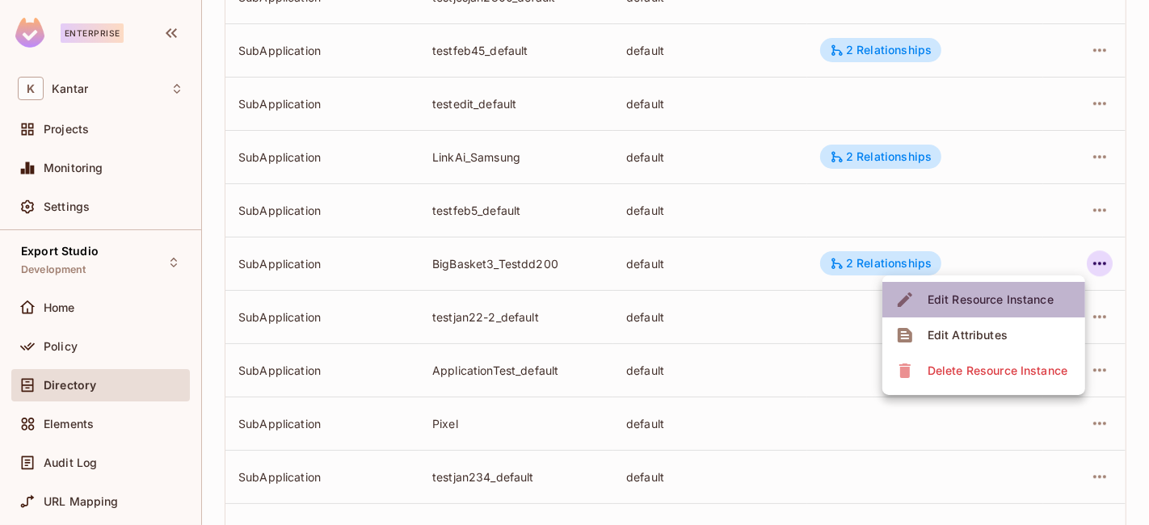
click at [1013, 299] on div "Edit Resource Instance" at bounding box center [990, 300] width 126 height 16
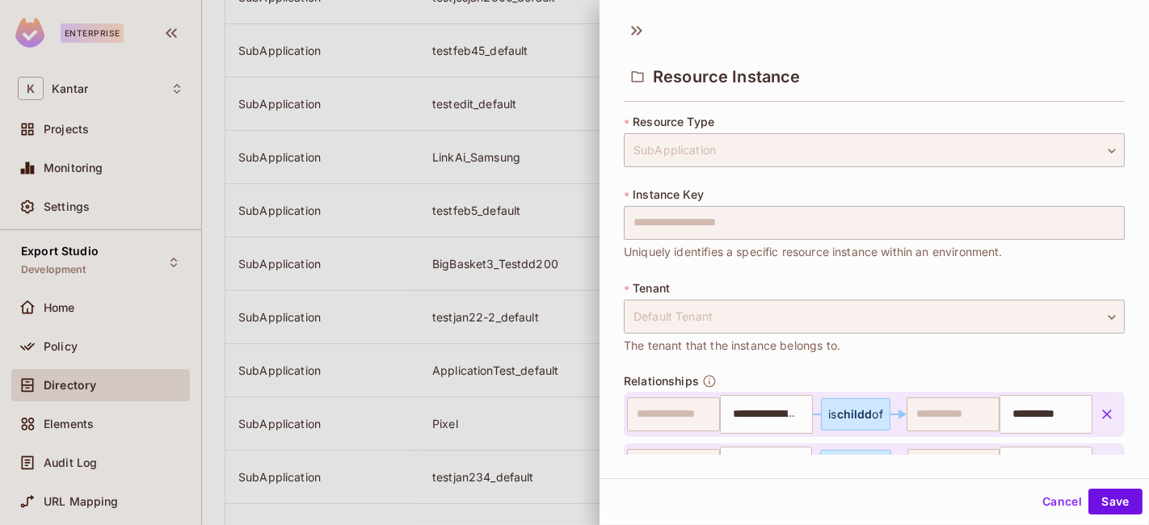
click at [608, 220] on div "**********" at bounding box center [873, 280] width 549 height 347
click at [1040, 502] on button "Cancel" at bounding box center [1062, 502] width 53 height 26
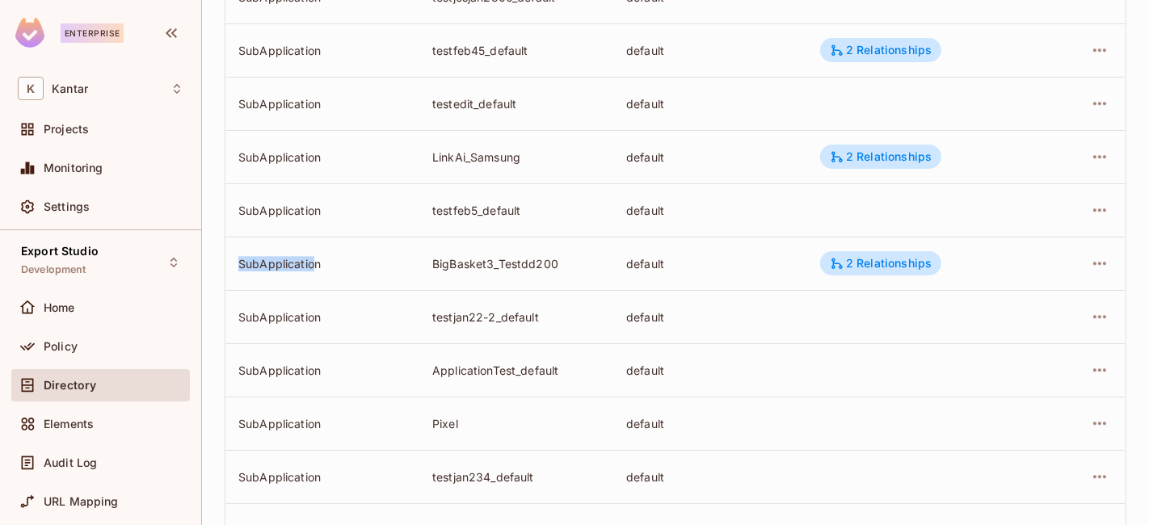
drag, startPoint x: 267, startPoint y: 258, endPoint x: 315, endPoint y: 258, distance: 47.7
click at [315, 258] on td "SubApplication" at bounding box center [322, 263] width 194 height 53
drag, startPoint x: 343, startPoint y: 253, endPoint x: 233, endPoint y: 259, distance: 110.9
click at [233, 259] on td "SubApplication" at bounding box center [322, 263] width 194 height 53
copy div "SubApplication"
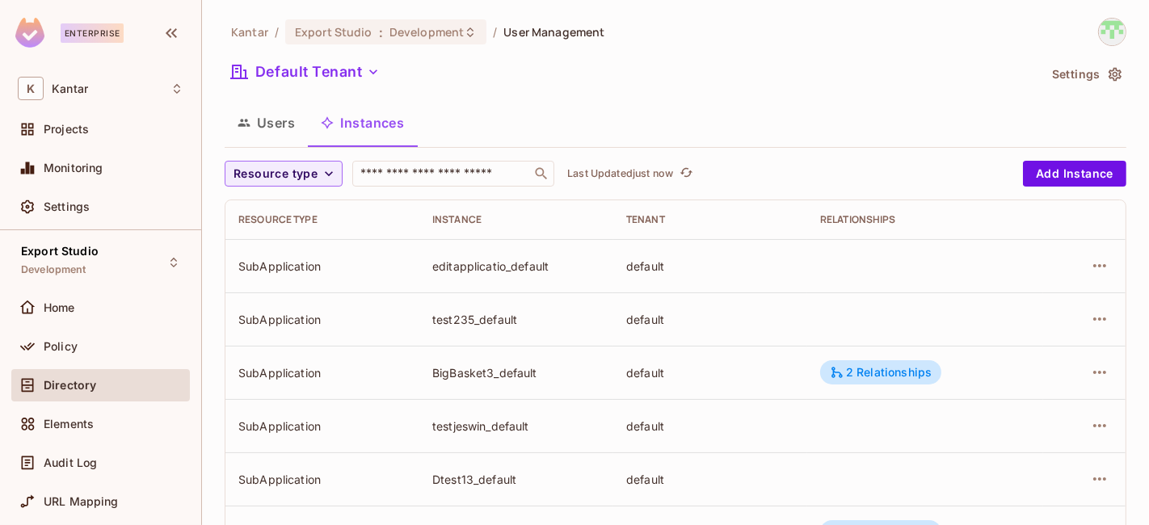
scroll to position [588, 0]
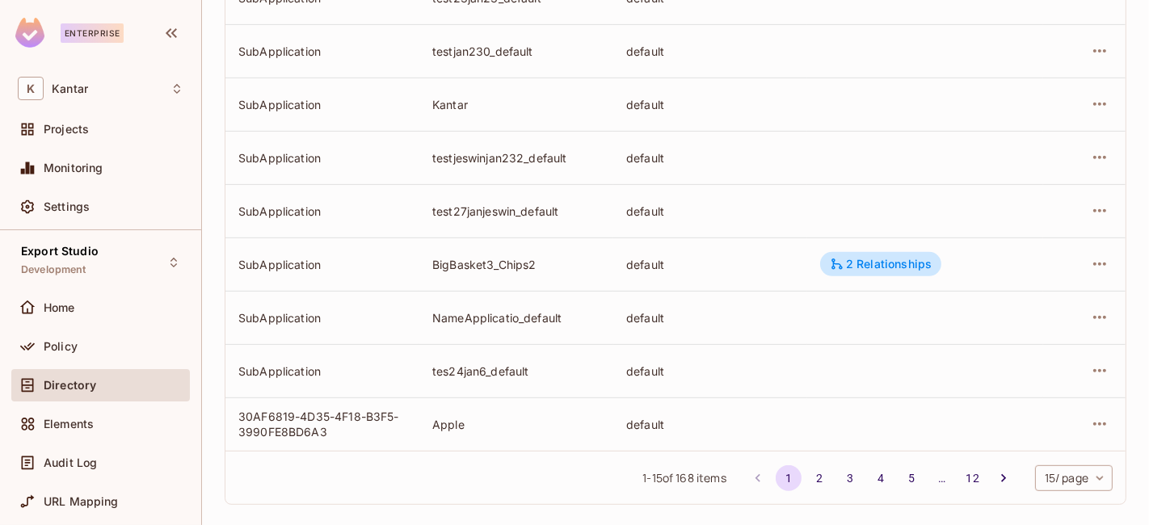
click at [547, 259] on div "BigBasket3_Chips2" at bounding box center [516, 264] width 168 height 15
drag, startPoint x: 431, startPoint y: 267, endPoint x: 489, endPoint y: 266, distance: 57.4
click at [489, 266] on div "BigBasket3_Chips2" at bounding box center [516, 264] width 168 height 15
click at [536, 265] on div "BigBasket3_Chips2" at bounding box center [516, 264] width 168 height 15
drag, startPoint x: 431, startPoint y: 262, endPoint x: 488, endPoint y: 267, distance: 57.6
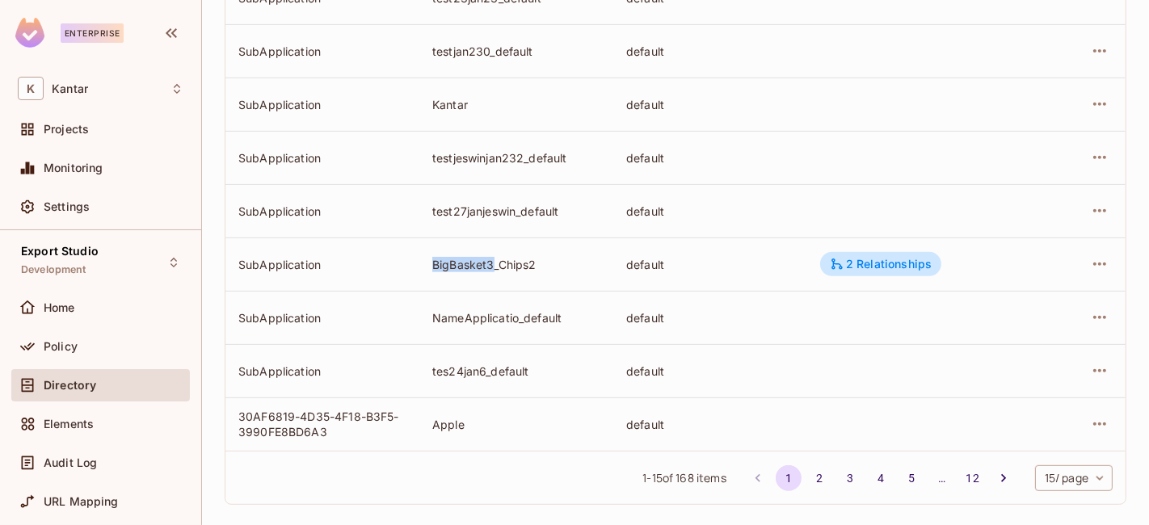
click at [488, 267] on div "BigBasket3_Chips2" at bounding box center [516, 264] width 168 height 15
copy div "BigBasket3"
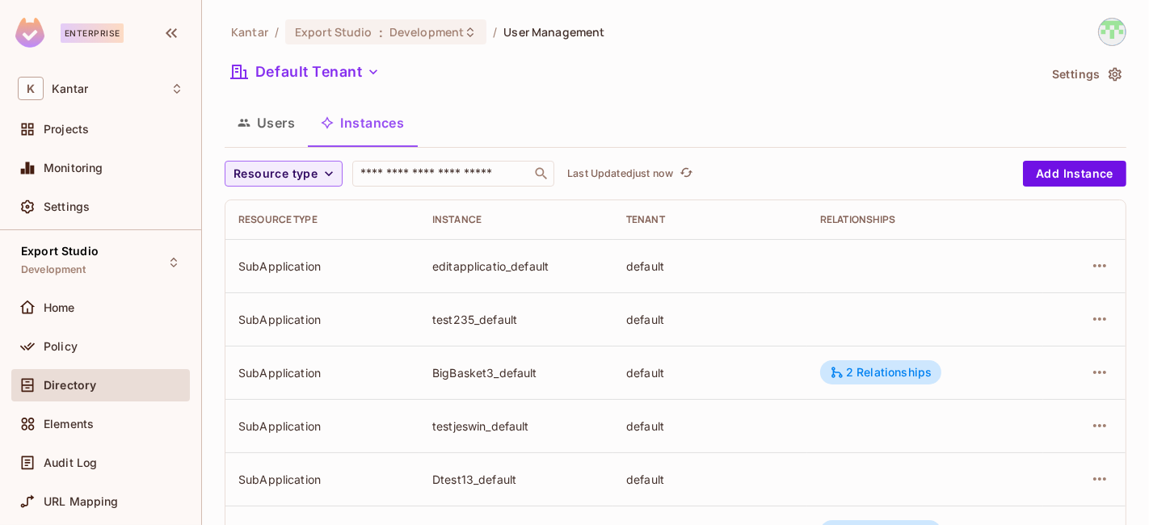
click at [746, 108] on div "Users Instances" at bounding box center [676, 123] width 902 height 40
click at [321, 179] on icon "button" at bounding box center [329, 174] width 16 height 16
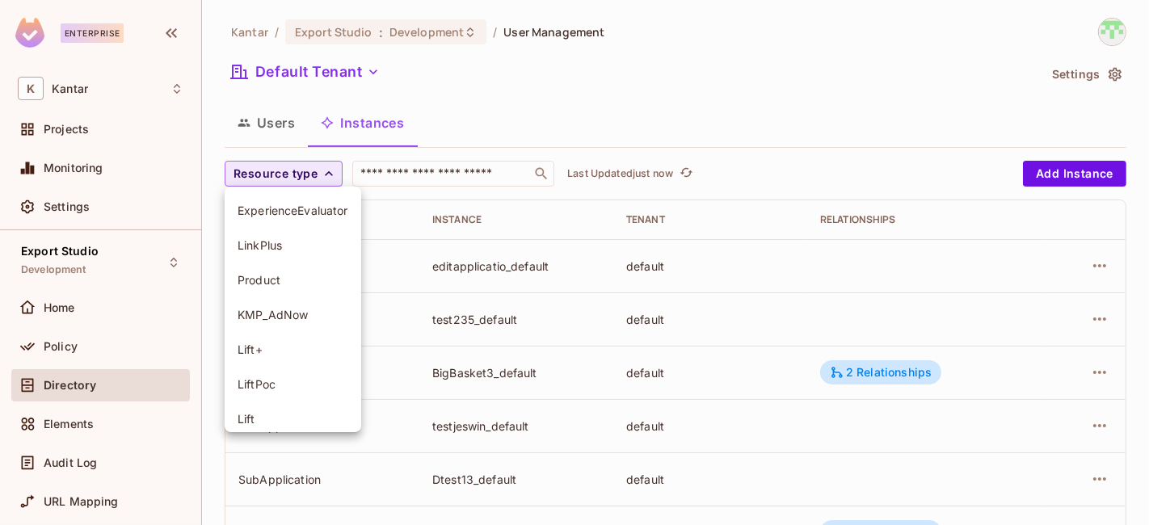
scroll to position [184, 0]
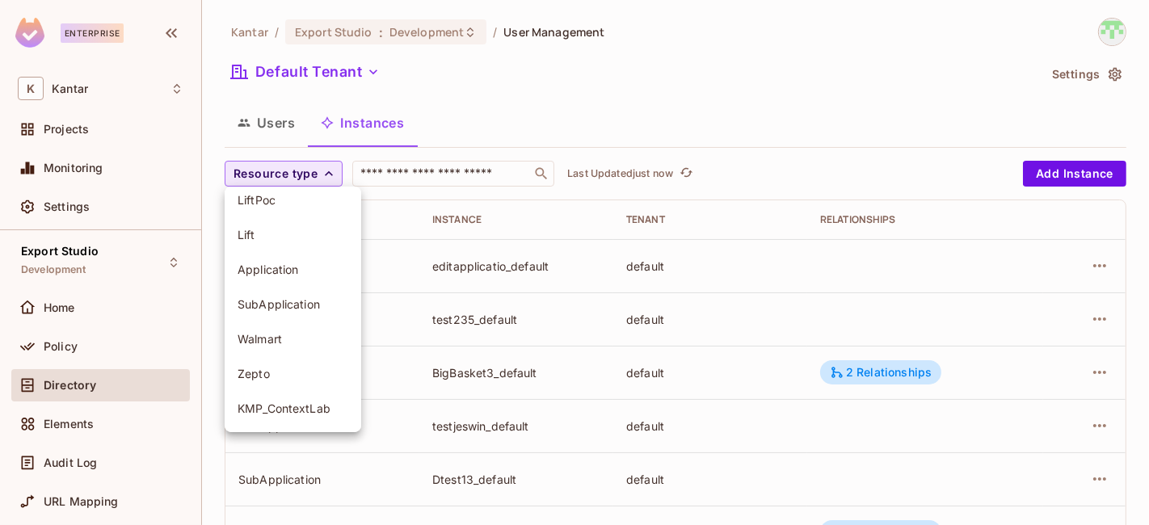
click at [297, 305] on span "SubApplication" at bounding box center [292, 303] width 111 height 15
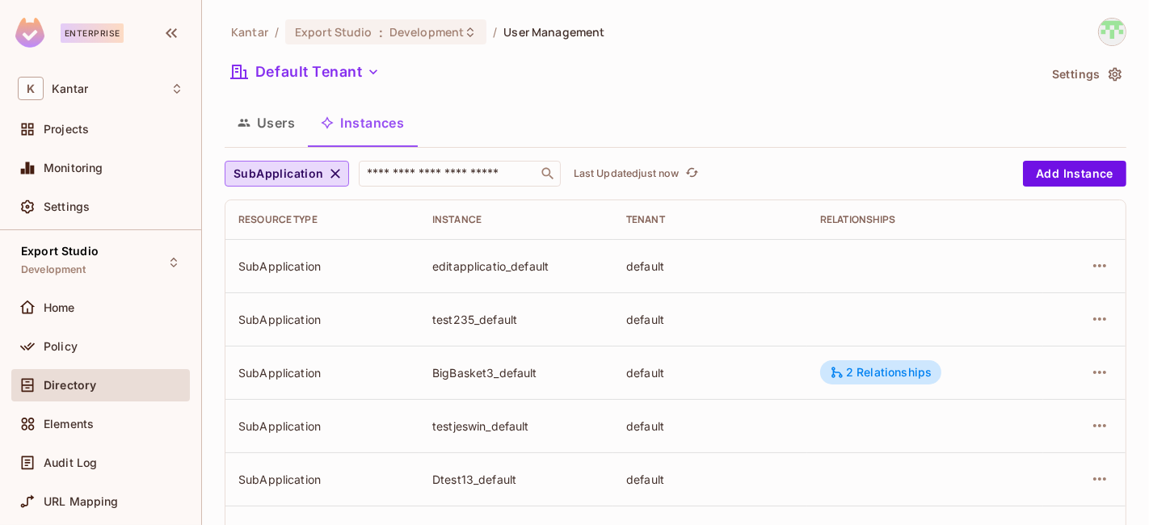
scroll to position [602, 0]
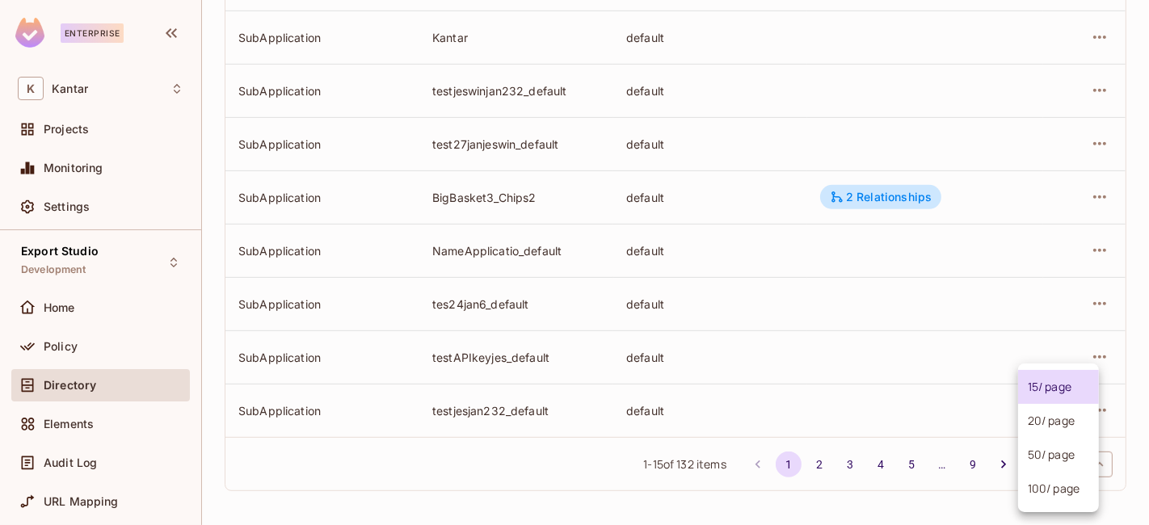
click at [1039, 469] on body "Enterprise K Kantar Projects Monitoring Settings Export Studio Development Home…" at bounding box center [574, 262] width 1149 height 525
click at [1044, 506] on ul "15 / page 20 / page 50 / page 100 / page" at bounding box center [1058, 438] width 81 height 149
click at [1043, 497] on li "100 / page" at bounding box center [1058, 489] width 81 height 34
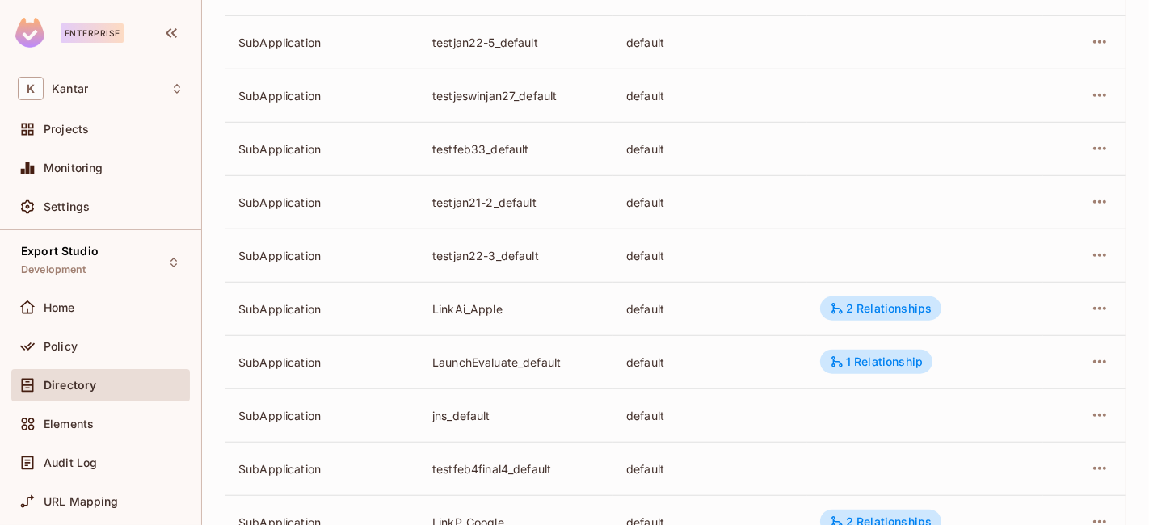
scroll to position [987, 0]
